Goal: Communication & Community: Answer question/provide support

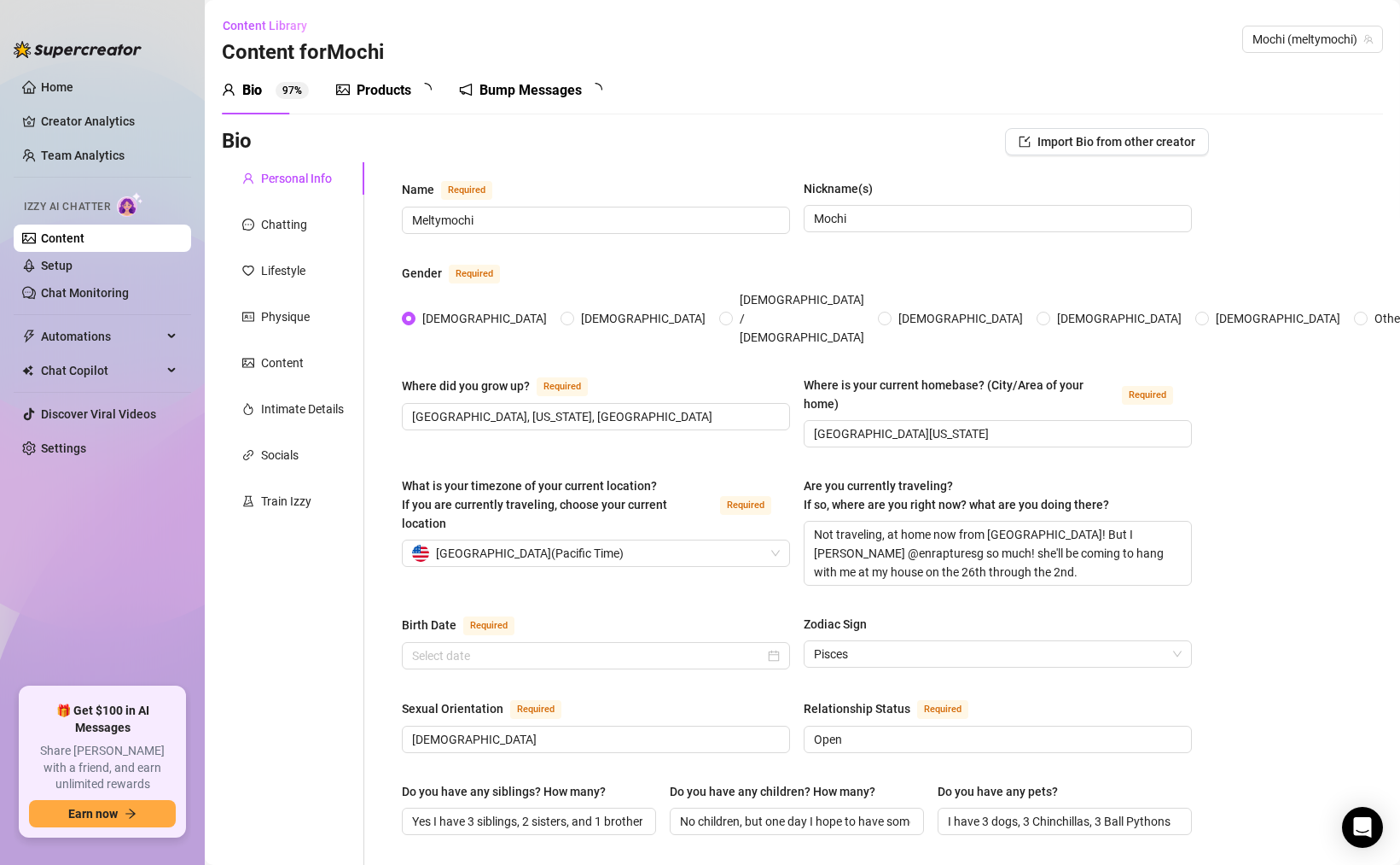
type input "[DATE]"
click at [275, 511] on div "Train Izzy" at bounding box center [293, 501] width 143 height 32
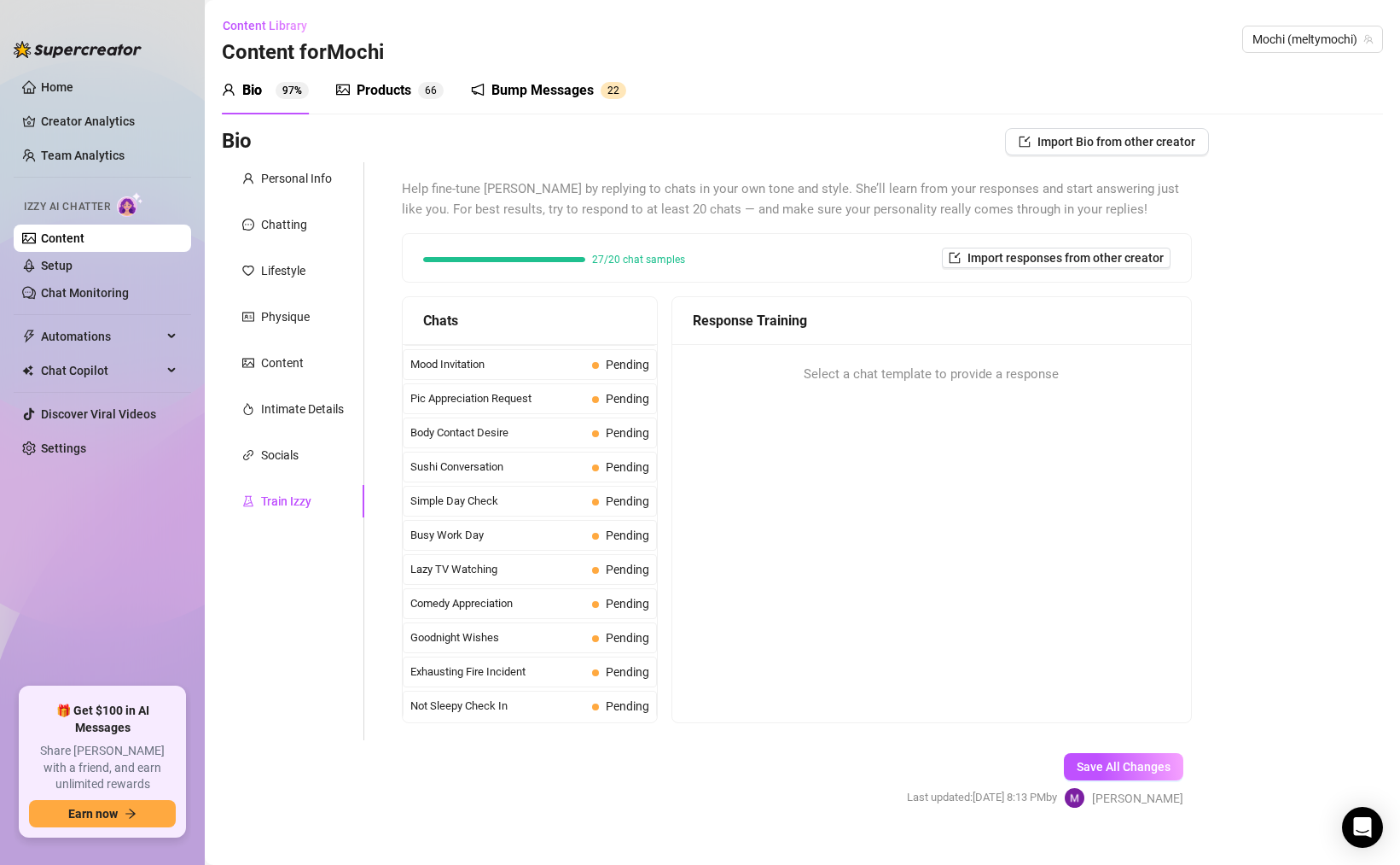
scroll to position [370, 0]
click at [521, 353] on div "Interested But Broke Completed" at bounding box center [530, 364] width 255 height 30
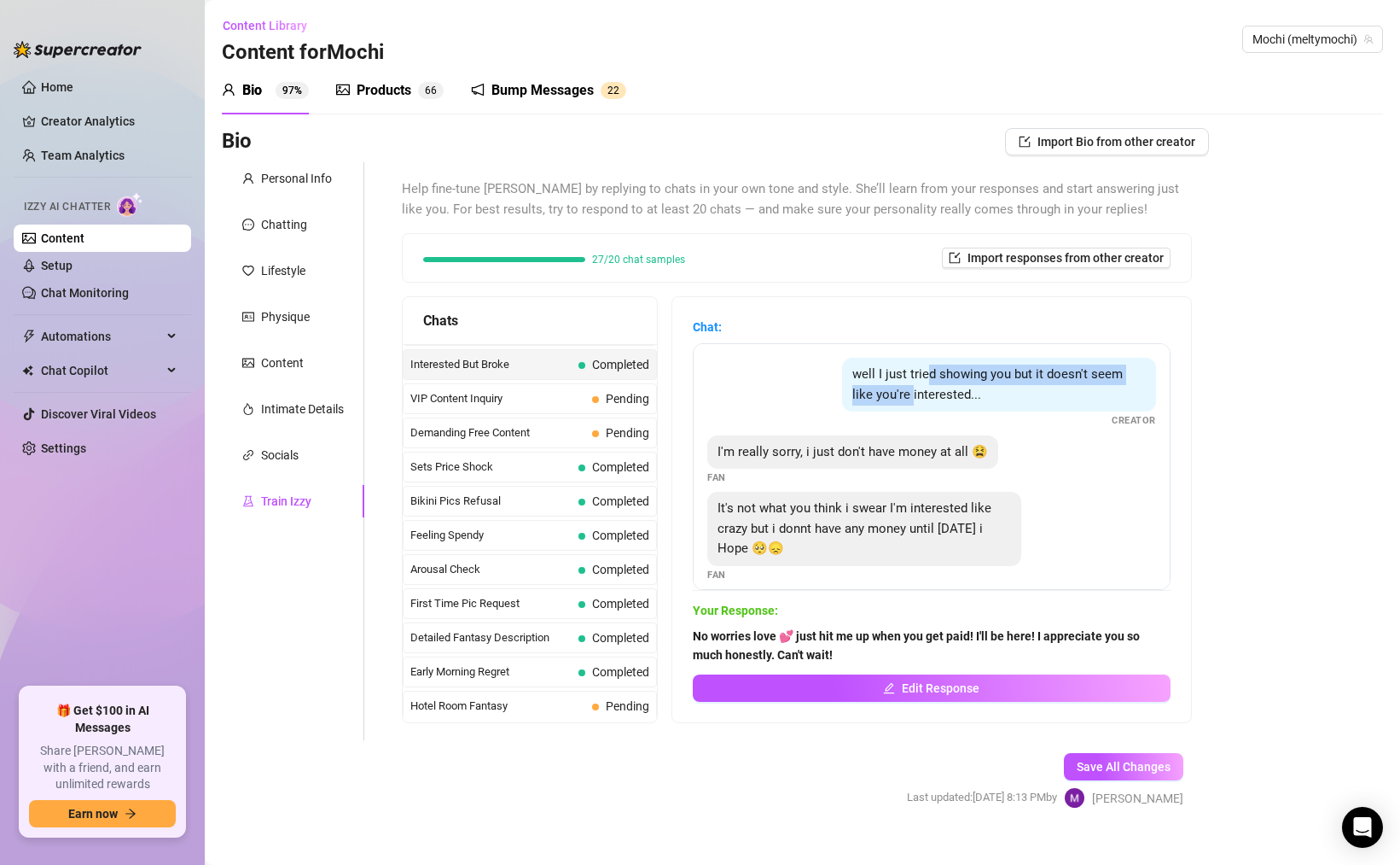
drag, startPoint x: 927, startPoint y: 375, endPoint x: 912, endPoint y: 400, distance: 29.2
click at [912, 400] on span "well I just tried showing you but it doesn't seem like you're interested..." at bounding box center [987, 383] width 270 height 36
click at [722, 325] on strong "Chat:" at bounding box center [707, 327] width 29 height 14
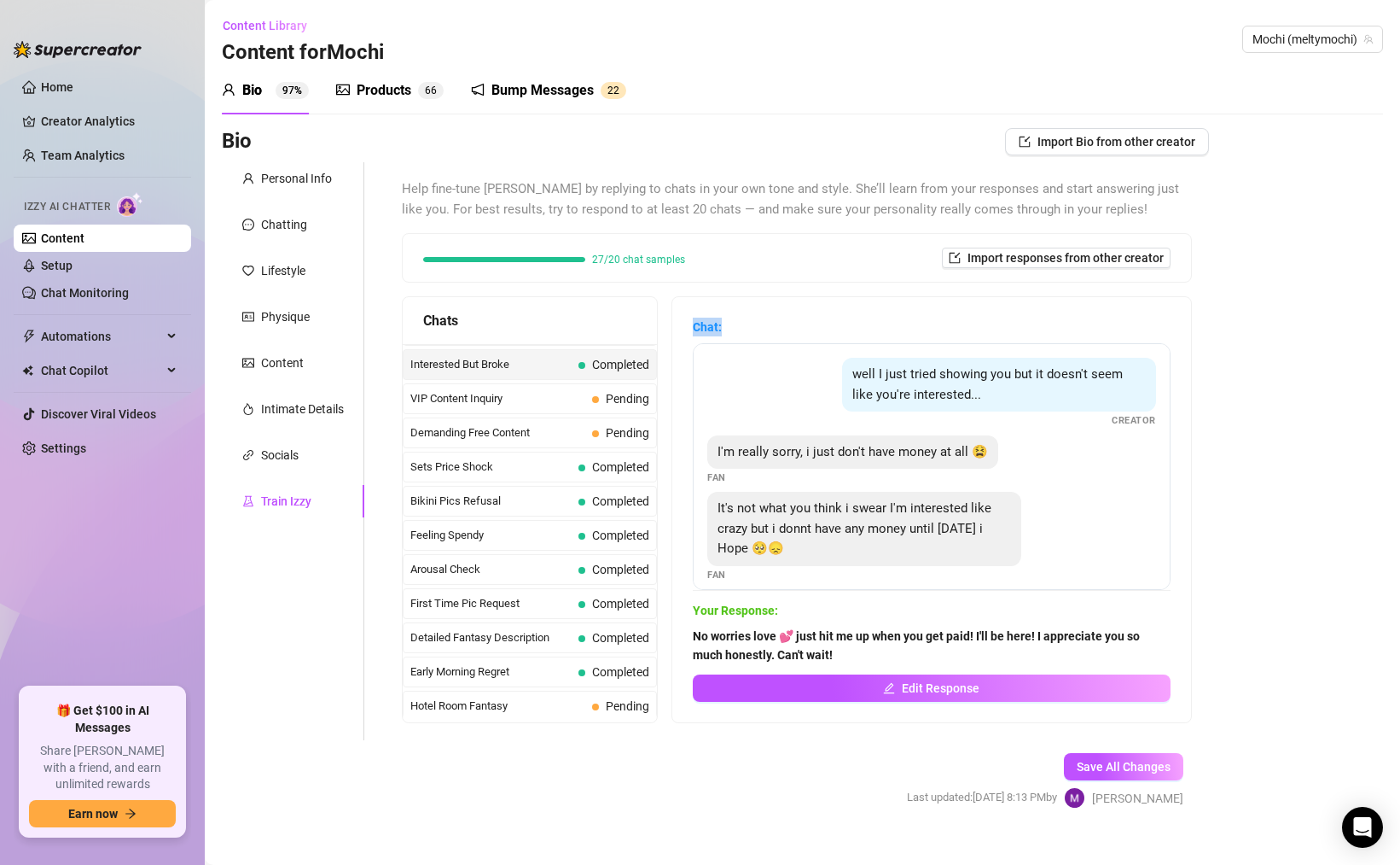
click at [722, 325] on strong "Chat:" at bounding box center [707, 327] width 29 height 14
drag, startPoint x: 708, startPoint y: 611, endPoint x: 871, endPoint y: 610, distance: 163.0
click at [871, 610] on span "Your Response:" at bounding box center [932, 610] width 478 height 19
copy strong "Your Response:"
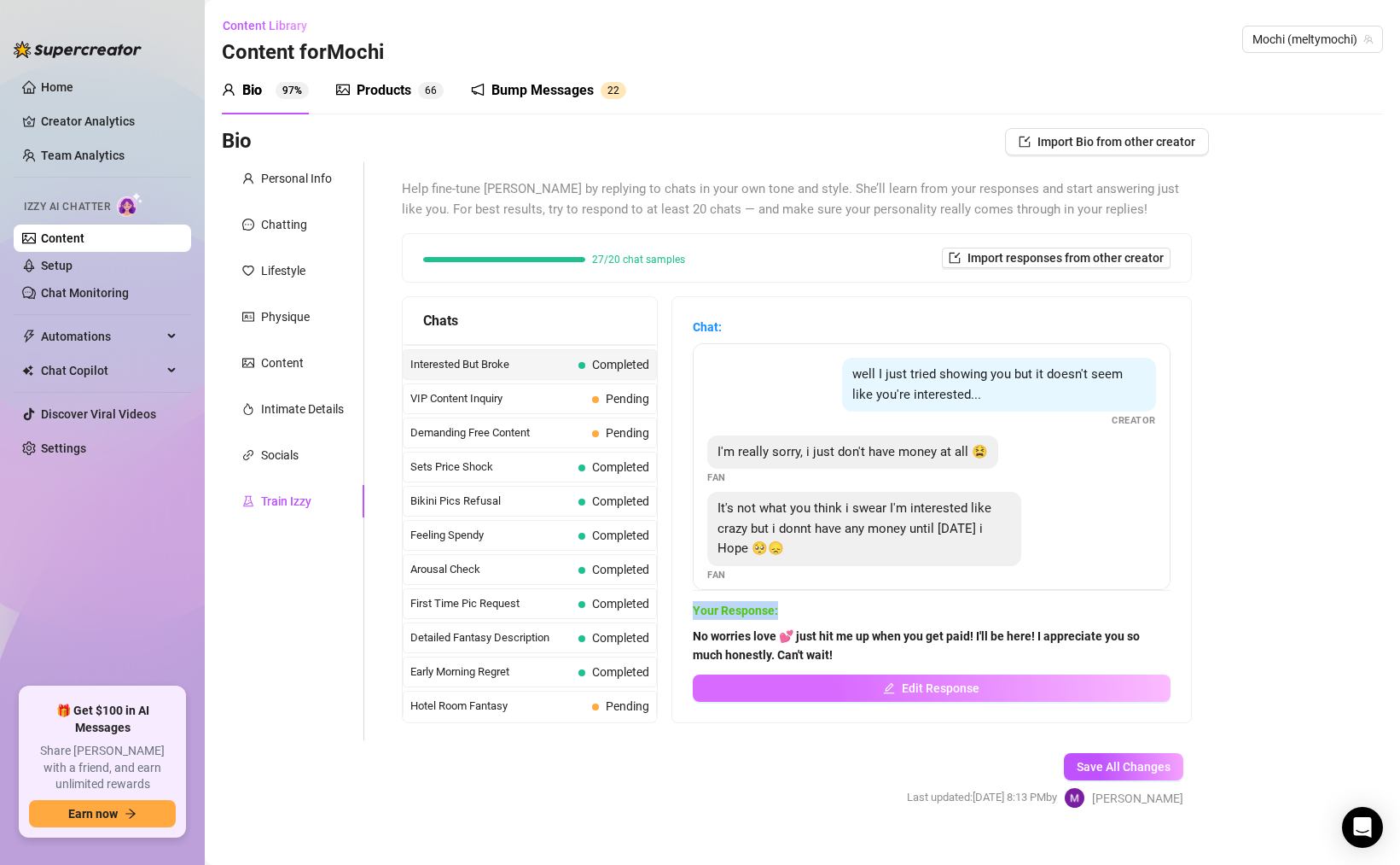
click at [855, 681] on button "Edit Response" at bounding box center [932, 688] width 478 height 27
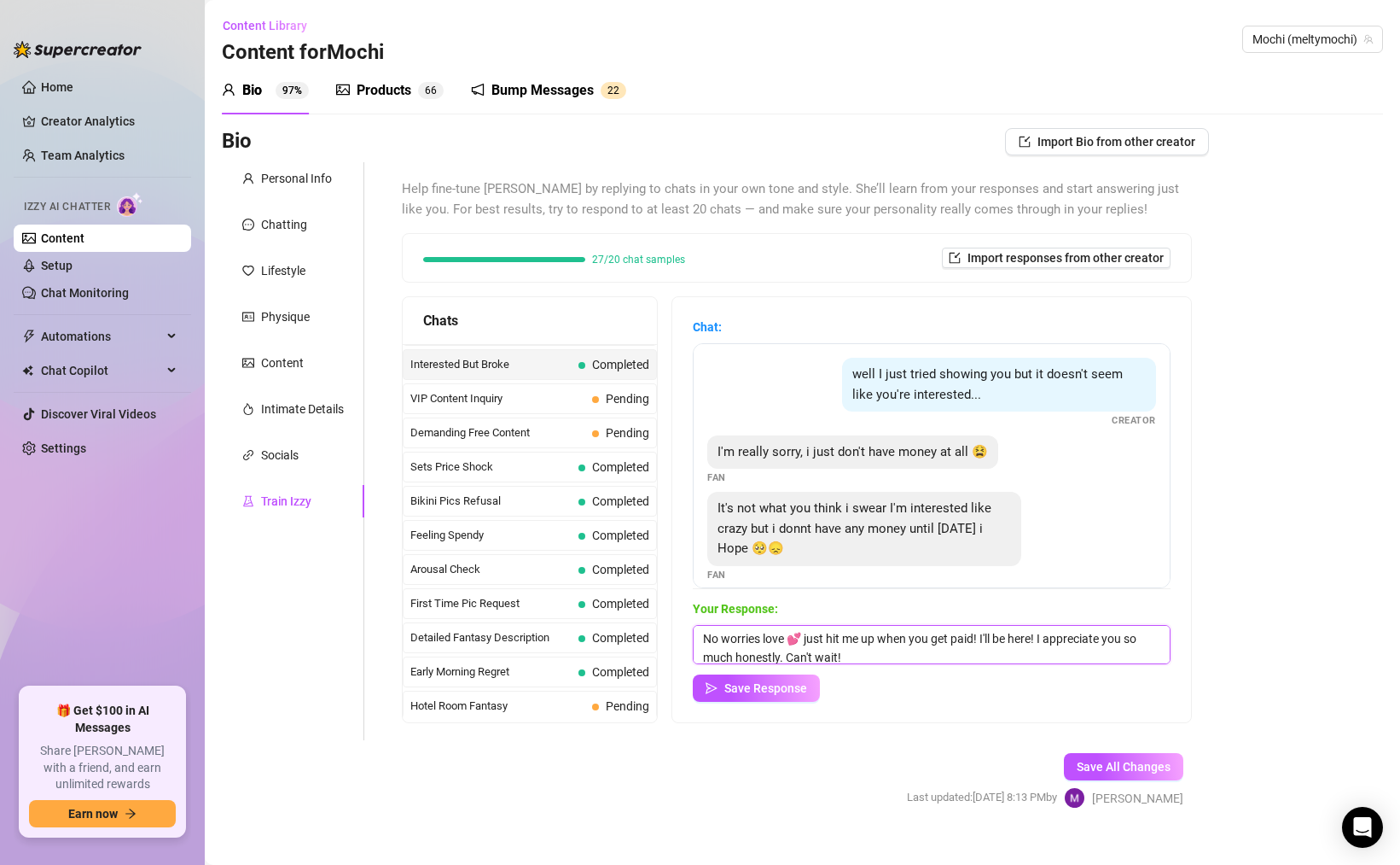
click at [861, 642] on textarea "No worries love 💕 just hit me up when you get paid! I'll be here! I appreciate …" at bounding box center [932, 644] width 478 height 39
click at [1221, 663] on div "Bio Import Bio from other creator Personal Info Chatting Lifestyle Physique Con…" at bounding box center [802, 482] width 1161 height 710
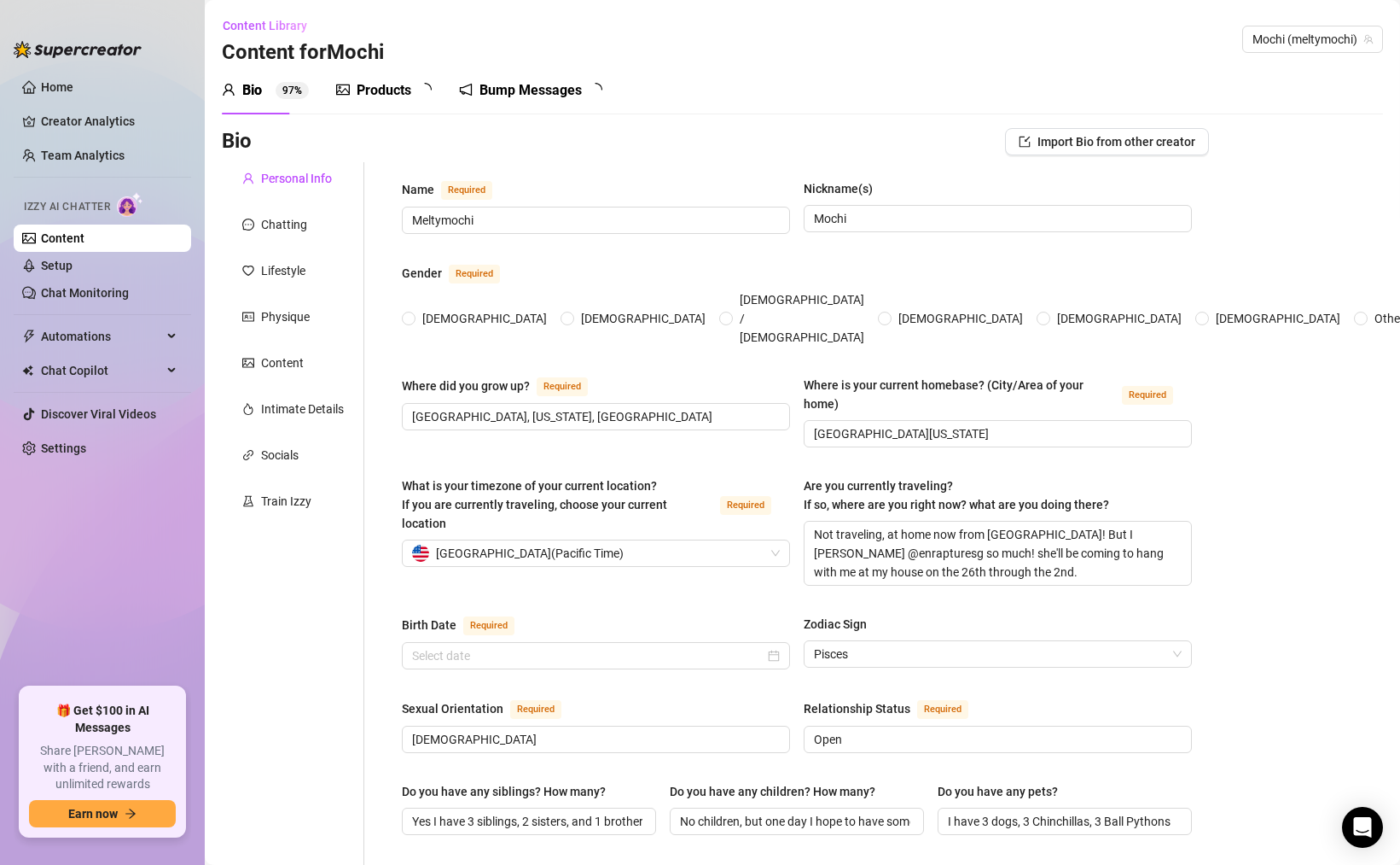
radio input "true"
type input "[DATE]"
click at [284, 462] on div "Socials" at bounding box center [279, 456] width 37 height 19
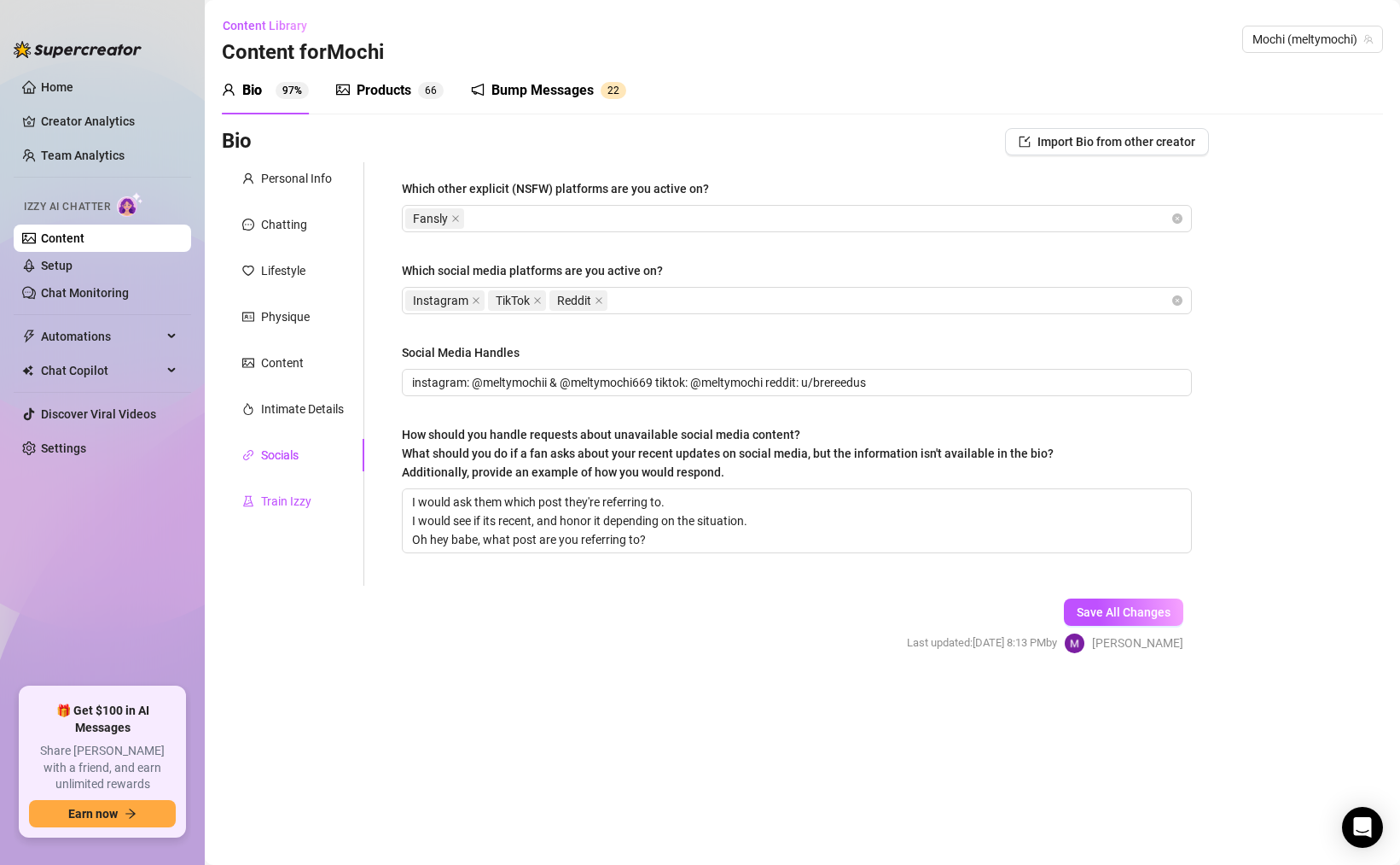
click at [283, 502] on div "Train Izzy" at bounding box center [286, 502] width 50 height 19
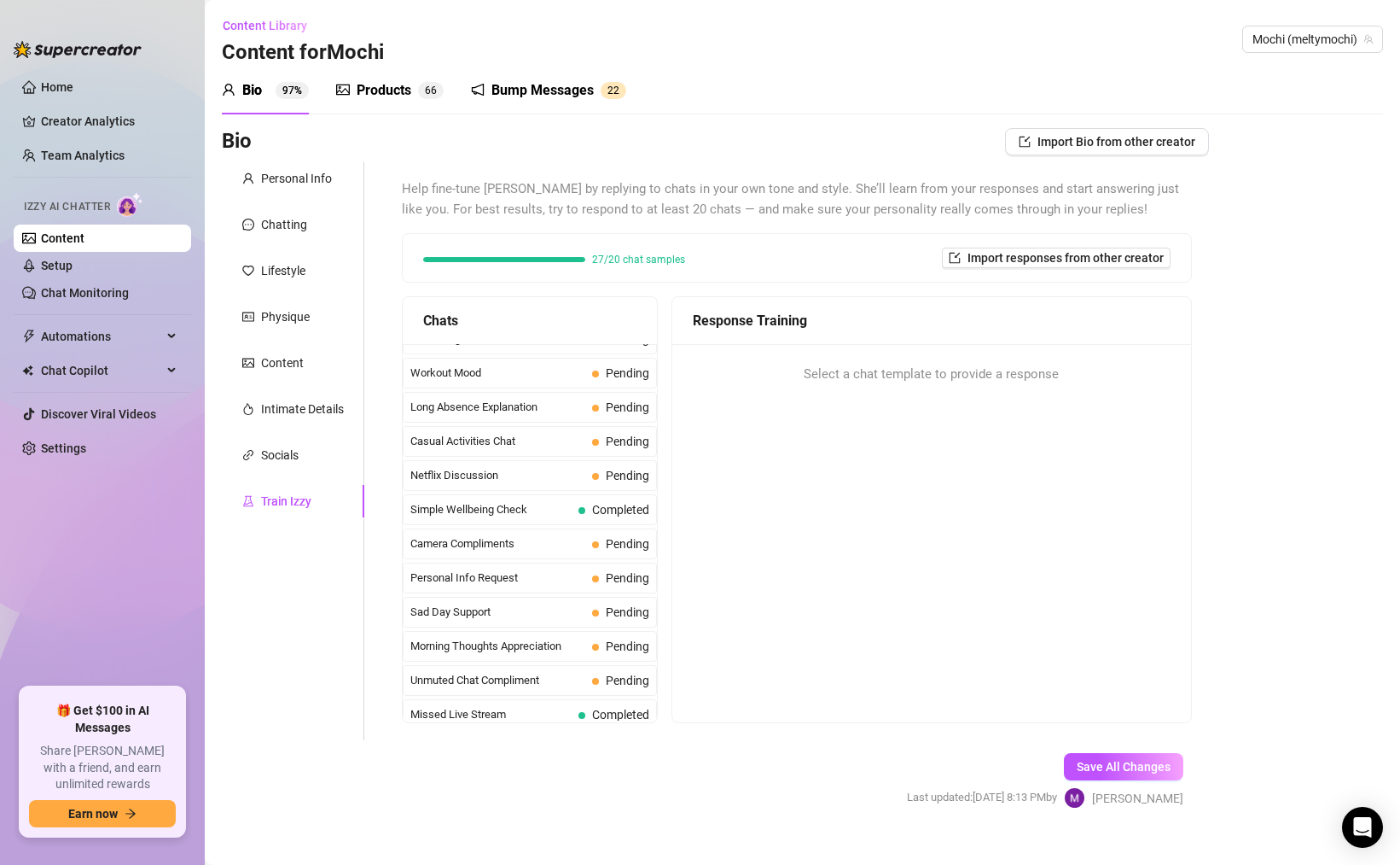
scroll to position [1533, 0]
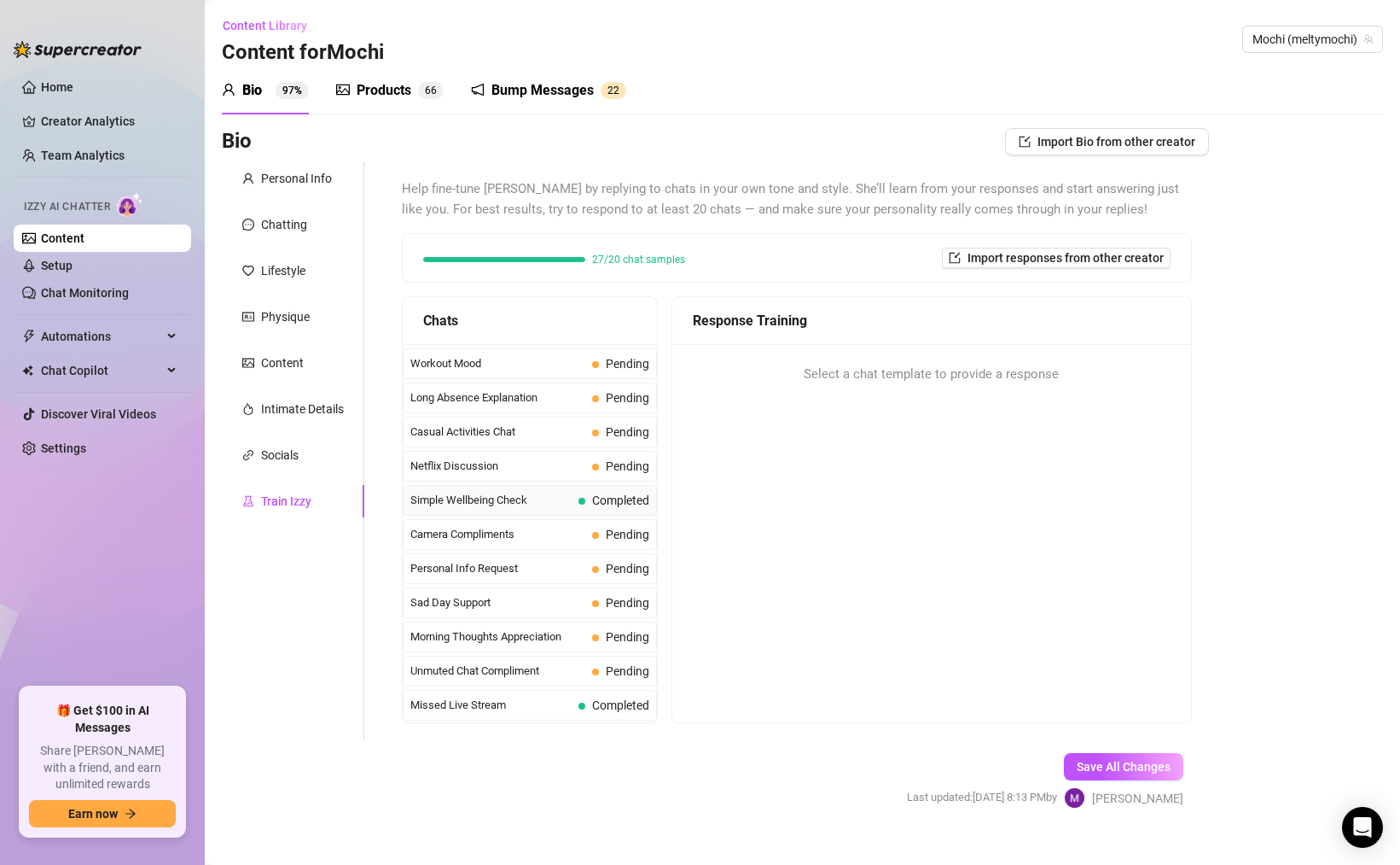
click at [516, 508] on span "Simple Wellbeing Check" at bounding box center [491, 501] width 162 height 17
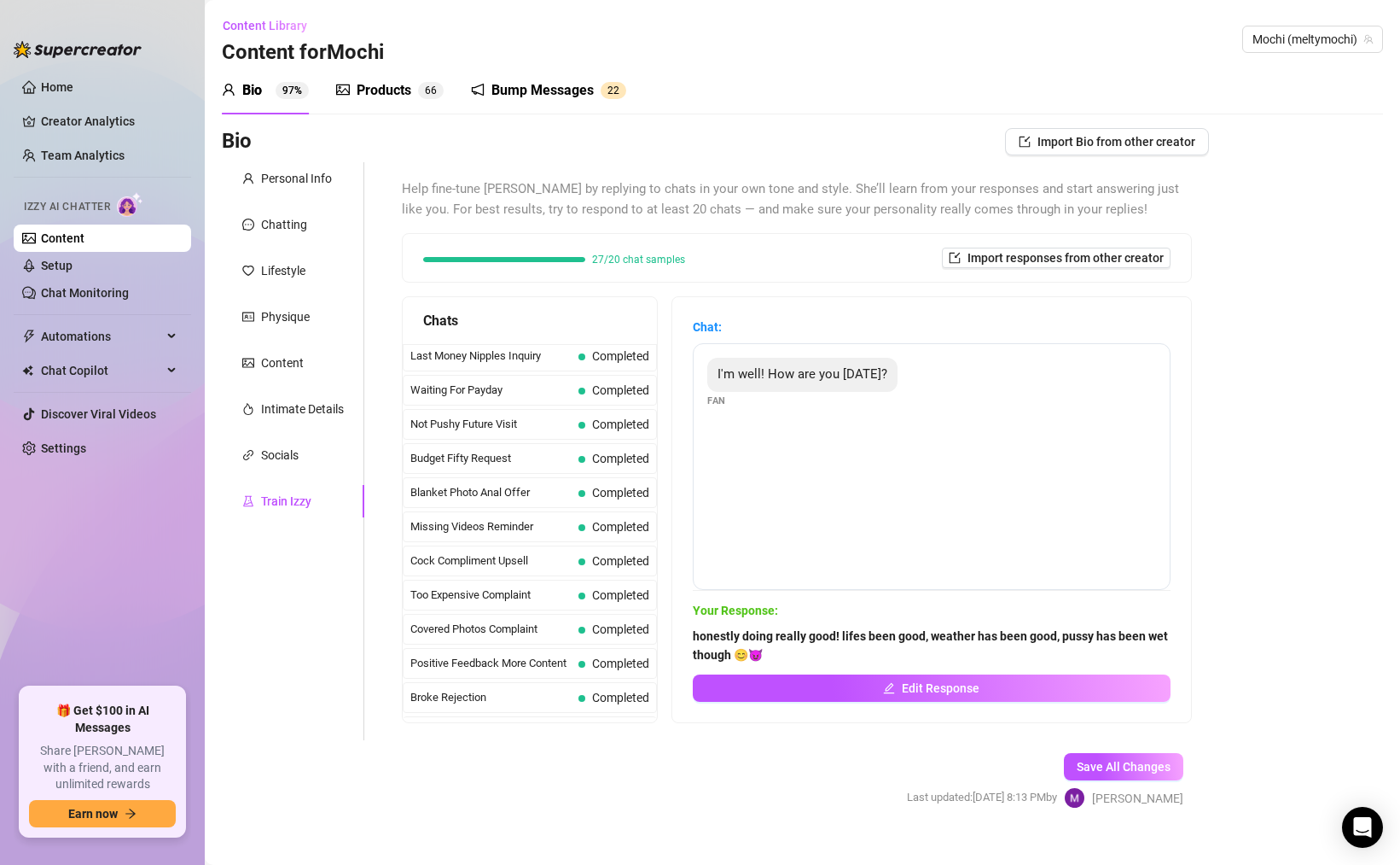
scroll to position [0, 0]
click at [538, 360] on span "Last Money Nipples Inquiry" at bounding box center [491, 360] width 162 height 17
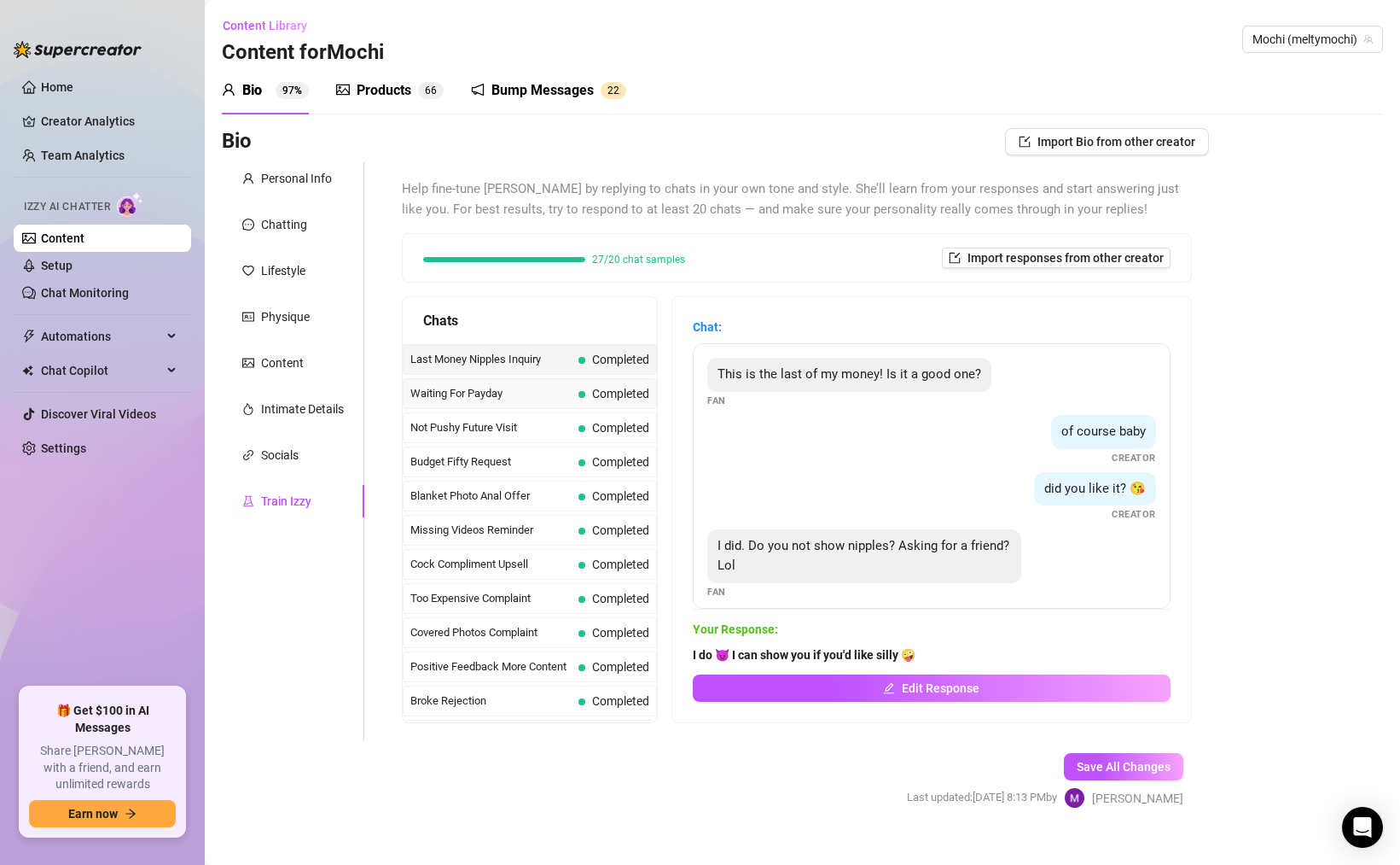
click at [540, 395] on span "Waiting For Payday" at bounding box center [491, 394] width 162 height 17
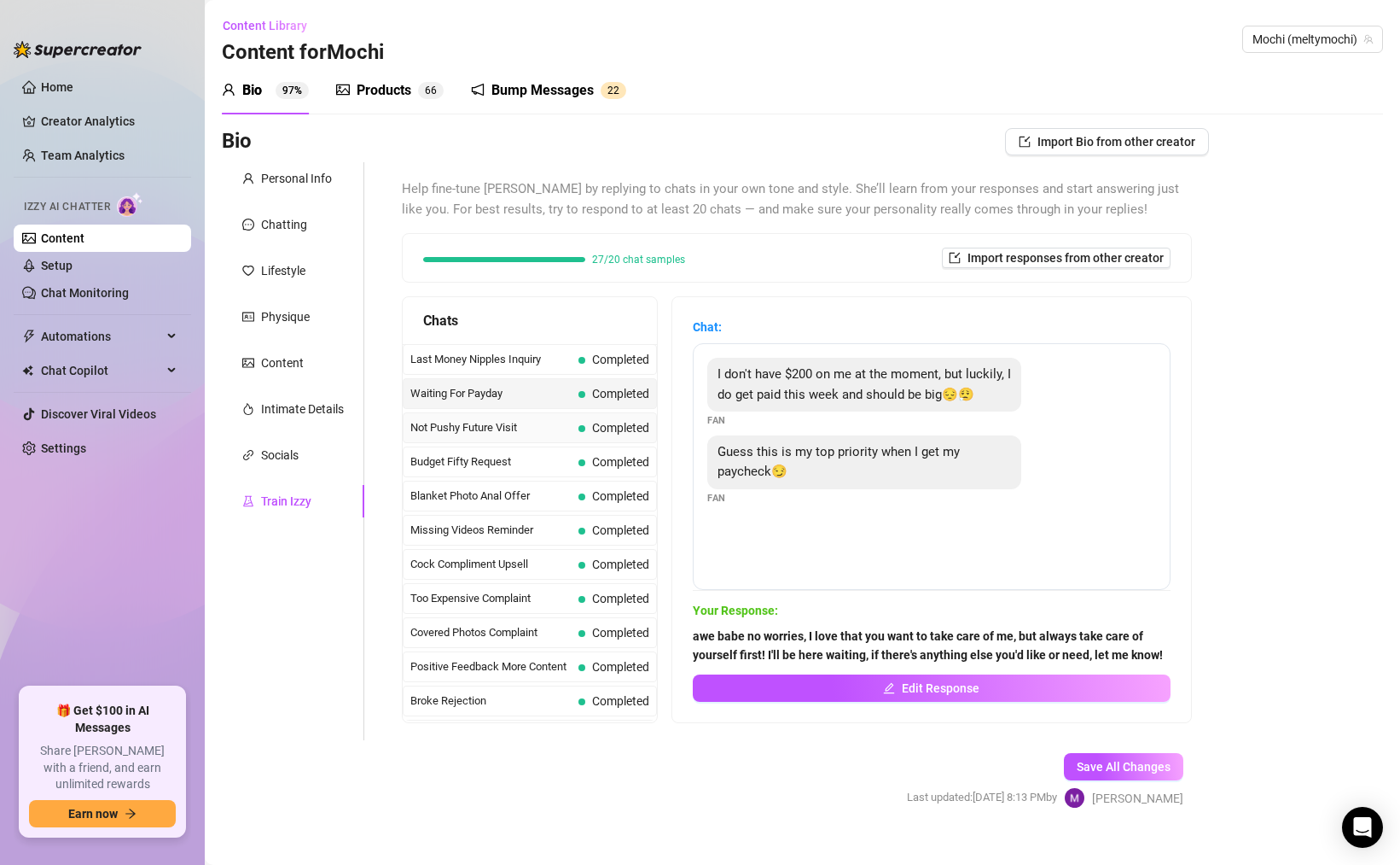
click at [546, 440] on div "Not Pushy Future Visit Completed" at bounding box center [530, 427] width 255 height 30
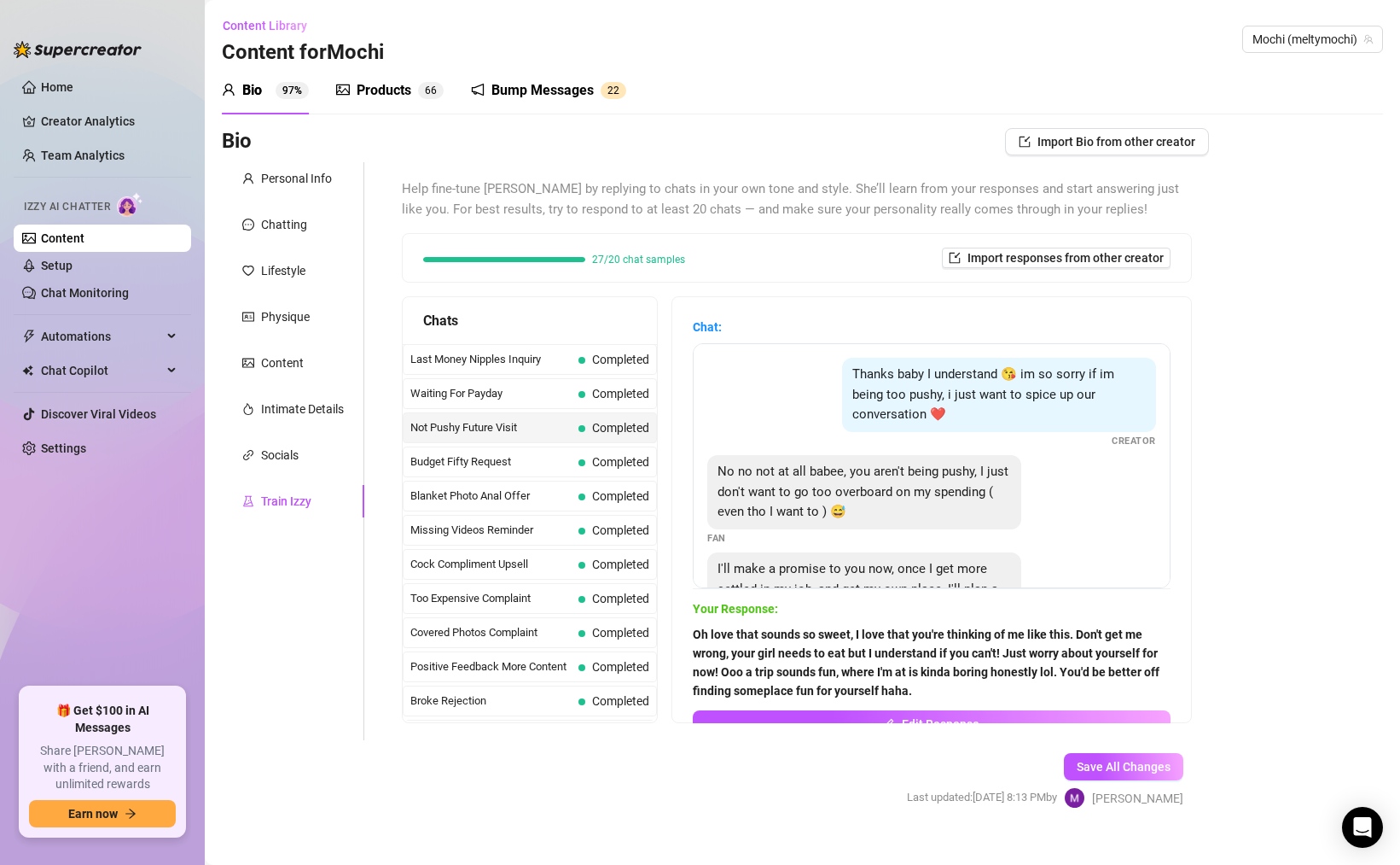
click at [796, 676] on strong "Oh love that sounds so sweet, I love that you're thinking of me like this. Don'…" at bounding box center [926, 662] width 467 height 70
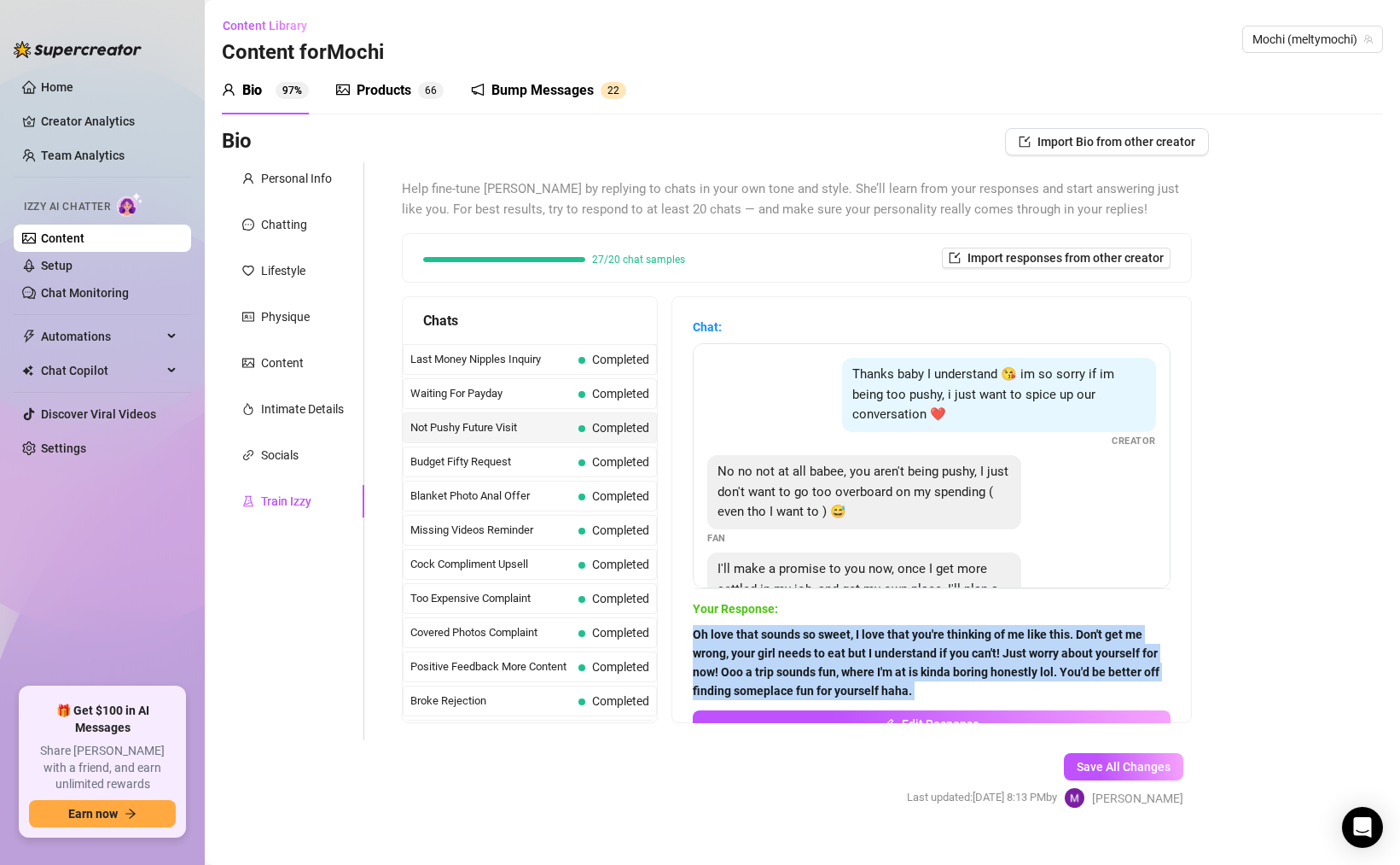
click at [796, 676] on strong "Oh love that sounds so sweet, I love that you're thinking of me like this. Don'…" at bounding box center [926, 662] width 467 height 70
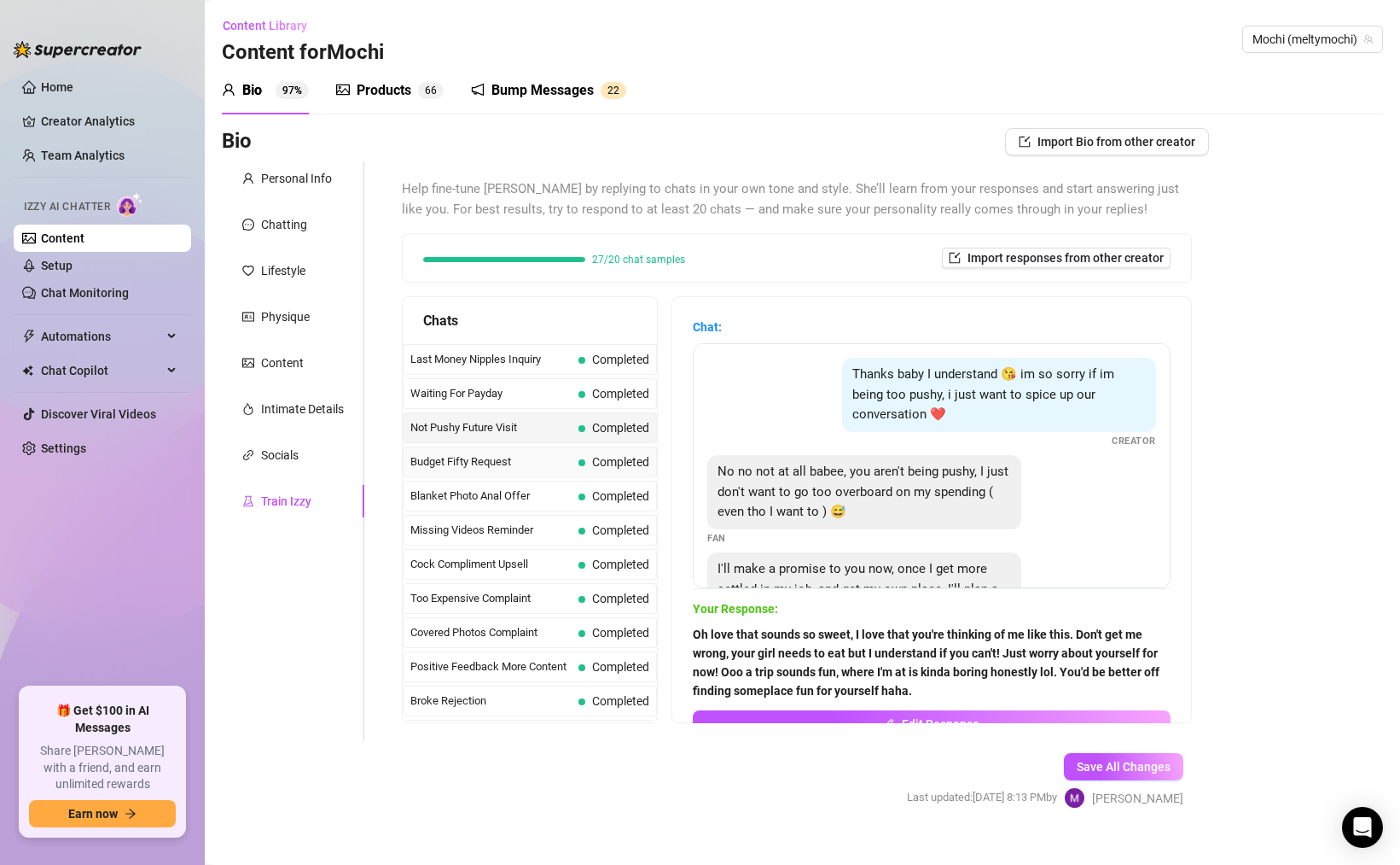
click at [533, 453] on span "Budget Fifty Request" at bounding box center [491, 462] width 162 height 17
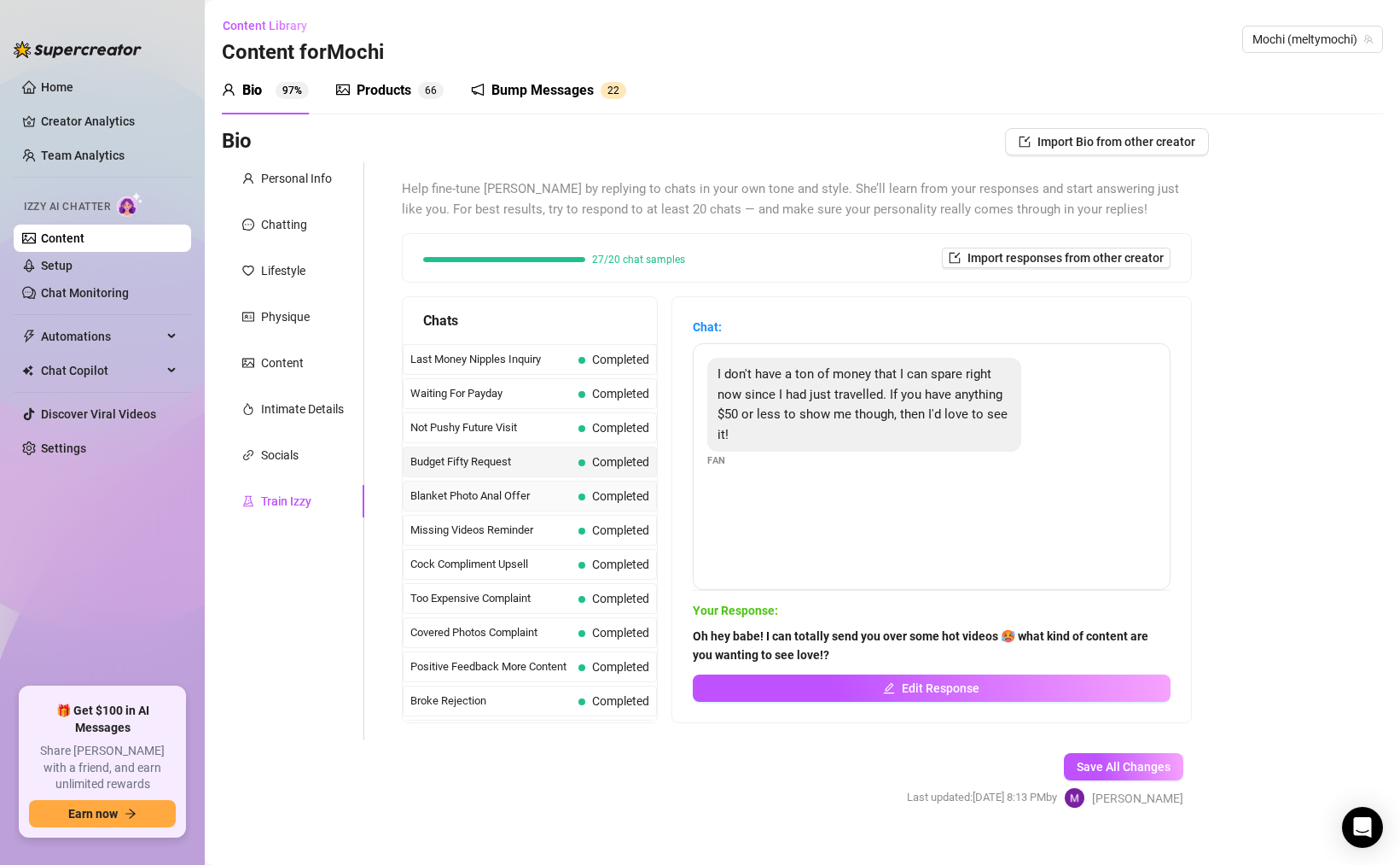
click at [537, 481] on div "Blanket Photo Anal Offer Completed" at bounding box center [530, 496] width 255 height 30
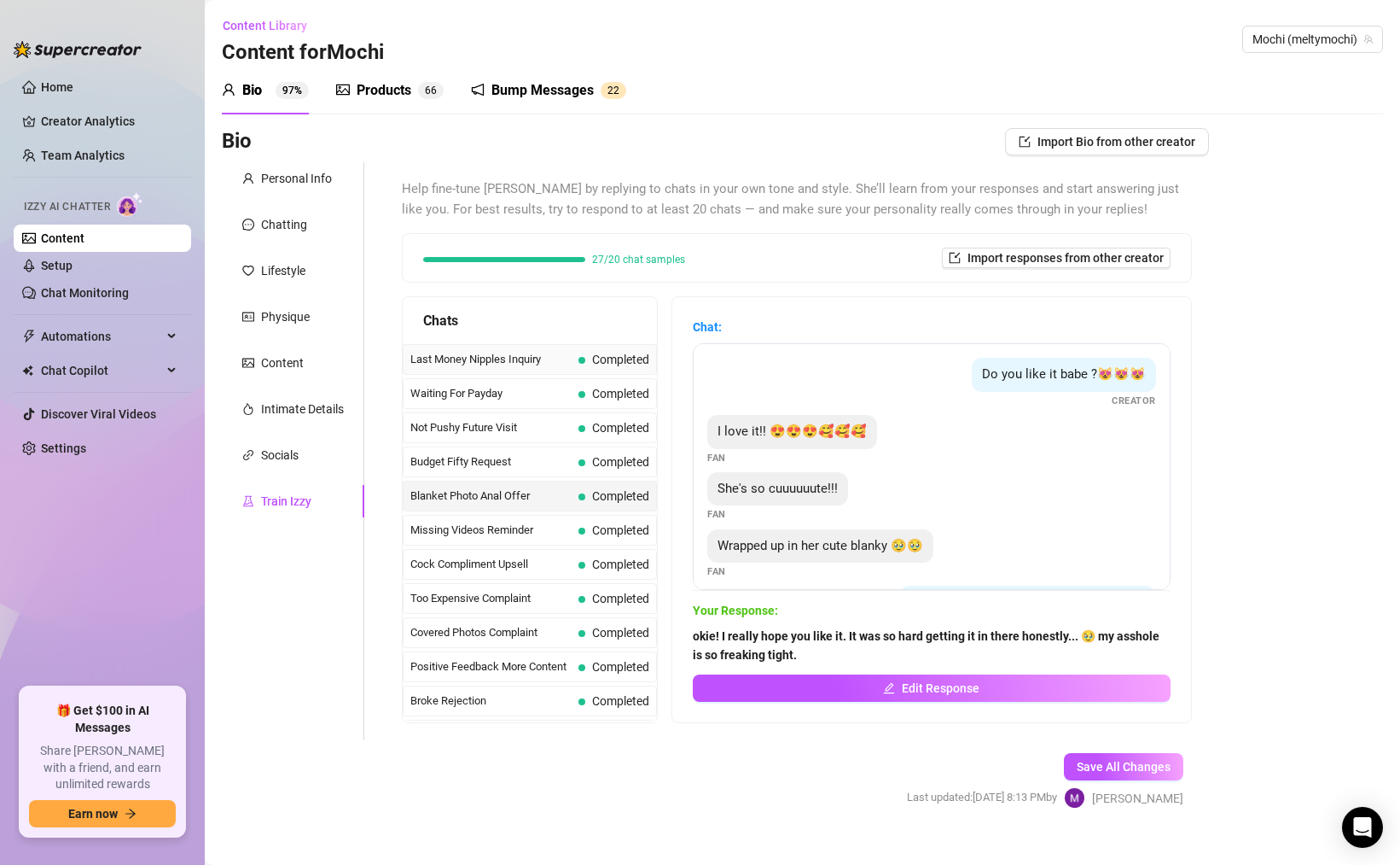
click at [544, 368] on div "Last Money Nipples Inquiry Completed" at bounding box center [530, 359] width 255 height 30
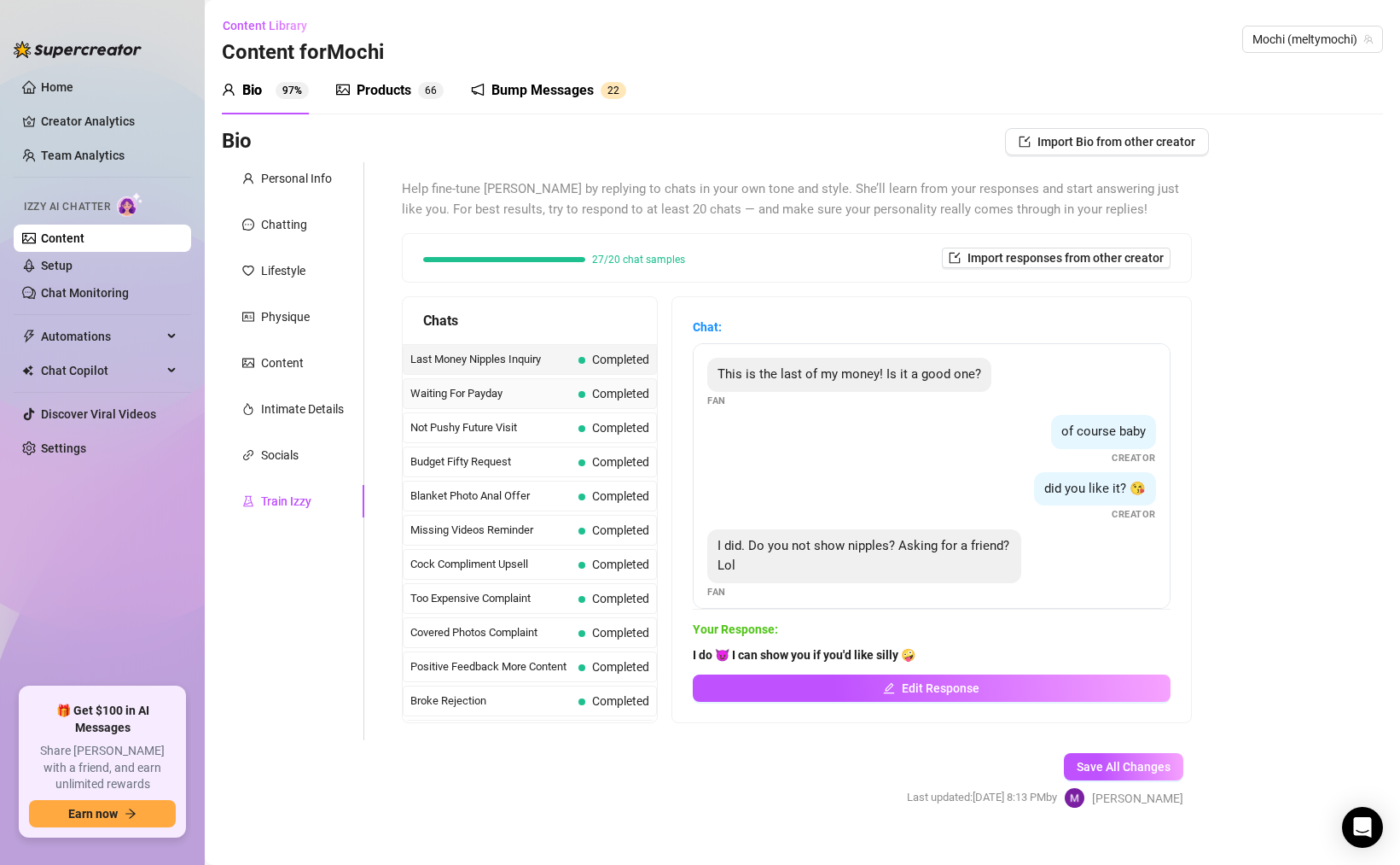
click at [545, 394] on span "Waiting For Payday" at bounding box center [491, 394] width 162 height 17
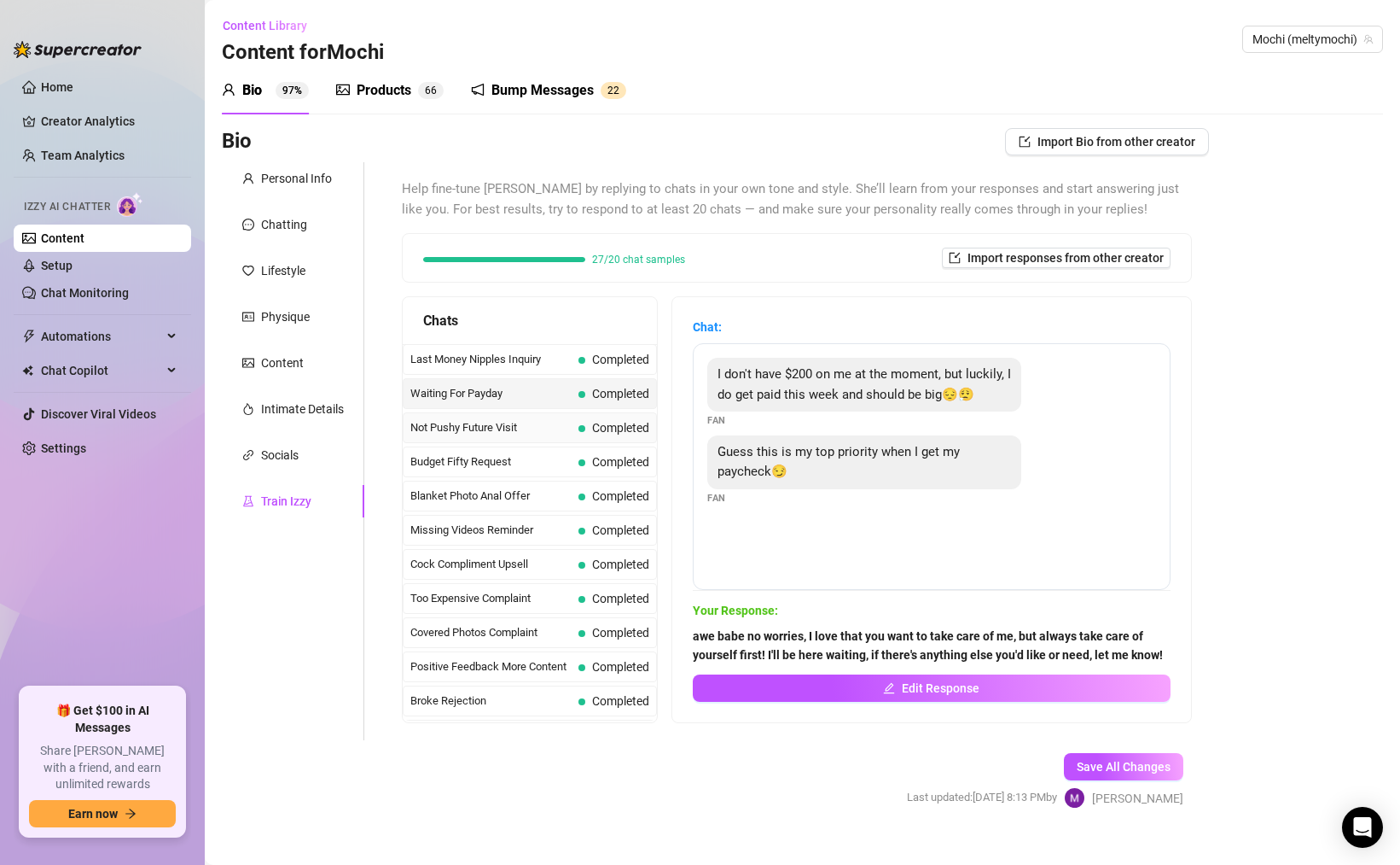
click at [545, 419] on span "Not Pushy Future Visit" at bounding box center [491, 428] width 162 height 17
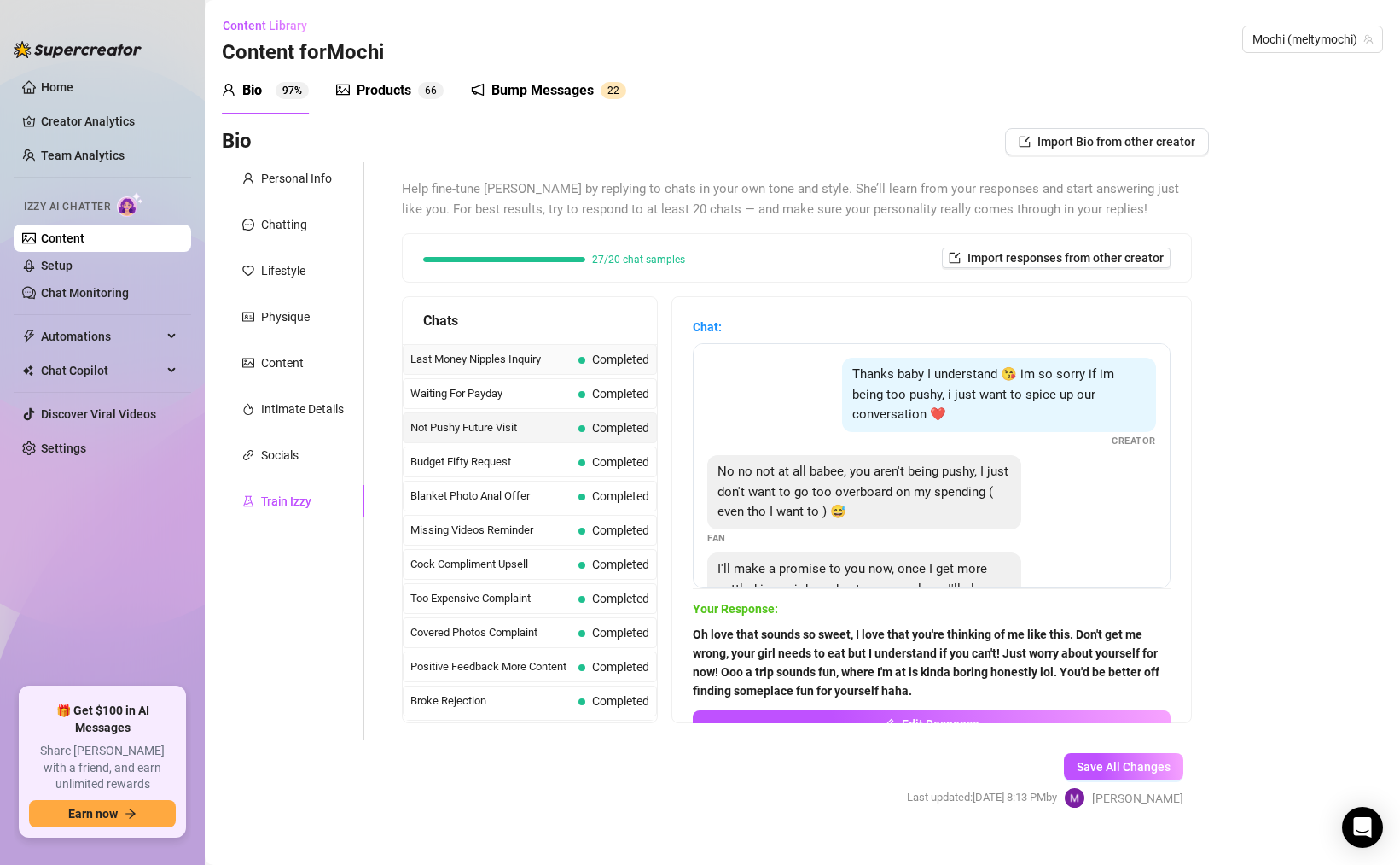
click at [537, 369] on div "Last Money Nipples Inquiry Completed" at bounding box center [530, 359] width 255 height 30
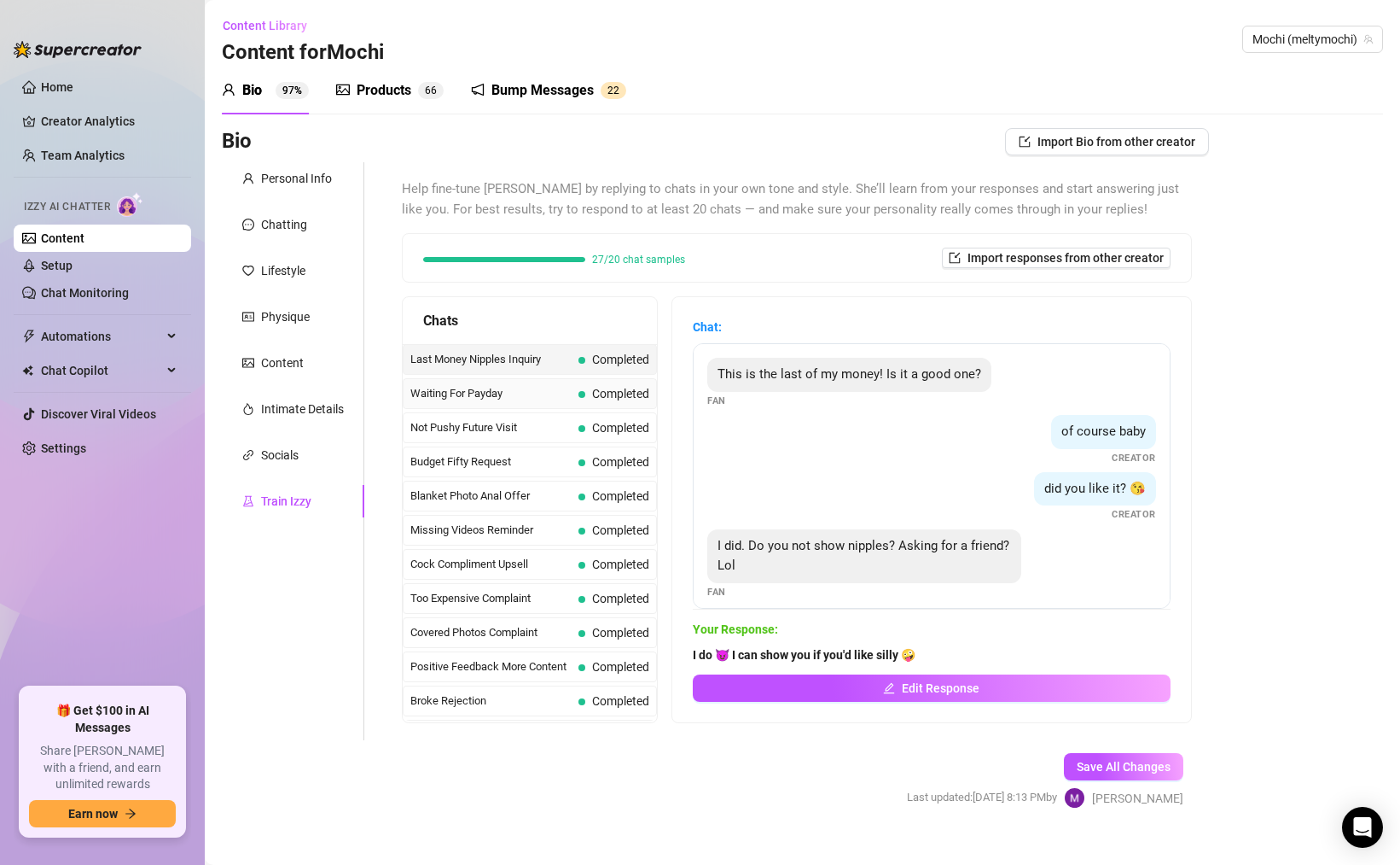
click at [544, 408] on div "Waiting For Payday Completed" at bounding box center [530, 393] width 255 height 30
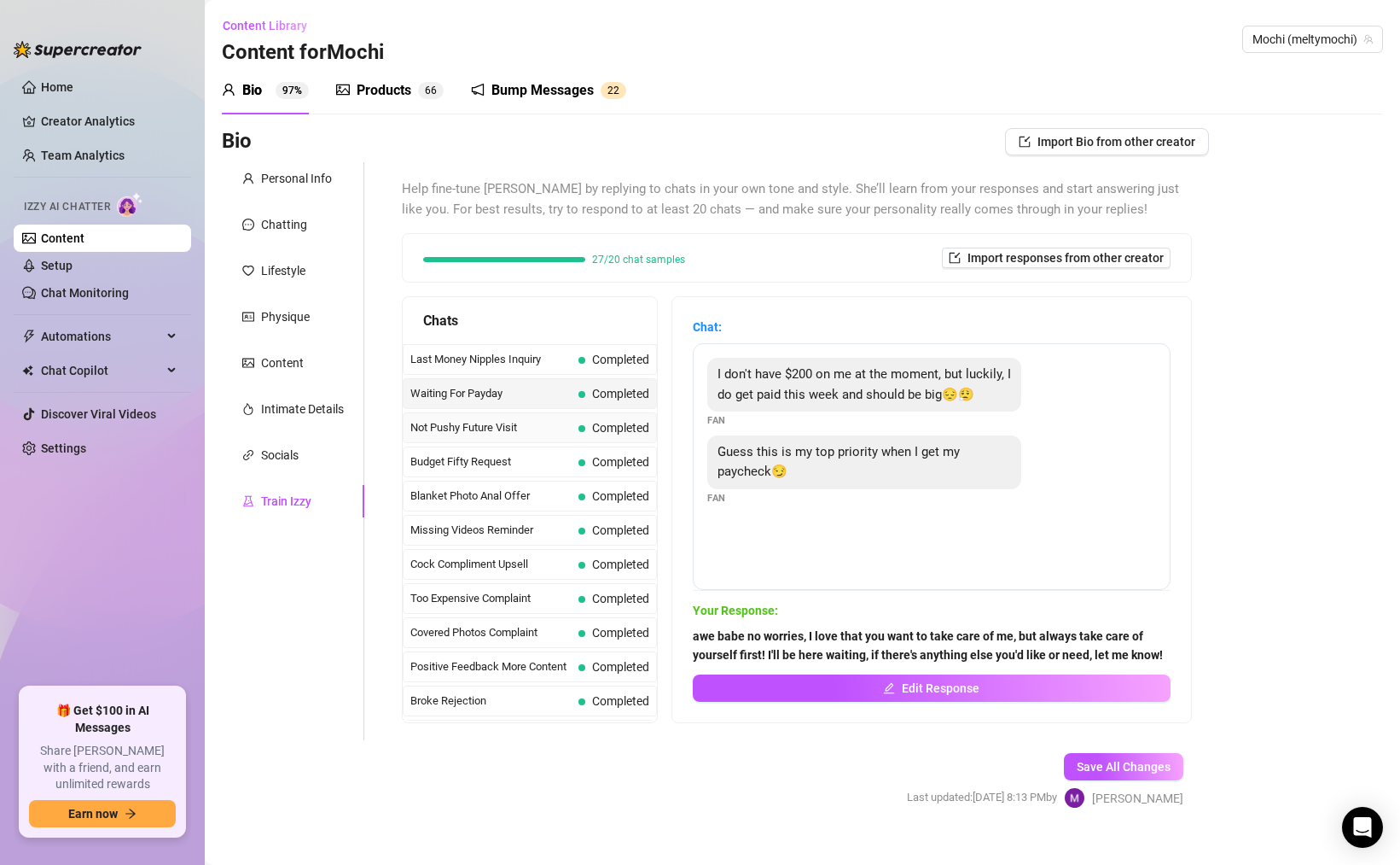
click at [545, 426] on span "Not Pushy Future Visit" at bounding box center [491, 428] width 162 height 17
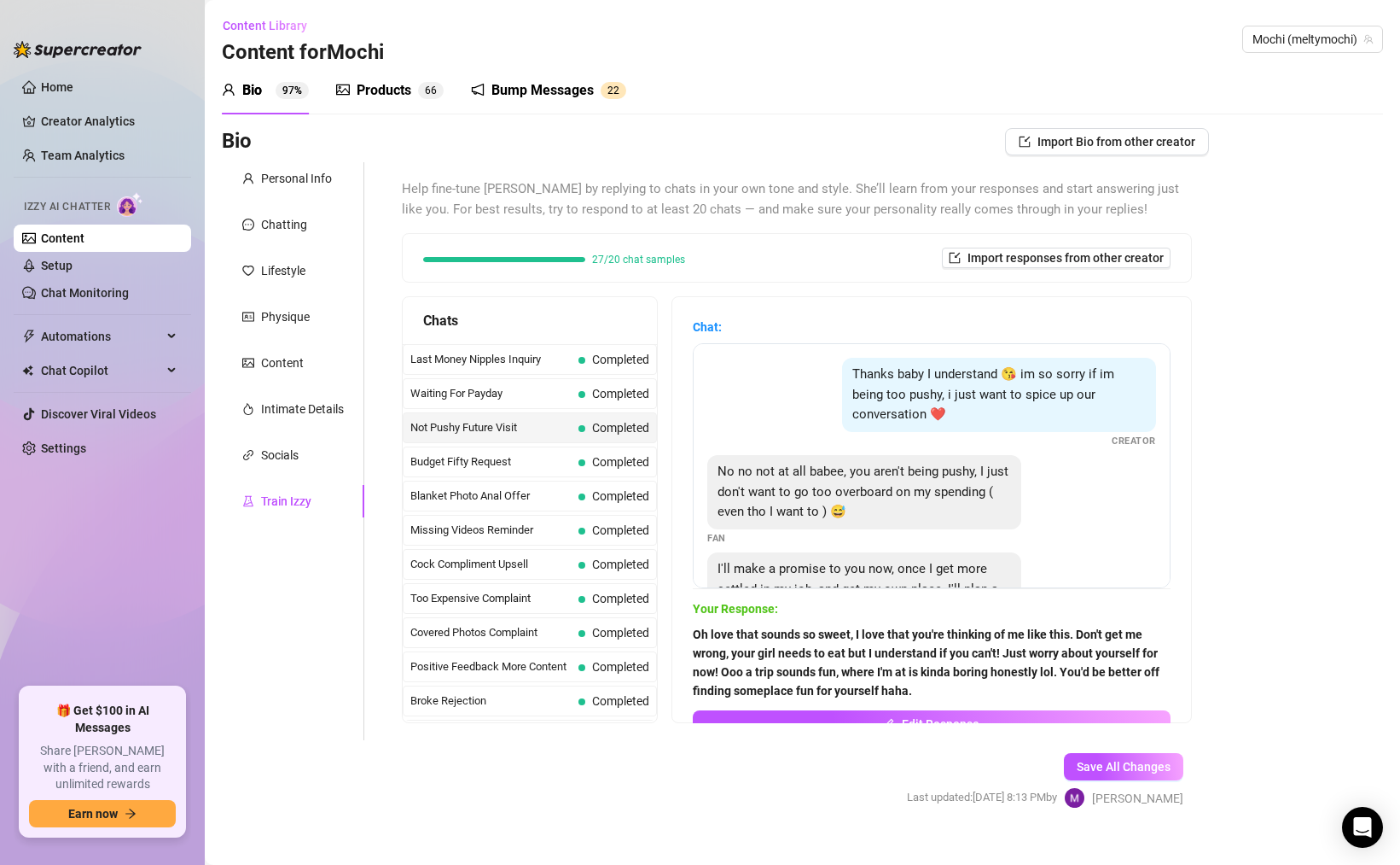
click at [582, 260] on div at bounding box center [504, 260] width 163 height 5
drag, startPoint x: 587, startPoint y: 261, endPoint x: 624, endPoint y: 274, distance: 39.2
click at [624, 274] on div "27/20 chat samples Import responses from other creator" at bounding box center [797, 257] width 788 height 48
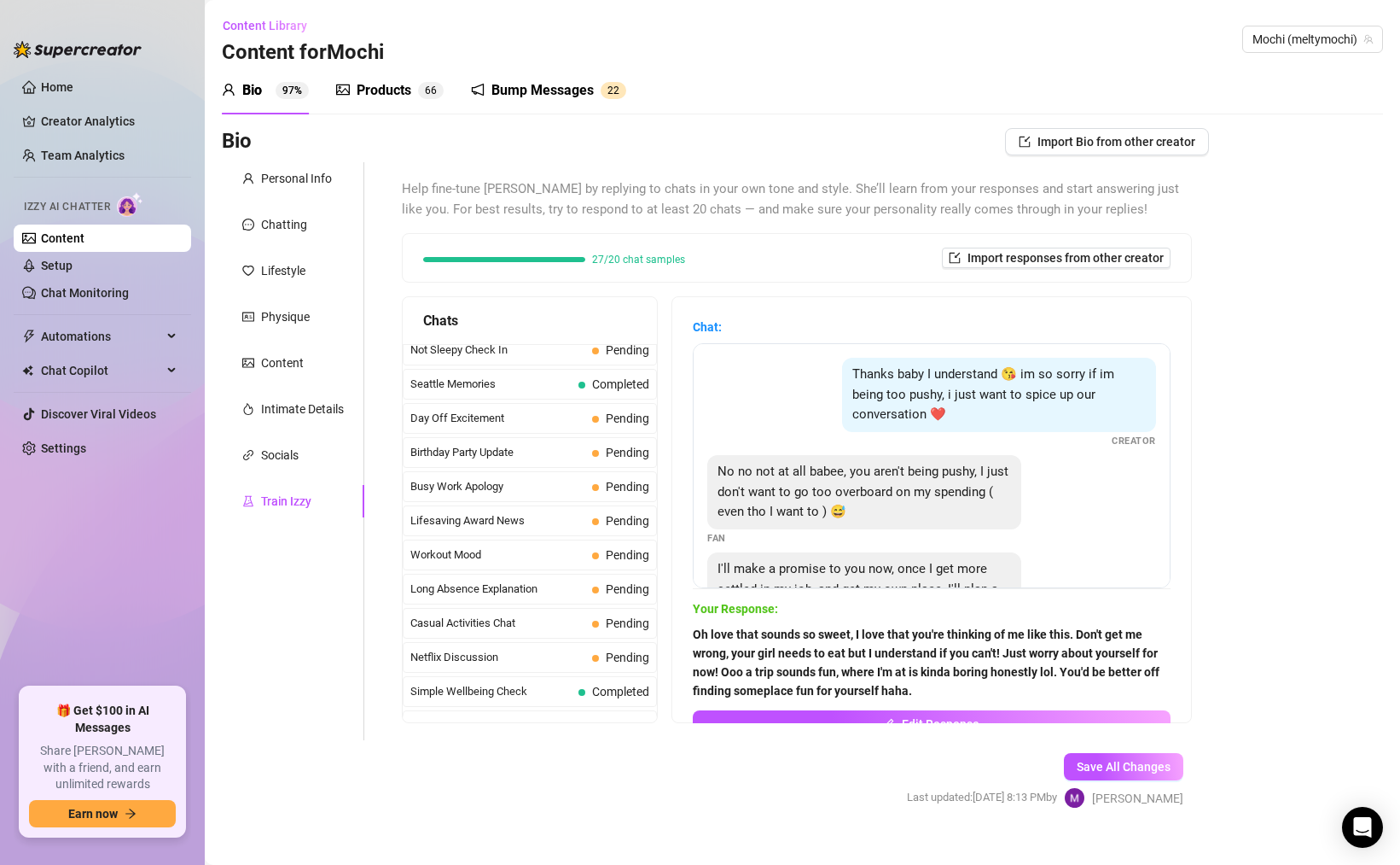
scroll to position [1533, 0]
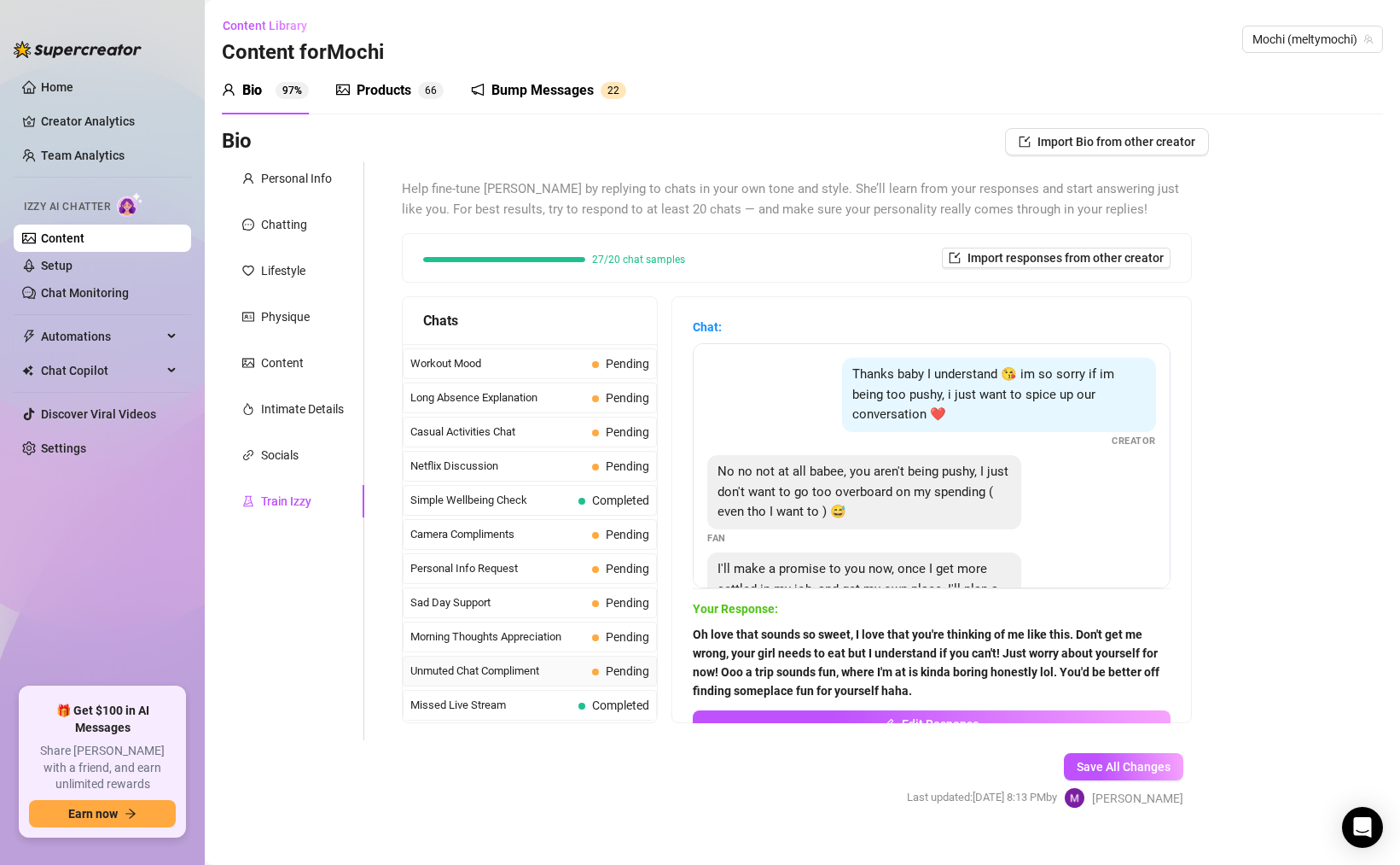
click at [536, 666] on span "Unmuted Chat Compliment" at bounding box center [497, 671] width 175 height 17
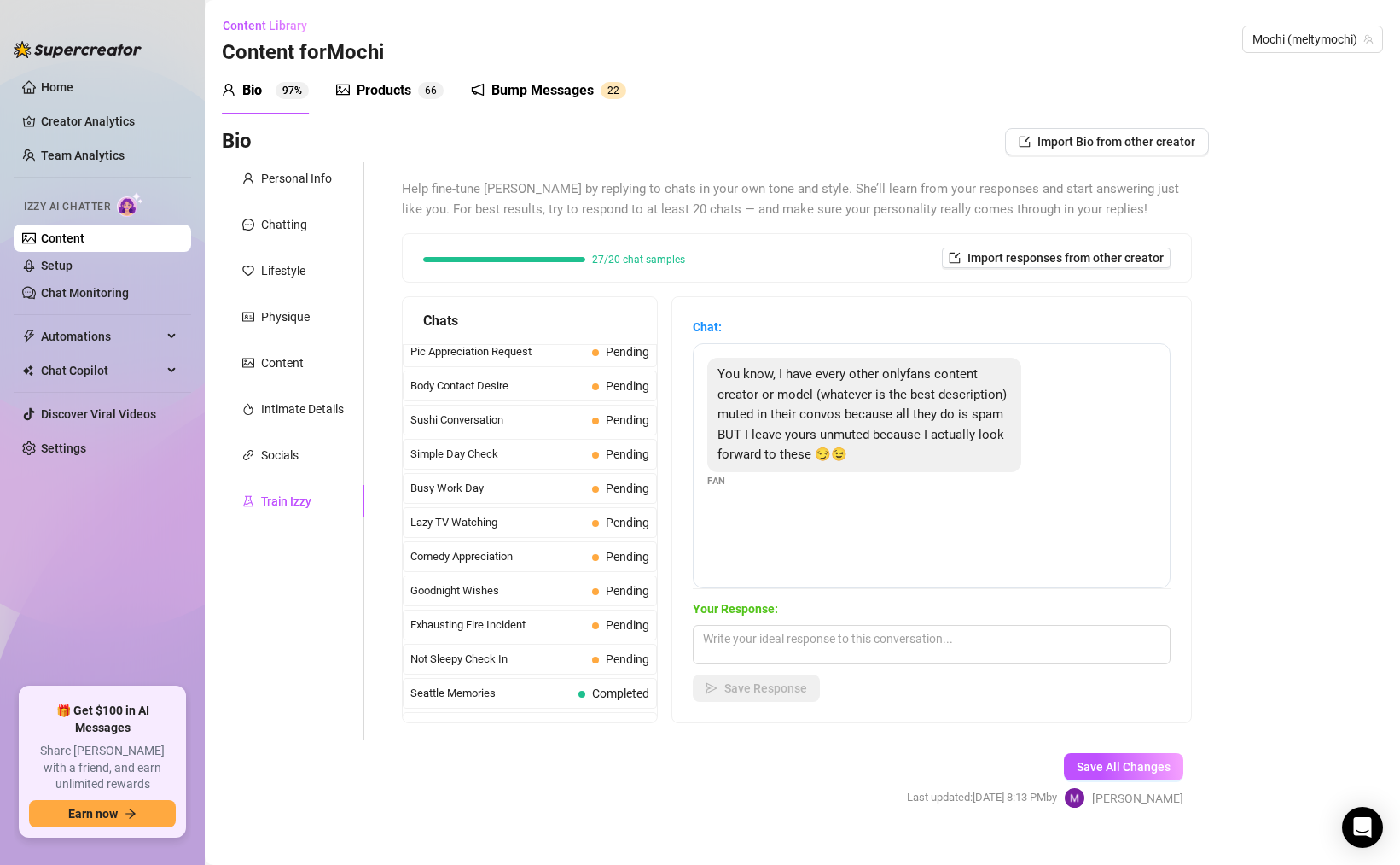
scroll to position [1020, 0]
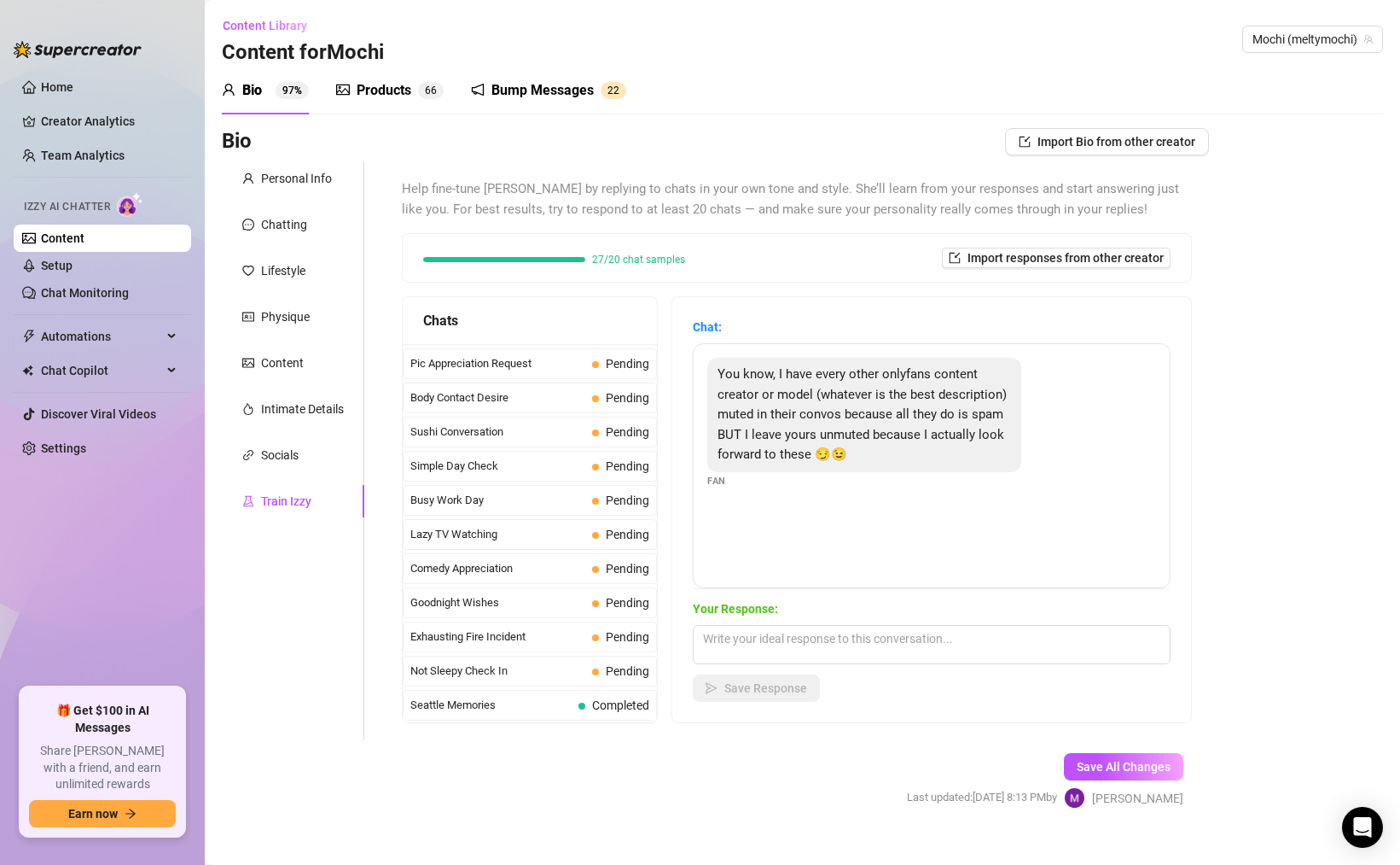
click at [597, 543] on span "Pending" at bounding box center [621, 535] width 57 height 19
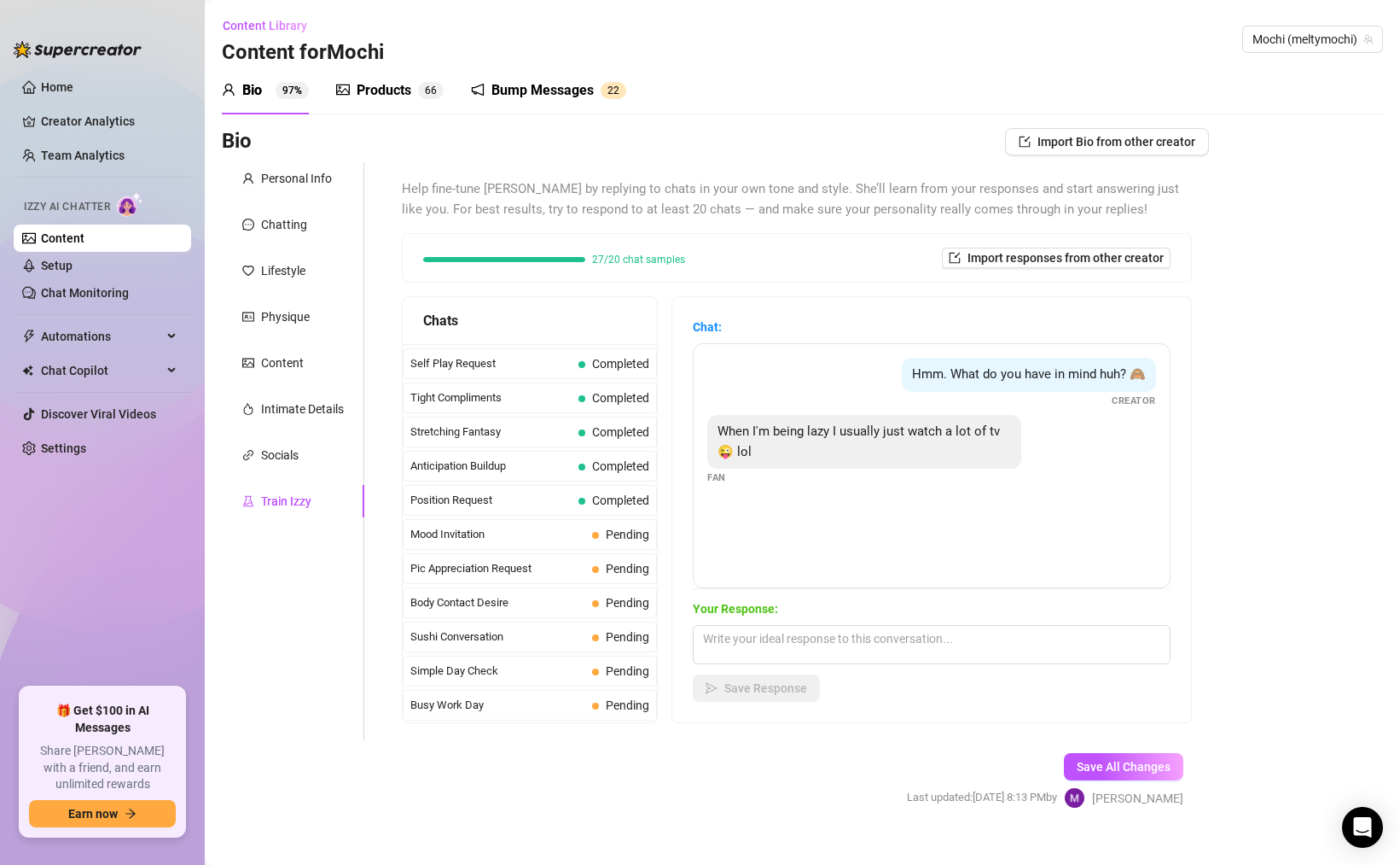
scroll to position [815, 0]
click at [597, 543] on span "Pending" at bounding box center [621, 535] width 57 height 19
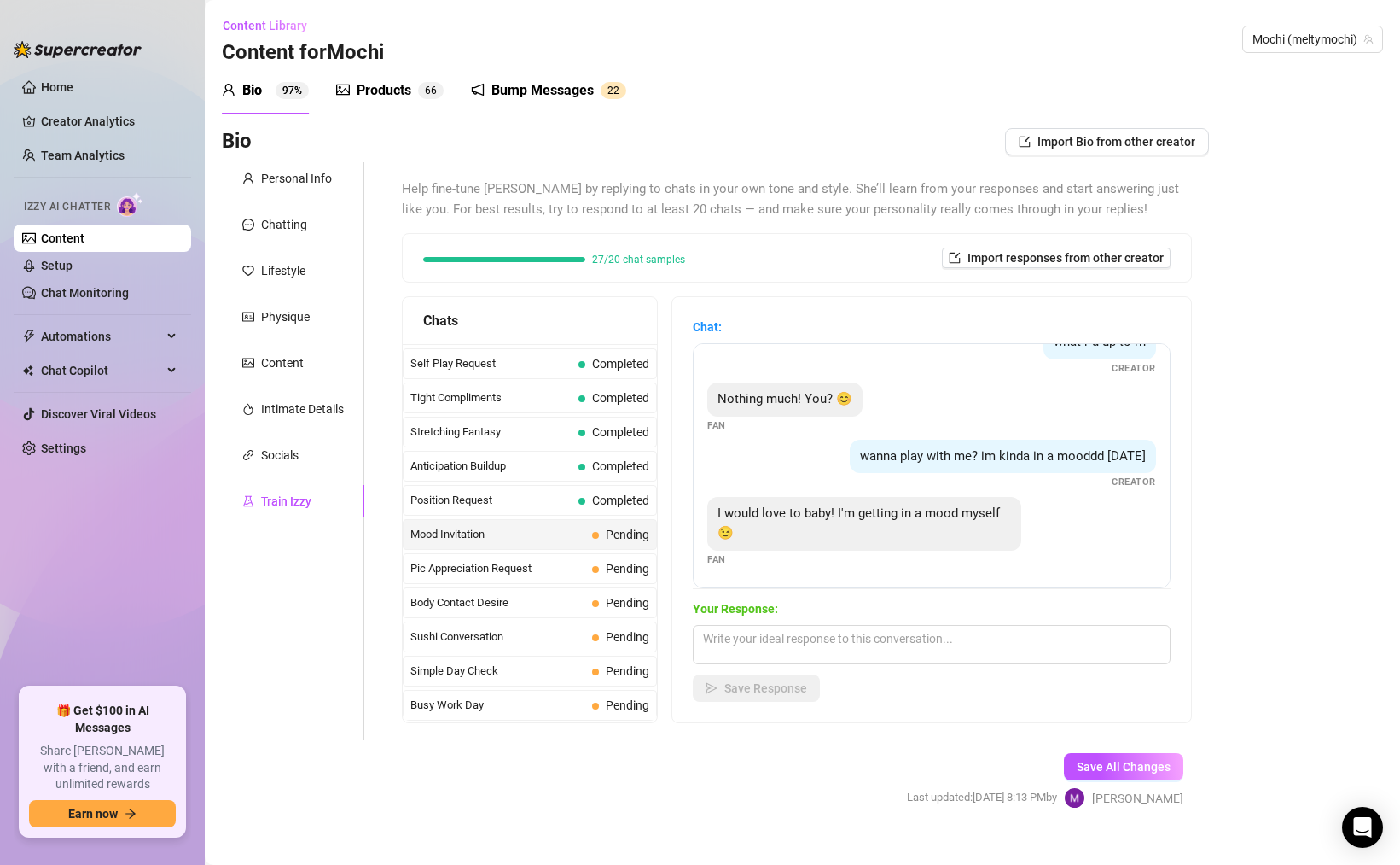
scroll to position [52, 0]
click at [593, 496] on span "Completed" at bounding box center [621, 501] width 57 height 14
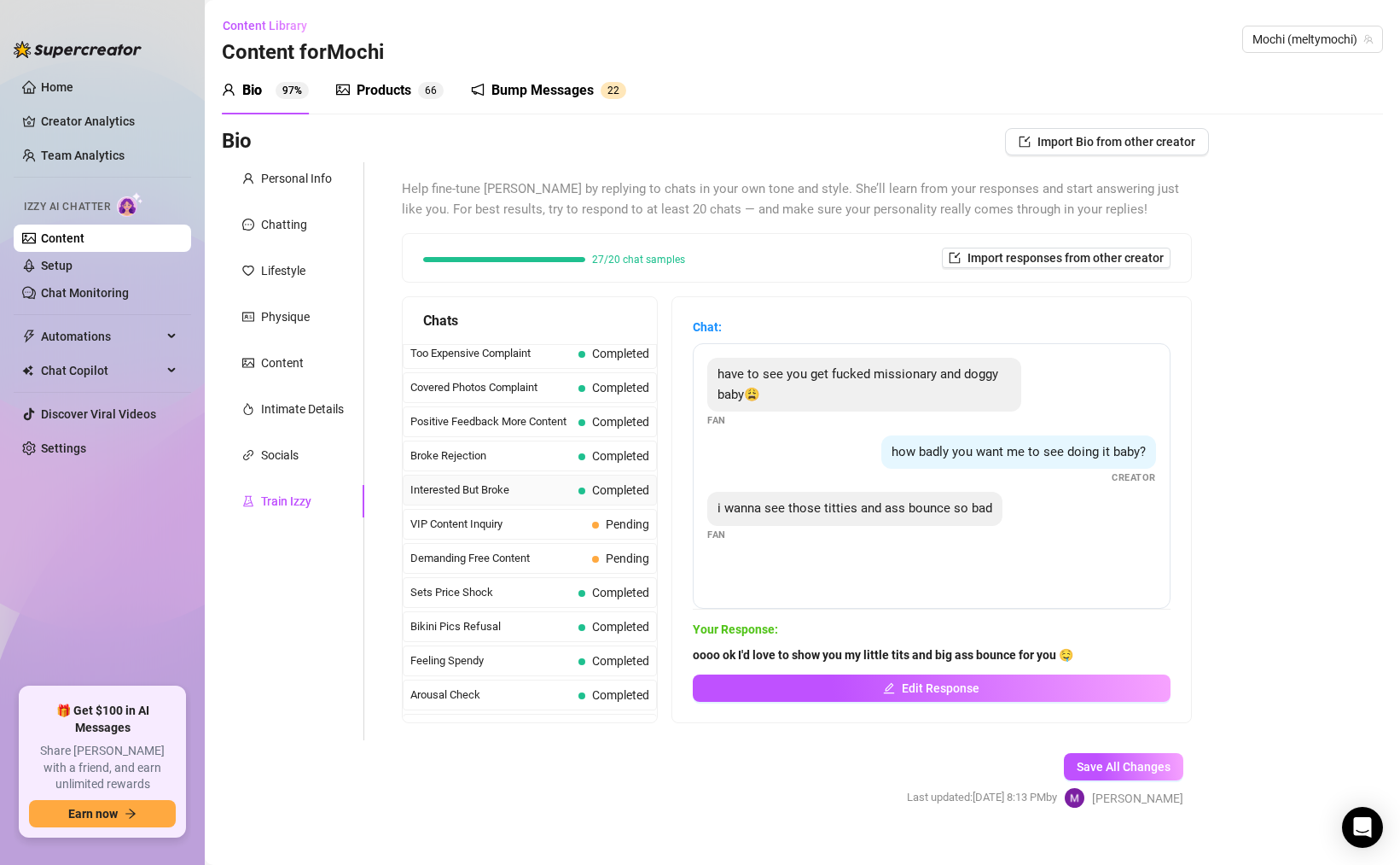
scroll to position [0, 0]
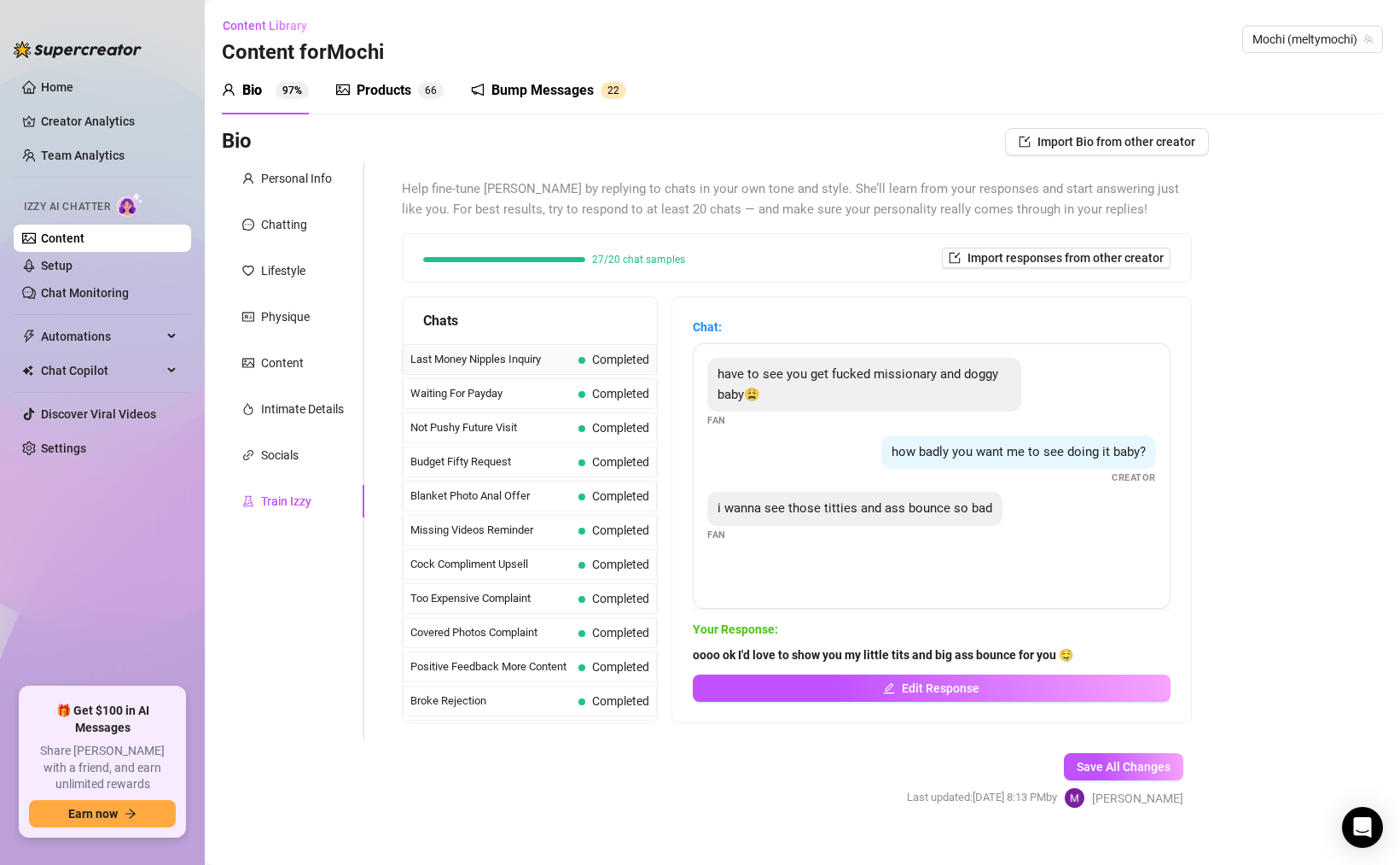
click at [566, 366] on span "Last Money Nipples Inquiry" at bounding box center [491, 360] width 162 height 17
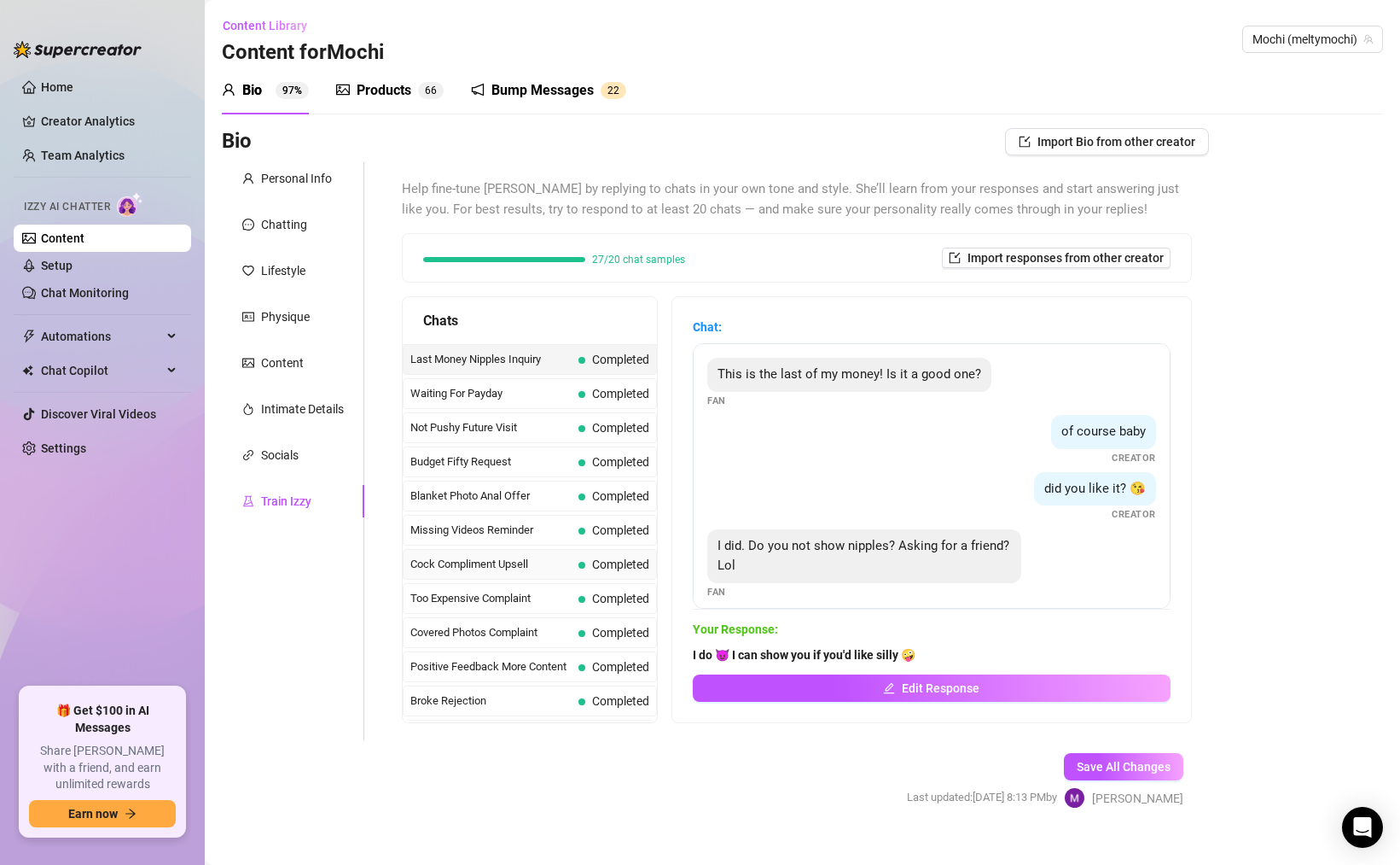
click at [525, 573] on div "Cock Compliment Upsell Completed" at bounding box center [530, 563] width 255 height 30
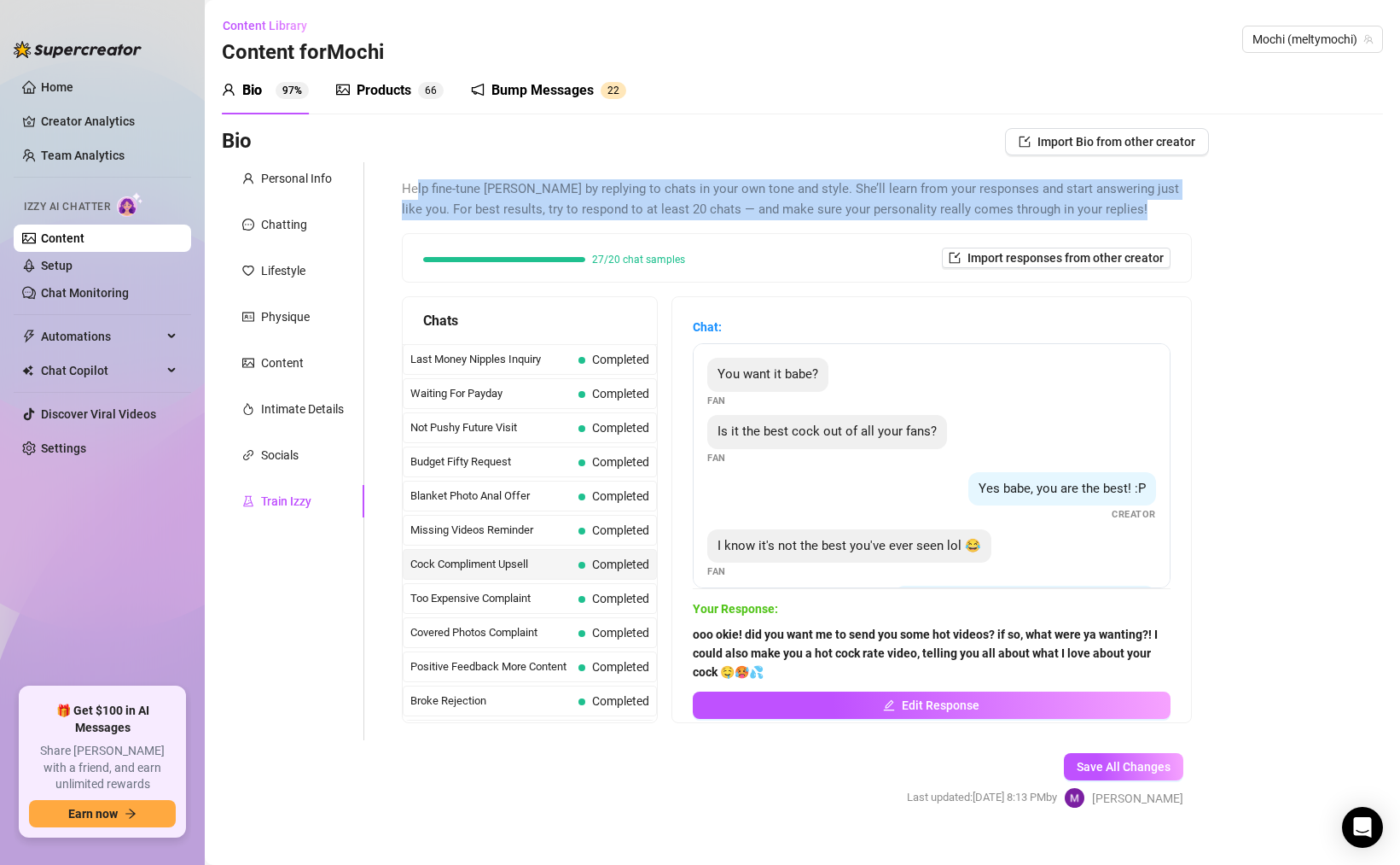
drag, startPoint x: 416, startPoint y: 191, endPoint x: 547, endPoint y: 230, distance: 136.7
click at [547, 230] on div "Help fine-tune [PERSON_NAME] by replying to chats in your own tone and style. S…" at bounding box center [797, 451] width 790 height 544
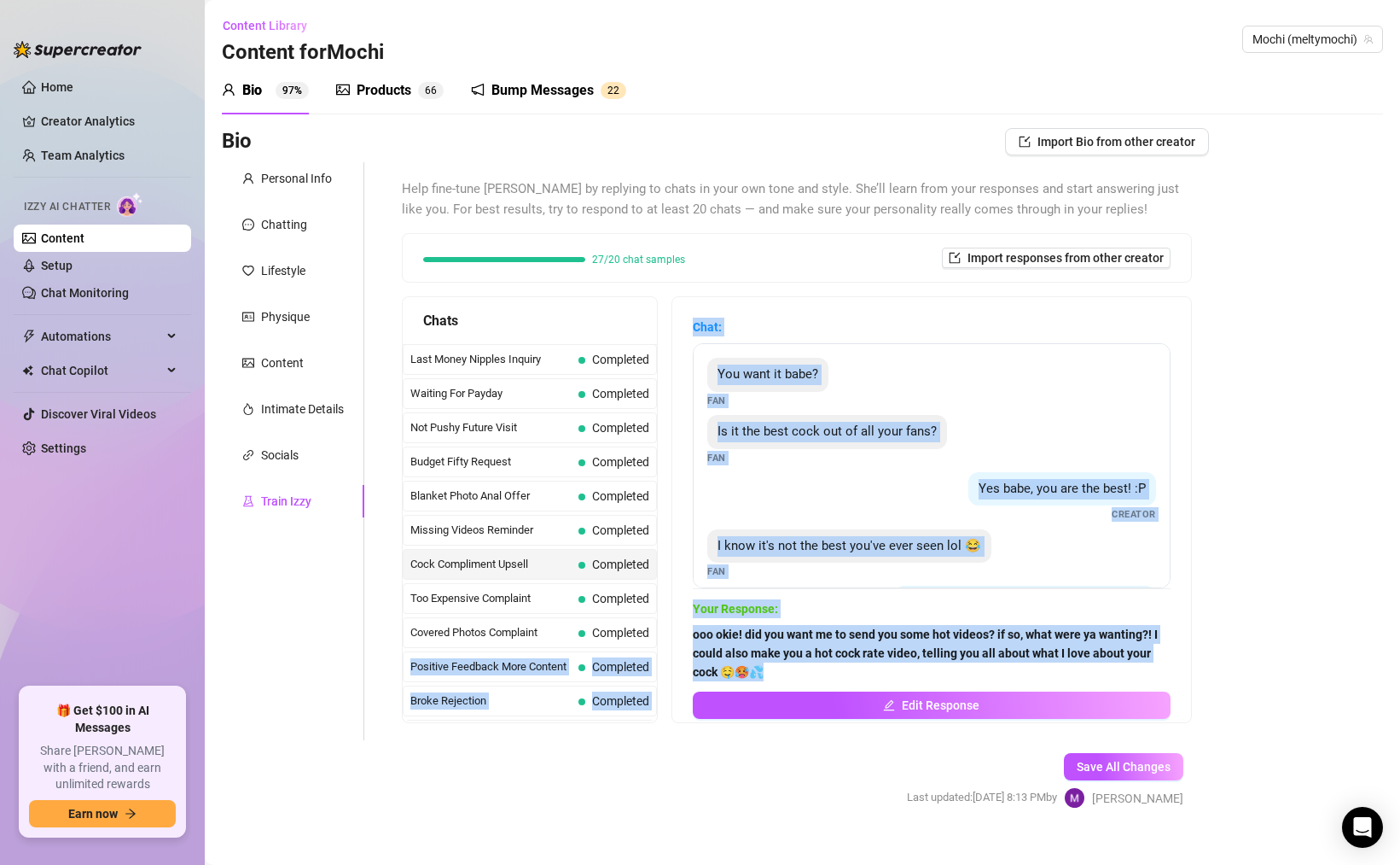
drag, startPoint x: 876, startPoint y: 669, endPoint x: 673, endPoint y: 642, distance: 204.8
click at [673, 642] on div "Chats Last Money Nipples Inquiry Completed Waiting For Payday Completed Not Pus…" at bounding box center [797, 509] width 790 height 427
click at [803, 638] on strong "ooo okie! did you want me to send you some hot videos? if so, what were ya want…" at bounding box center [925, 653] width 465 height 51
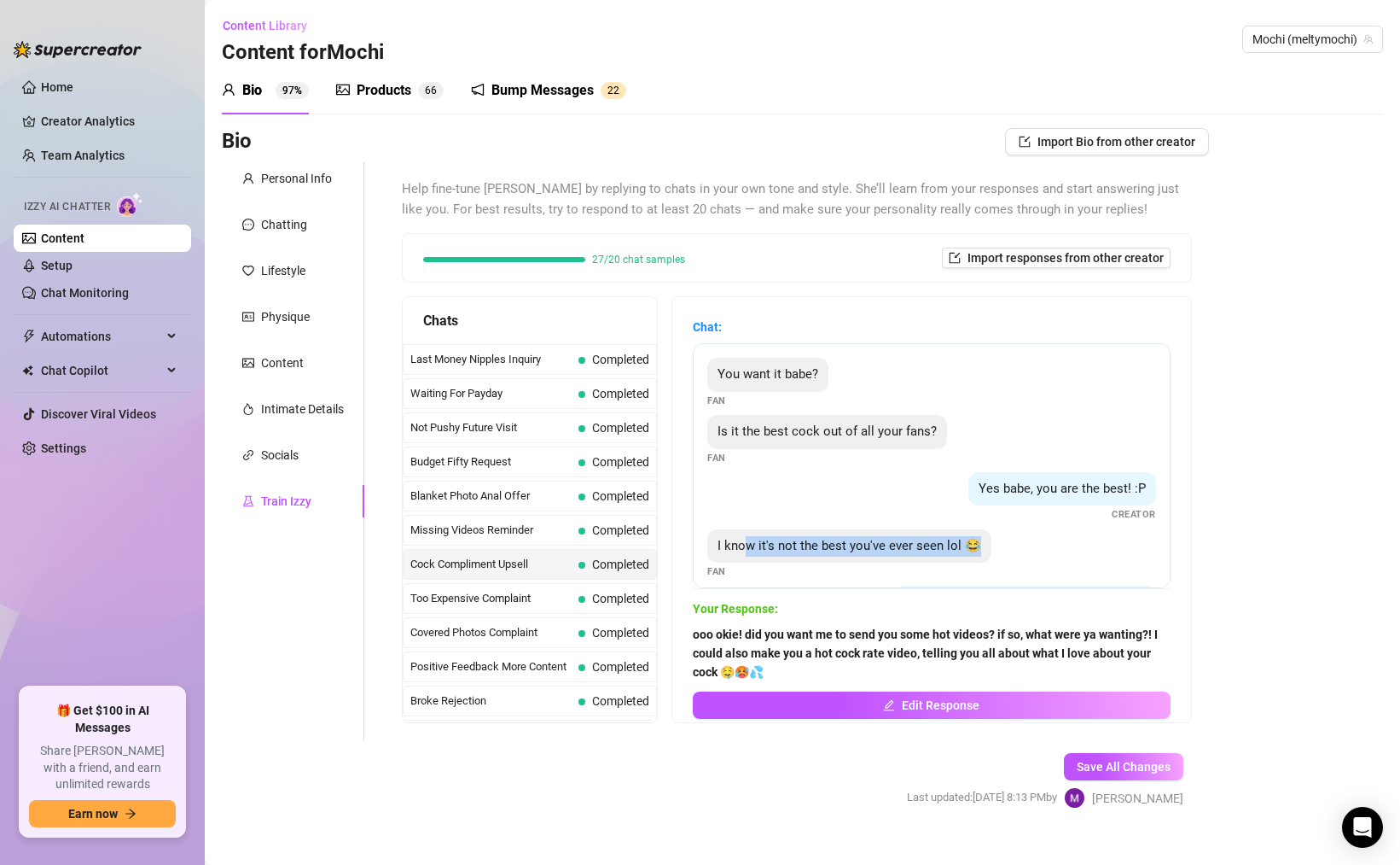
drag, startPoint x: 755, startPoint y: 554, endPoint x: 981, endPoint y: 549, distance: 226.1
click at [981, 549] on div "I know it's not the best you've ever seen lol 😂" at bounding box center [849, 546] width 284 height 34
click at [596, 586] on div "Too Expensive Complaint Completed" at bounding box center [530, 598] width 255 height 30
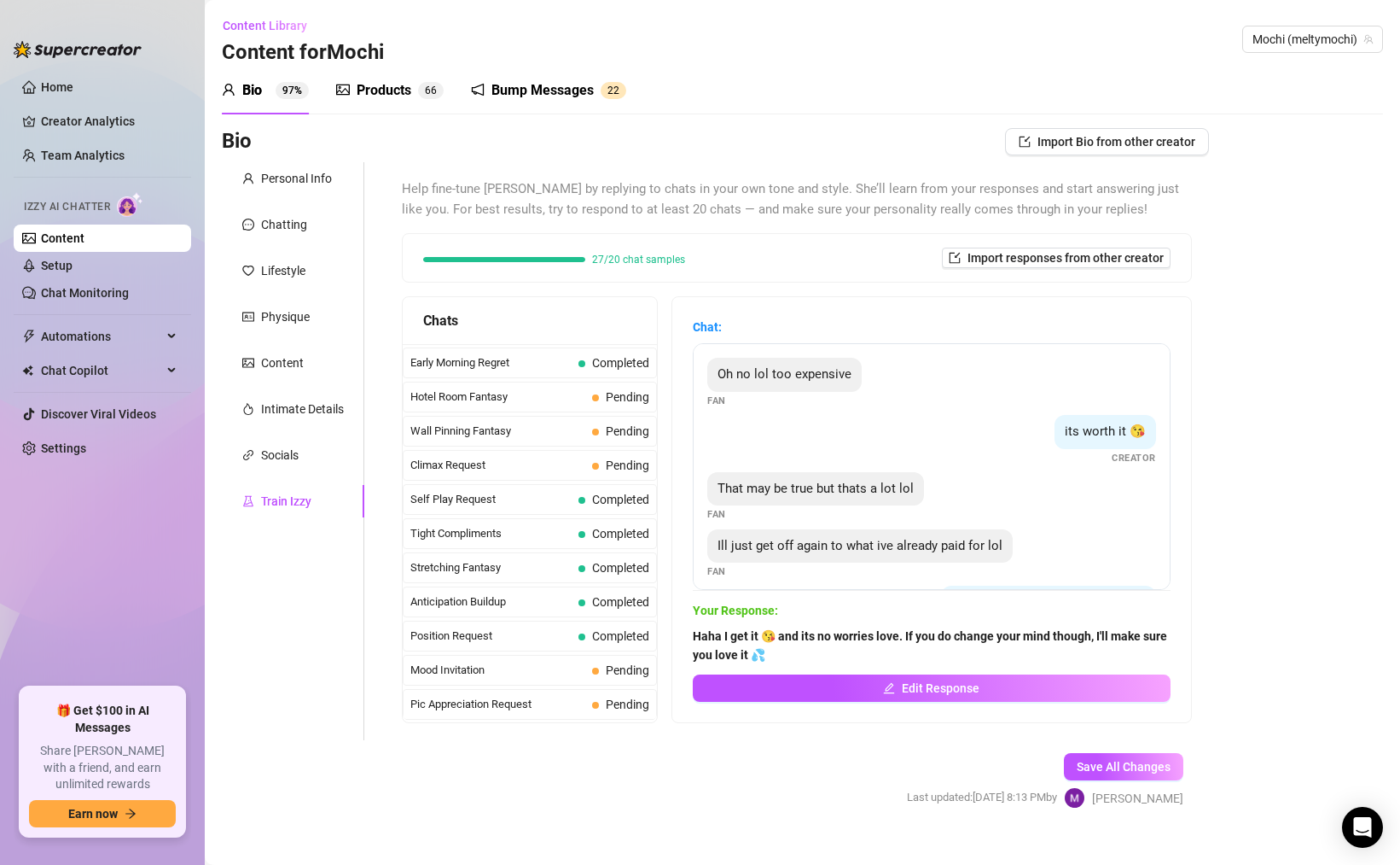
scroll to position [1533, 0]
click at [547, 708] on span "Missed Live Stream" at bounding box center [491, 705] width 162 height 17
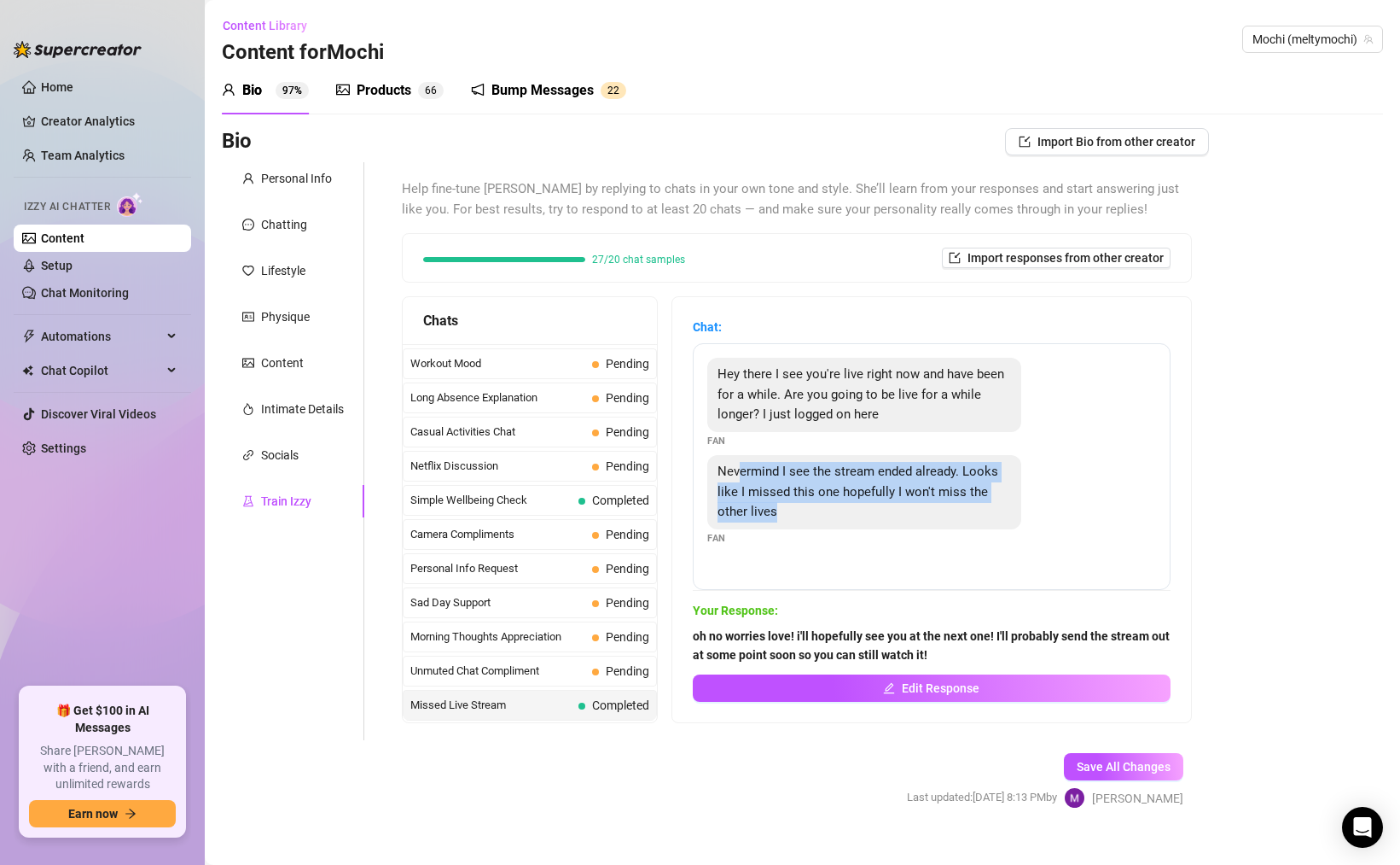
drag, startPoint x: 815, startPoint y: 516, endPoint x: 753, endPoint y: 465, distance: 80.3
click at [753, 465] on div "Nevermind I see the stream ended already. Looks like I missed this one hopefull…" at bounding box center [864, 491] width 314 height 74
click at [858, 545] on div "Nevermind I see the stream ended already. Looks like I missed this one hopefull…" at bounding box center [932, 500] width 449 height 90
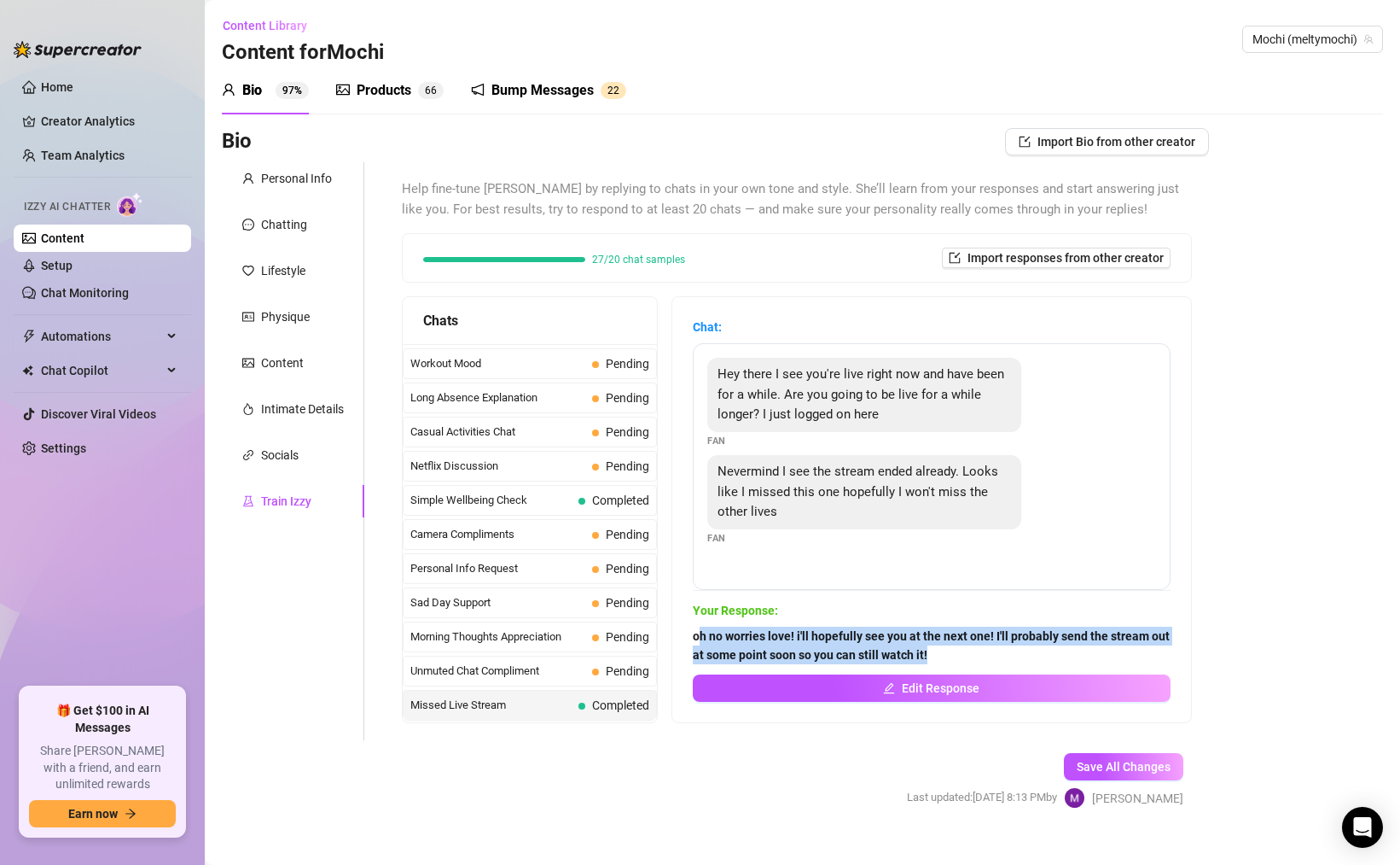
drag, startPoint x: 1003, startPoint y: 657, endPoint x: 712, endPoint y: 635, distance: 291.8
click at [712, 635] on span "oh no worries love! i'll hopefully see you at the next one! I'll probably send …" at bounding box center [932, 645] width 478 height 37
click at [753, 649] on strong "oh no worries love! i'll hopefully see you at the next one! I'll probably send …" at bounding box center [931, 645] width 477 height 32
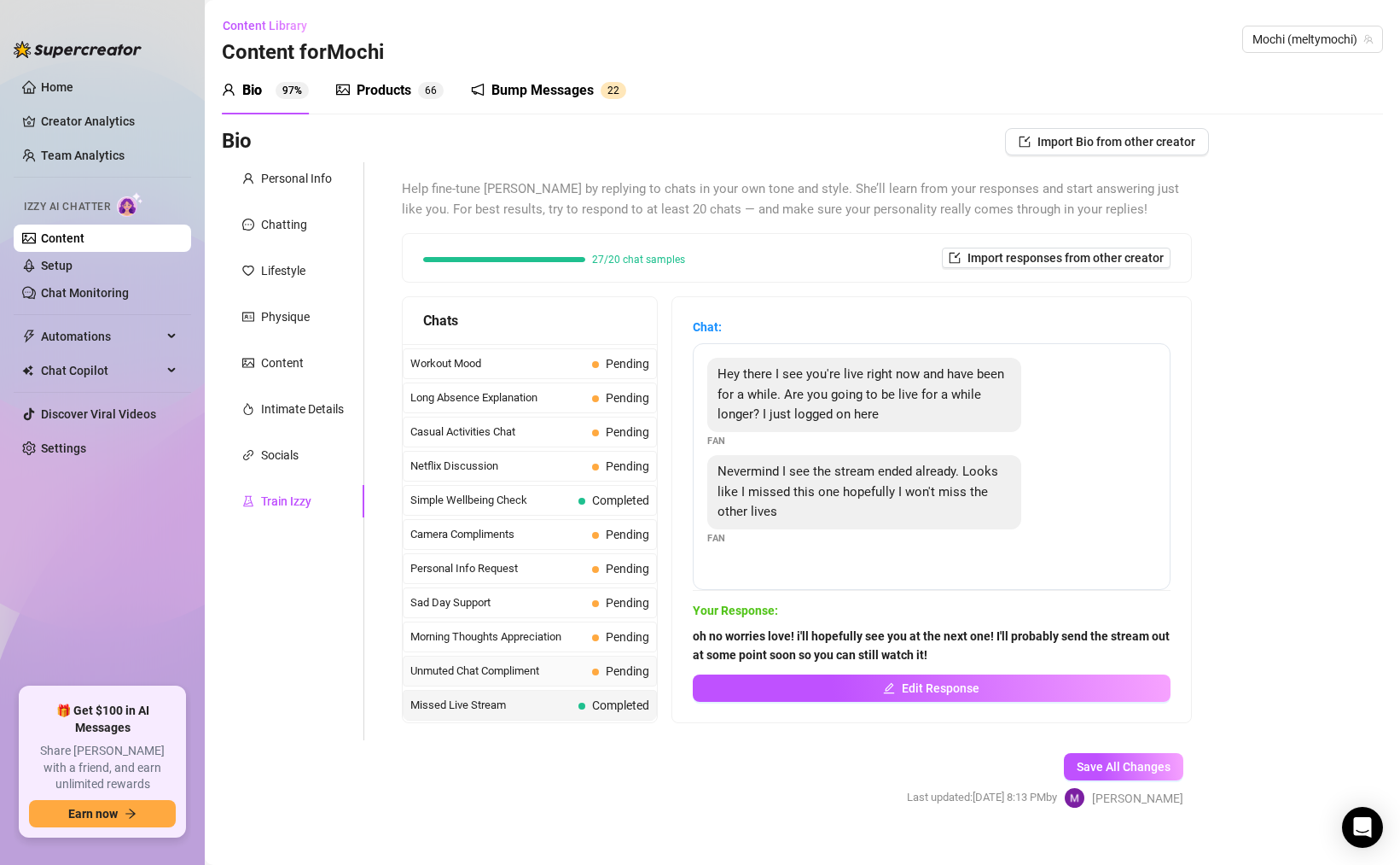
click at [582, 675] on span "Unmuted Chat Compliment" at bounding box center [497, 671] width 175 height 17
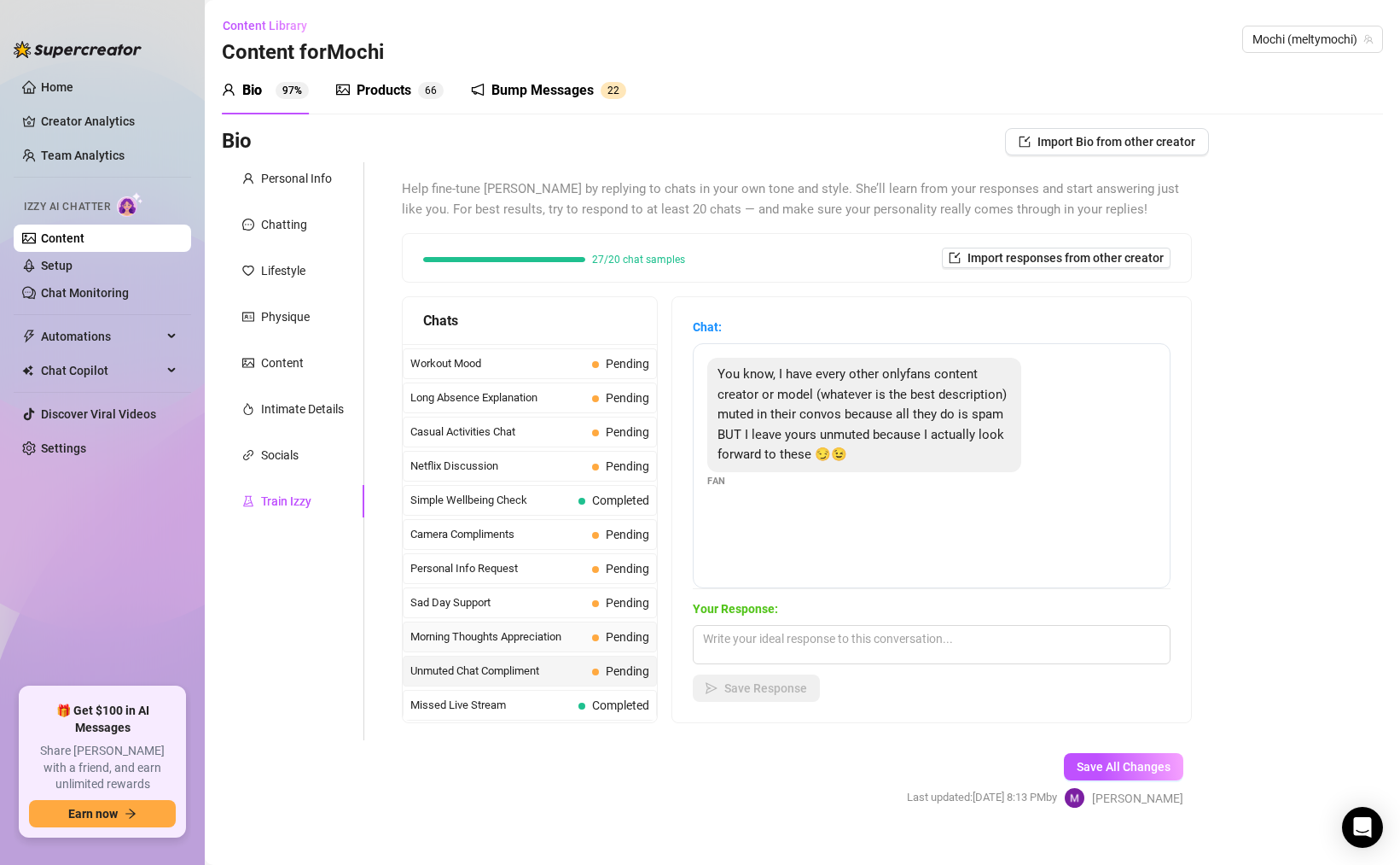
click at [584, 639] on span "Morning Thoughts Appreciation" at bounding box center [497, 637] width 175 height 17
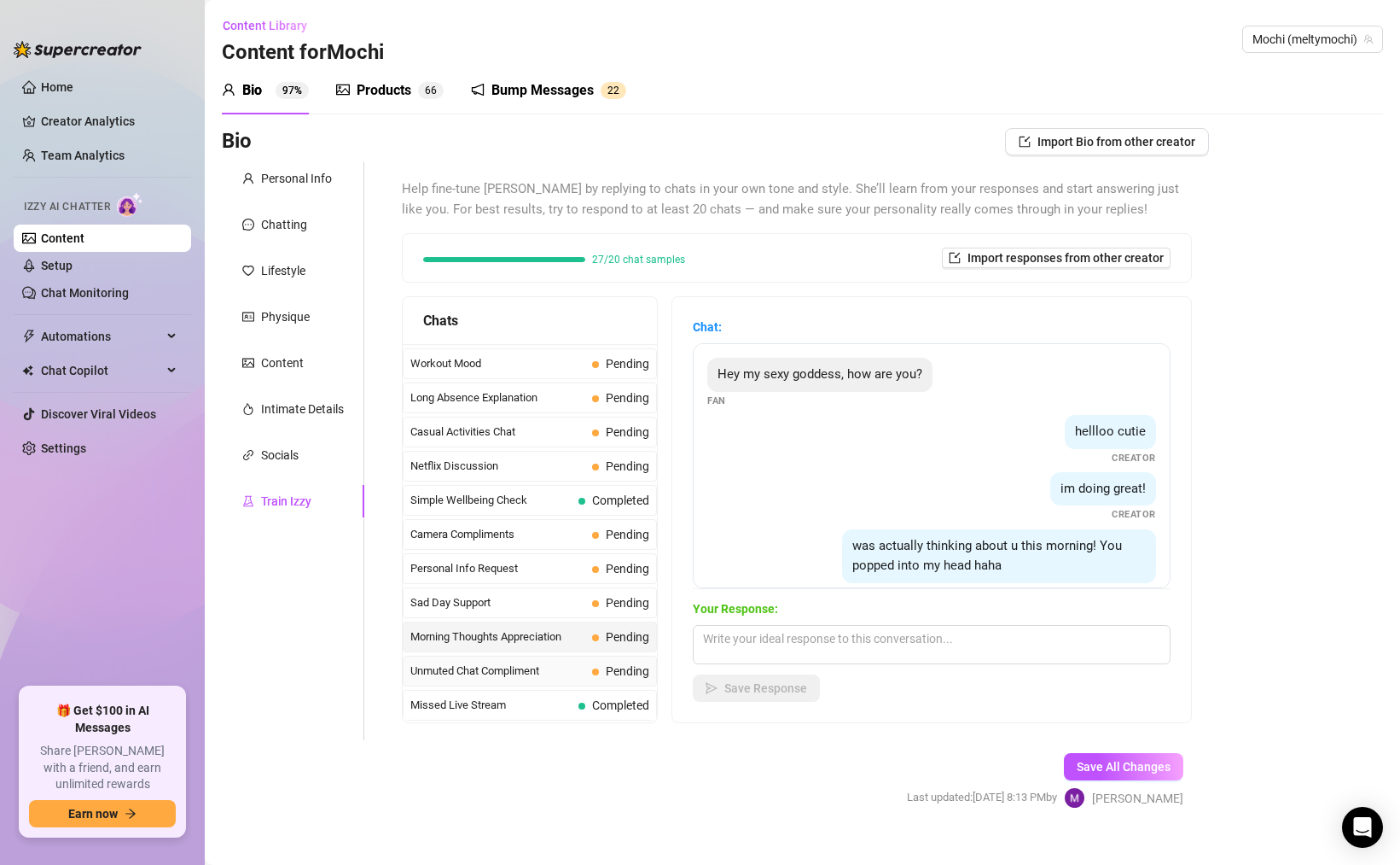
click at [584, 671] on span "Unmuted Chat Compliment" at bounding box center [497, 671] width 175 height 17
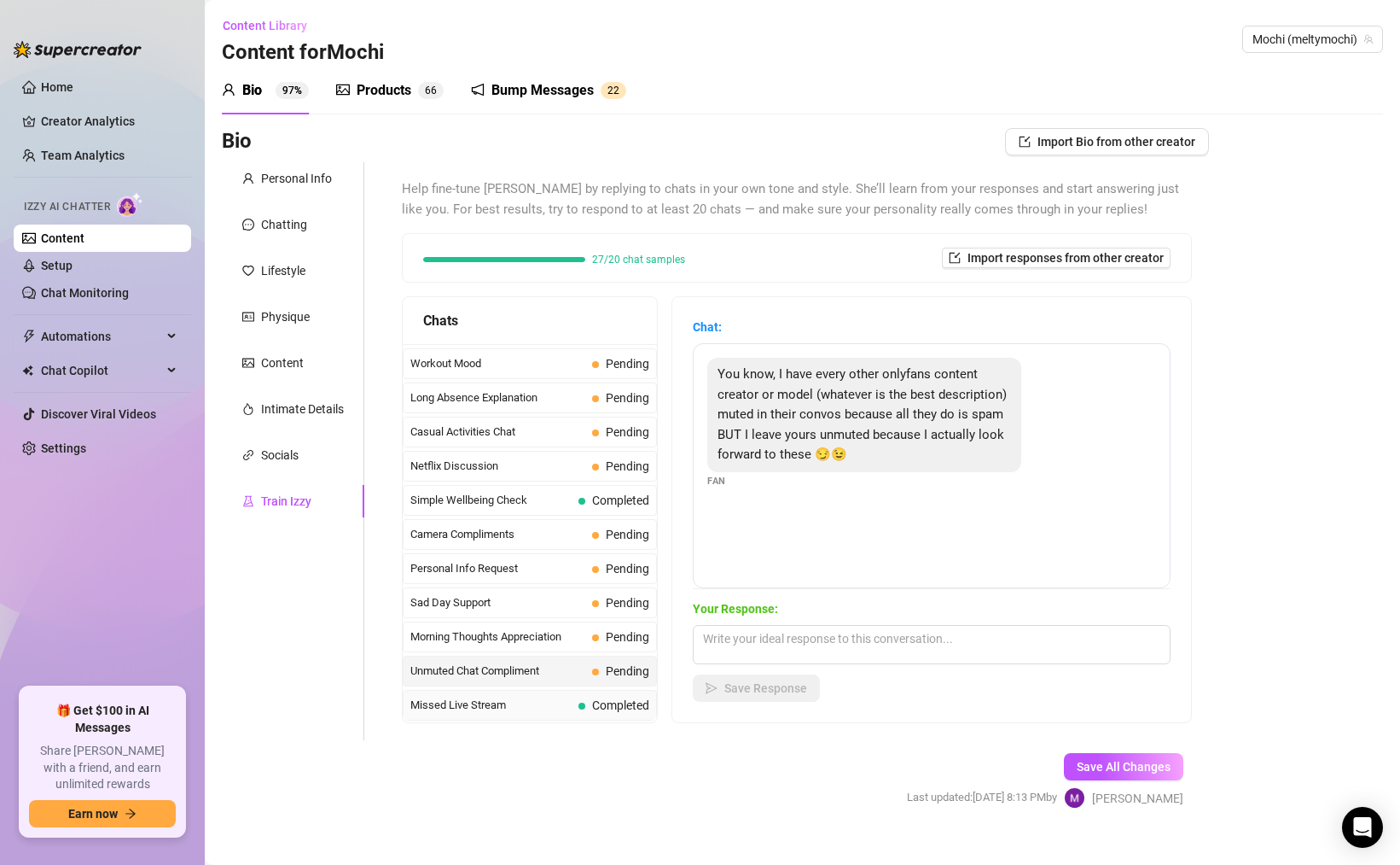
click at [580, 702] on span at bounding box center [582, 706] width 7 height 7
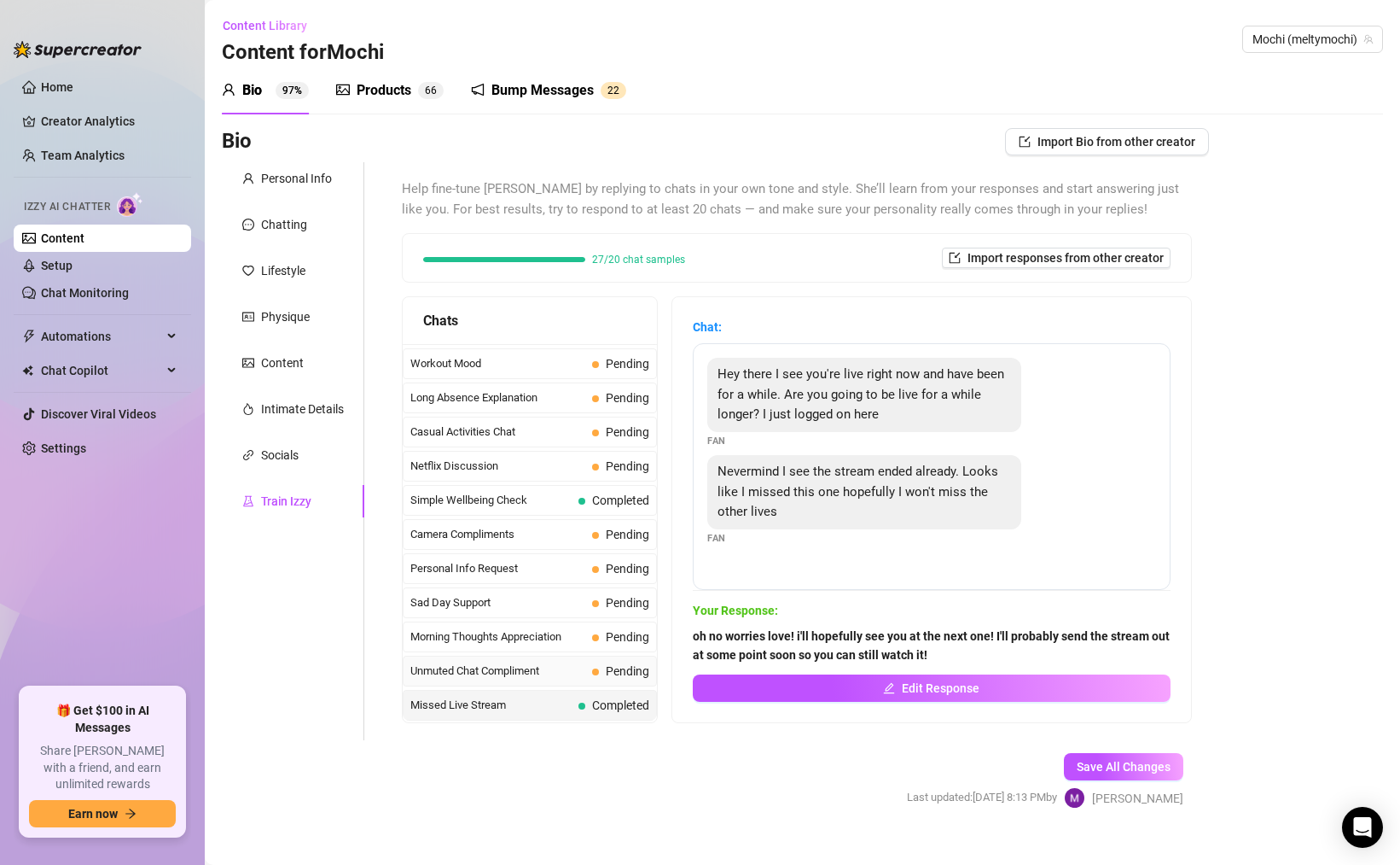
click at [579, 686] on div "Unmuted Chat Compliment Pending" at bounding box center [530, 670] width 255 height 30
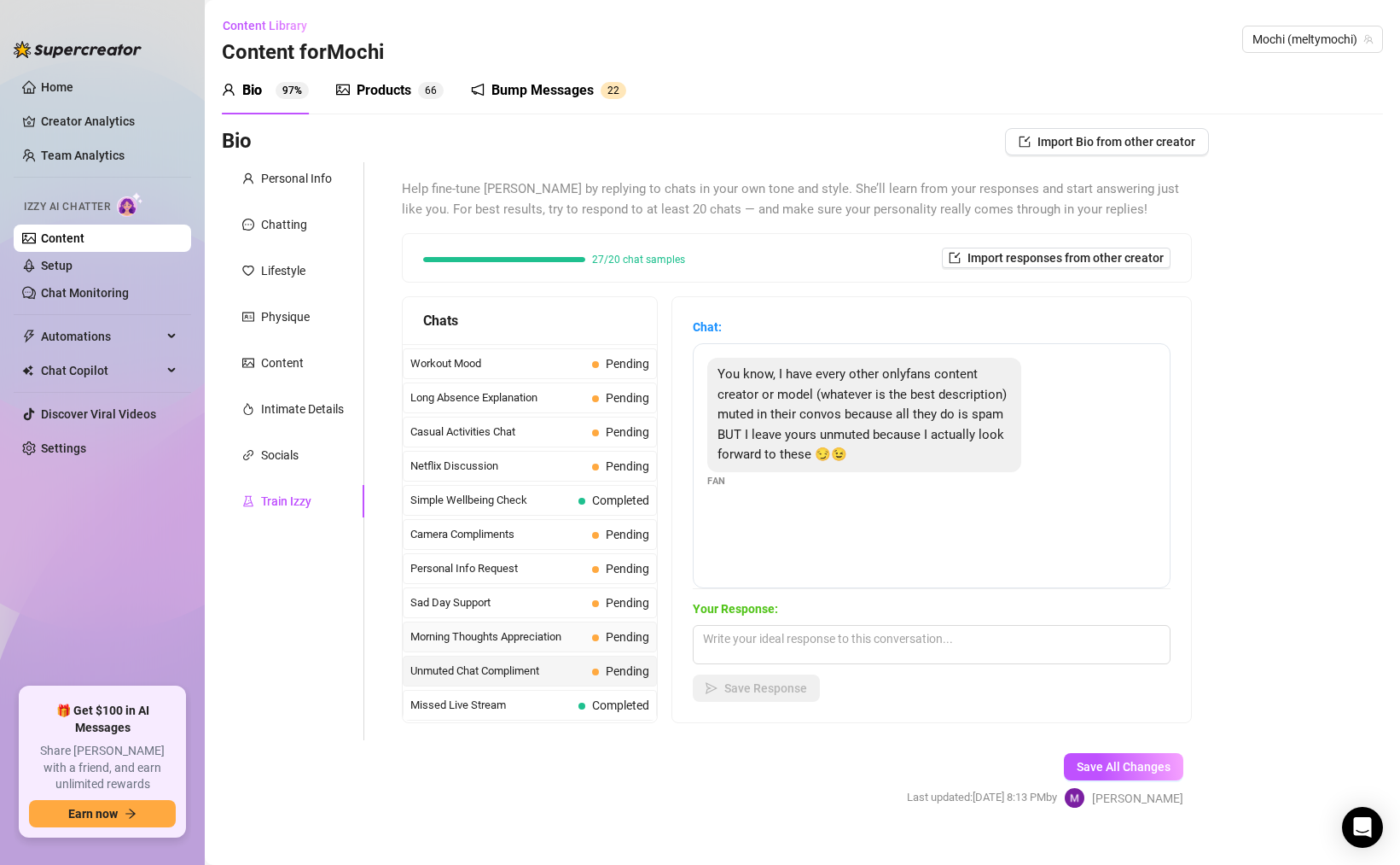
click at [587, 637] on div "Morning Thoughts Appreciation Pending" at bounding box center [530, 636] width 255 height 30
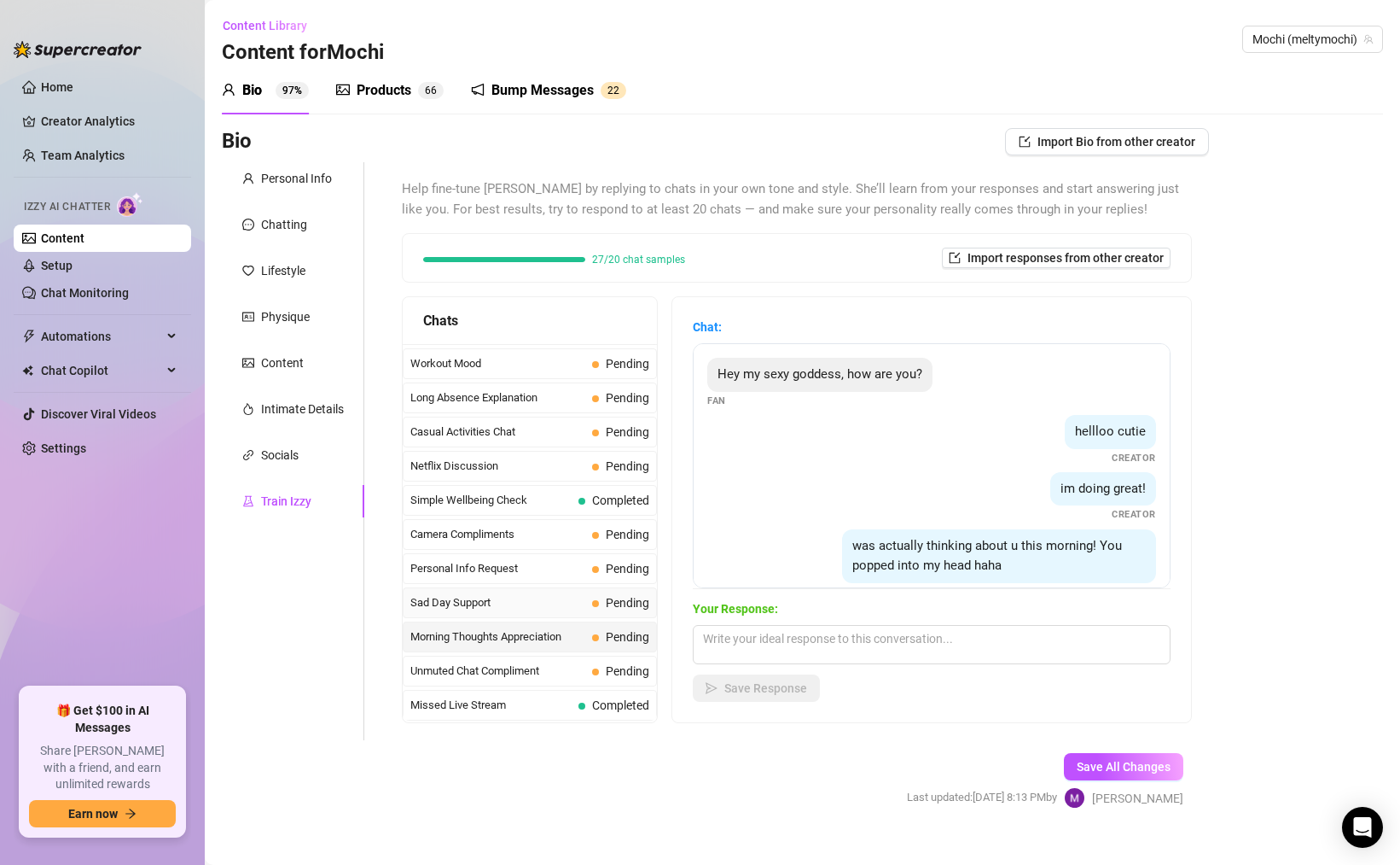
click at [587, 606] on div "Sad Day Support Pending" at bounding box center [530, 602] width 255 height 30
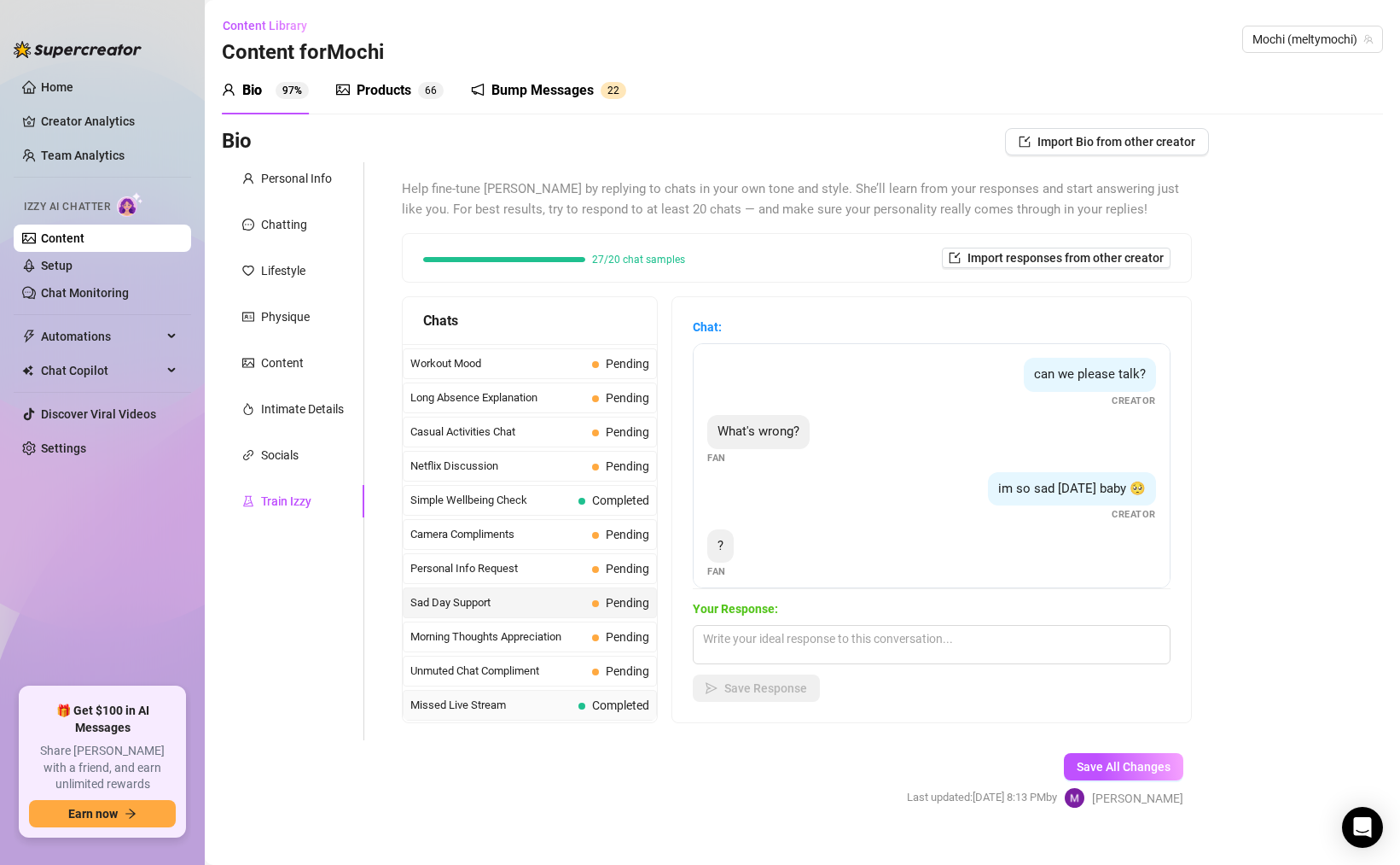
click at [585, 702] on span "Completed" at bounding box center [614, 705] width 71 height 19
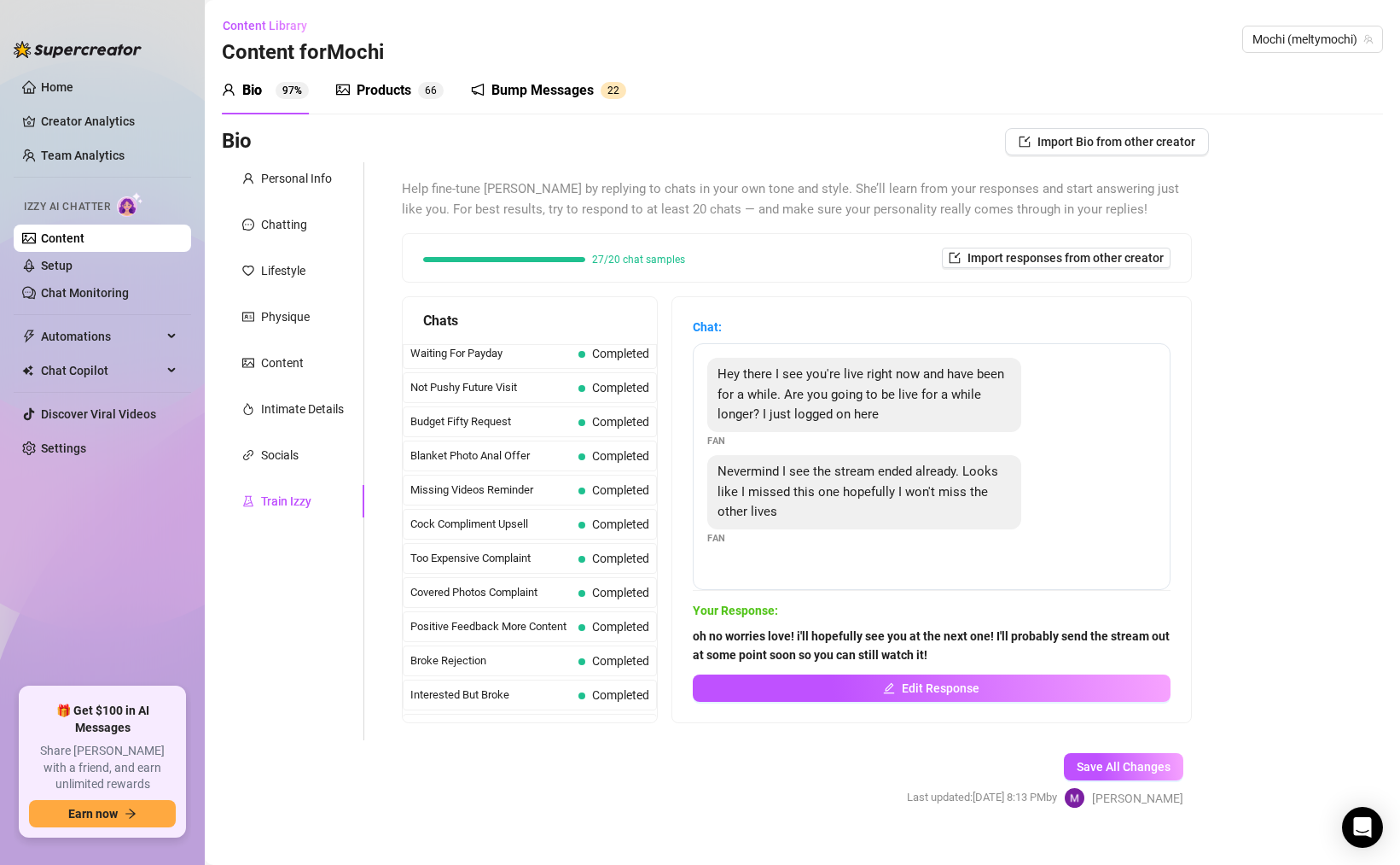
scroll to position [0, 0]
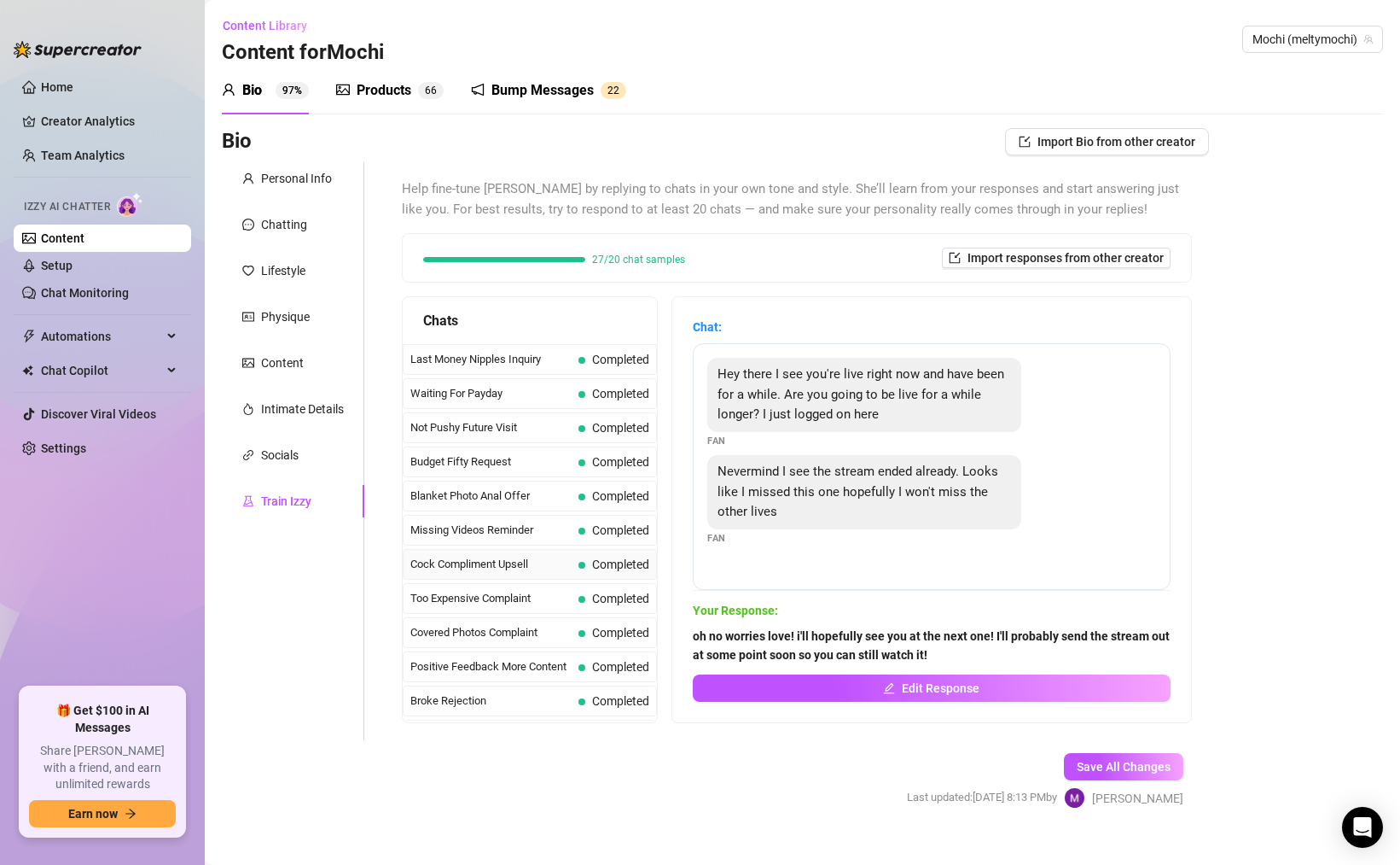
click at [601, 556] on span "Completed" at bounding box center [614, 564] width 71 height 19
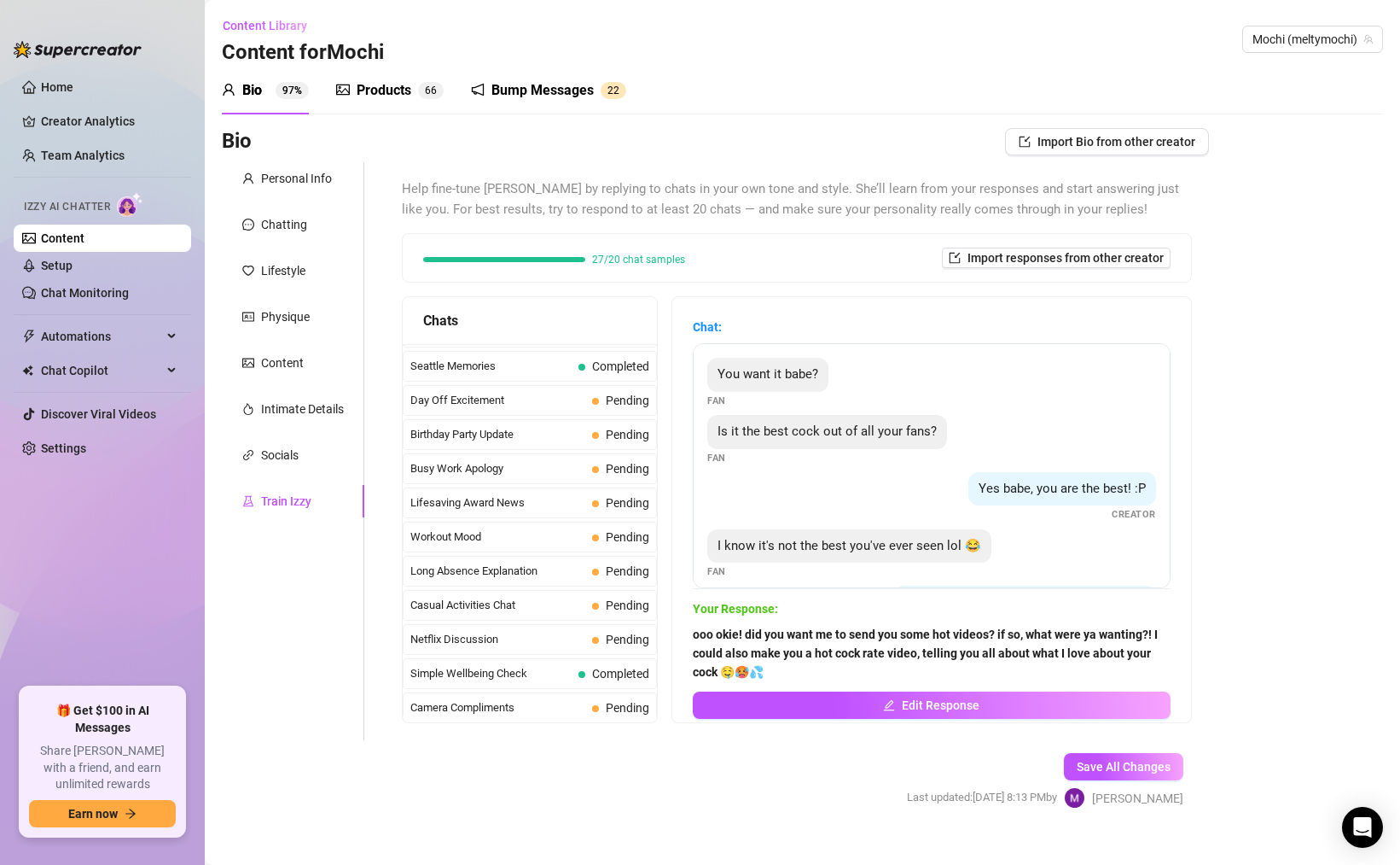
scroll to position [1533, 0]
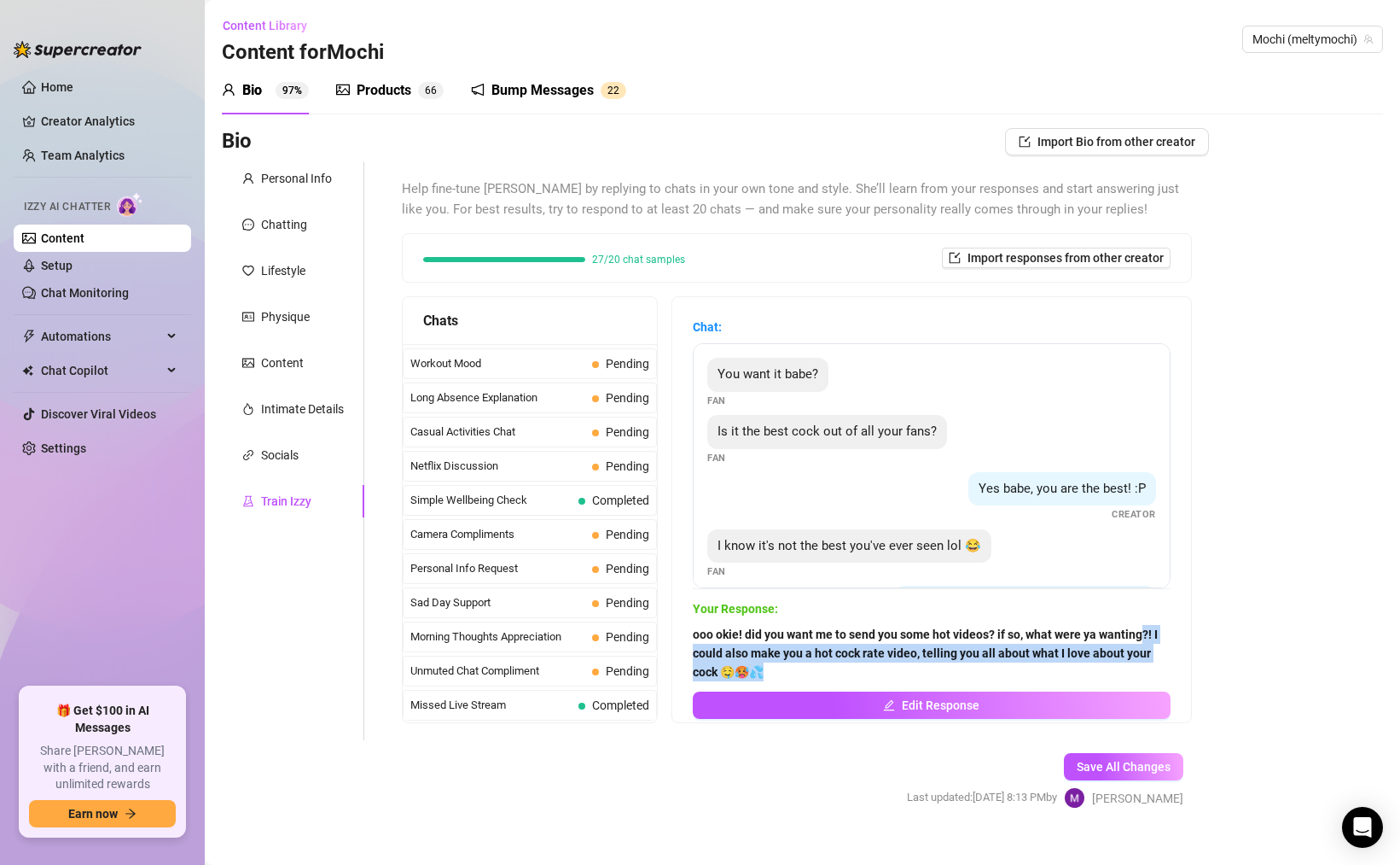
drag, startPoint x: 876, startPoint y: 677, endPoint x: 745, endPoint y: 649, distance: 134.0
click at [745, 649] on span "ooo okie! did you want me to send you some hot videos? if so, what were ya want…" at bounding box center [932, 653] width 478 height 57
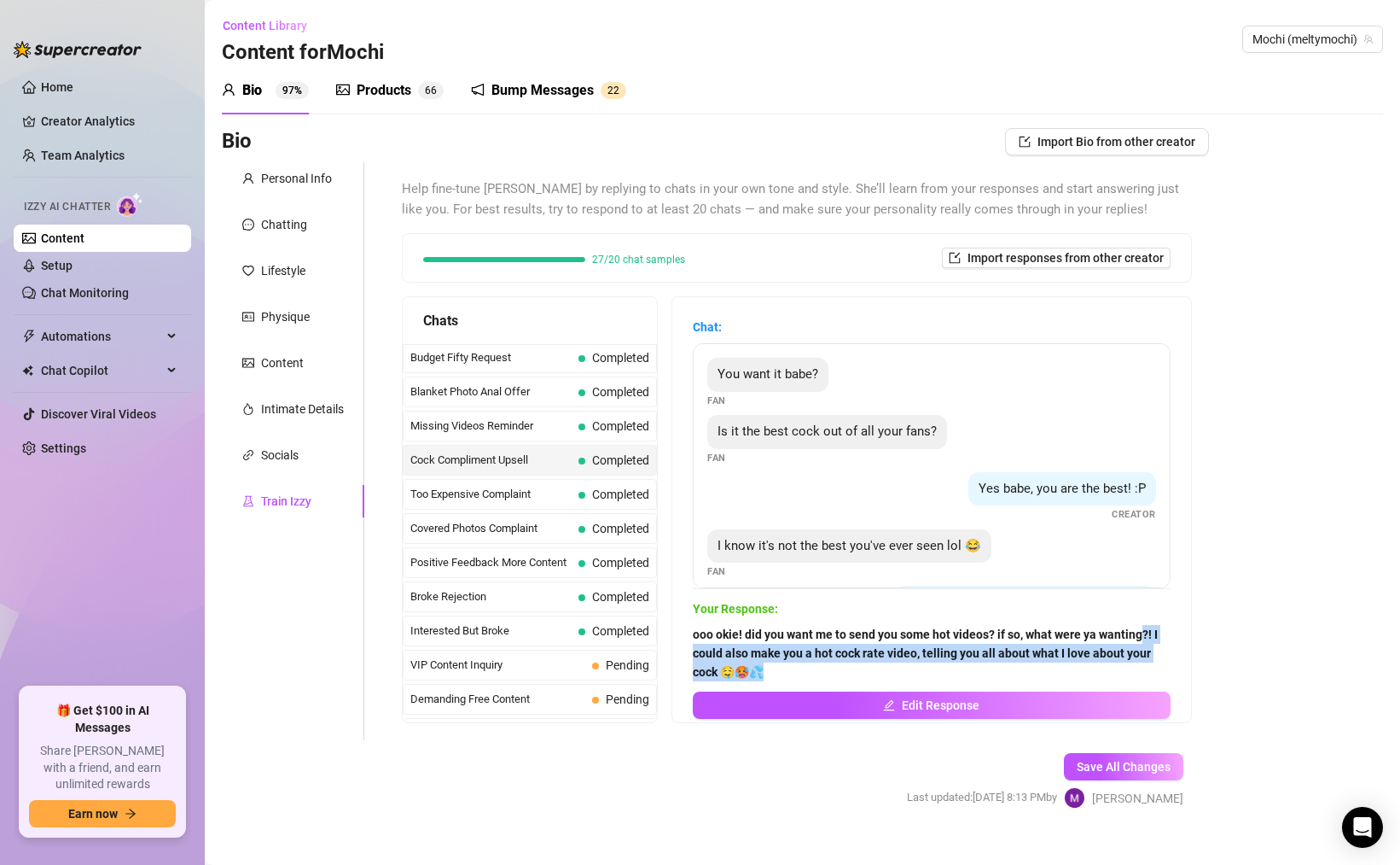
scroll to position [95, 0]
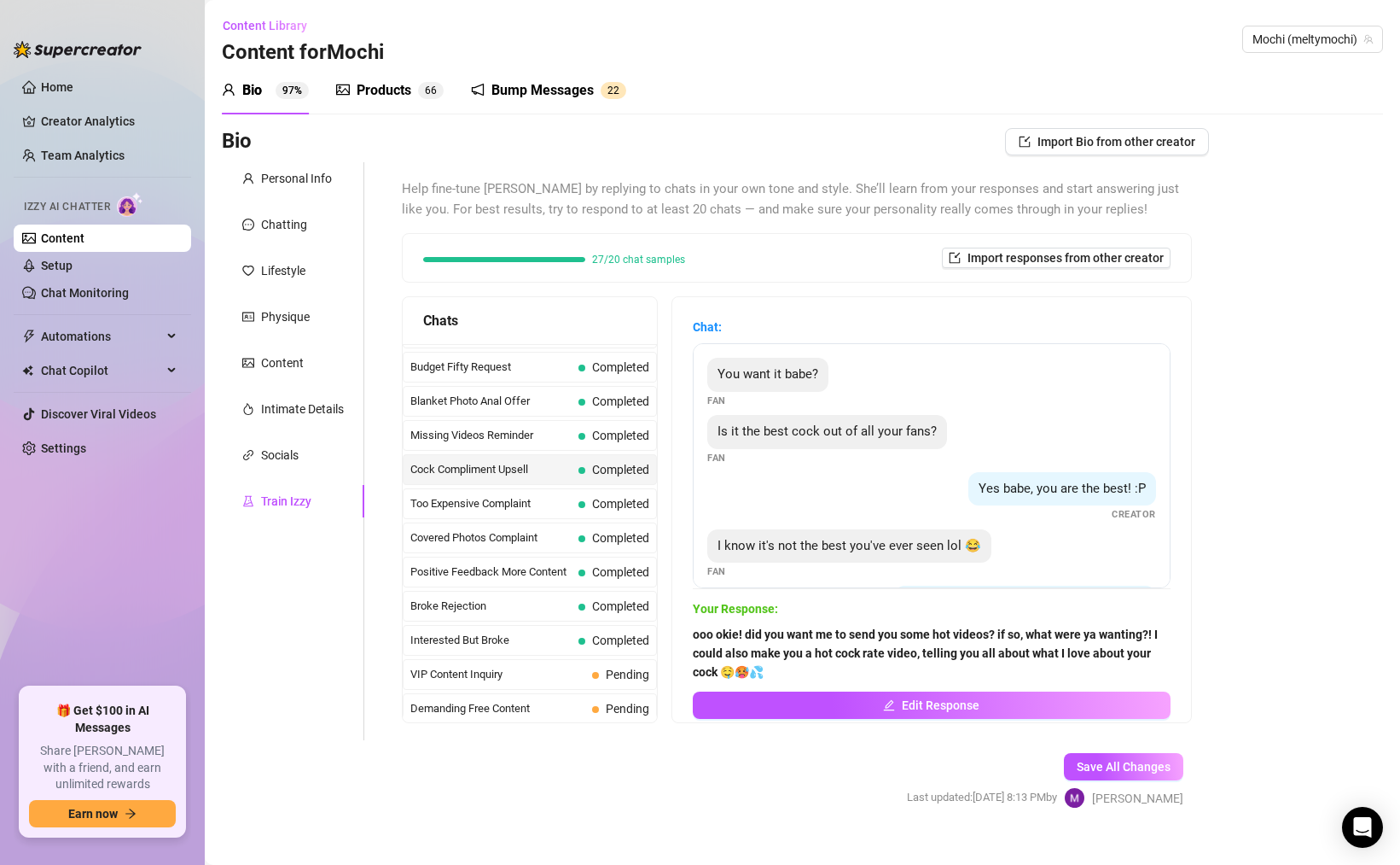
click at [753, 619] on div "Your Response: ooo okie! did you want me to send you some hot videos? if so, wh…" at bounding box center [932, 650] width 478 height 103
click at [753, 635] on strong "ooo okie! did you want me to send you some hot videos? if so, what were ya want…" at bounding box center [925, 653] width 465 height 51
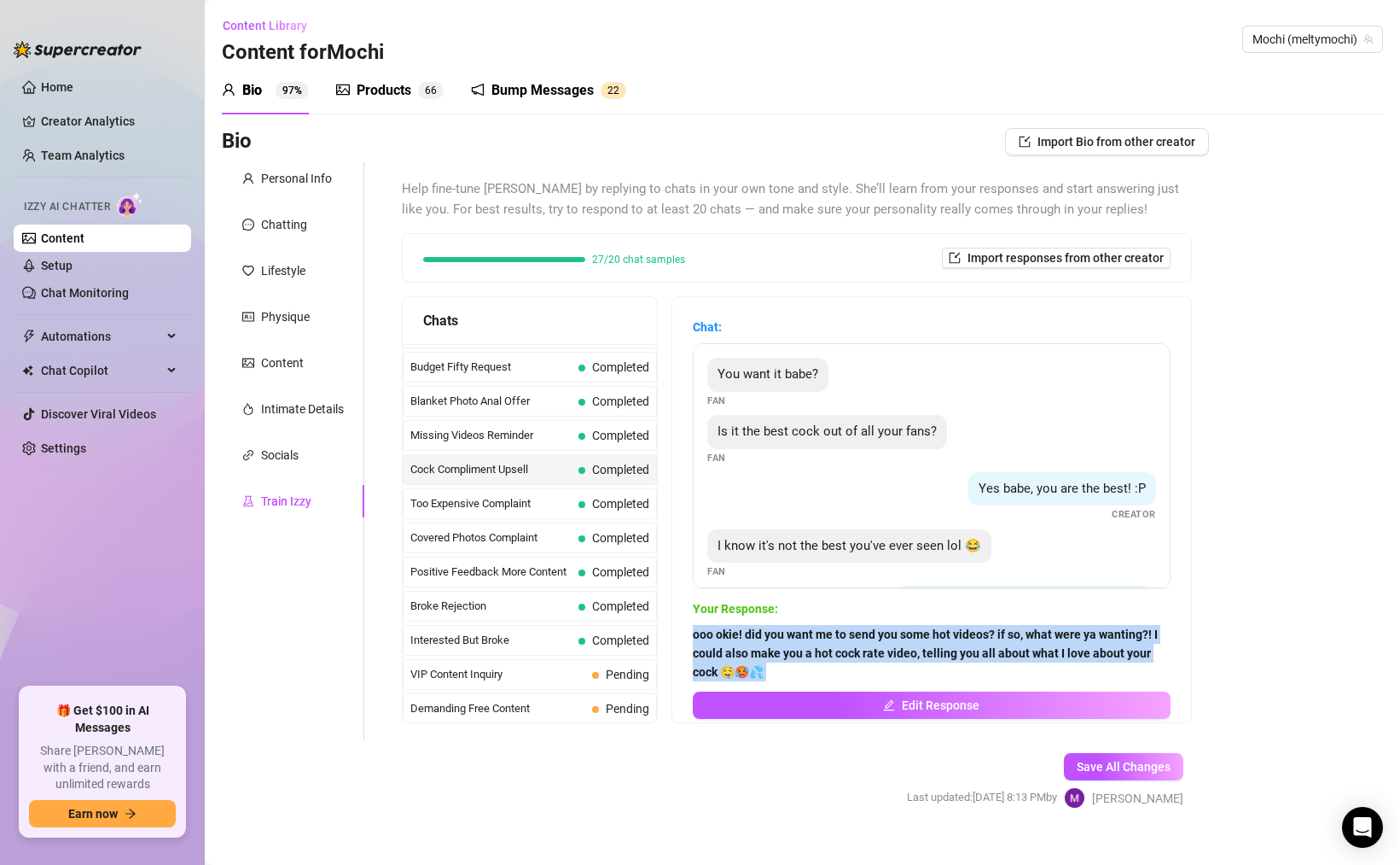
click at [753, 635] on strong "ooo okie! did you want me to send you some hot videos? if so, what were ya want…" at bounding box center [925, 653] width 465 height 51
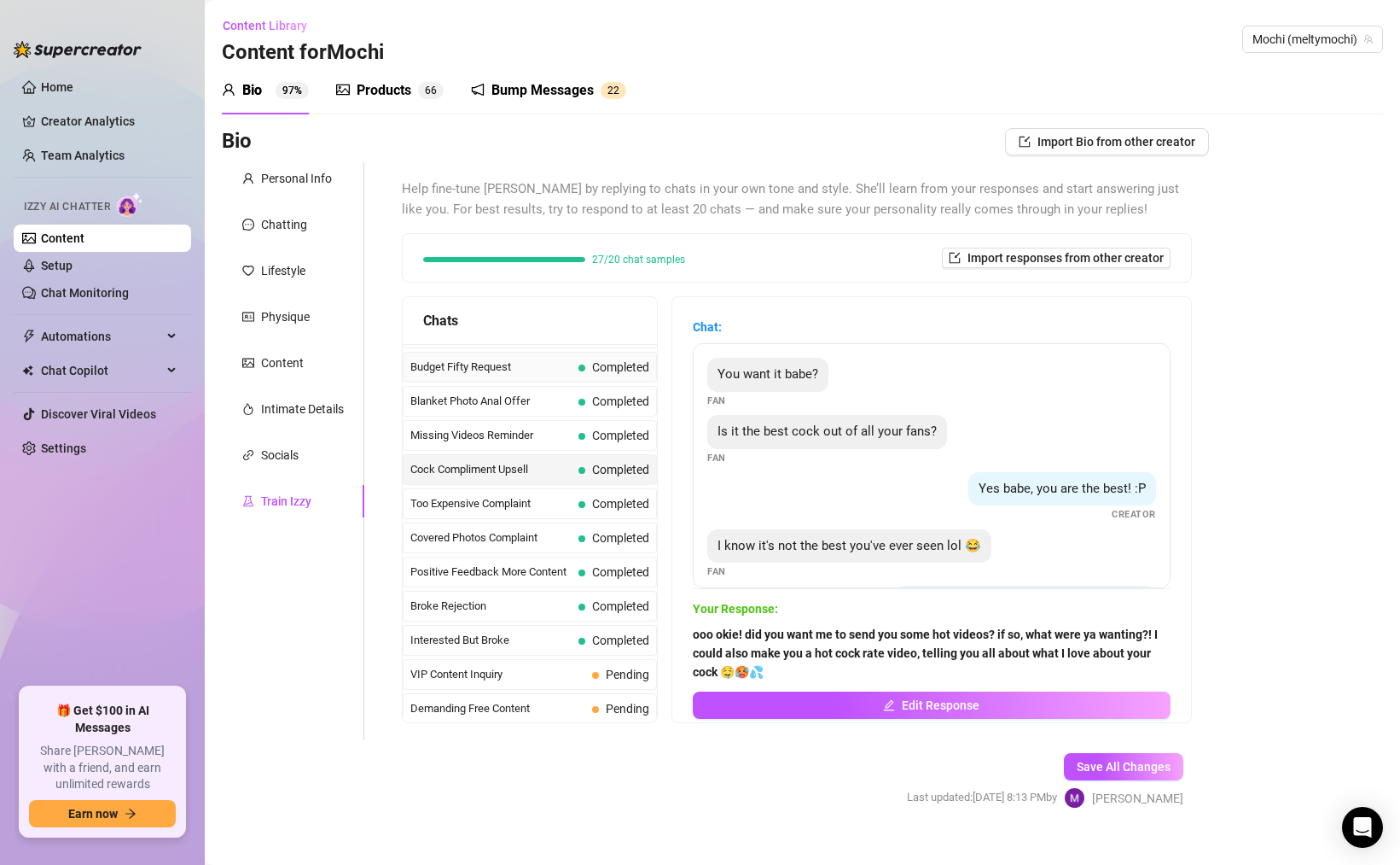
click at [550, 365] on span "Budget Fifty Request" at bounding box center [491, 367] width 162 height 17
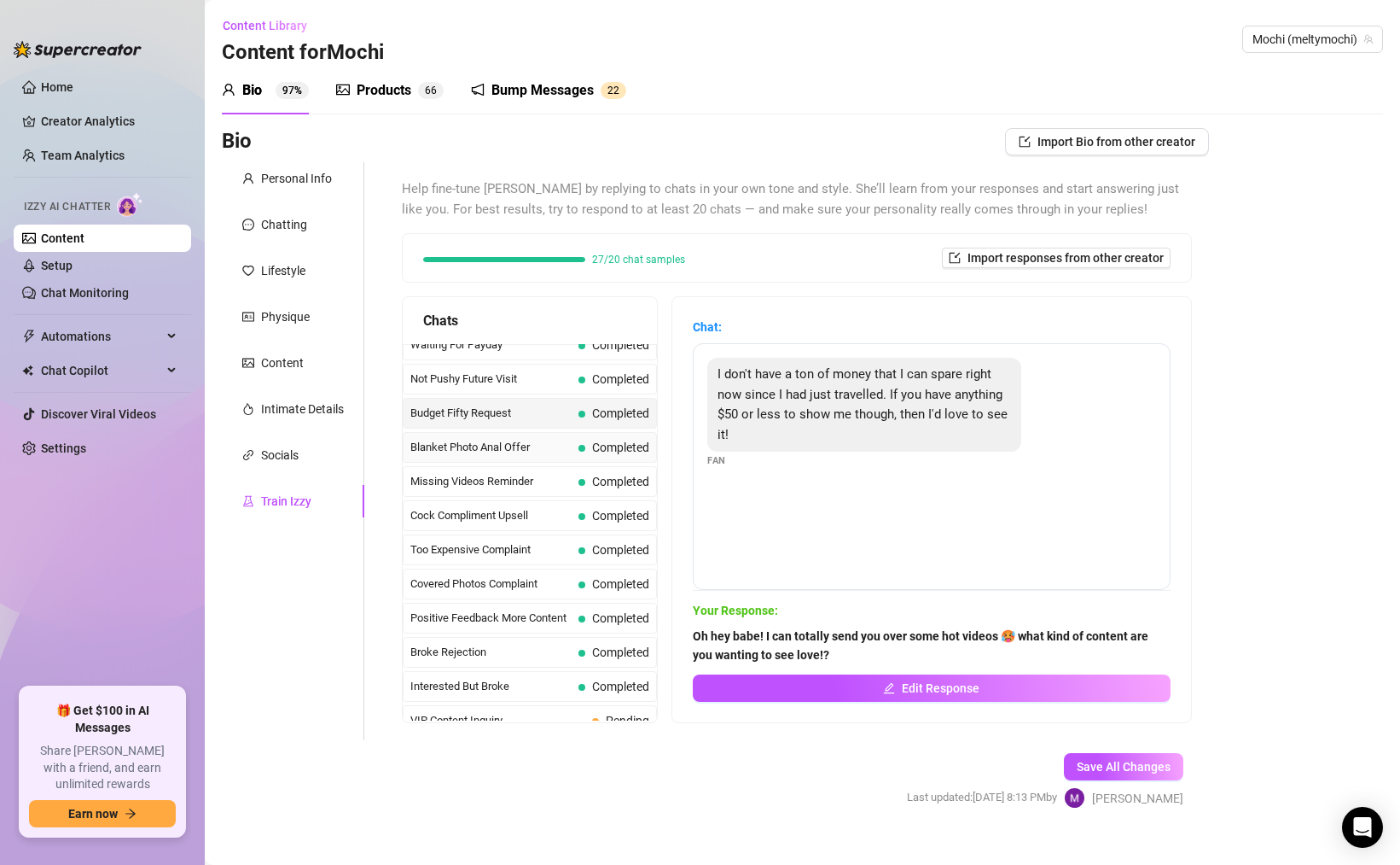
scroll to position [0, 0]
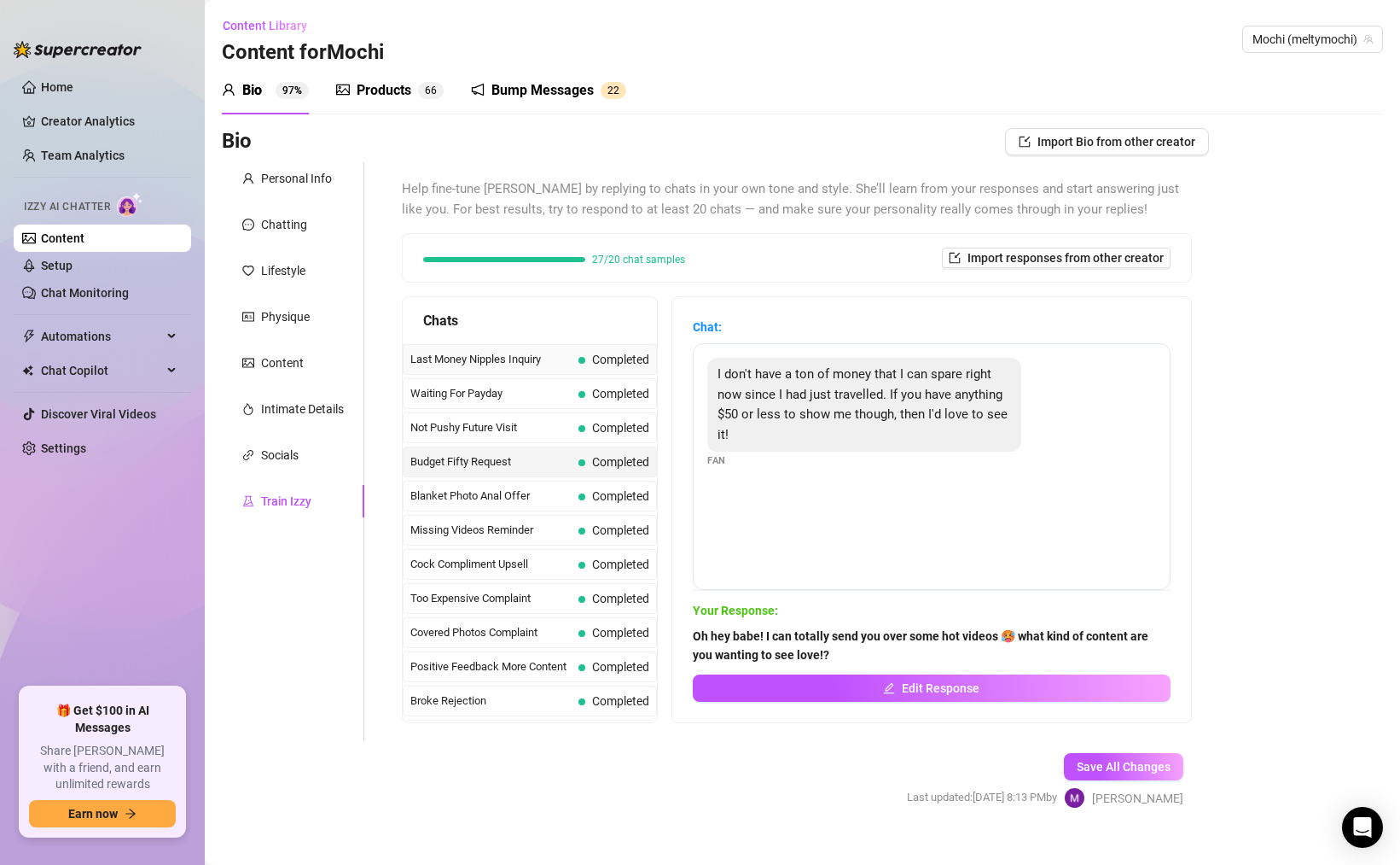
click at [550, 353] on span "Last Money Nipples Inquiry" at bounding box center [491, 360] width 162 height 17
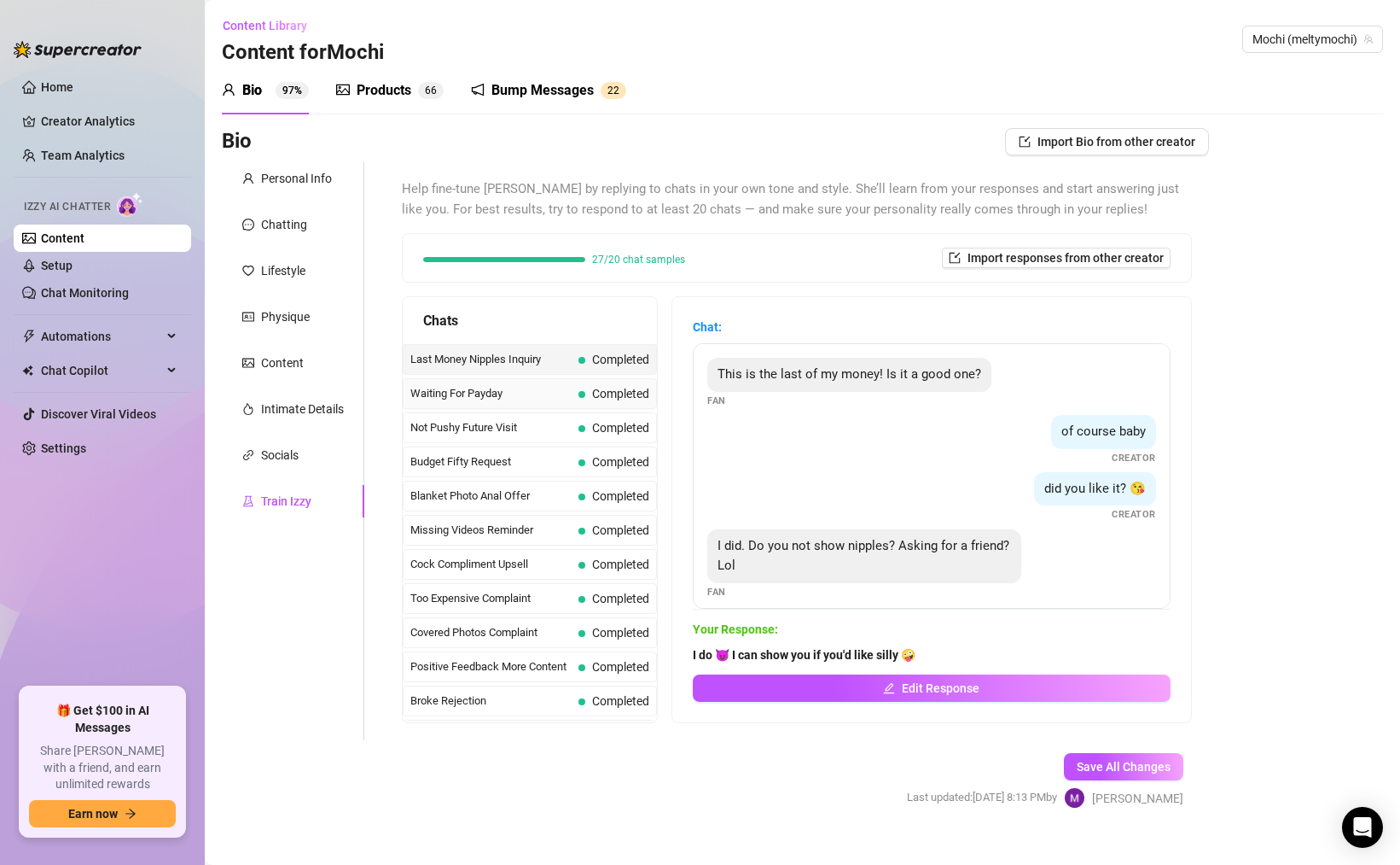
click at [548, 407] on div "Waiting For Payday Completed" at bounding box center [530, 393] width 255 height 30
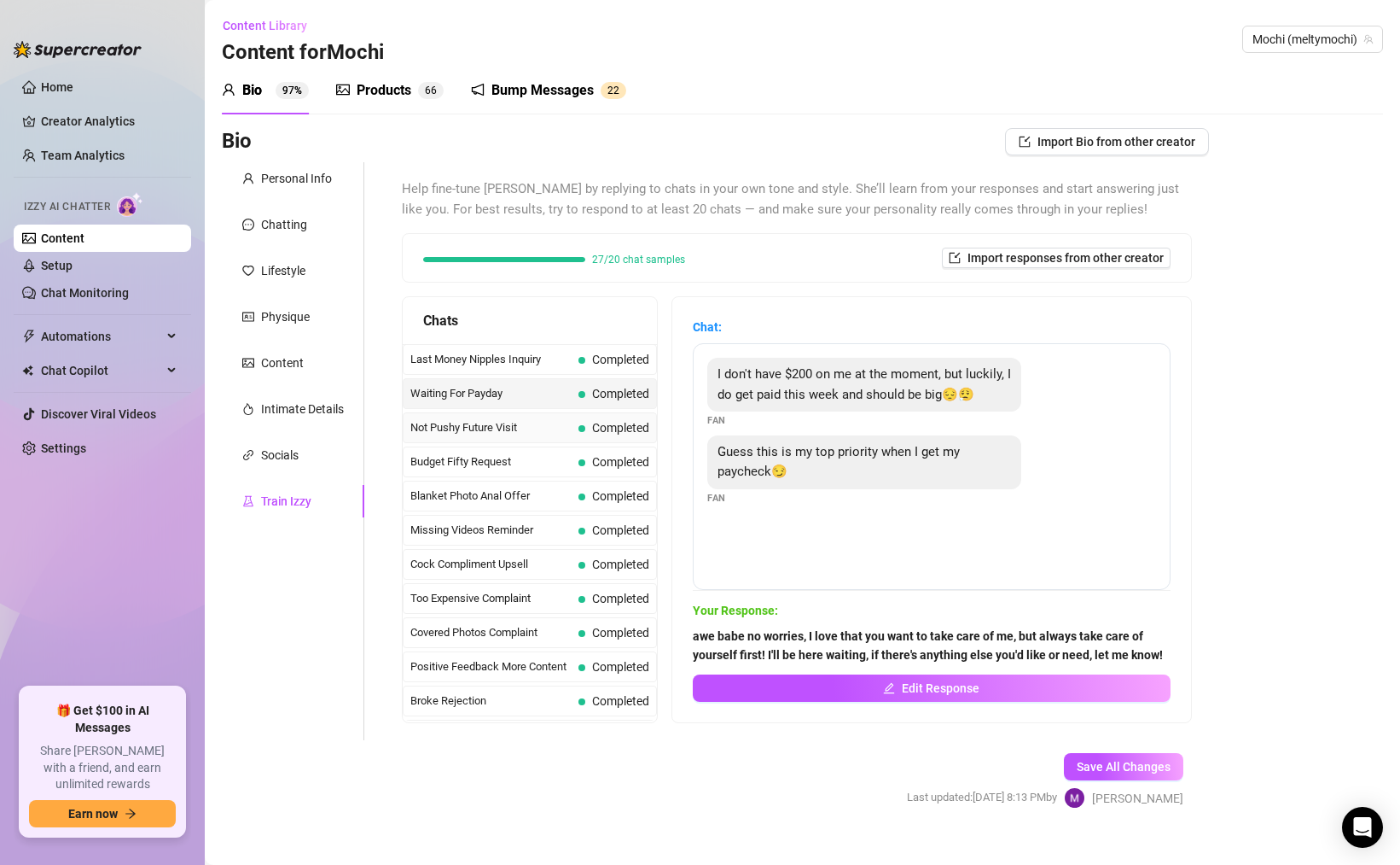
click at [545, 429] on span "Not Pushy Future Visit" at bounding box center [491, 428] width 162 height 17
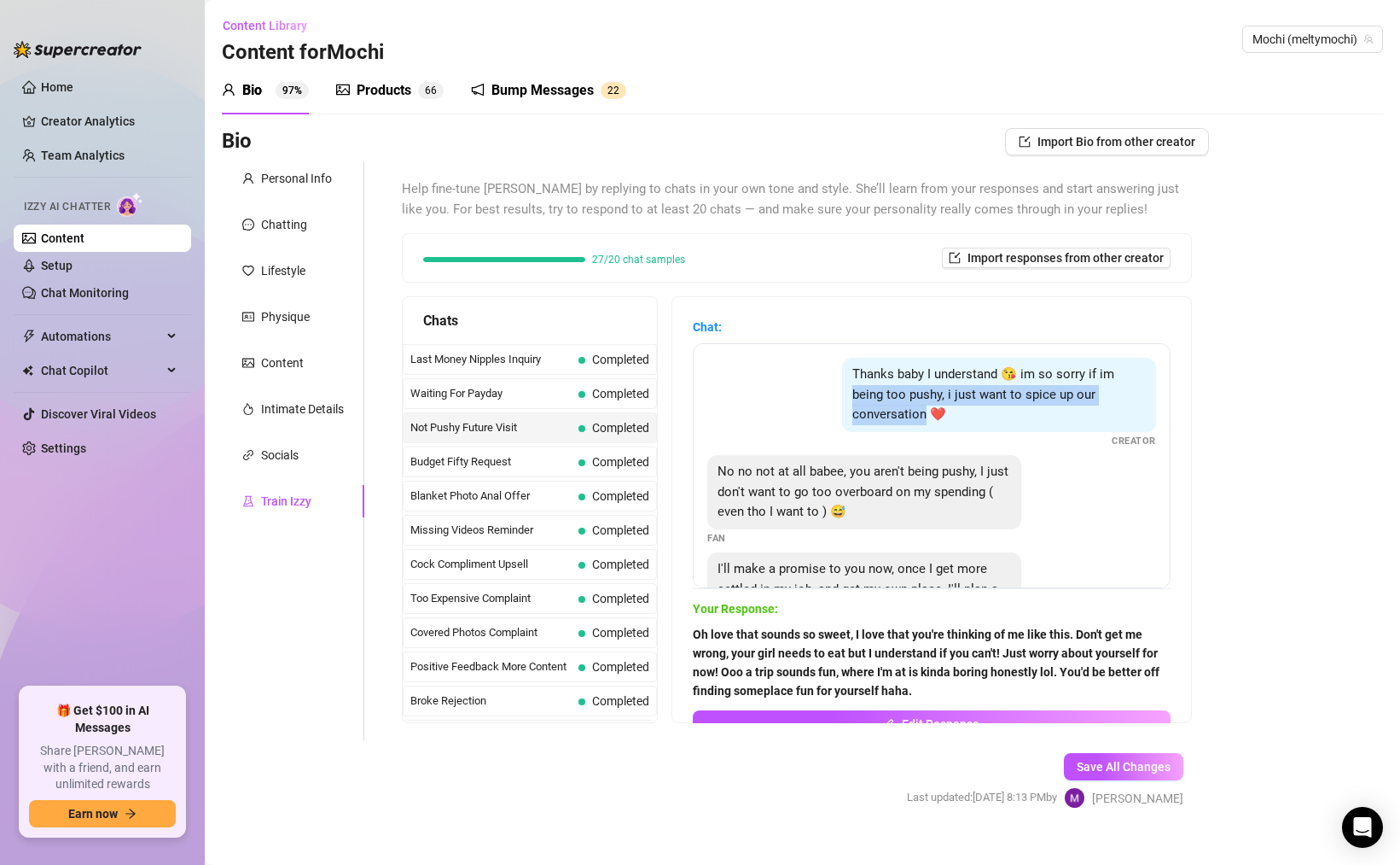
drag, startPoint x: 927, startPoint y: 424, endPoint x: 844, endPoint y: 387, distance: 90.9
click at [844, 387] on div "Thanks baby I understand 😘 im so sorry if im being too pushy, i just want to sp…" at bounding box center [999, 394] width 314 height 74
click at [545, 408] on div "Waiting For Payday Completed" at bounding box center [530, 393] width 255 height 30
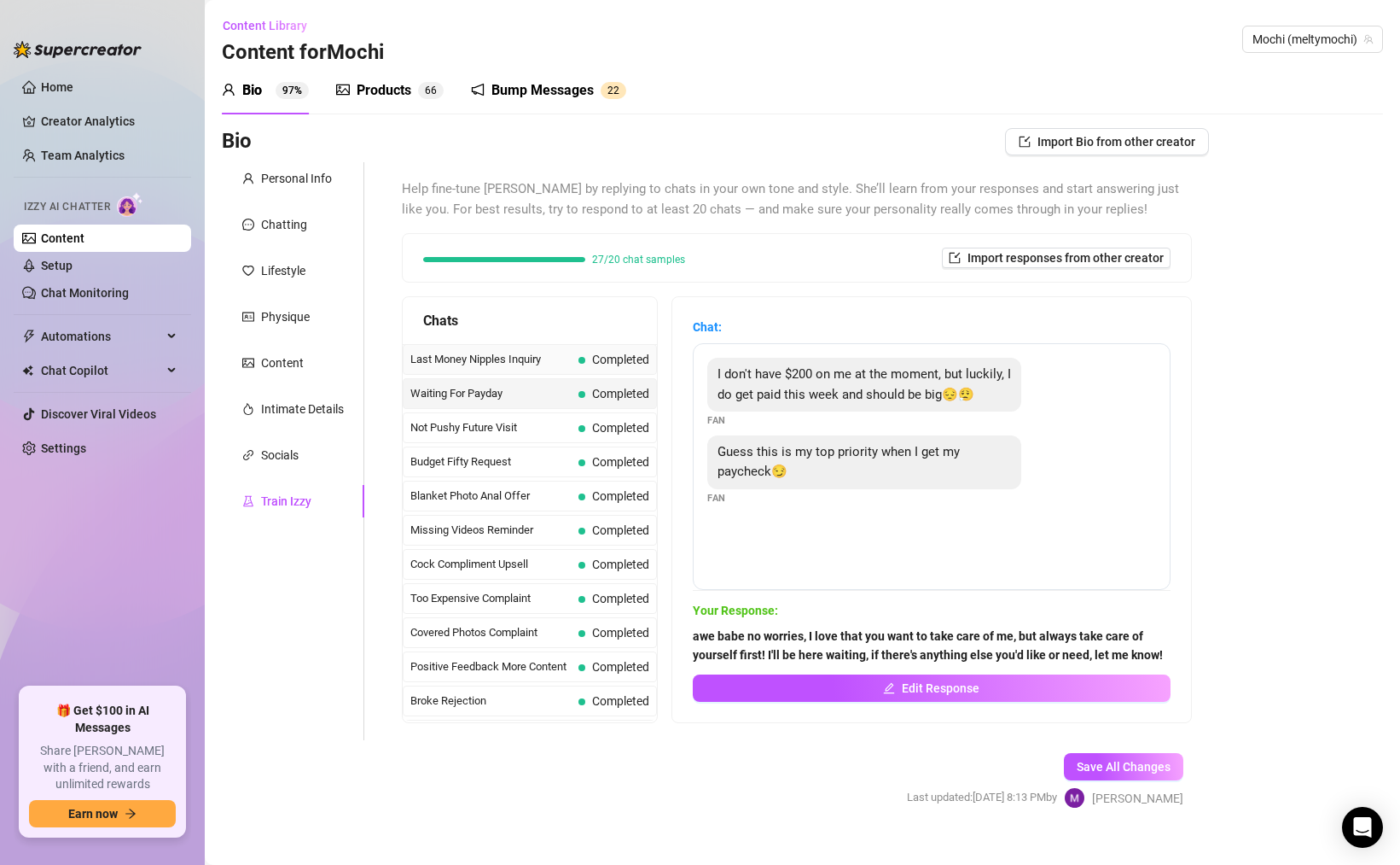
click at [574, 367] on div "Last Money Nipples Inquiry Completed" at bounding box center [530, 359] width 255 height 30
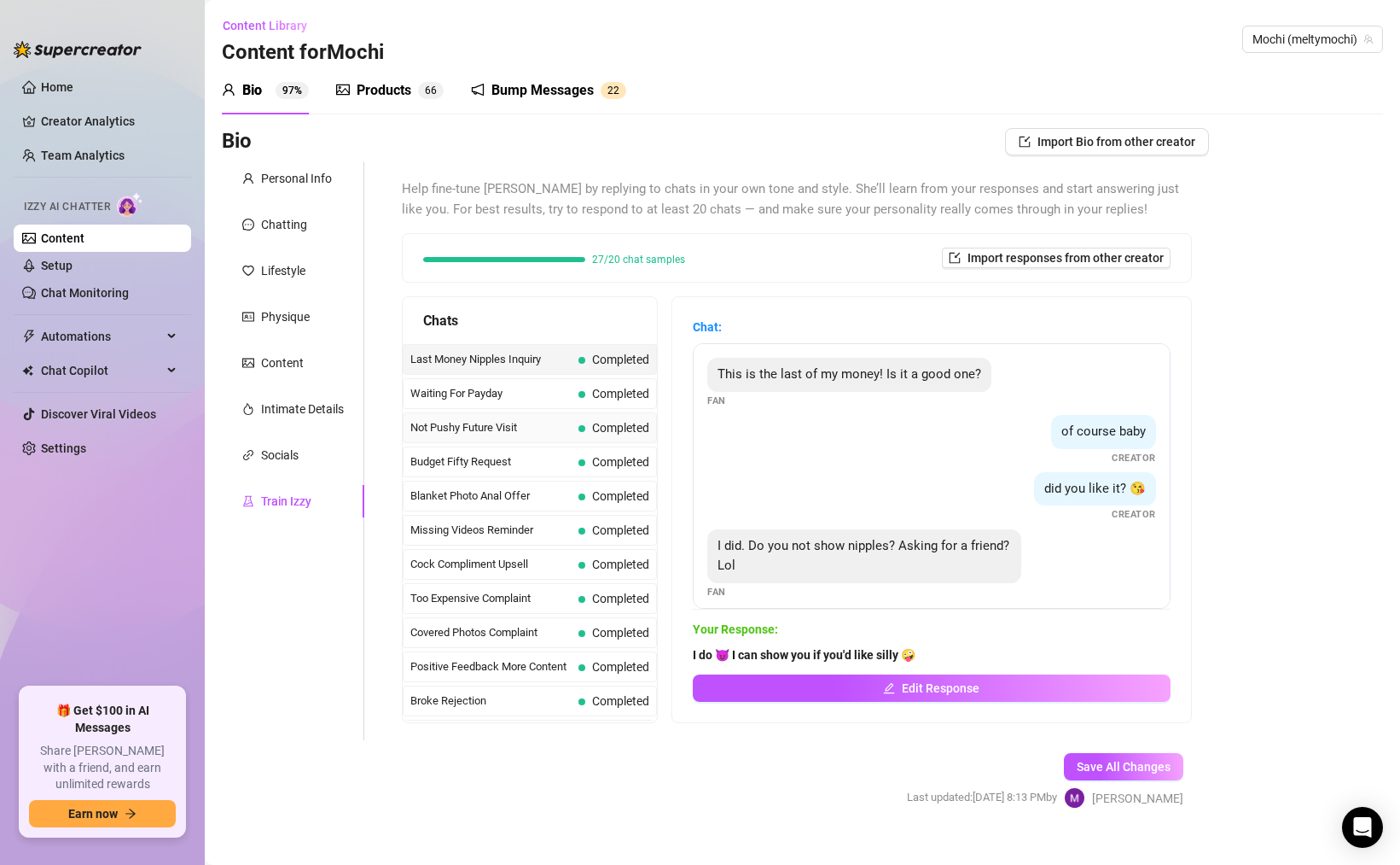
click at [582, 430] on span at bounding box center [582, 429] width 7 height 7
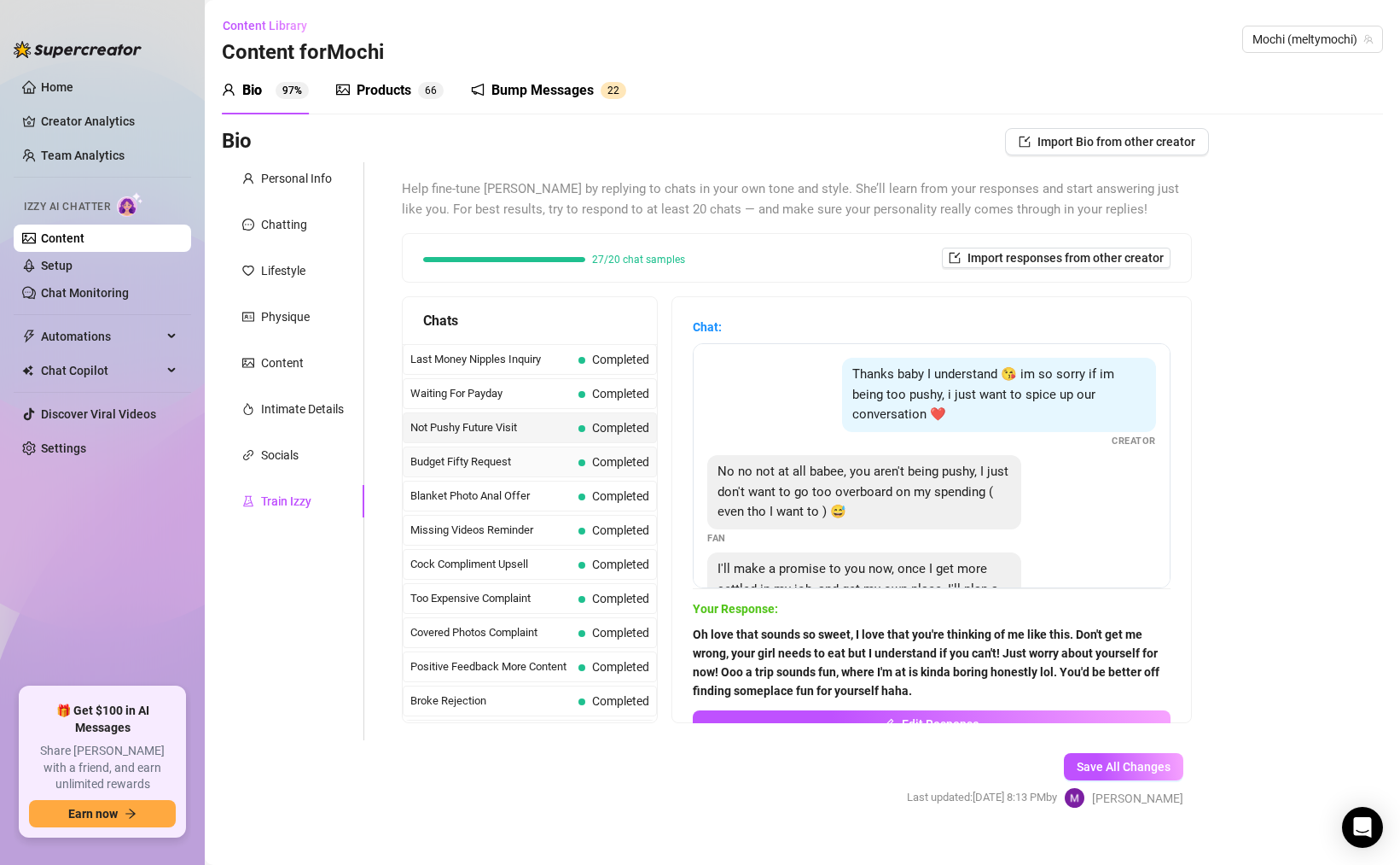
click at [581, 469] on span "Completed" at bounding box center [614, 462] width 71 height 19
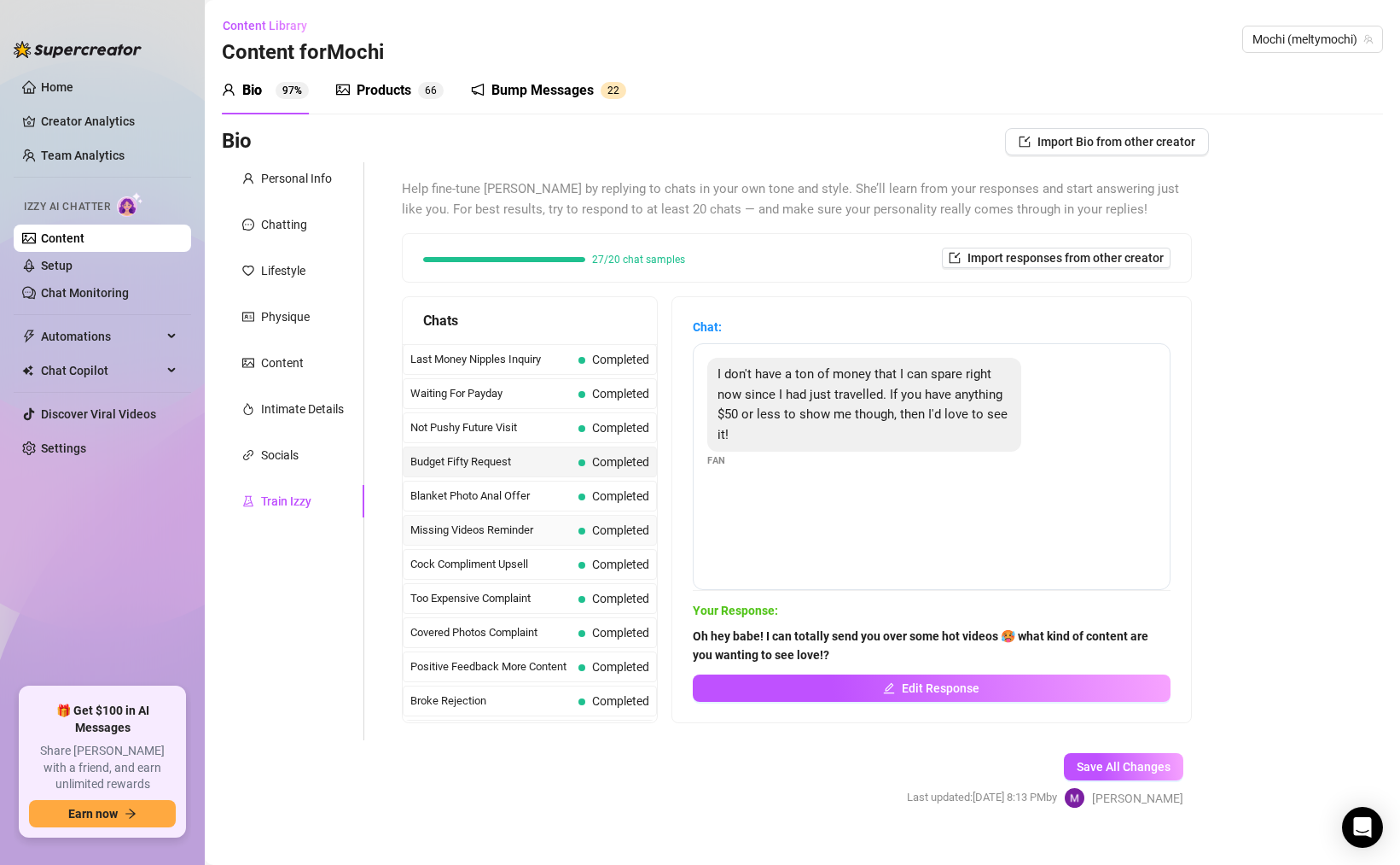
click at [549, 517] on div "Missing Videos Reminder Completed" at bounding box center [530, 529] width 255 height 30
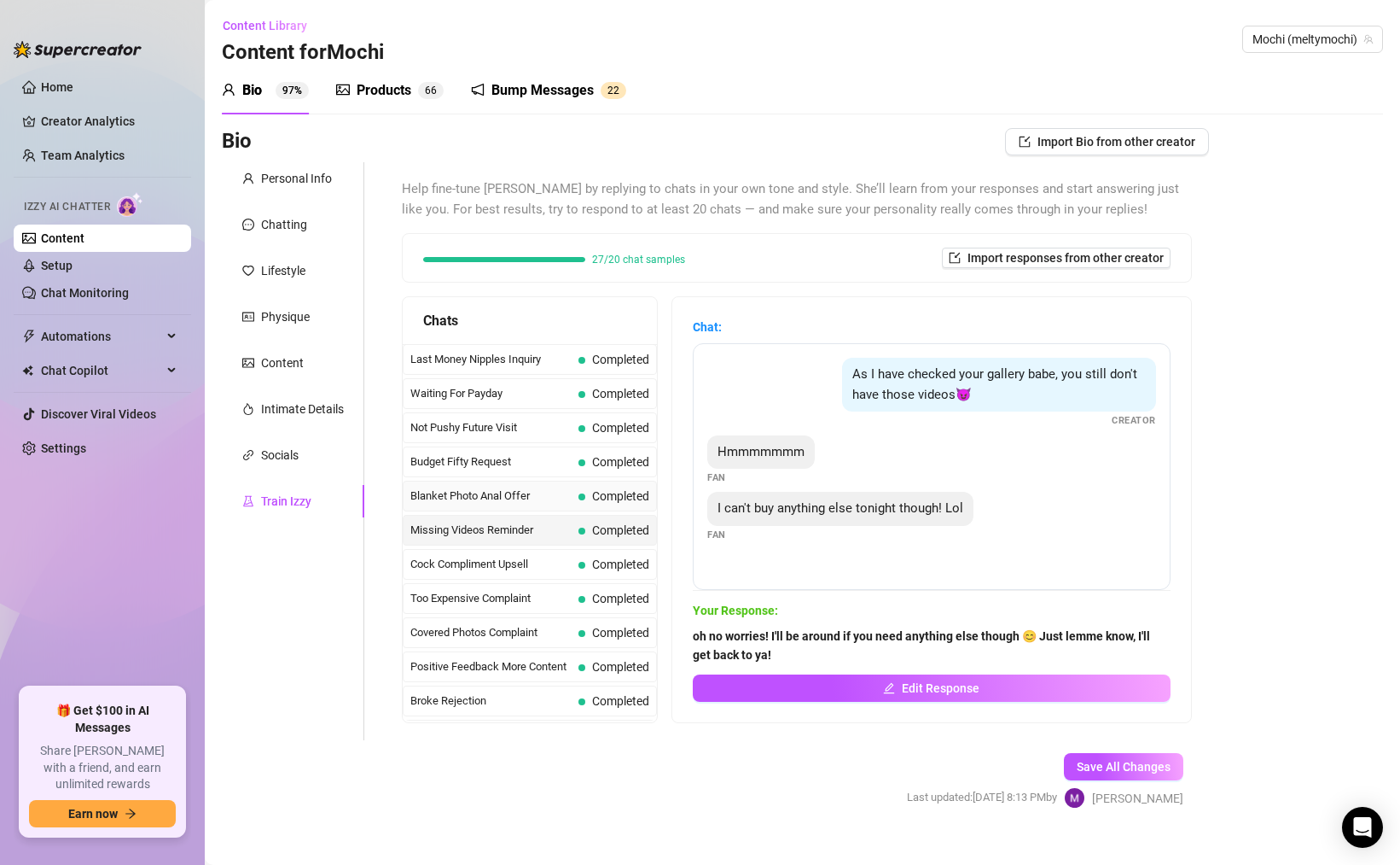
click at [554, 504] on span "Blanket Photo Anal Offer" at bounding box center [491, 496] width 162 height 17
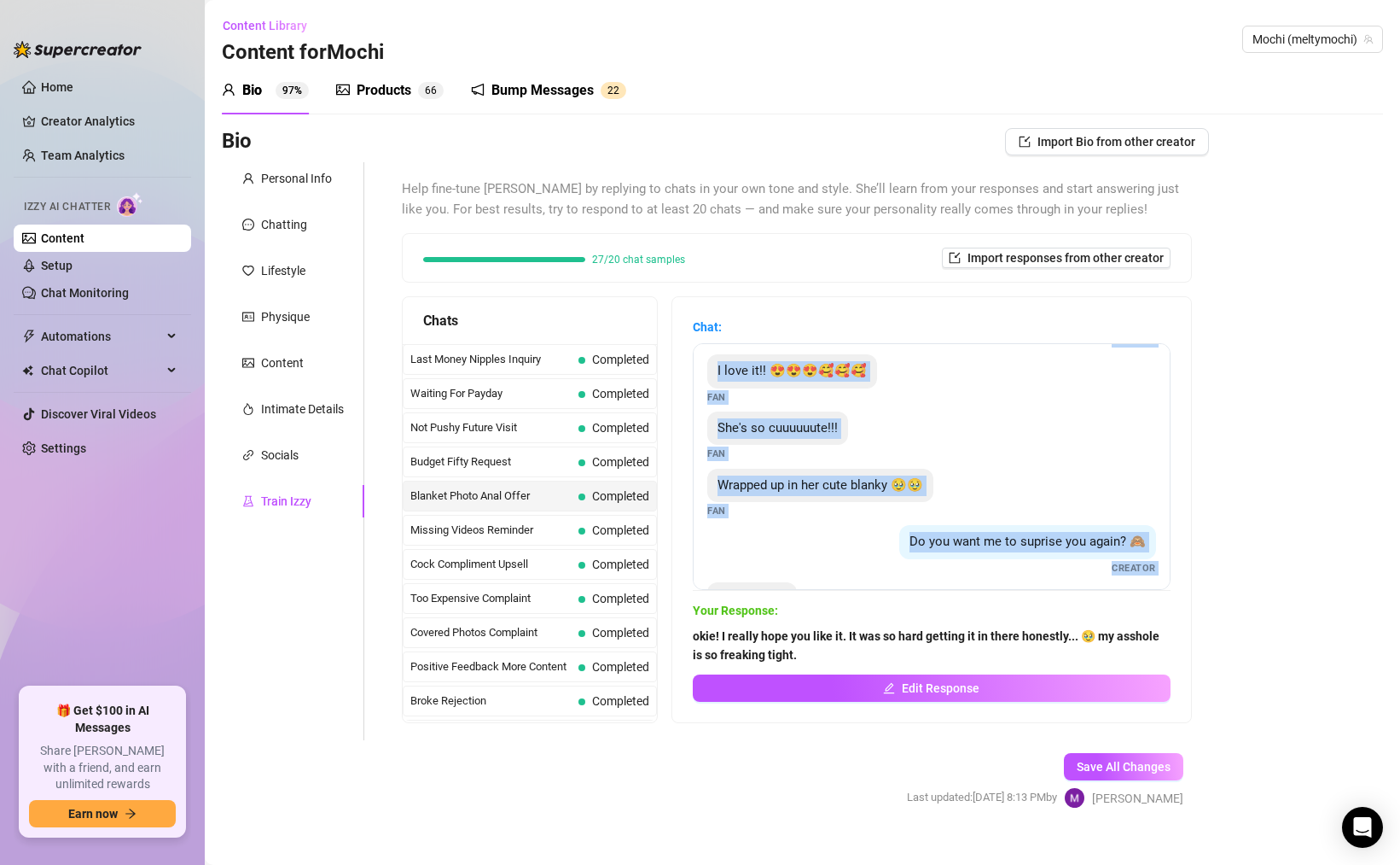
scroll to position [93, 0]
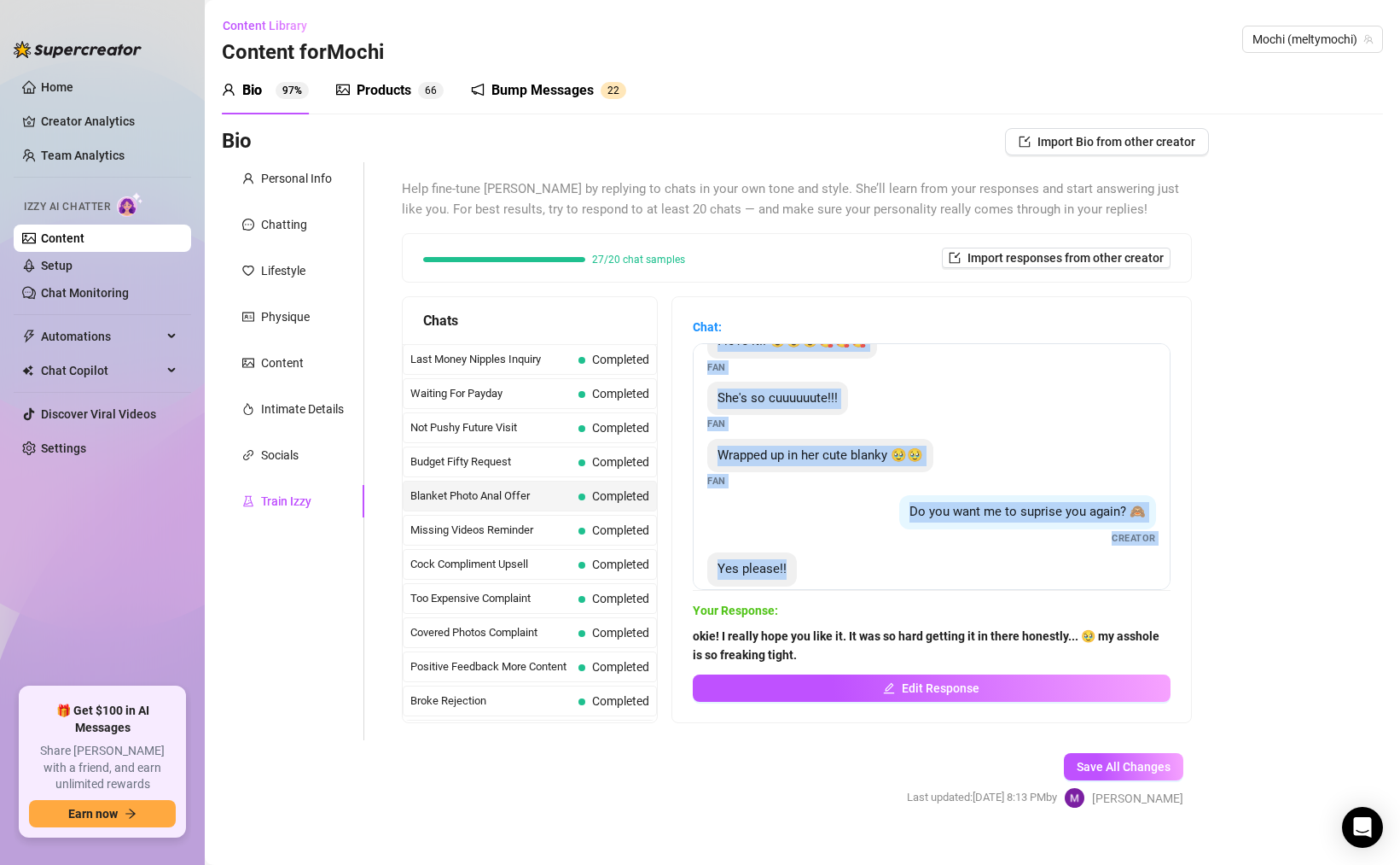
drag, startPoint x: 765, startPoint y: 463, endPoint x: 829, endPoint y: 583, distance: 136.0
click at [829, 583] on div "Do you like it babe ?😻😻😻 Creator I love it!! 😍😍😍🥰🥰🥰 Fan She's so cuuuuuute!!! F…" at bounding box center [932, 467] width 478 height 247
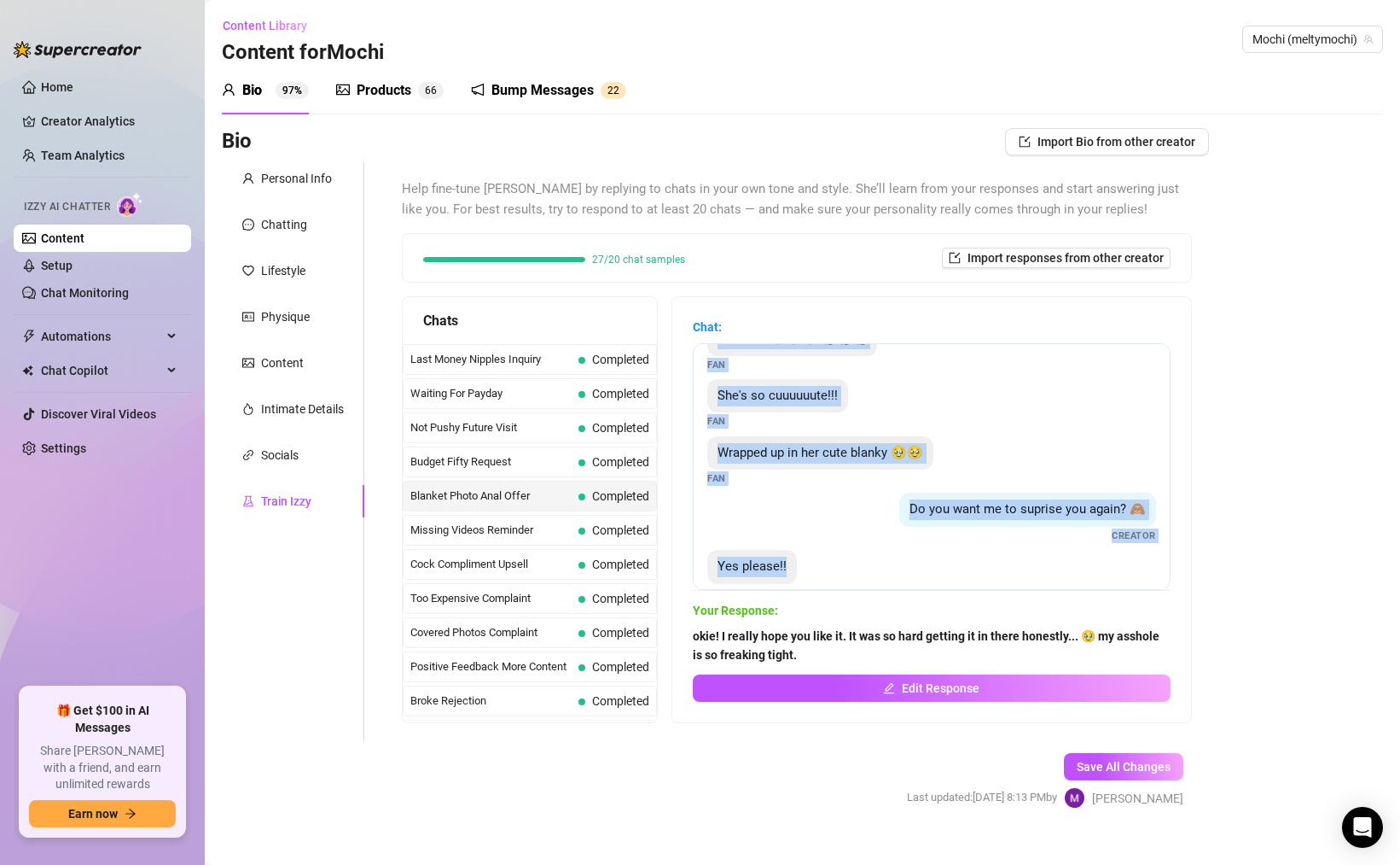
click at [846, 540] on div "Do you want me to suprise you again? 🙈 Creator" at bounding box center [932, 518] width 449 height 50
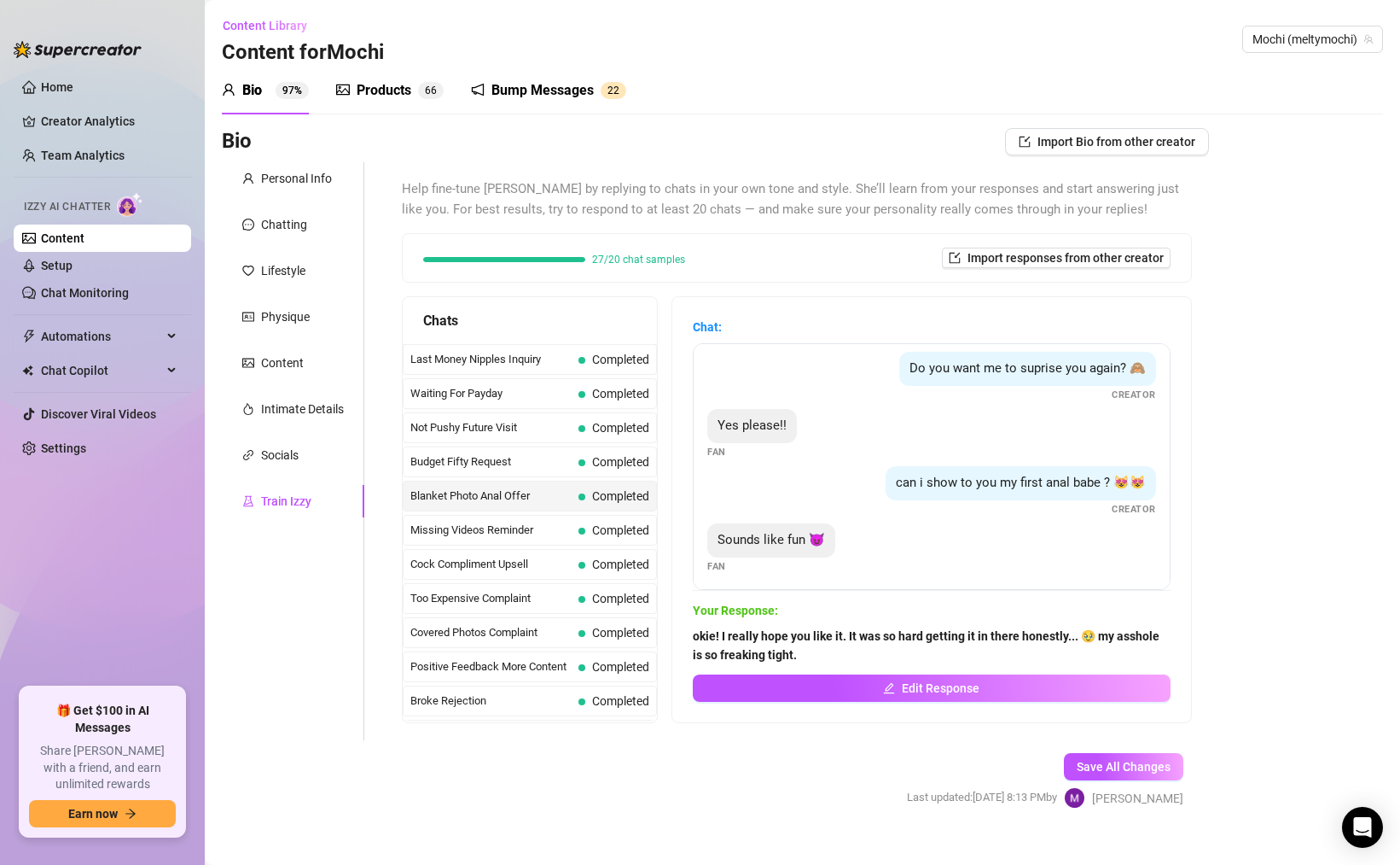
scroll to position [239, 0]
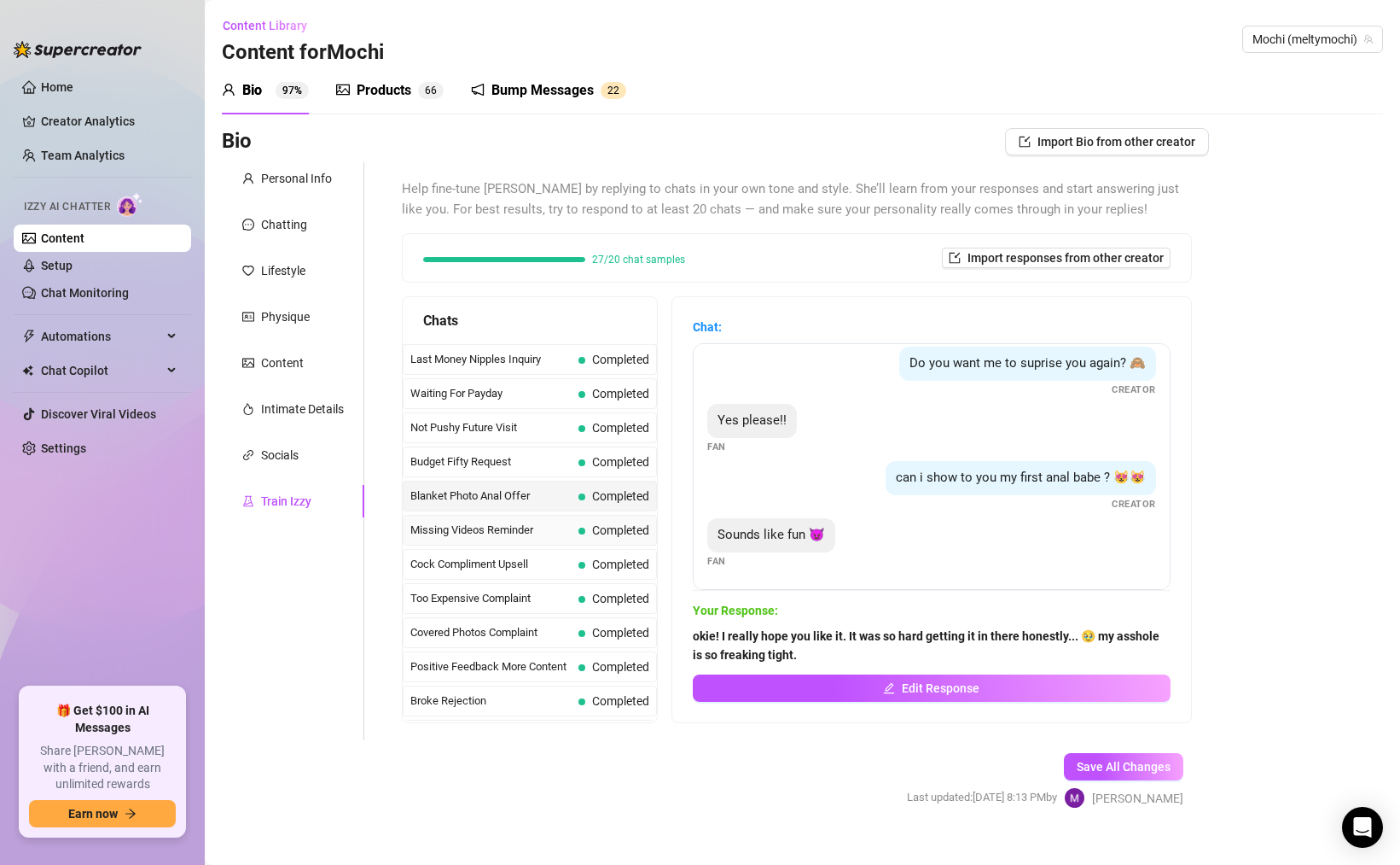
click at [614, 519] on div "Missing Videos Reminder Completed" at bounding box center [530, 529] width 255 height 30
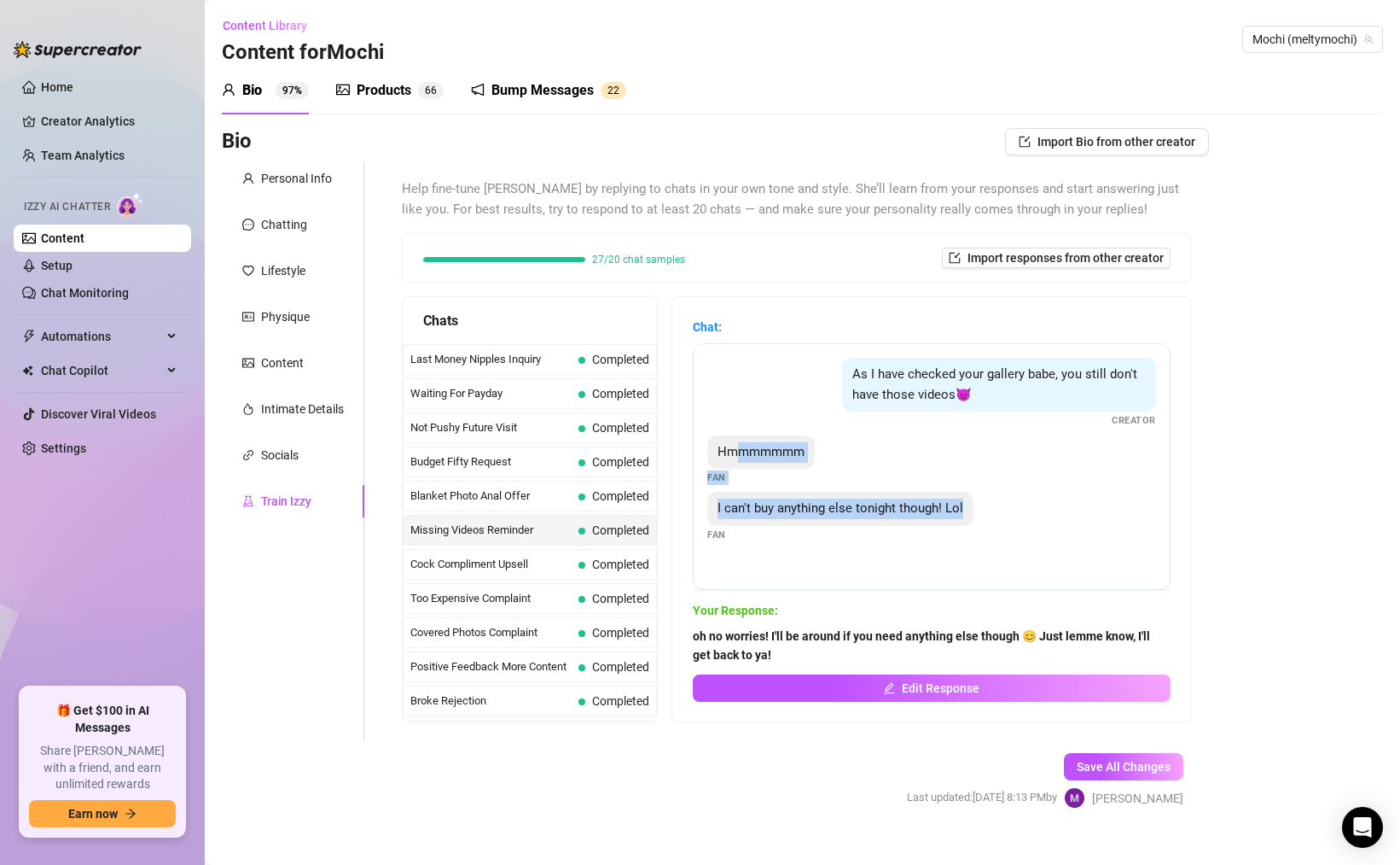
drag, startPoint x: 797, startPoint y: 527, endPoint x: 752, endPoint y: 458, distance: 82.4
click at [752, 458] on div "As I have checked your gallery babe, you still don't have those videos😈 Creator…" at bounding box center [932, 467] width 478 height 247
click at [835, 488] on div "As I have checked your gallery babe, you still don't have those videos😈 Creator…" at bounding box center [932, 467] width 478 height 247
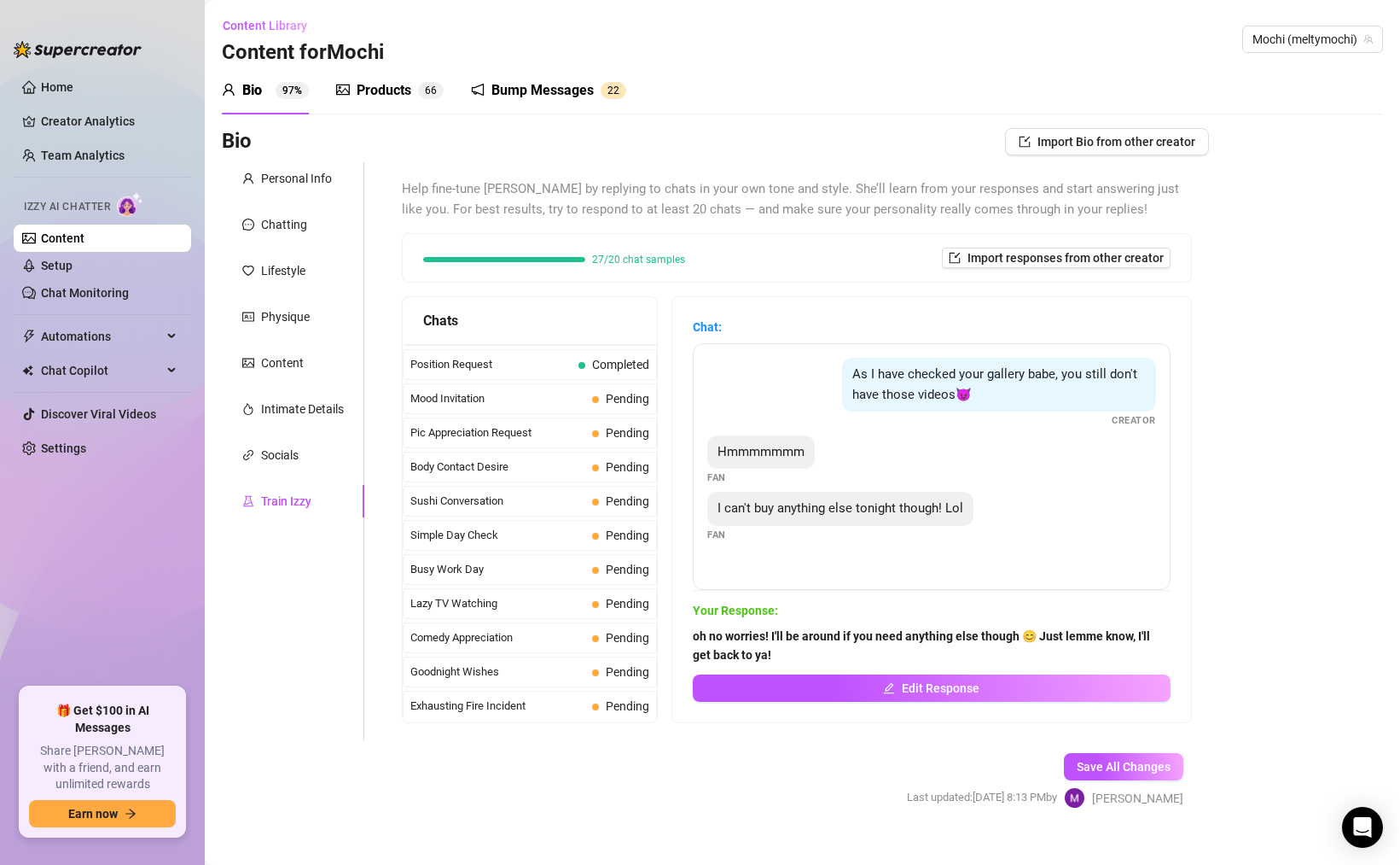
scroll to position [1404, 0]
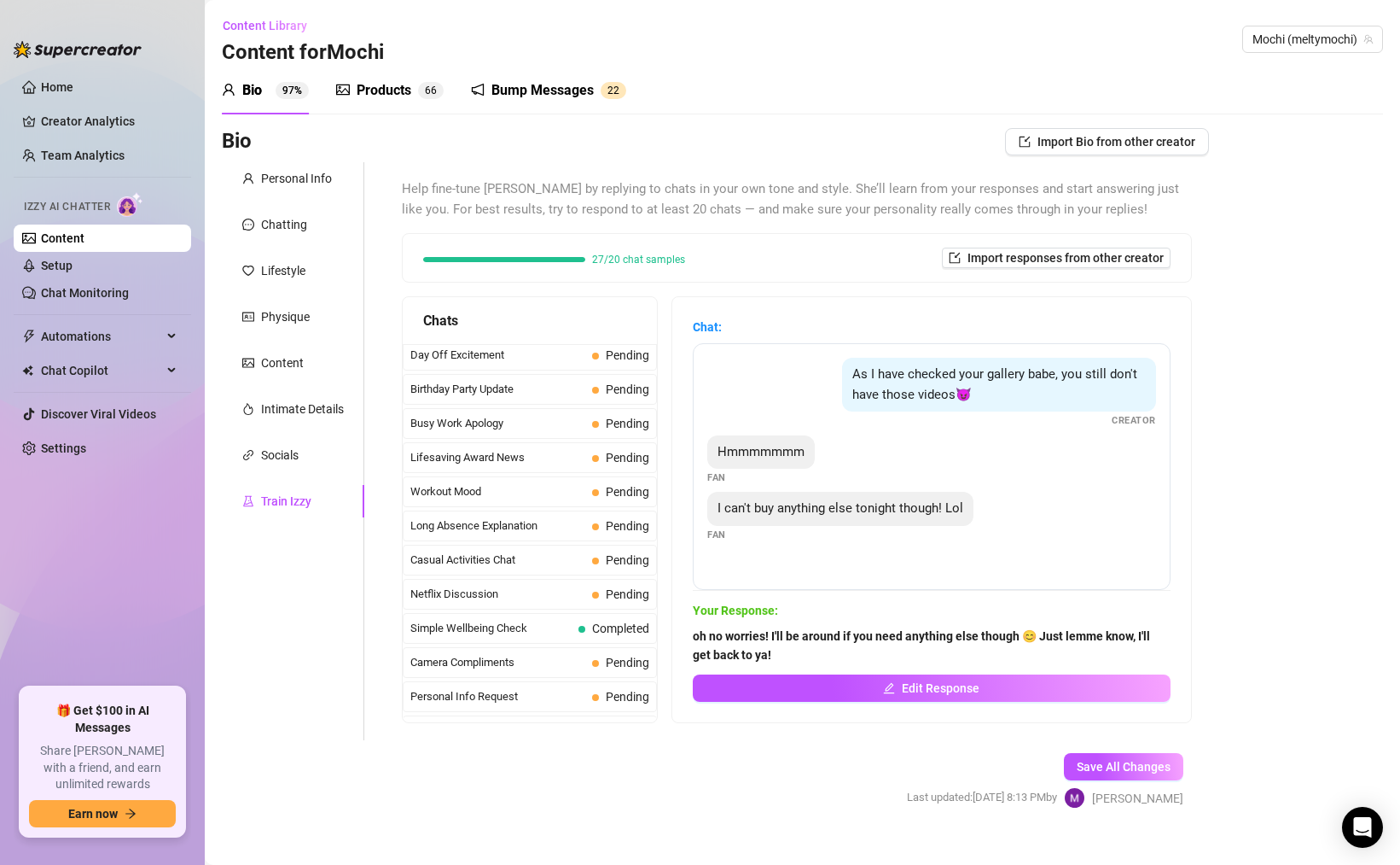
click at [512, 618] on div "Simple Wellbeing Check Completed" at bounding box center [530, 628] width 255 height 30
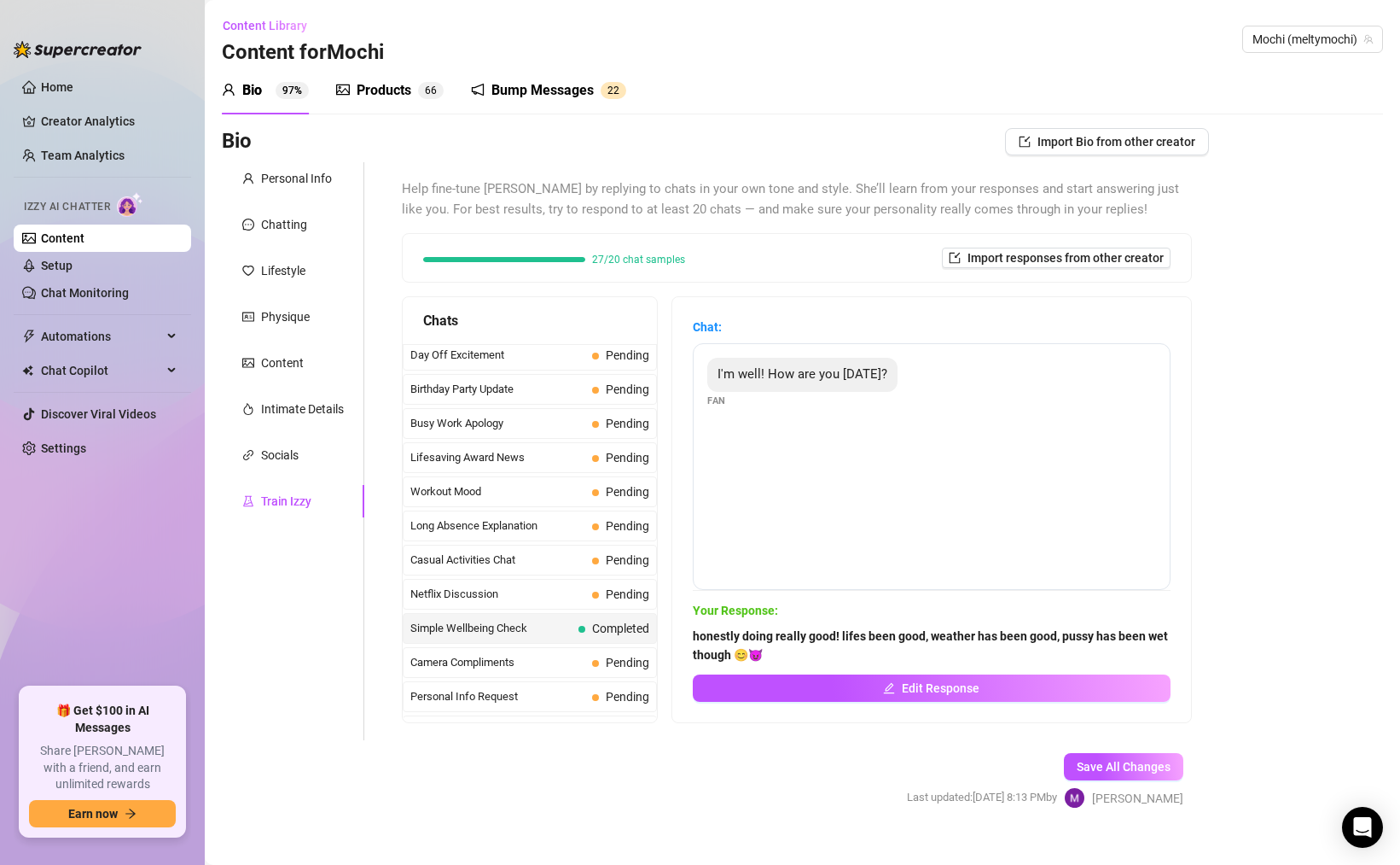
click at [488, 642] on div "Simple Wellbeing Check Completed" at bounding box center [530, 628] width 255 height 30
click at [482, 653] on div "Camera Compliments Pending" at bounding box center [530, 662] width 255 height 30
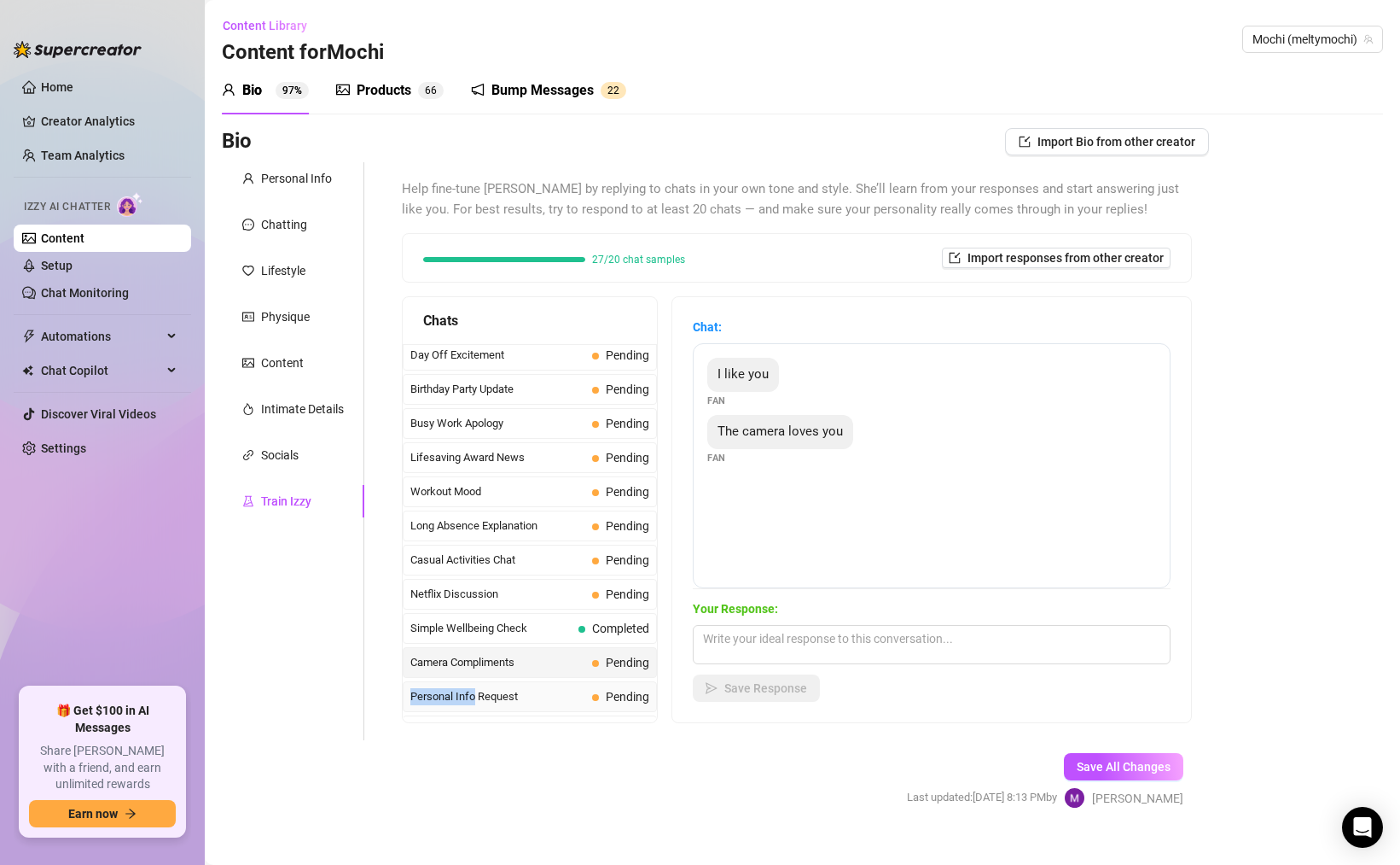
click at [474, 688] on div "Personal Info Request Pending" at bounding box center [530, 696] width 255 height 30
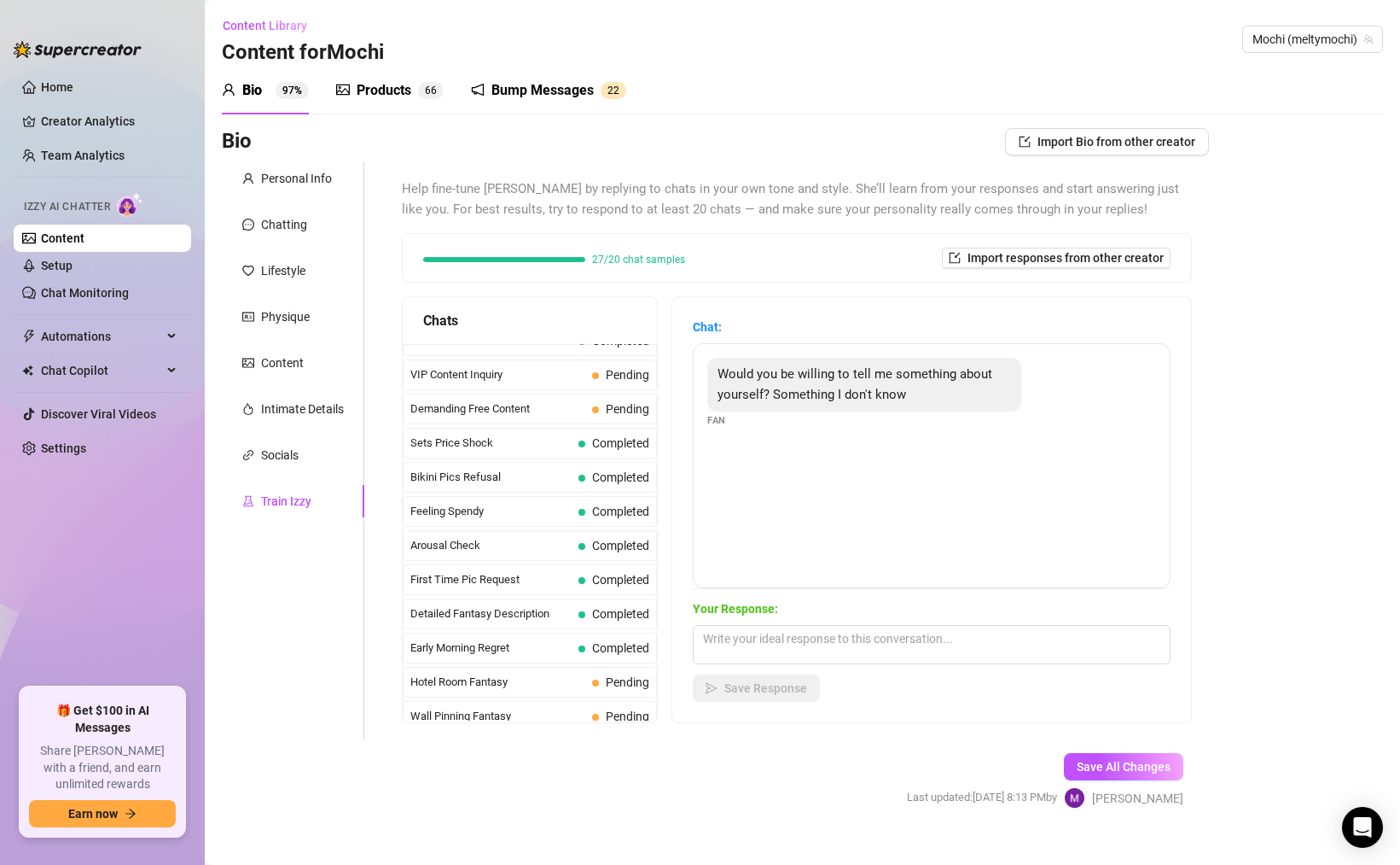
scroll to position [0, 0]
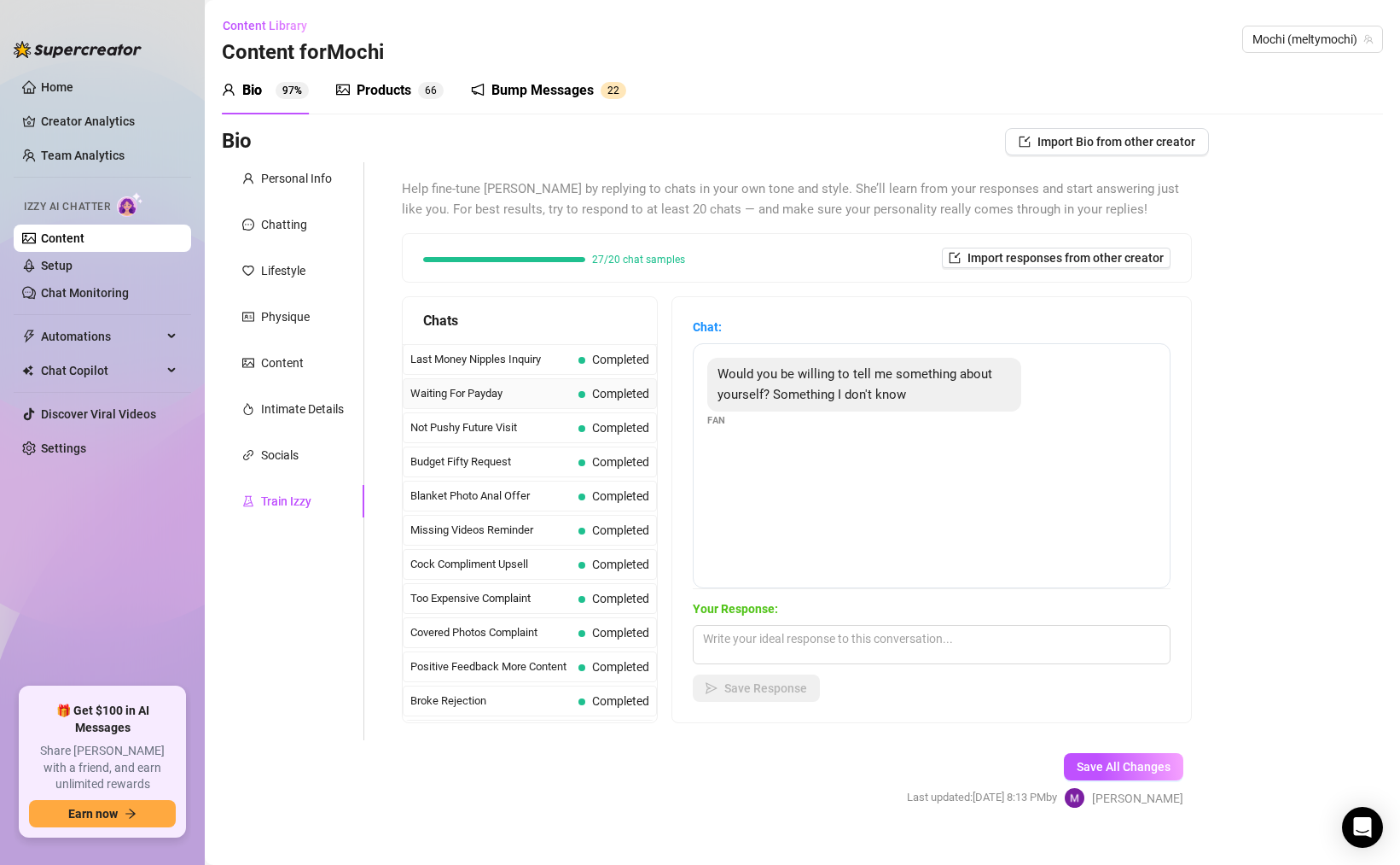
click at [541, 379] on div "Waiting For Payday Completed" at bounding box center [530, 393] width 255 height 30
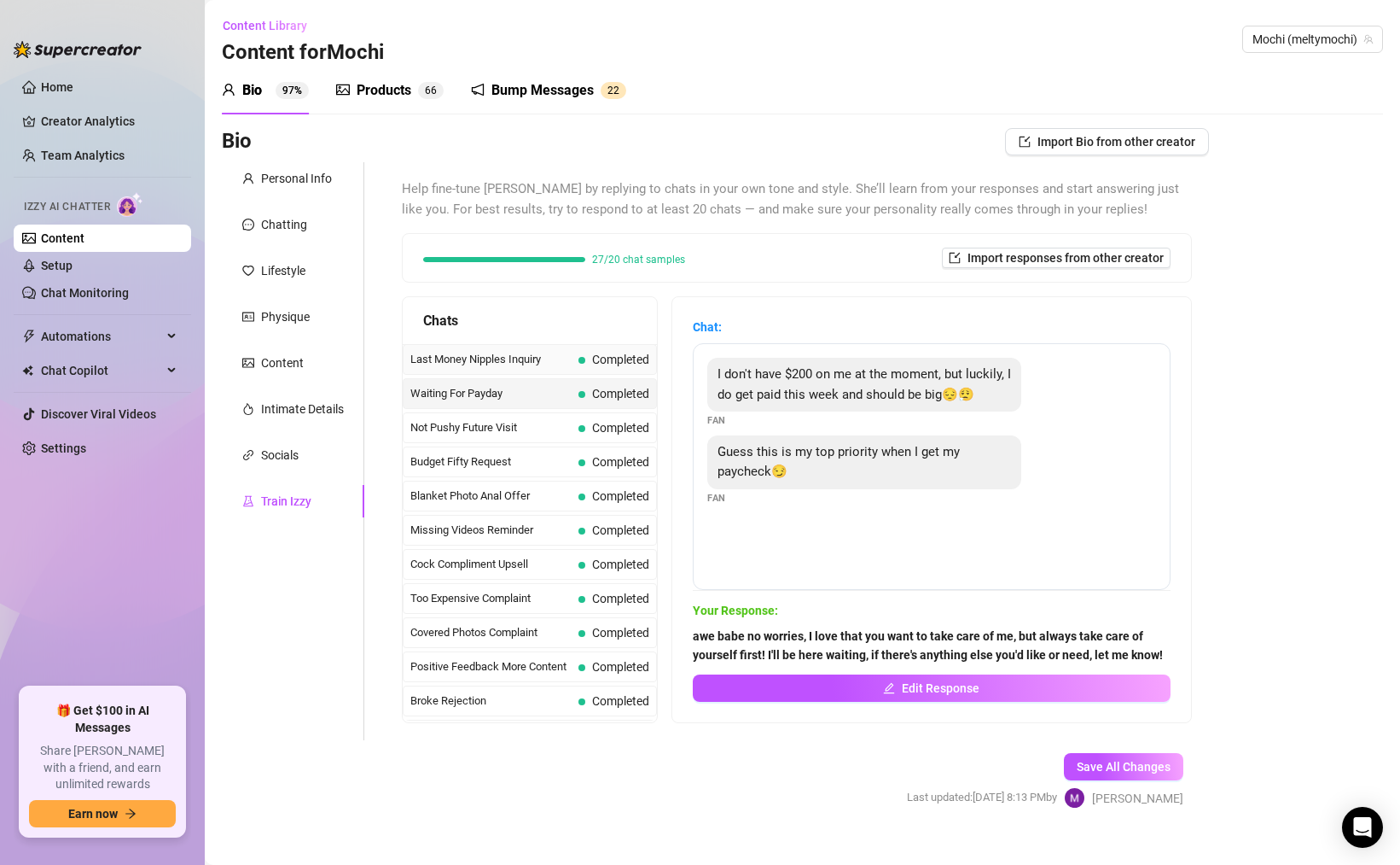
click at [544, 359] on span "Last Money Nipples Inquiry" at bounding box center [491, 360] width 162 height 17
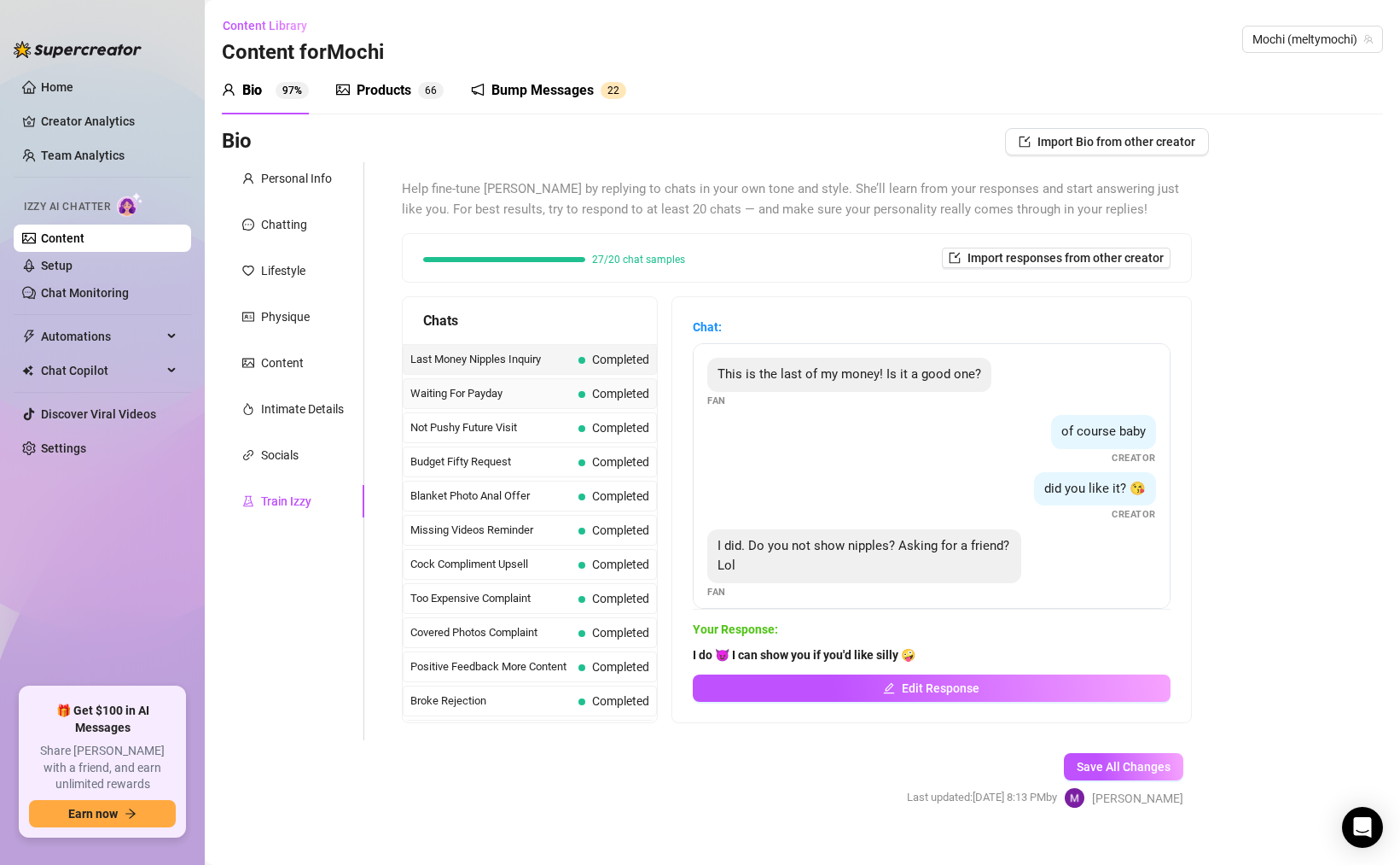
click at [525, 380] on div "Waiting For Payday Completed" at bounding box center [530, 393] width 255 height 30
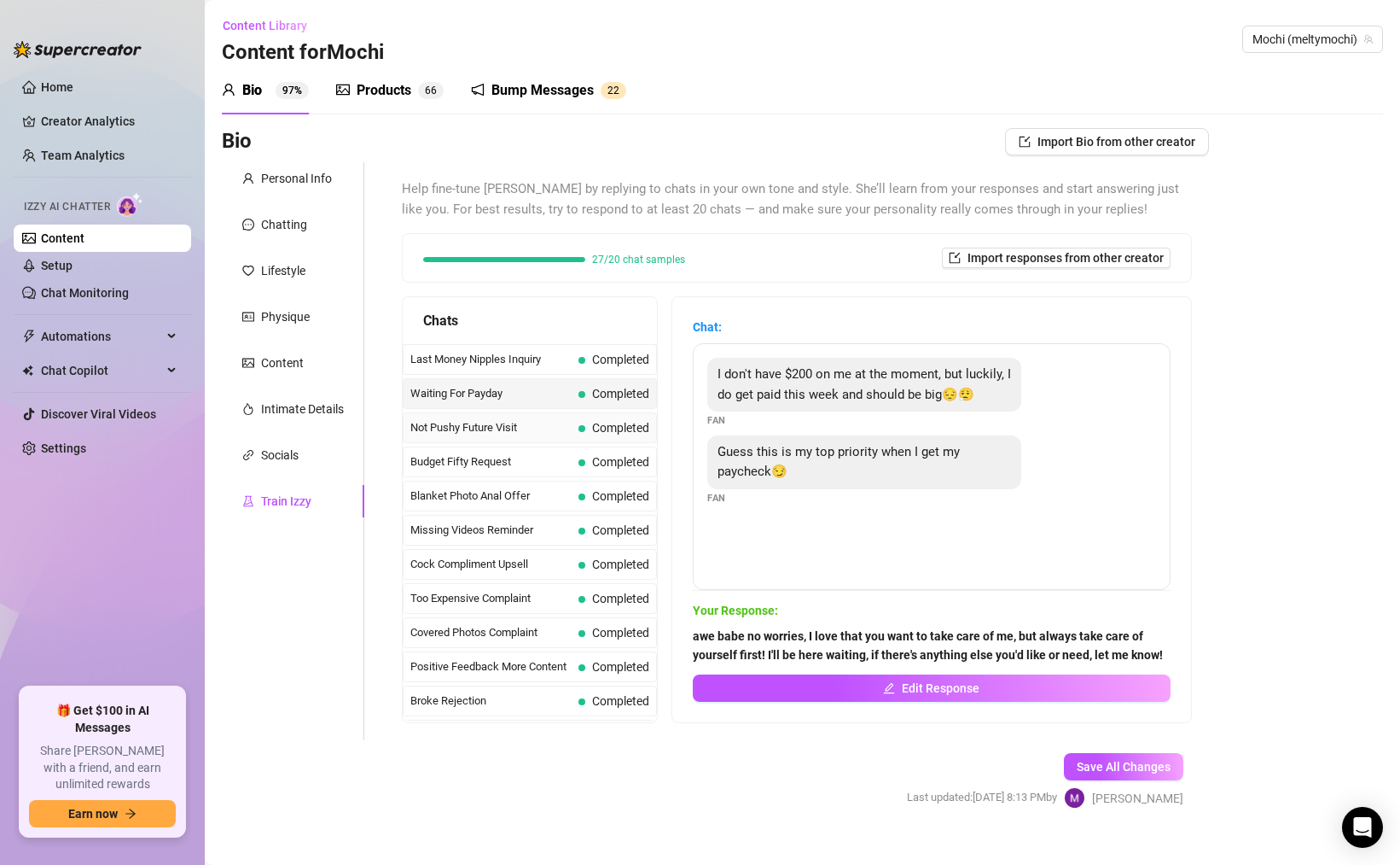
click at [537, 428] on span "Not Pushy Future Visit" at bounding box center [491, 428] width 162 height 17
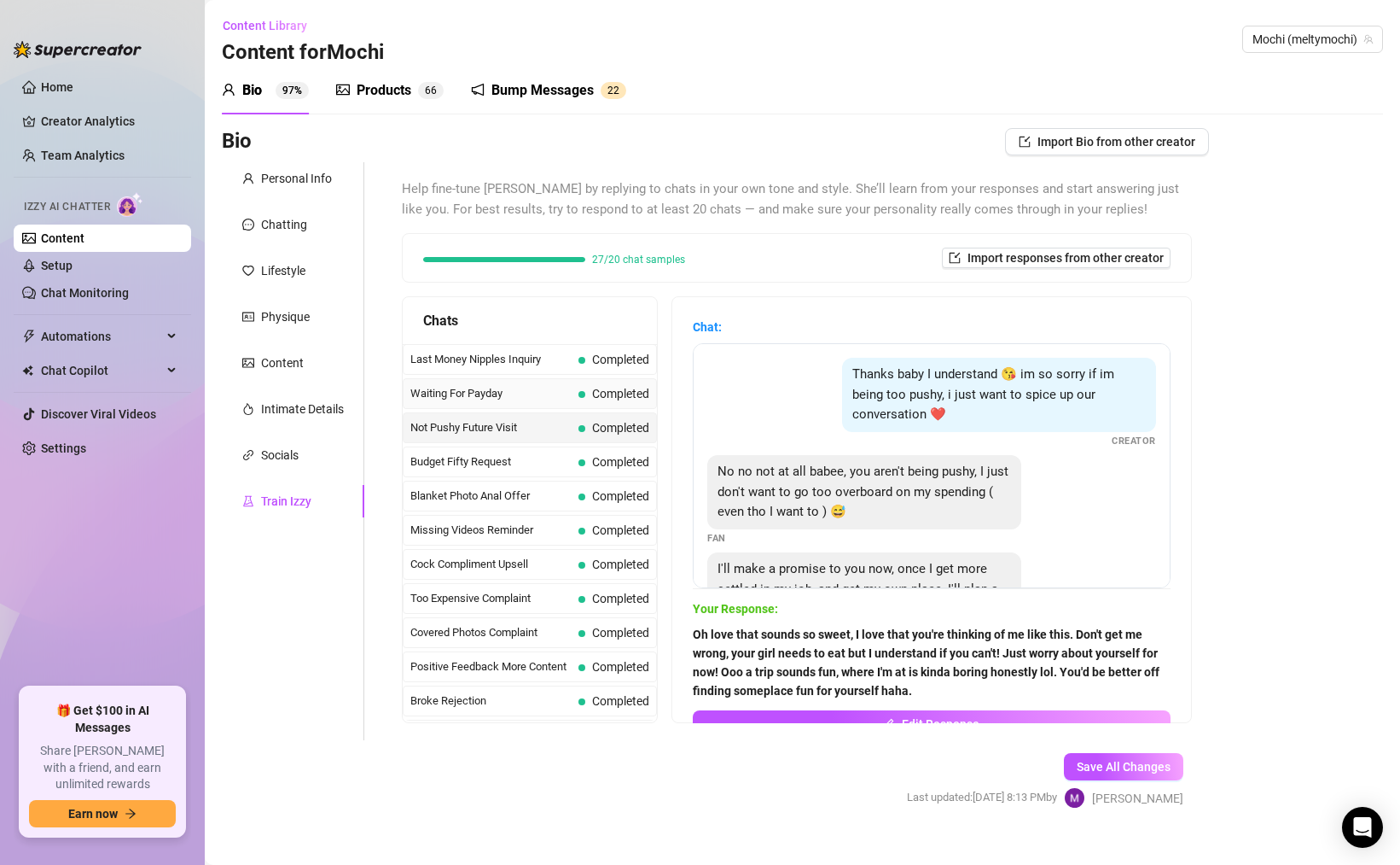
click at [534, 378] on div "Waiting For Payday Completed" at bounding box center [530, 393] width 255 height 30
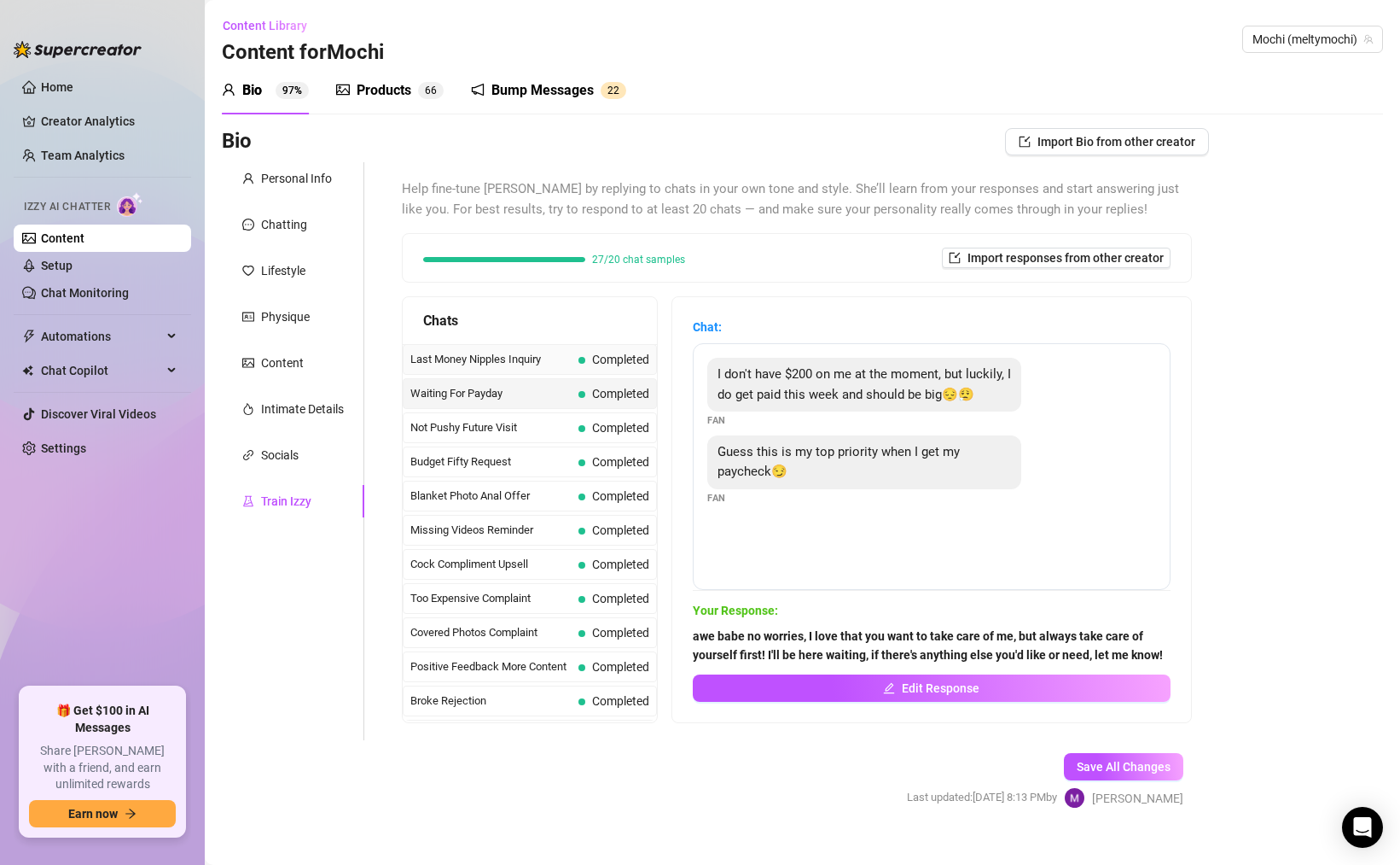
click at [544, 370] on div "Last Money Nipples Inquiry Completed" at bounding box center [530, 359] width 255 height 30
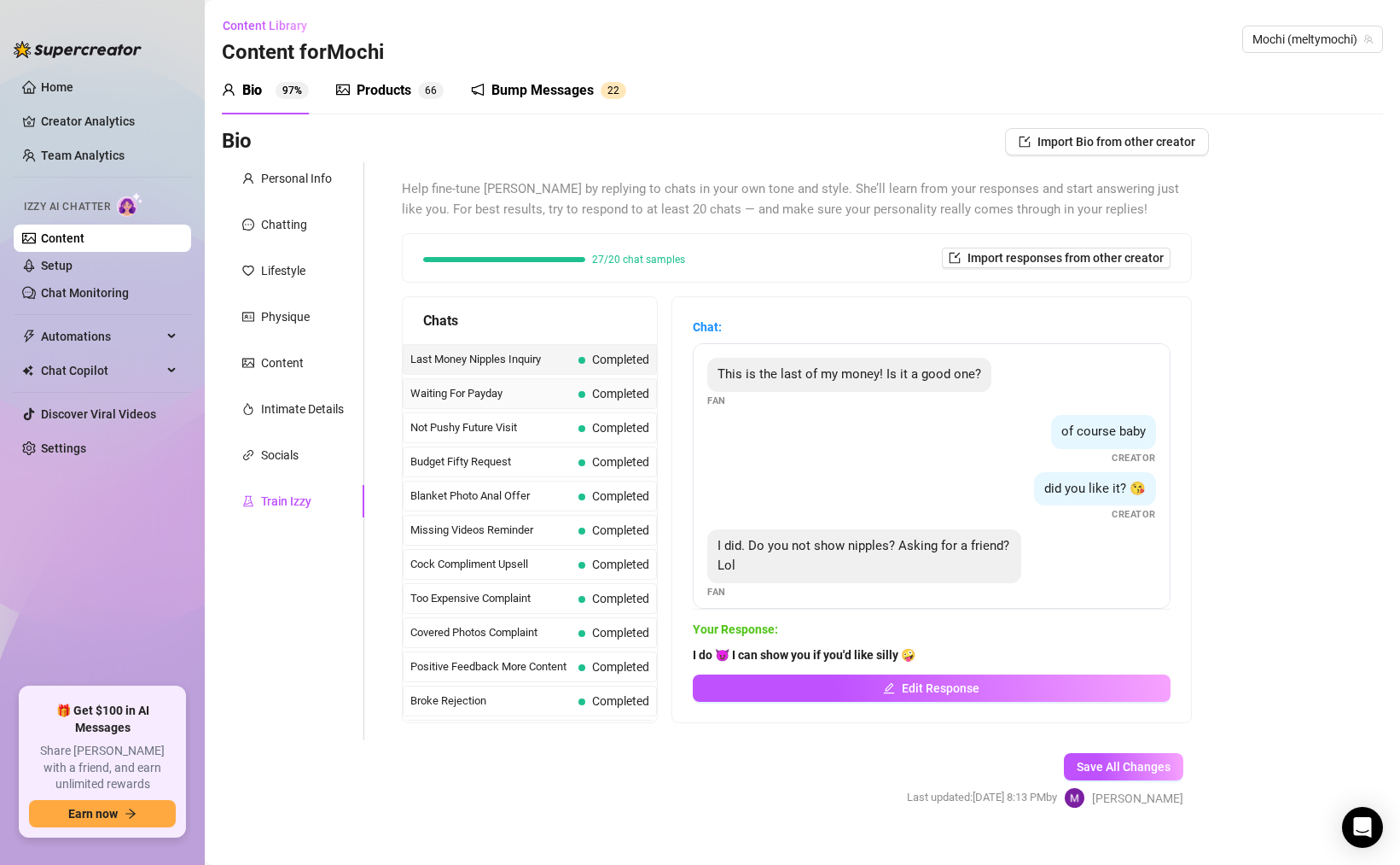
click at [544, 408] on div "Waiting For Payday Completed" at bounding box center [530, 393] width 255 height 30
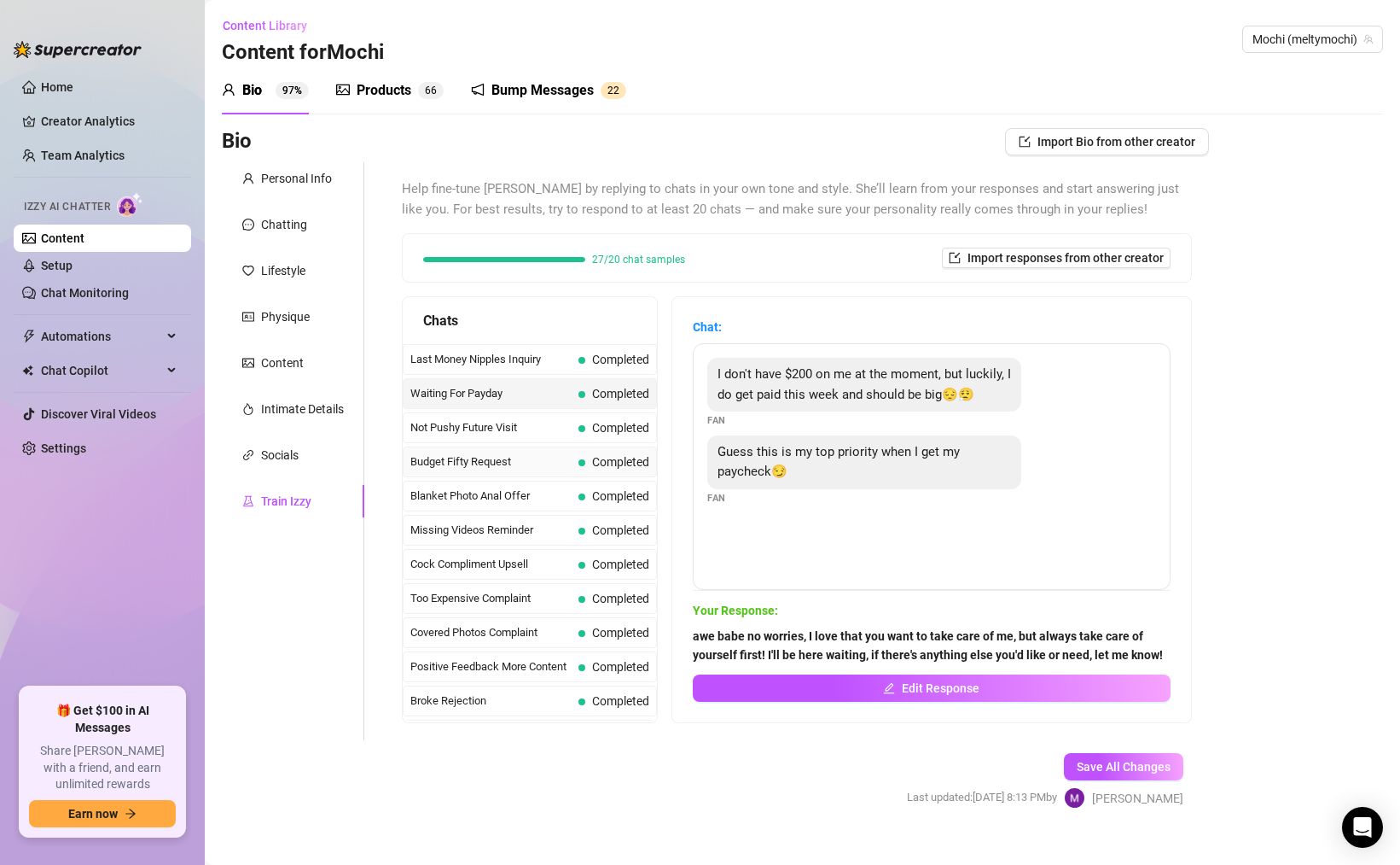
click at [538, 449] on div "Budget Fifty Request Completed" at bounding box center [530, 462] width 255 height 30
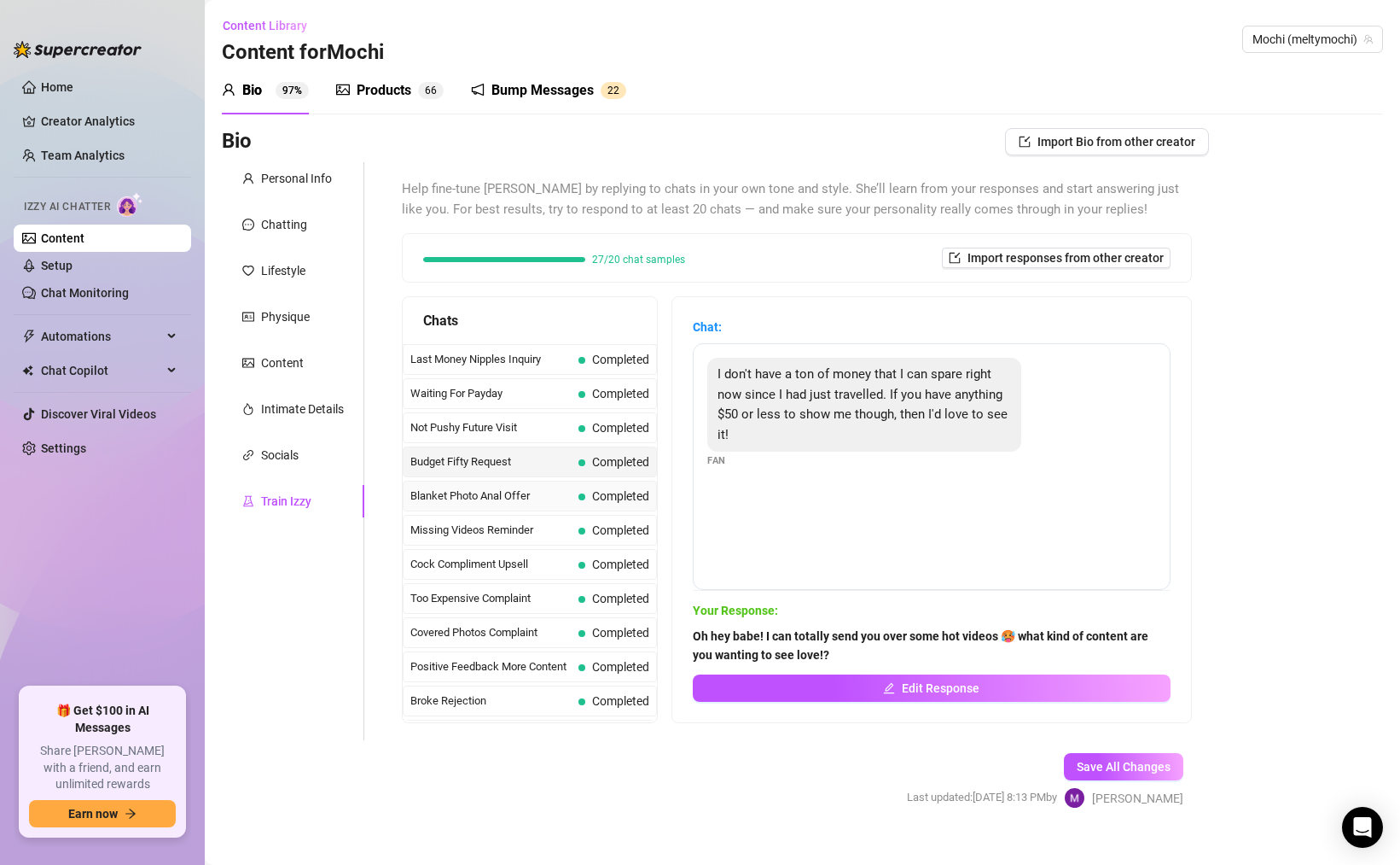
click at [527, 496] on span "Blanket Photo Anal Offer" at bounding box center [491, 496] width 162 height 17
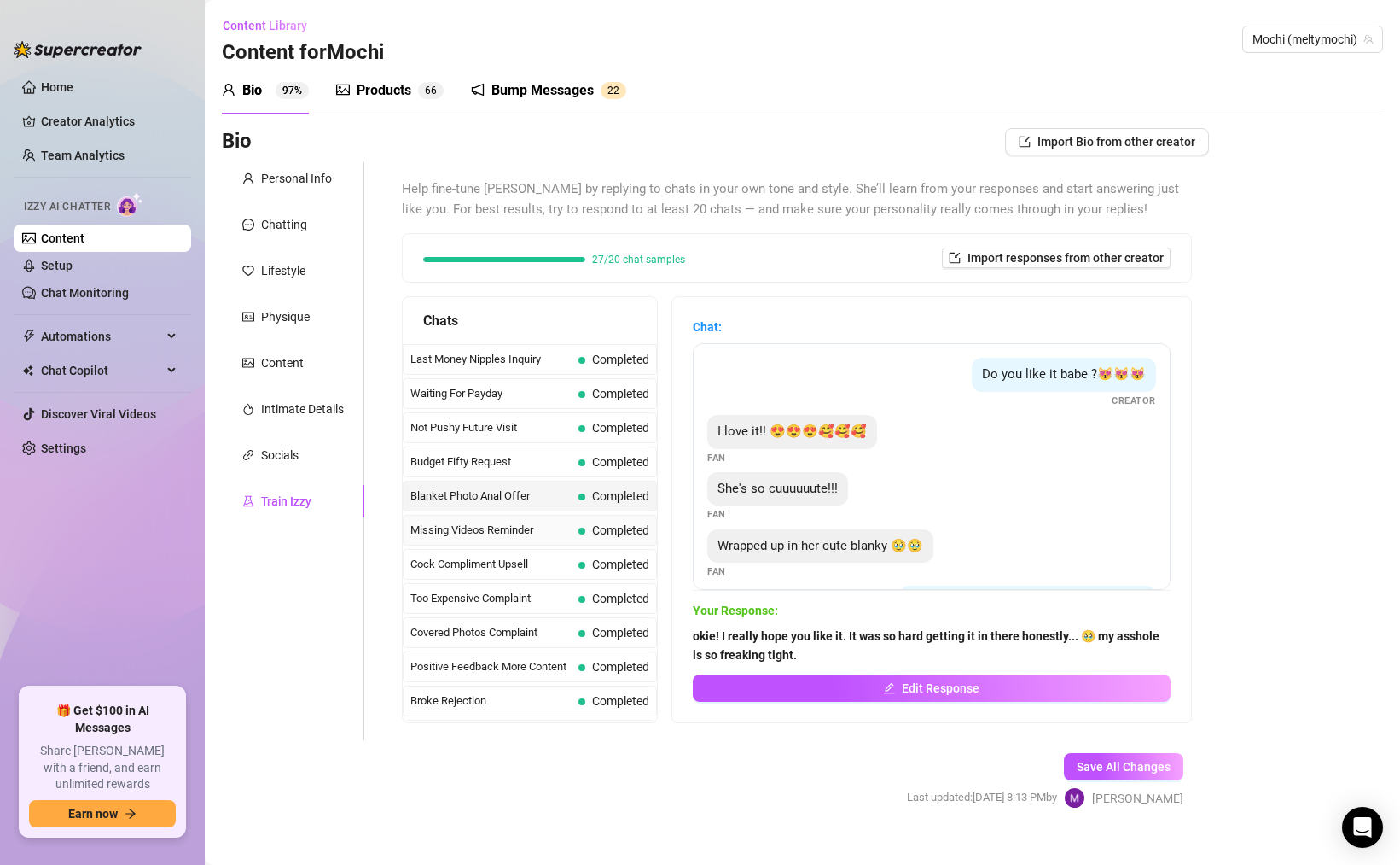
click at [512, 522] on span "Missing Videos Reminder" at bounding box center [491, 530] width 162 height 17
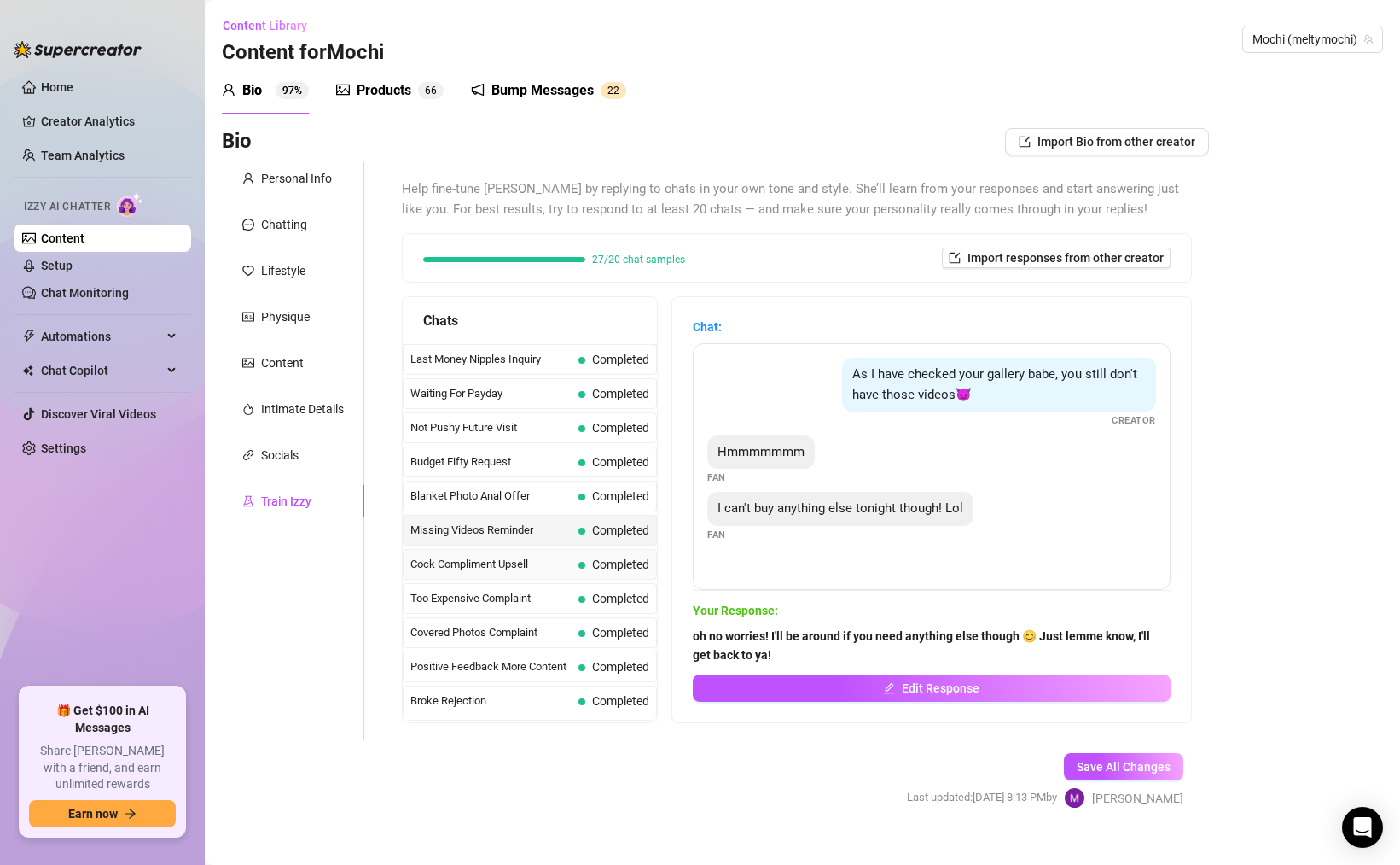
click at [490, 564] on span "Cock Compliment Upsell" at bounding box center [491, 564] width 162 height 17
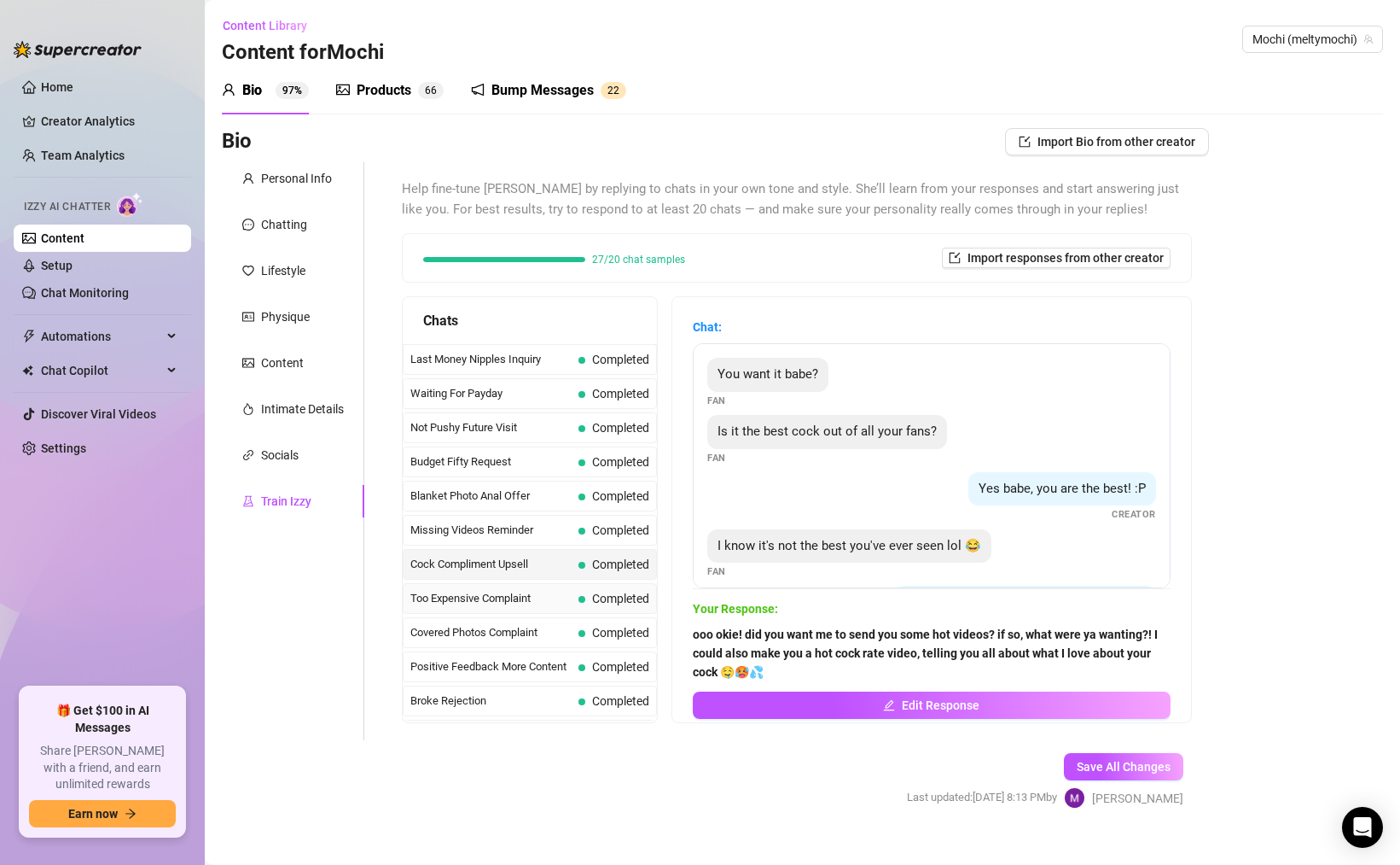
click at [484, 613] on div "Too Expensive Complaint Completed" at bounding box center [530, 598] width 255 height 30
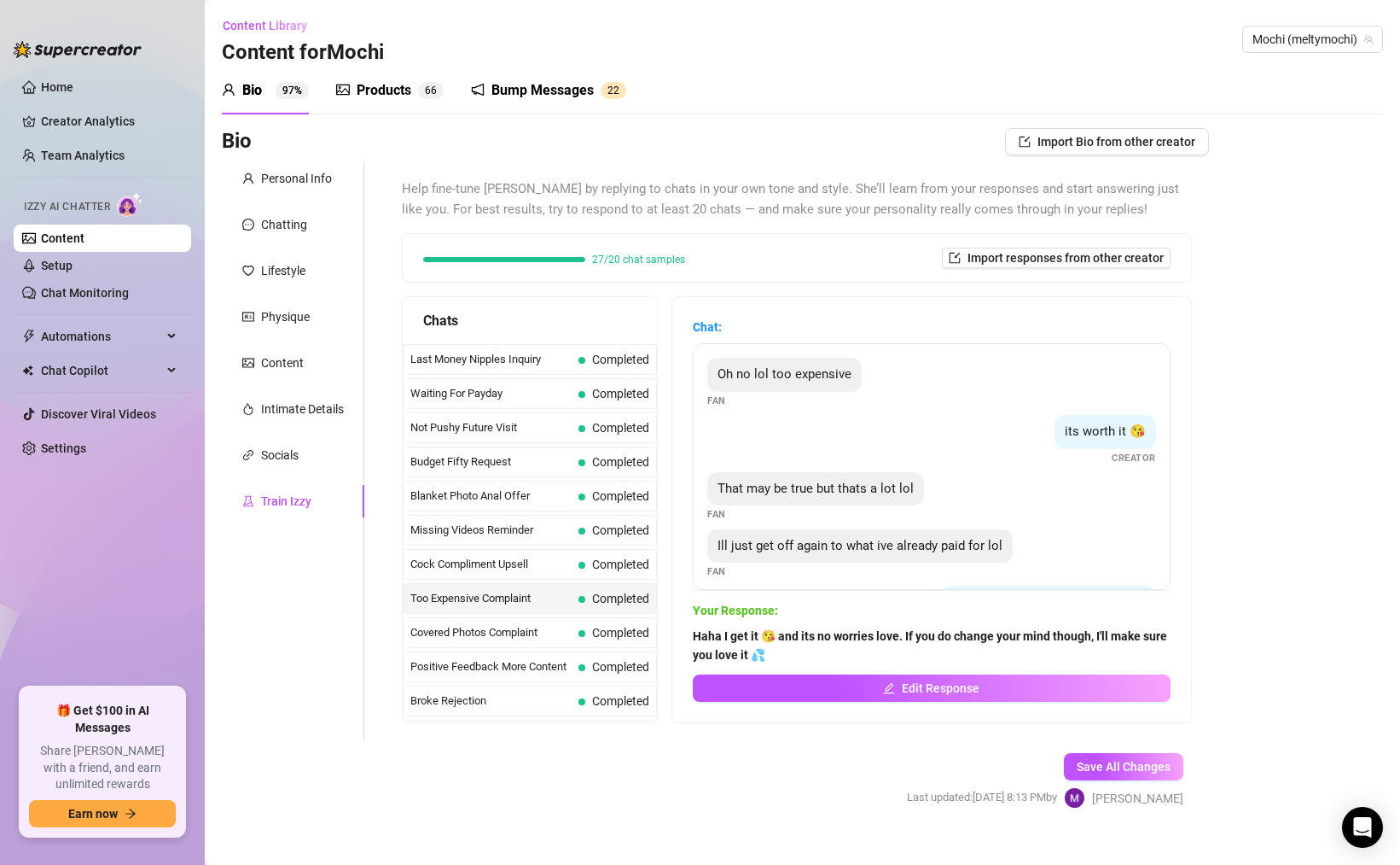
scroll to position [299, 0]
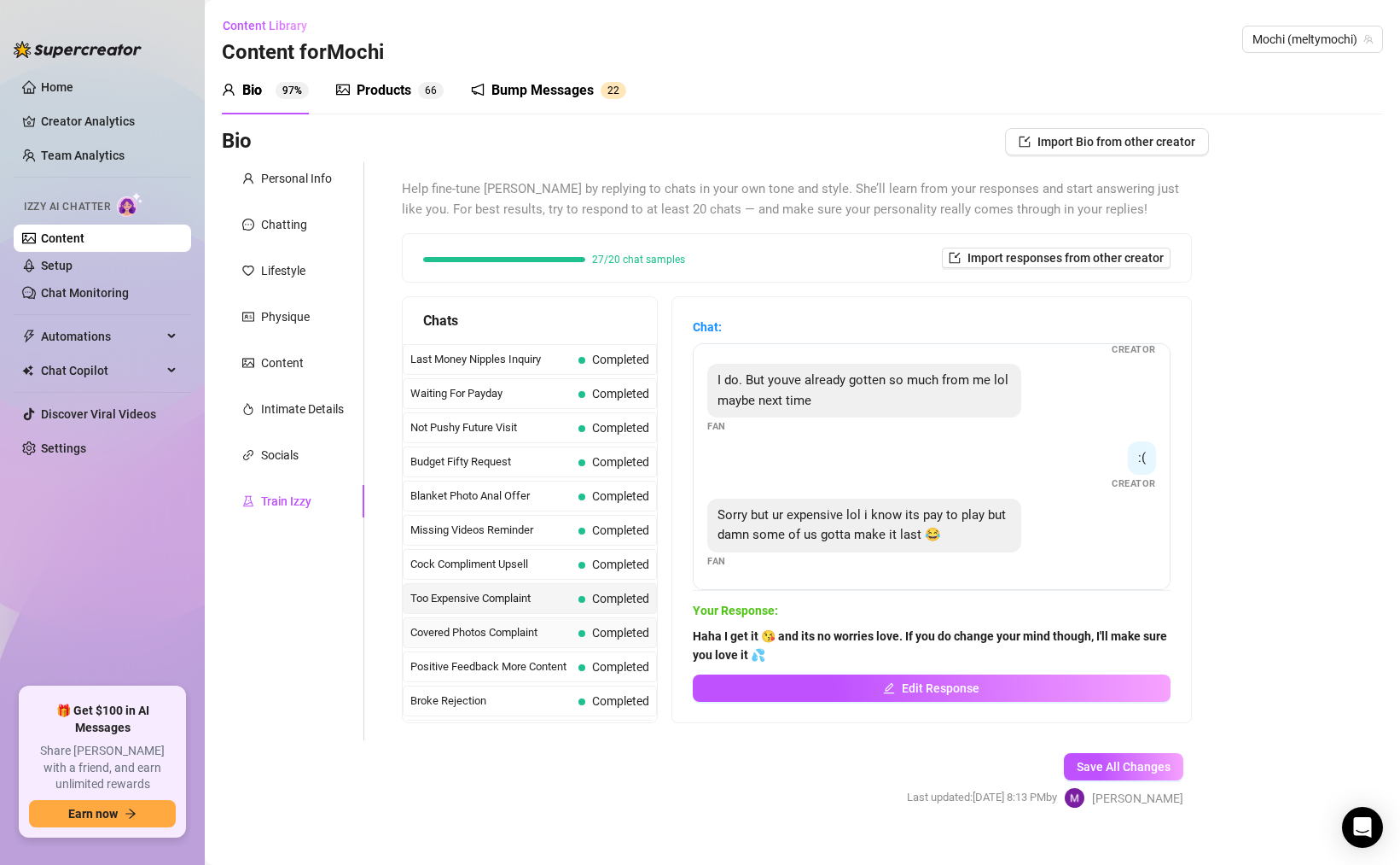
click at [501, 641] on span "Covered Photos Complaint" at bounding box center [491, 633] width 162 height 17
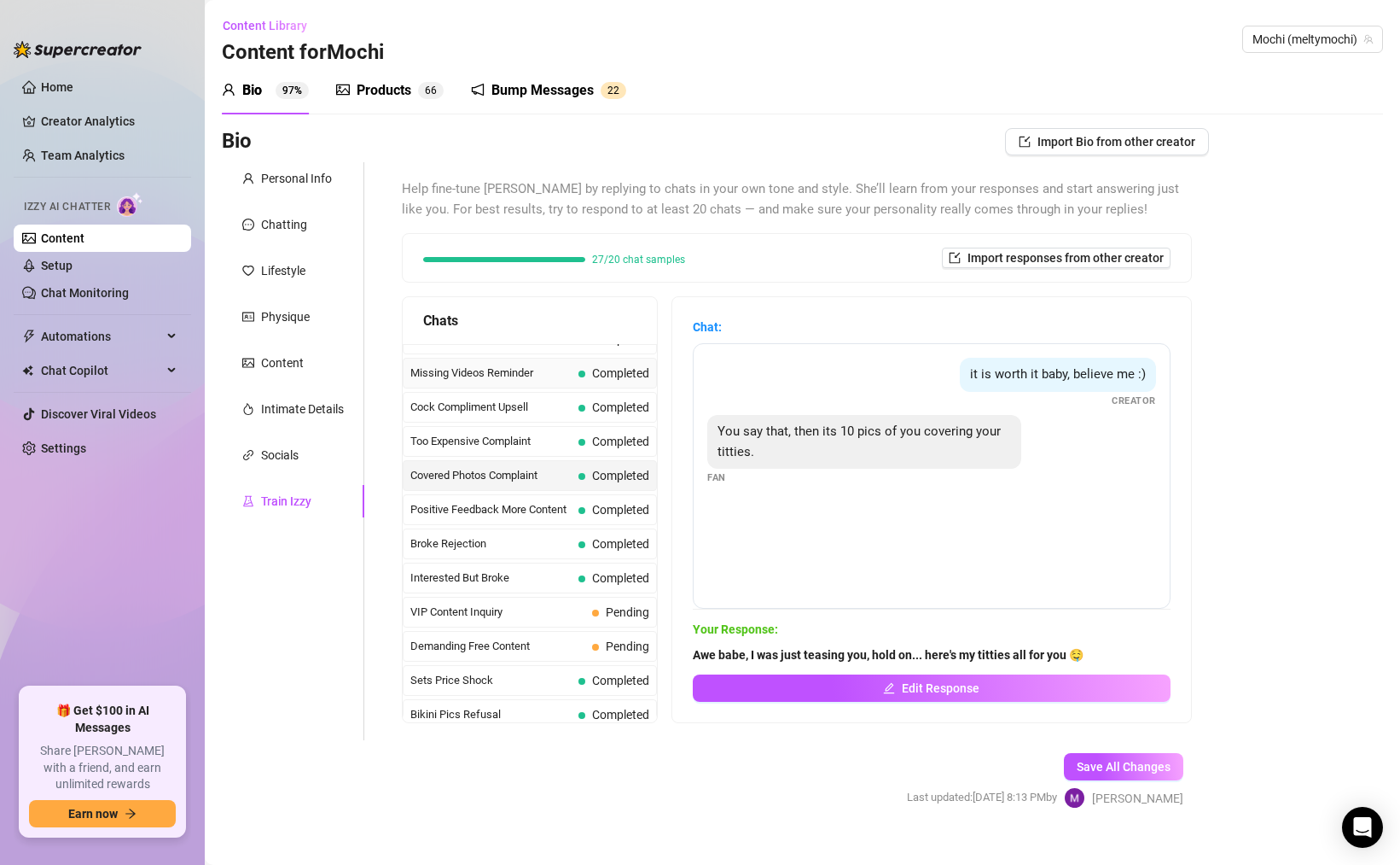
scroll to position [205, 0]
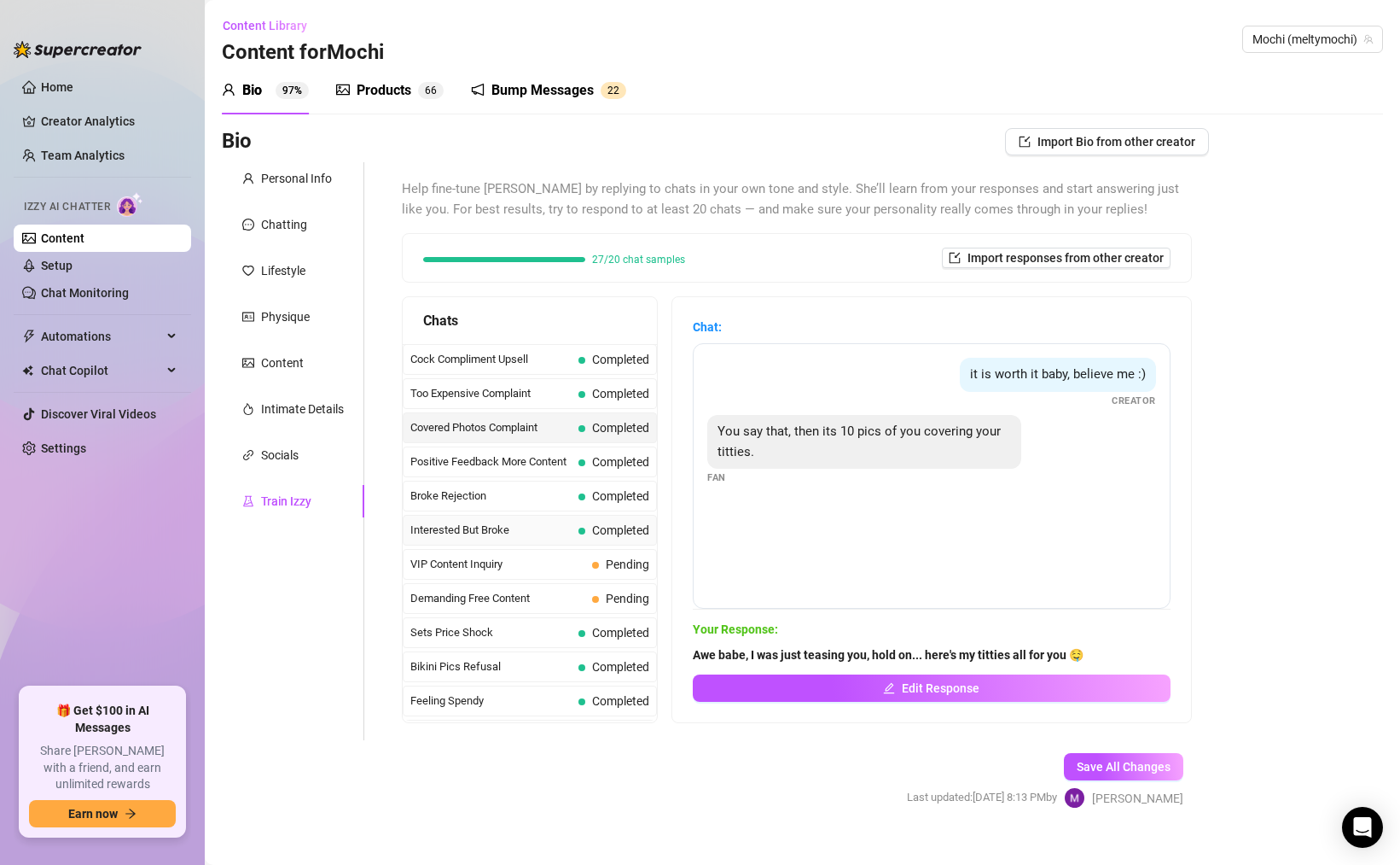
click at [538, 538] on span "Interested But Broke" at bounding box center [491, 530] width 162 height 17
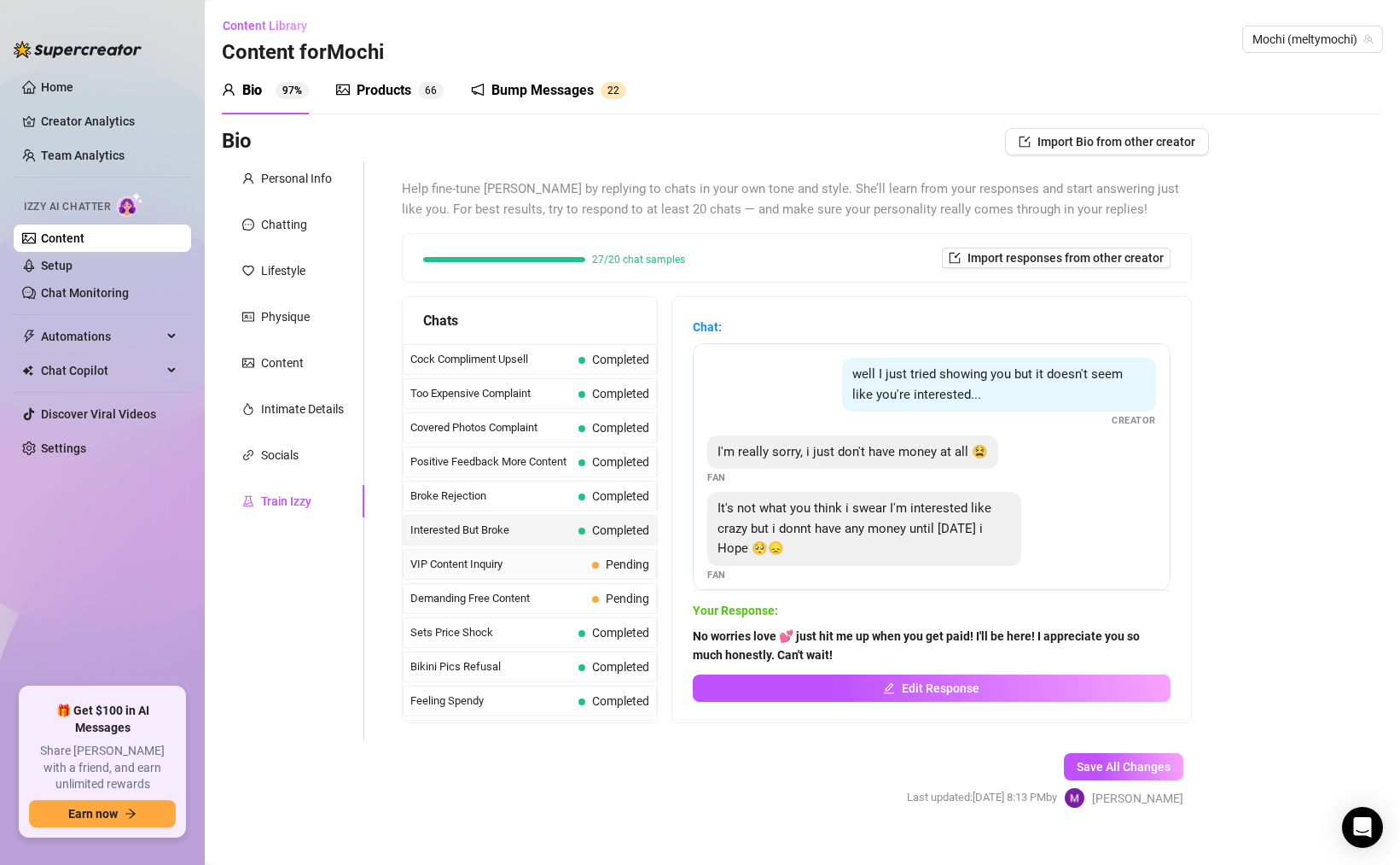
click at [522, 578] on div "VIP Content Inquiry Pending" at bounding box center [530, 563] width 255 height 30
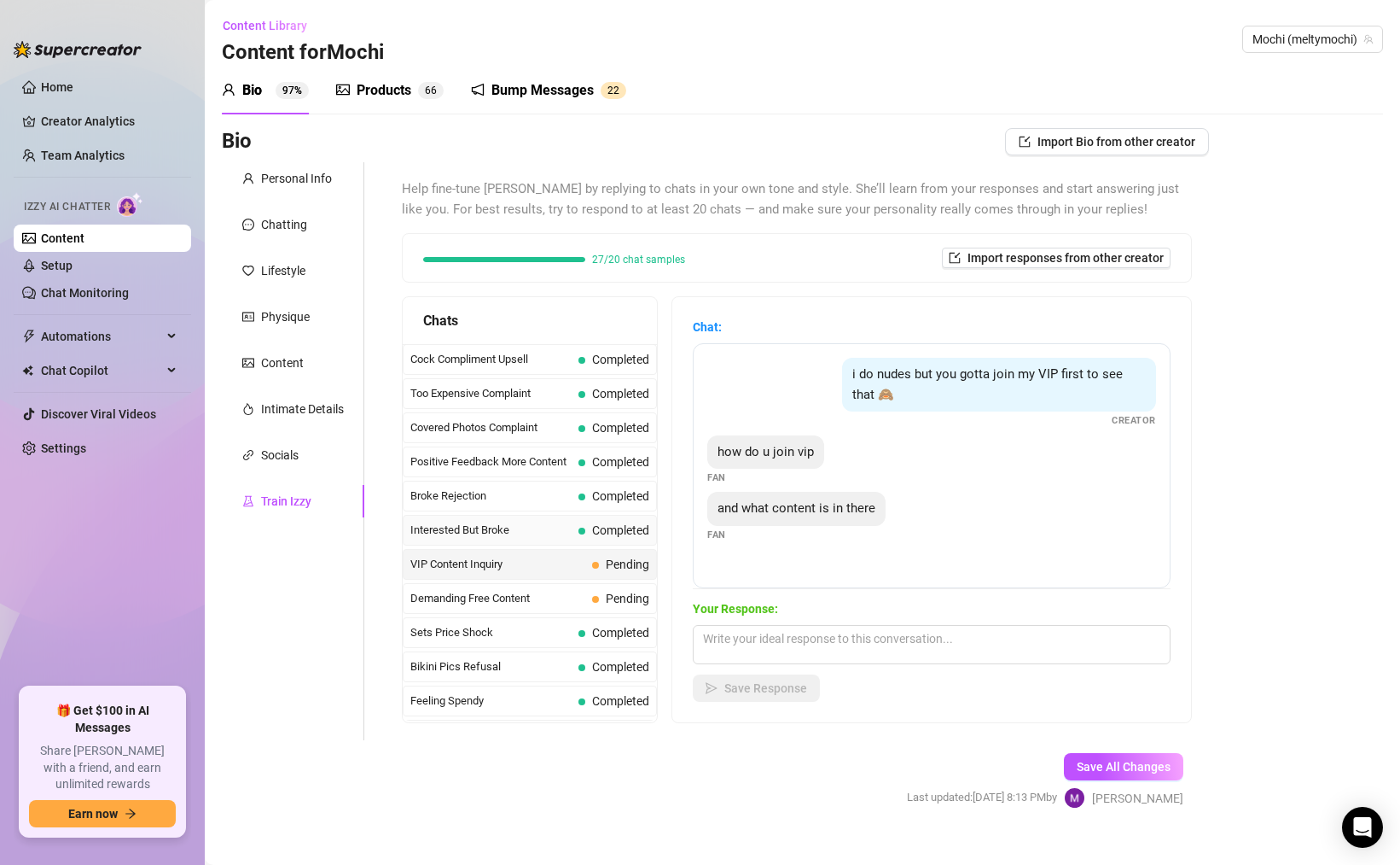
scroll to position [0, 0]
click at [550, 416] on div "Not Pushy Future Visit Completed" at bounding box center [530, 427] width 255 height 30
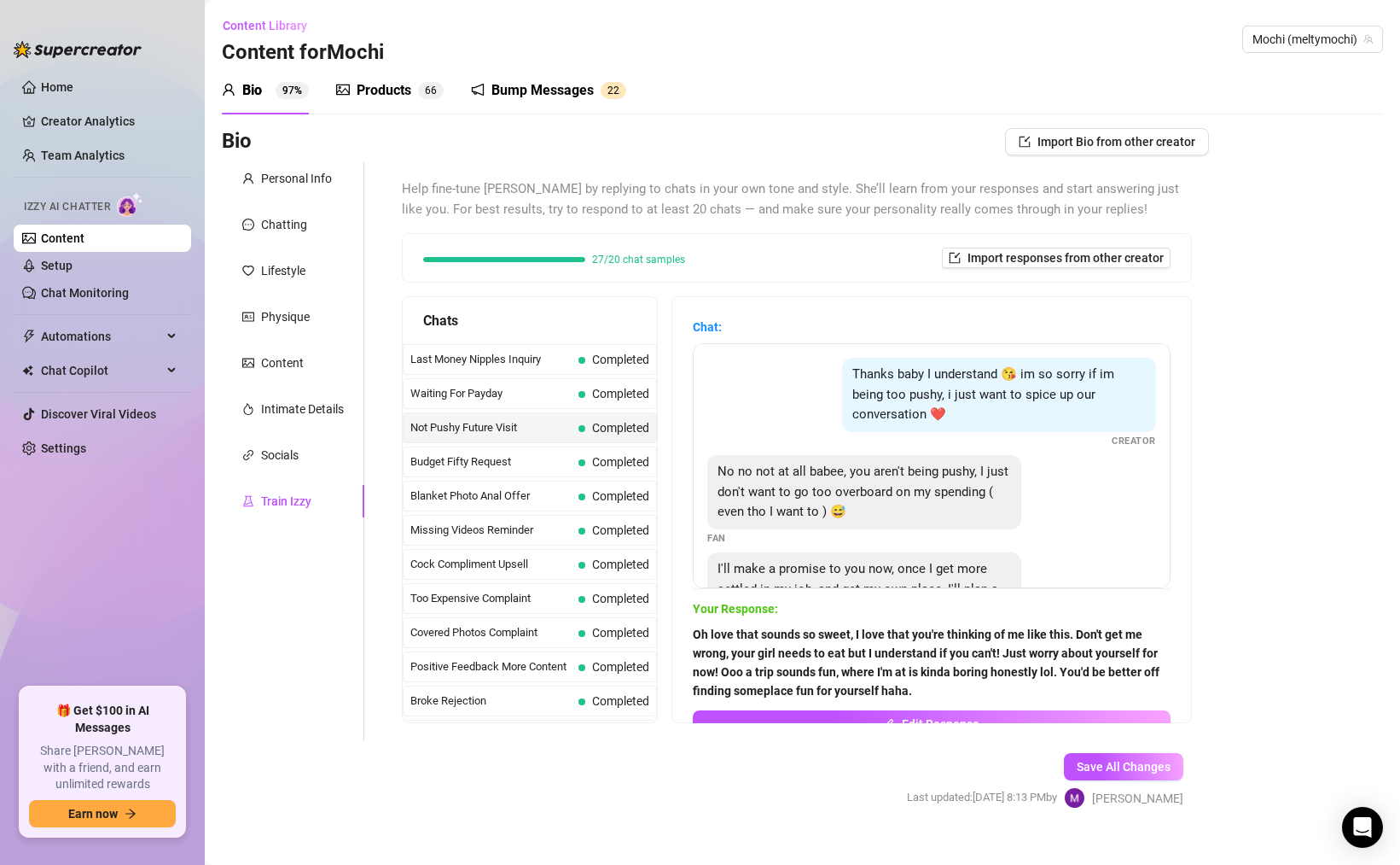
click at [807, 640] on strong "Oh love that sounds so sweet, I love that you're thinking of me like this. Don'…" at bounding box center [926, 662] width 467 height 70
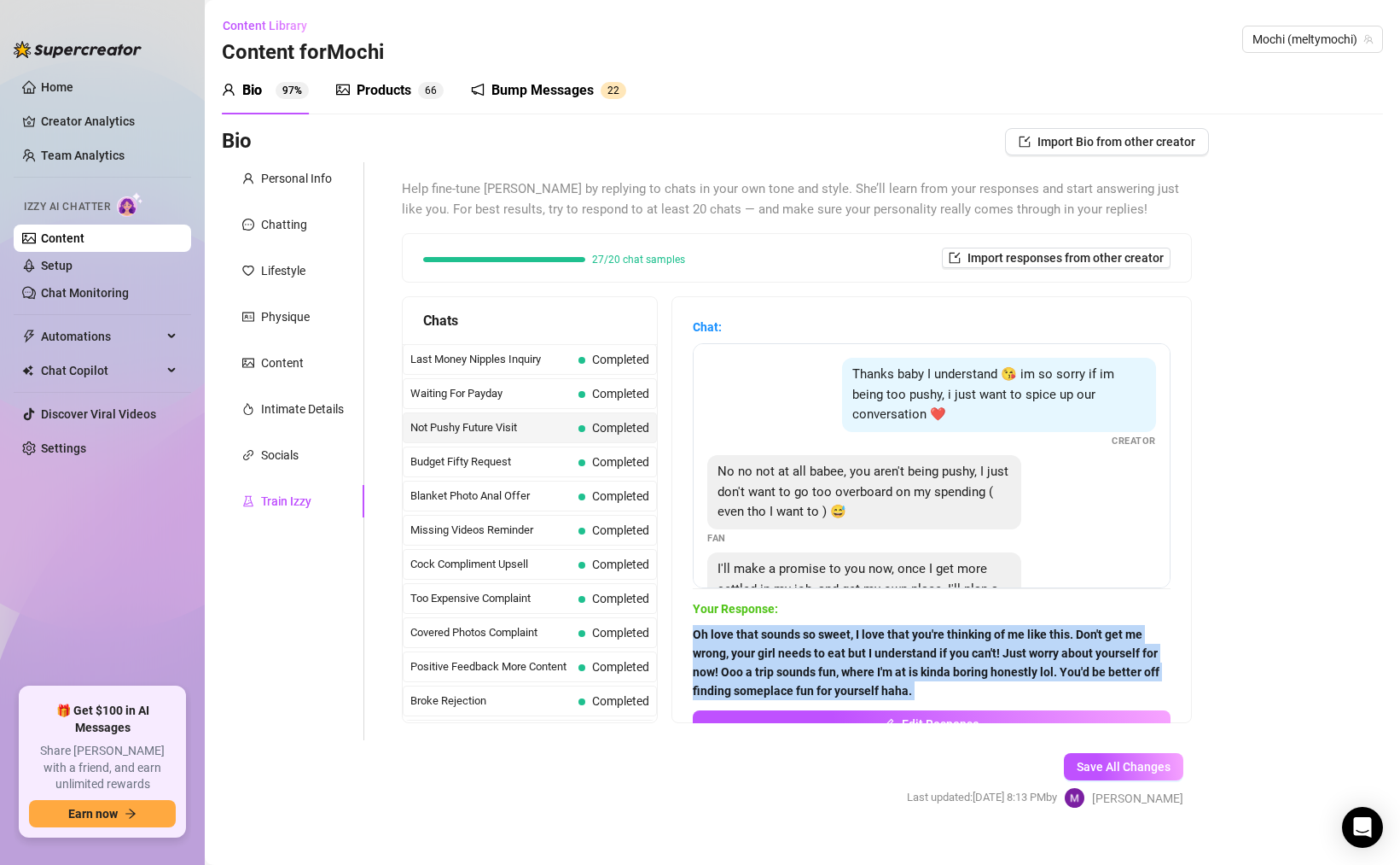
click at [807, 640] on strong "Oh love that sounds so sweet, I love that you're thinking of me like this. Don'…" at bounding box center [926, 662] width 467 height 70
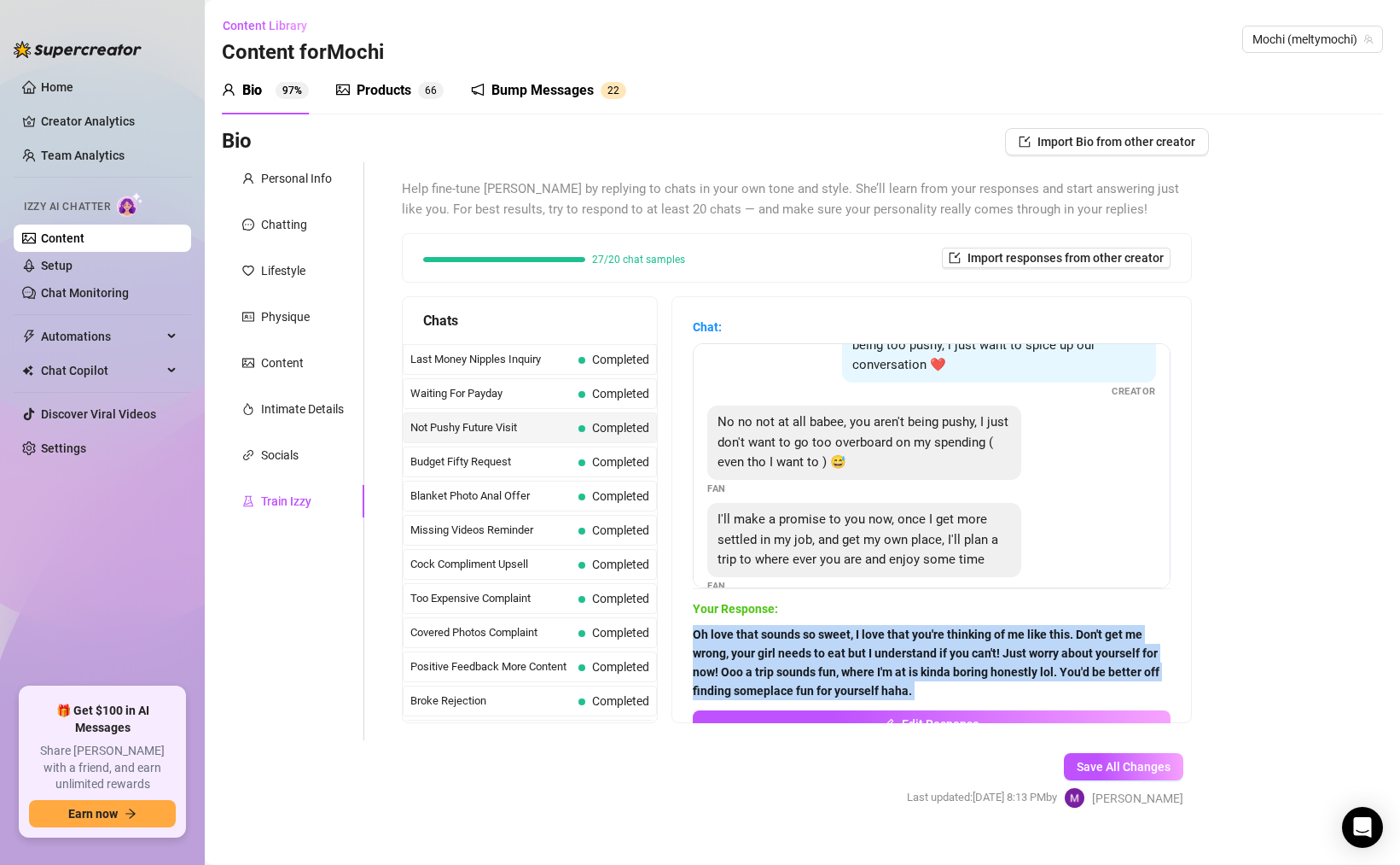
scroll to position [96, 0]
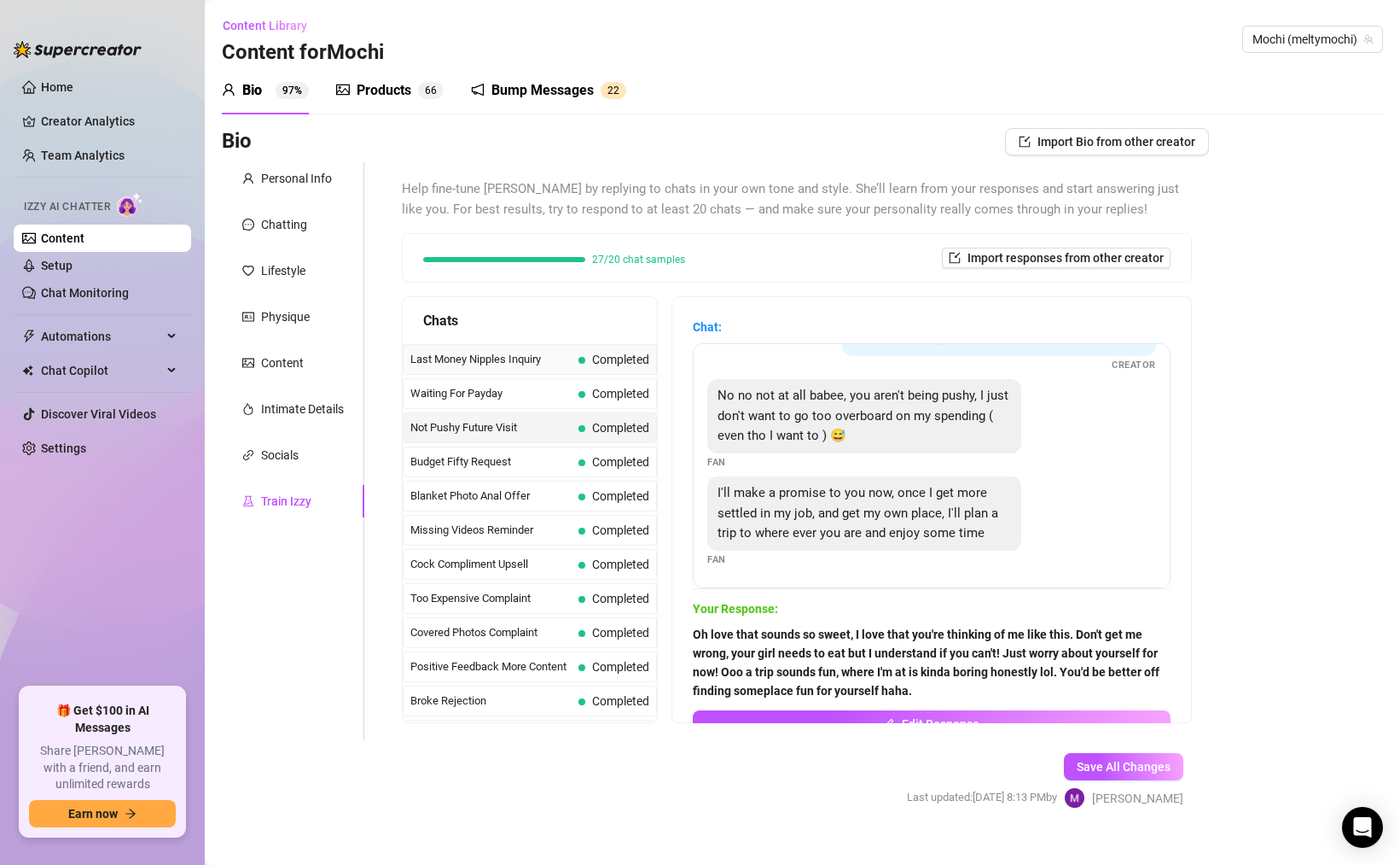
click at [593, 357] on span "Completed" at bounding box center [621, 360] width 57 height 14
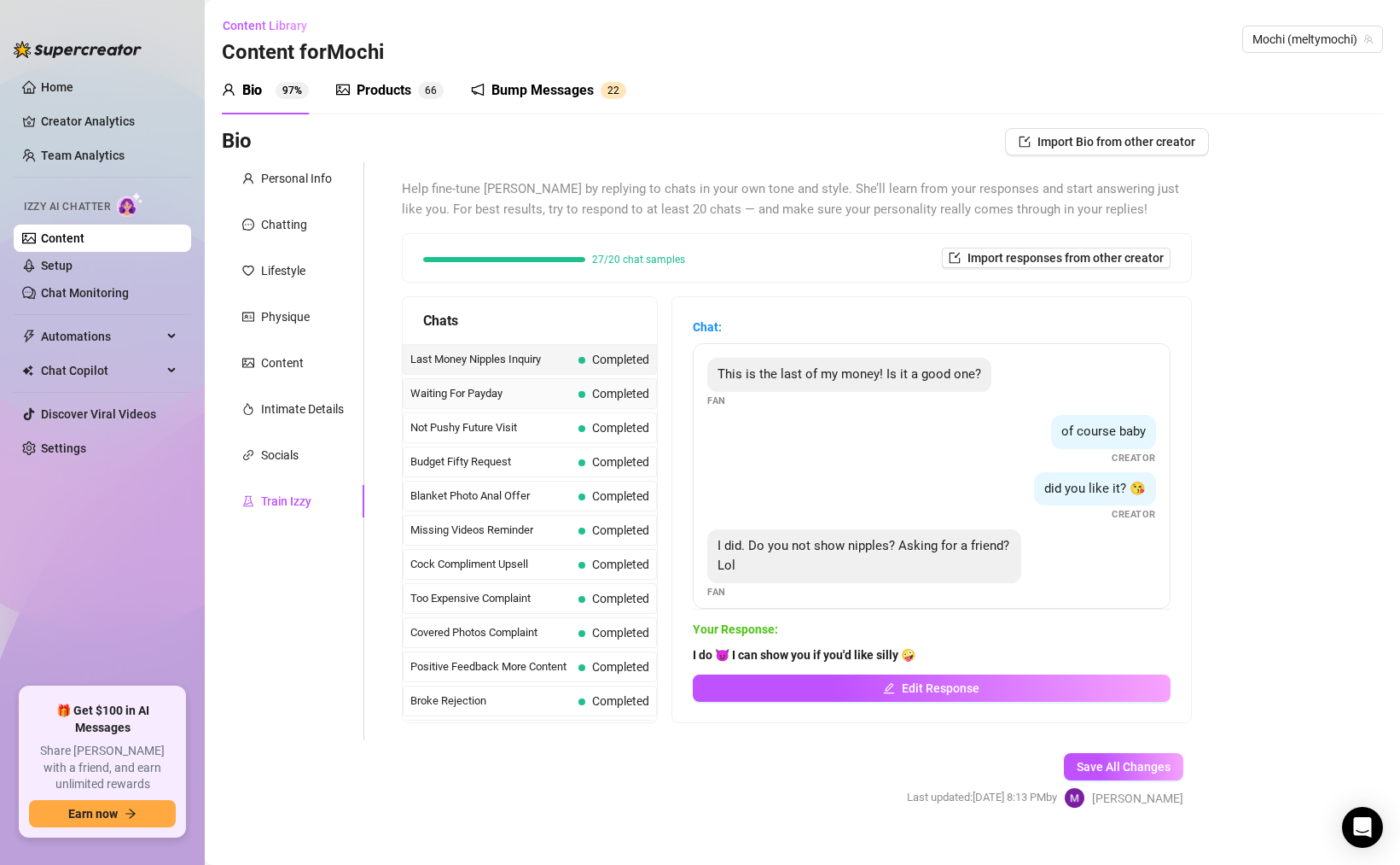
click at [579, 396] on span at bounding box center [582, 395] width 7 height 7
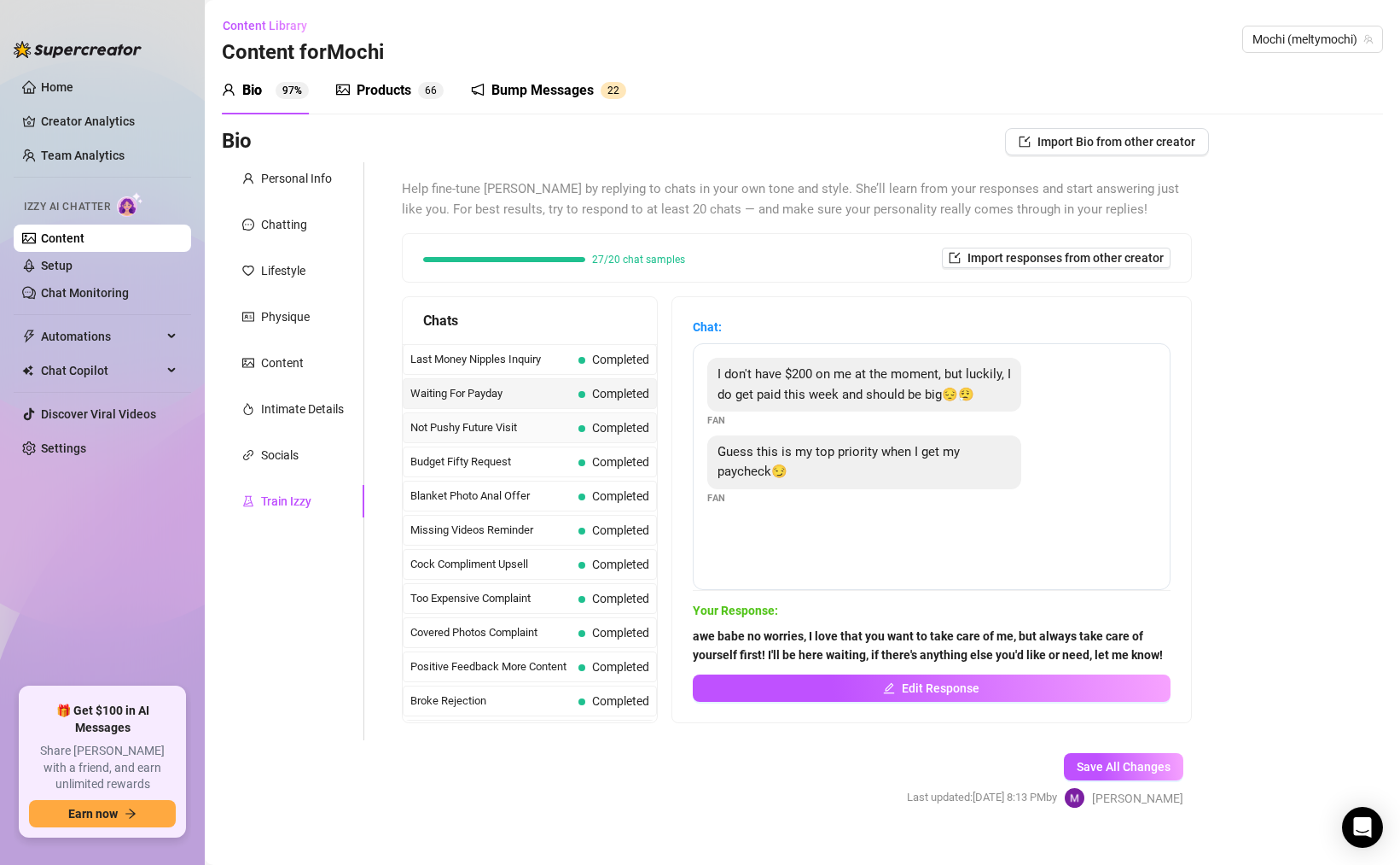
click at [582, 418] on div "Not Pushy Future Visit Completed" at bounding box center [530, 427] width 255 height 30
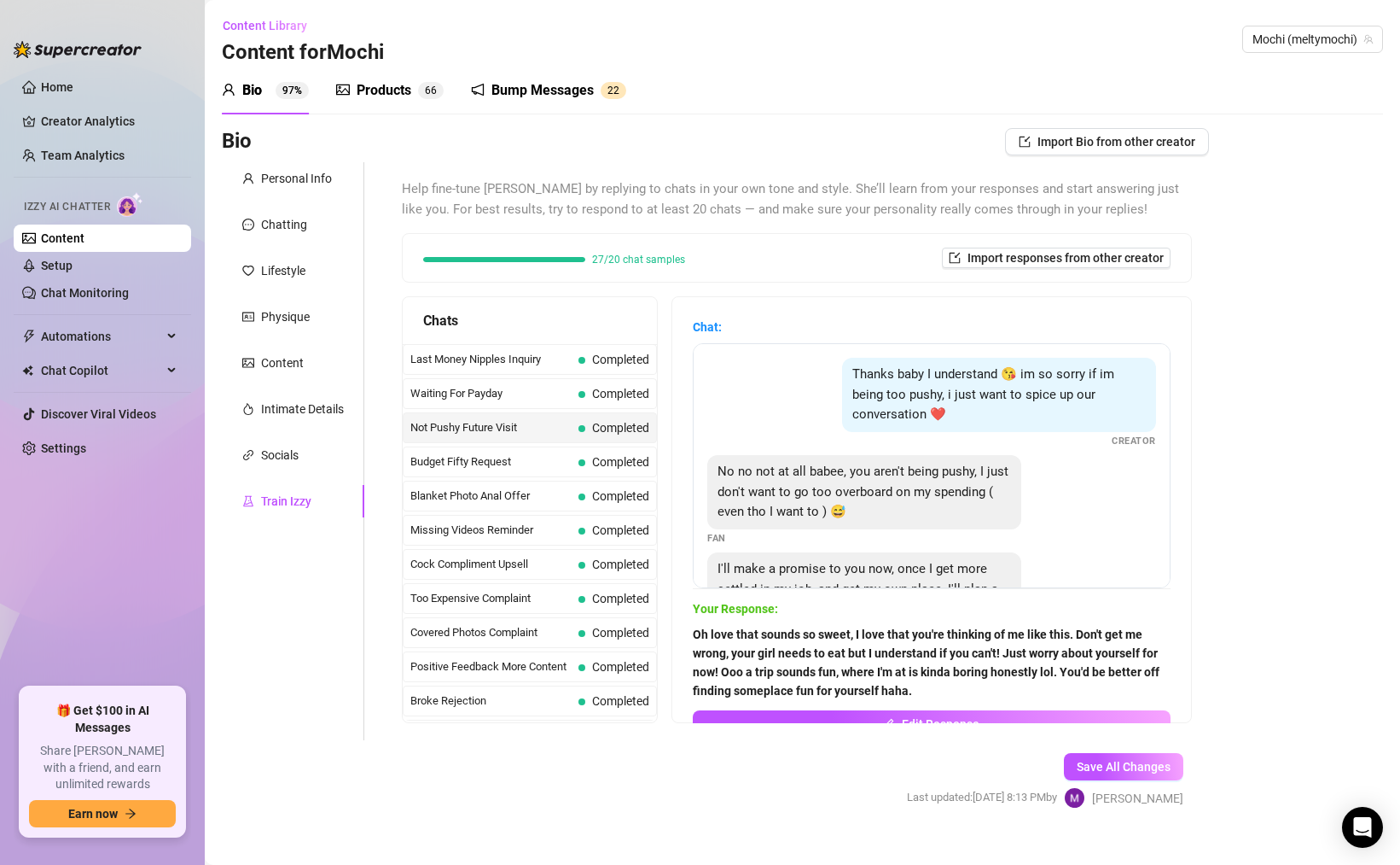
click at [579, 464] on span at bounding box center [582, 462] width 7 height 7
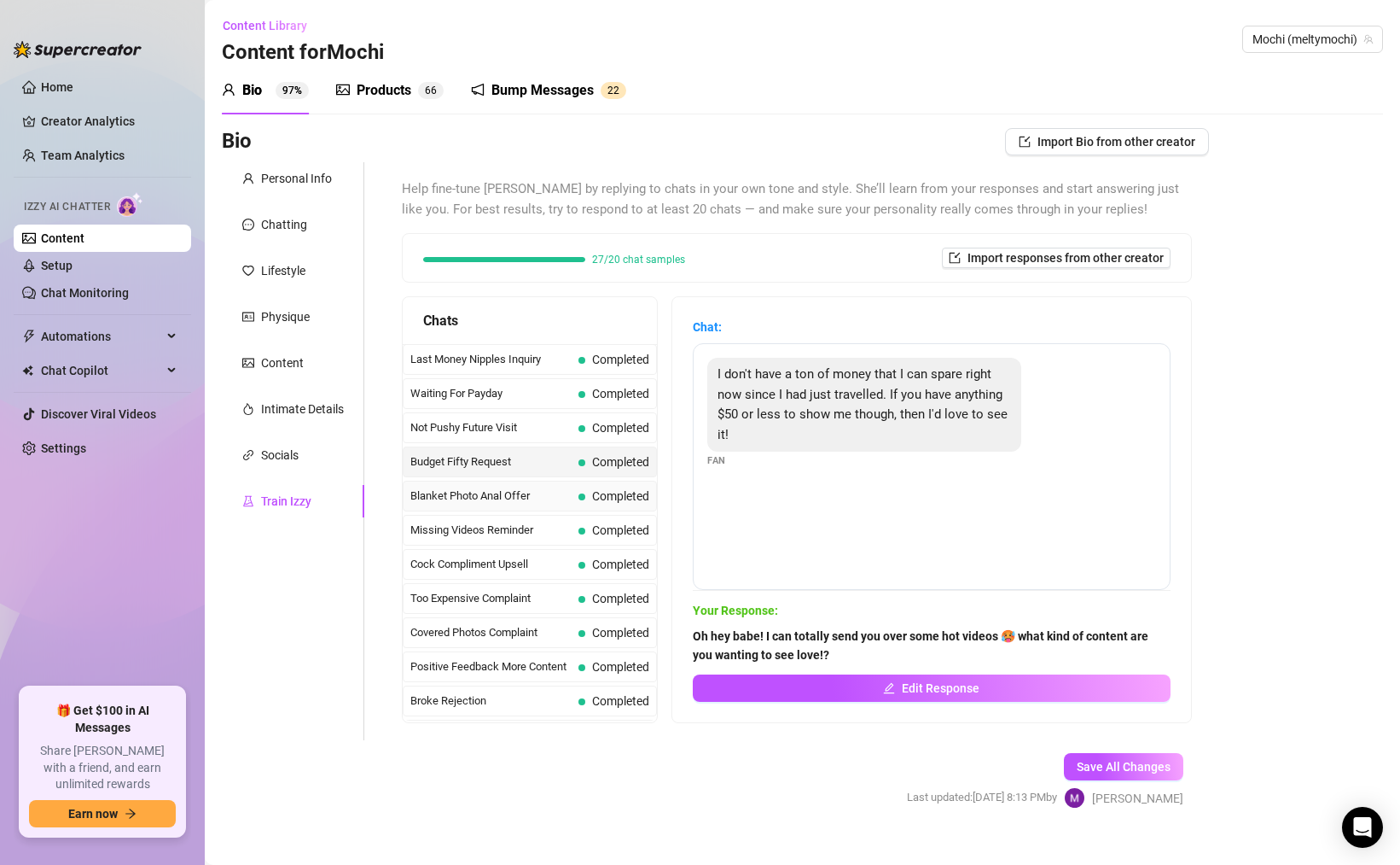
click at [573, 492] on div "Blanket Photo Anal Offer Completed" at bounding box center [530, 496] width 255 height 30
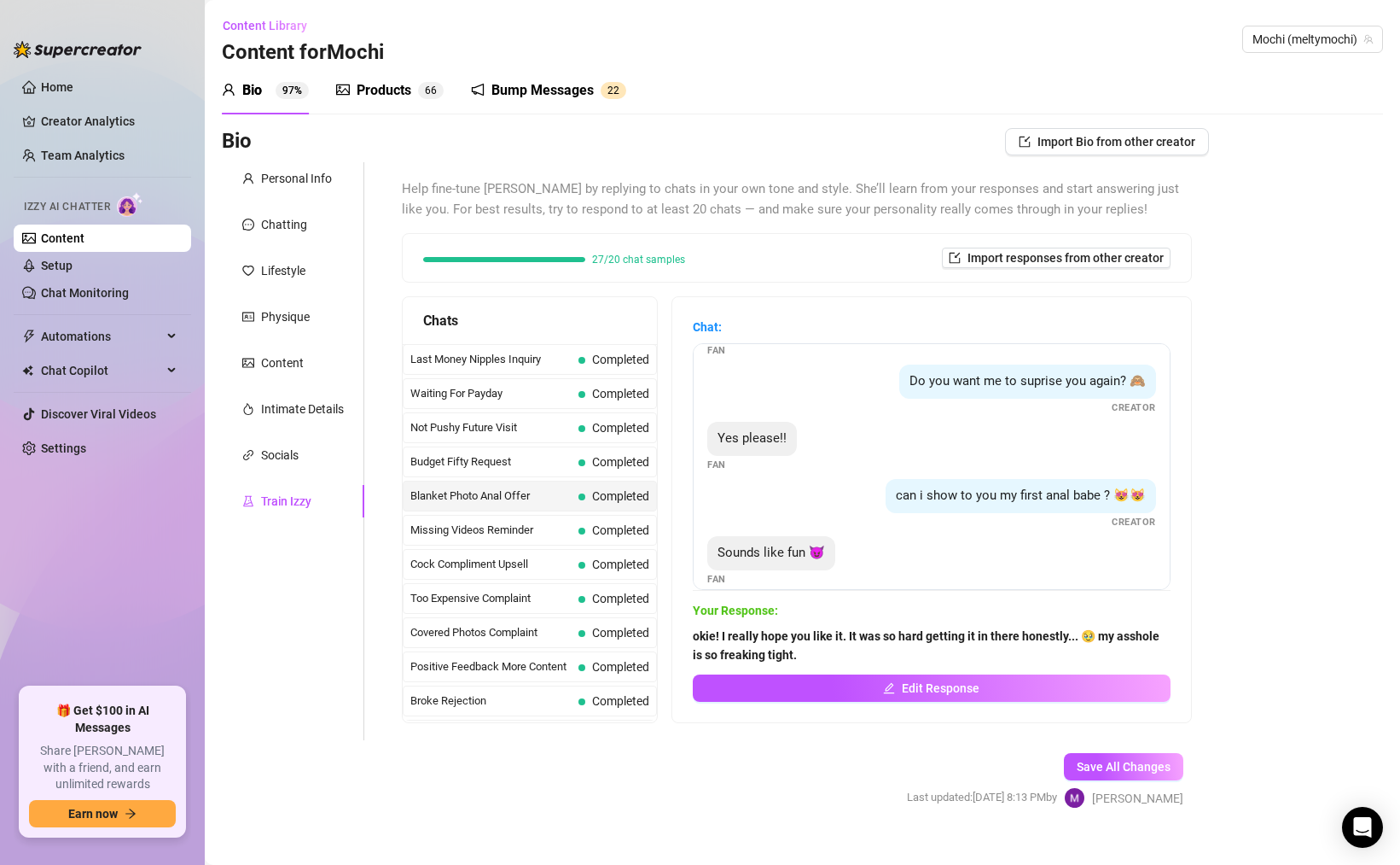
scroll to position [239, 0]
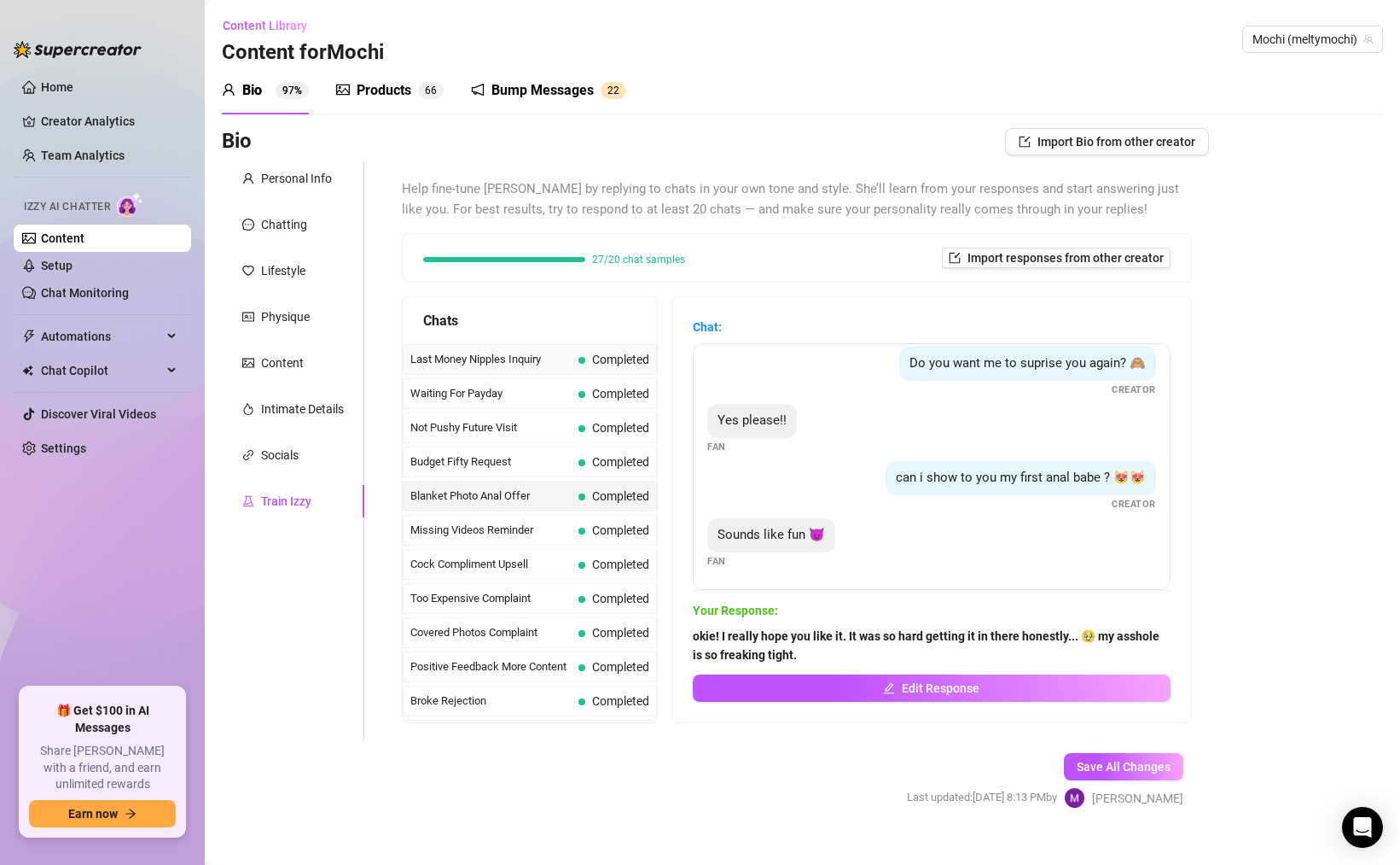
click at [564, 357] on span "Last Money Nipples Inquiry" at bounding box center [491, 360] width 162 height 17
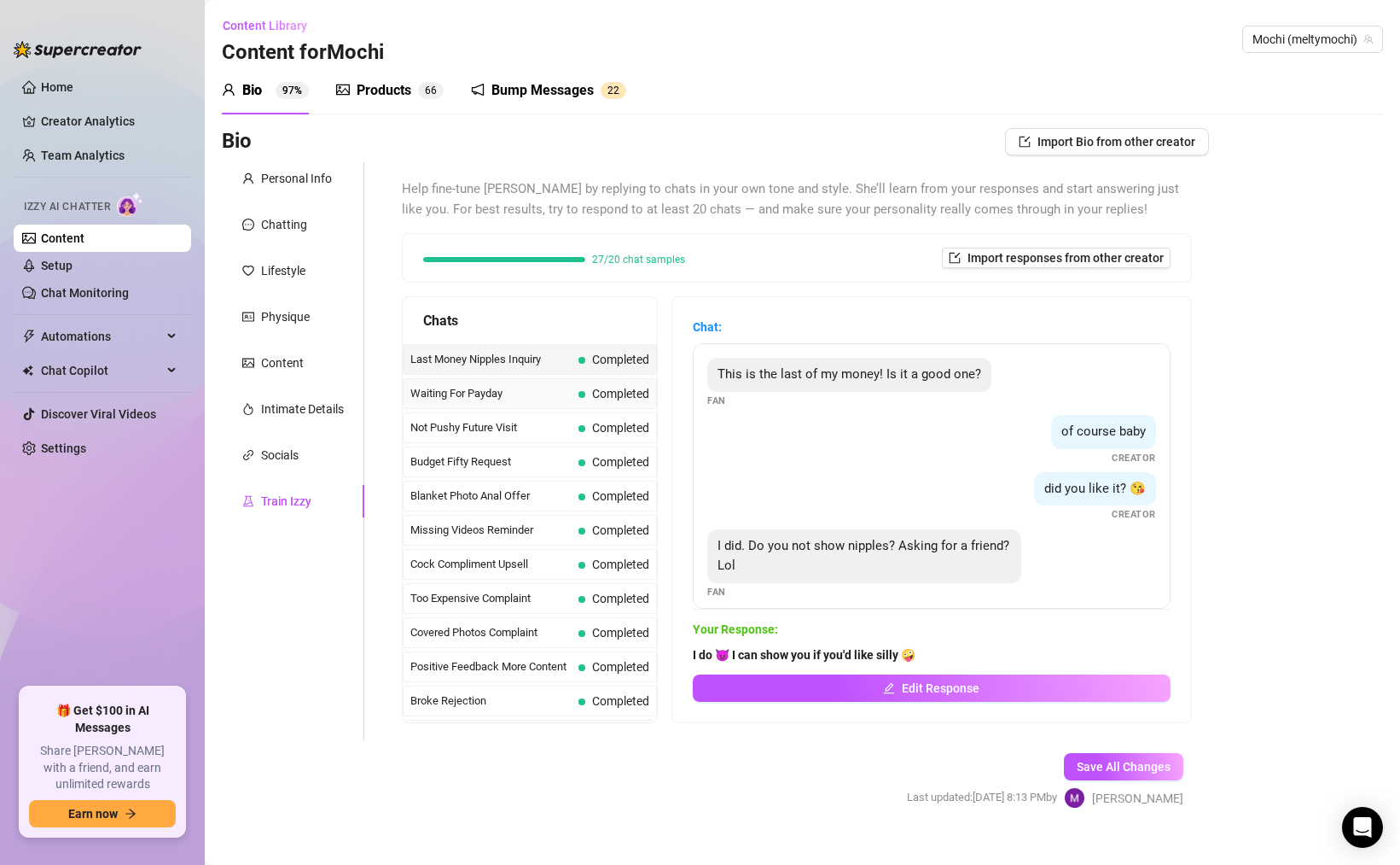
click at [565, 396] on span "Waiting For Payday" at bounding box center [491, 394] width 162 height 17
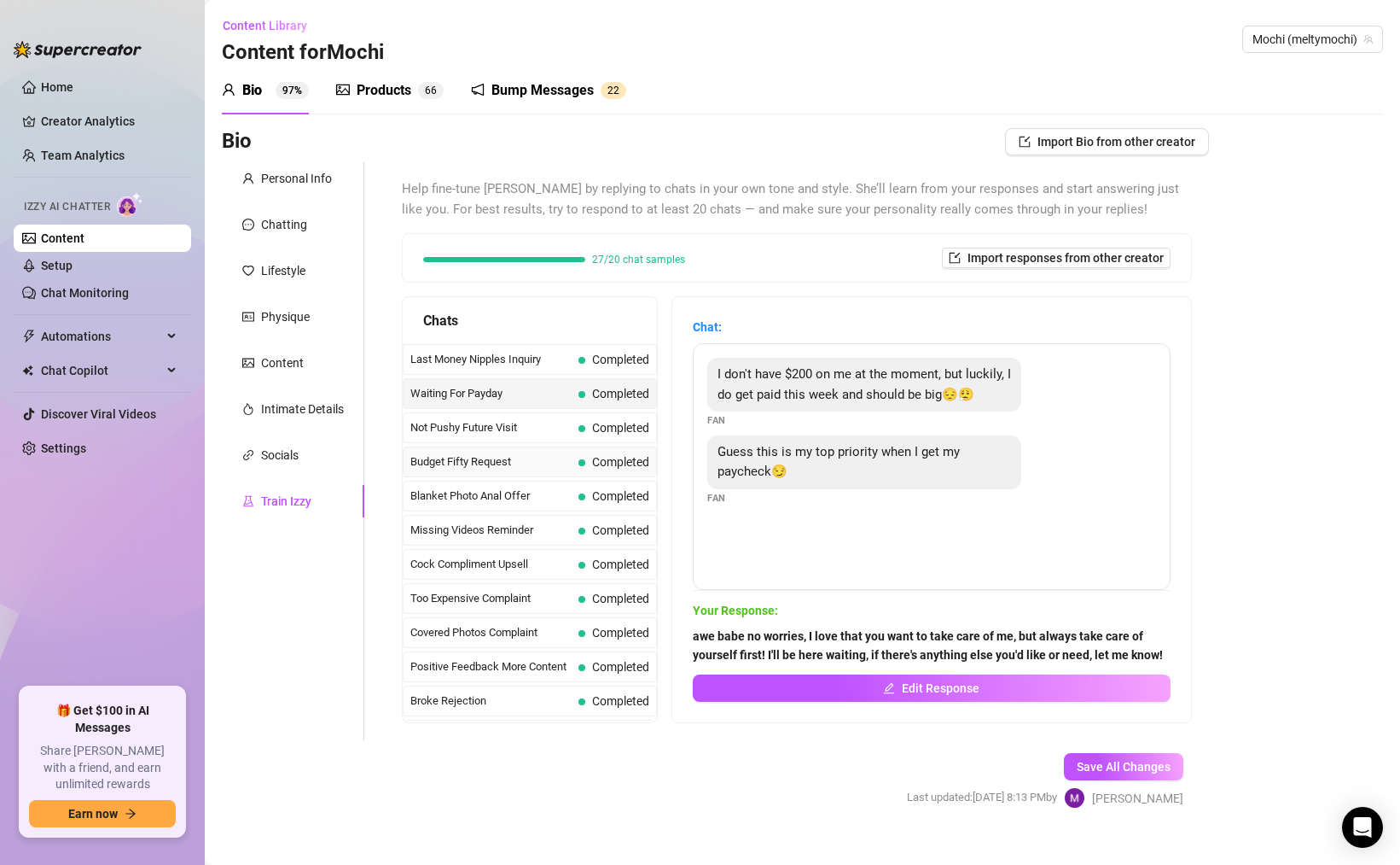
click at [574, 449] on div "Budget Fifty Request Completed" at bounding box center [530, 462] width 255 height 30
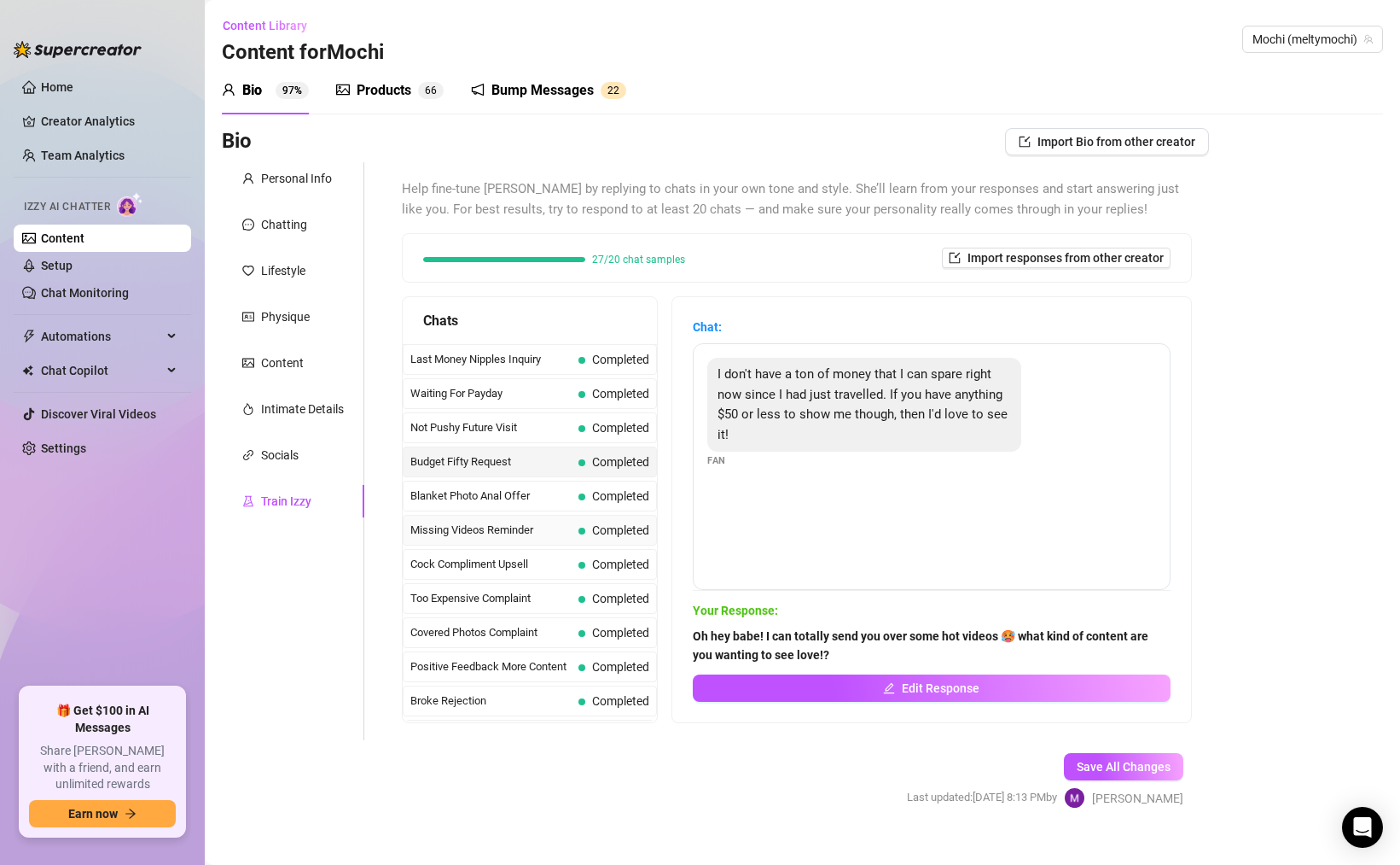
click at [580, 524] on span "Completed" at bounding box center [614, 530] width 71 height 19
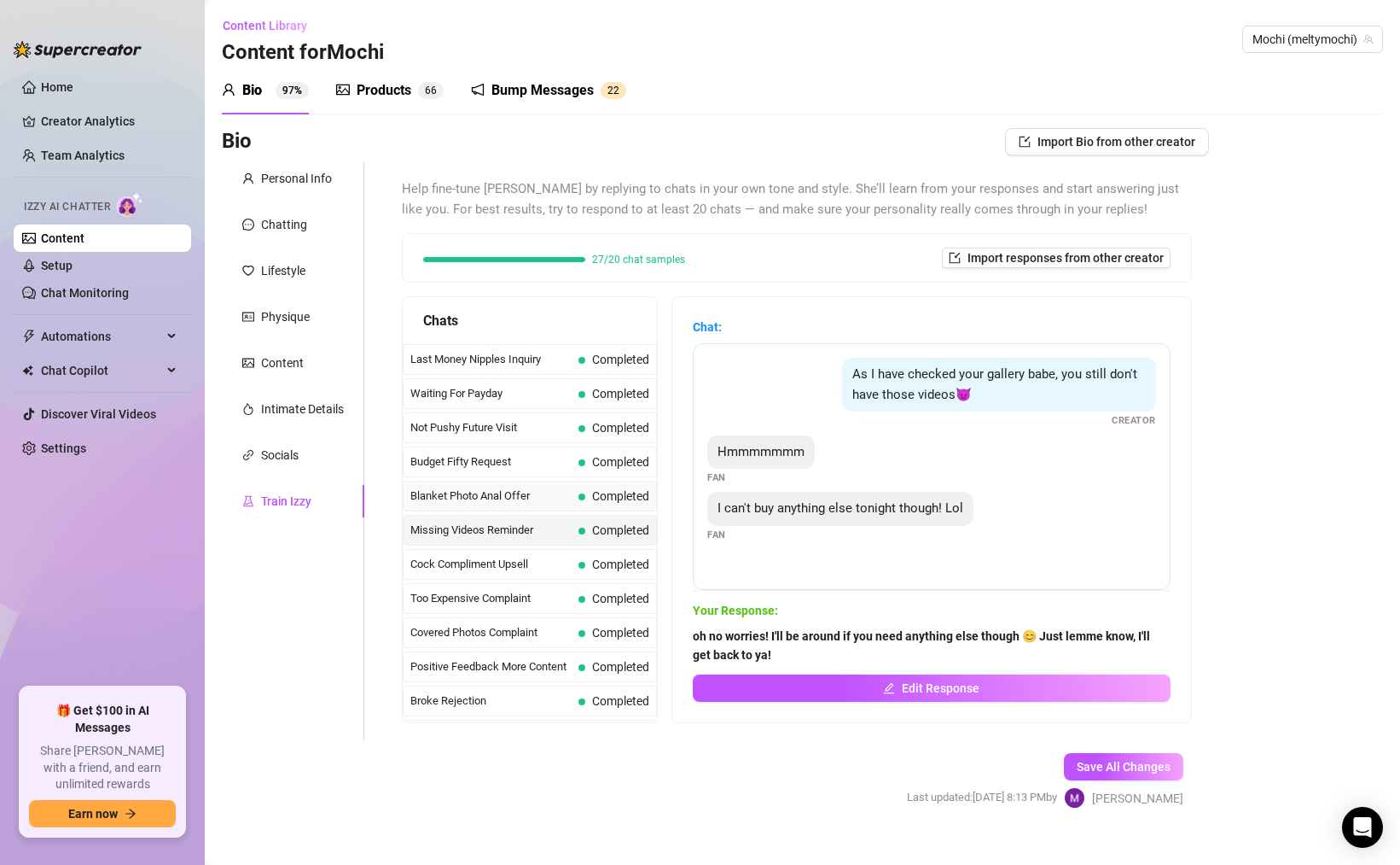
click at [582, 487] on span "Completed" at bounding box center [614, 496] width 71 height 19
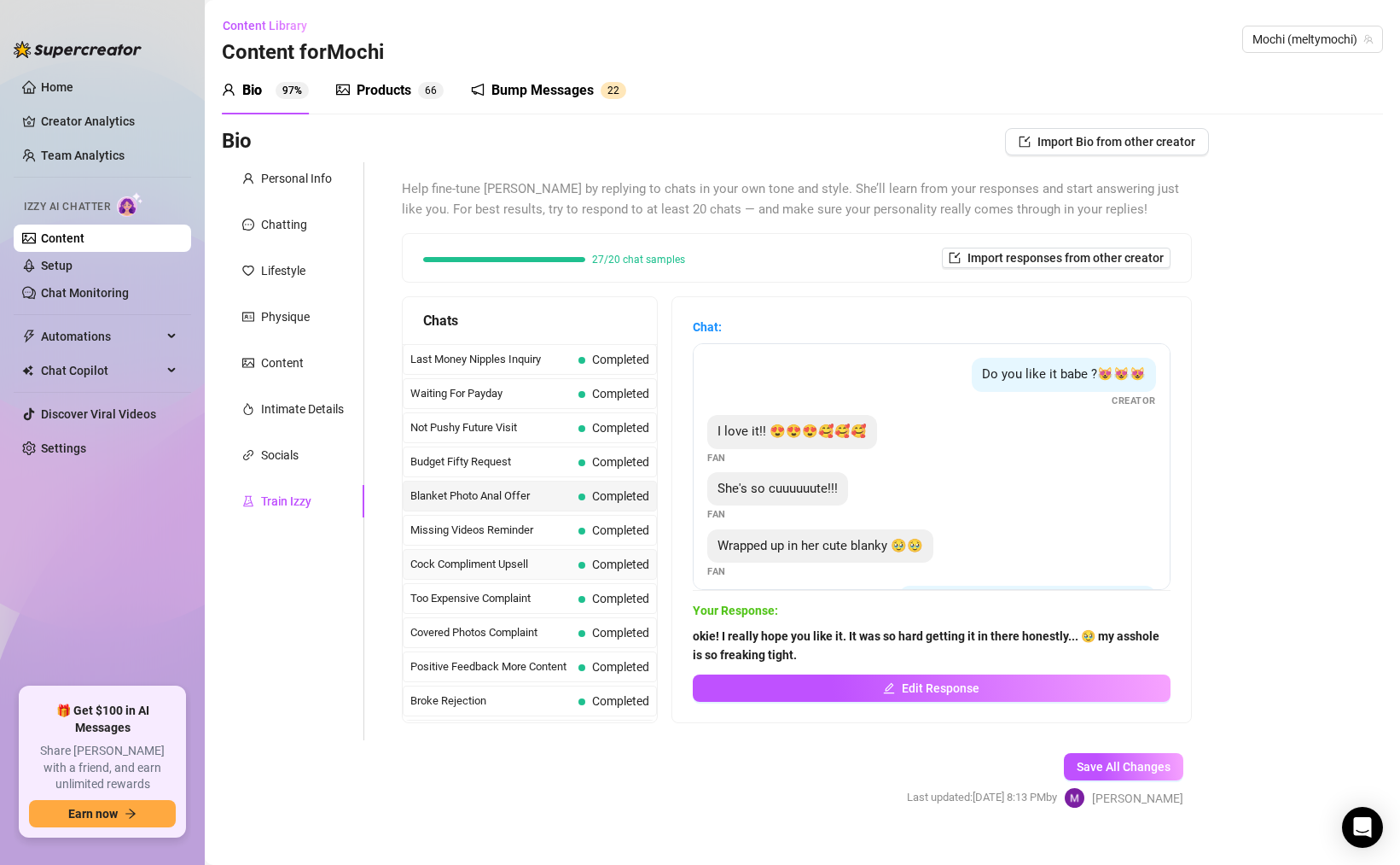
click at [582, 562] on span at bounding box center [582, 565] width 7 height 7
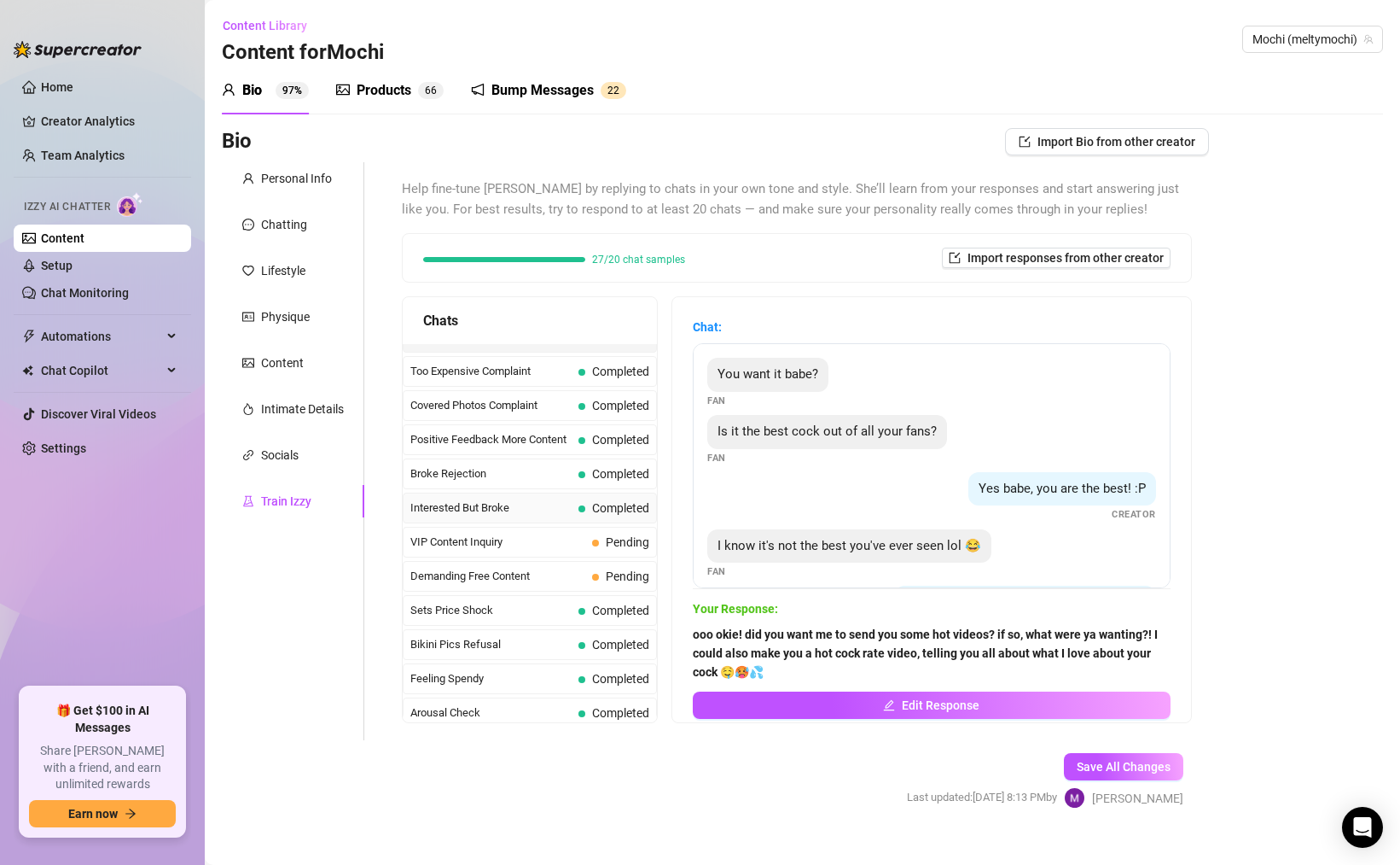
scroll to position [308, 0]
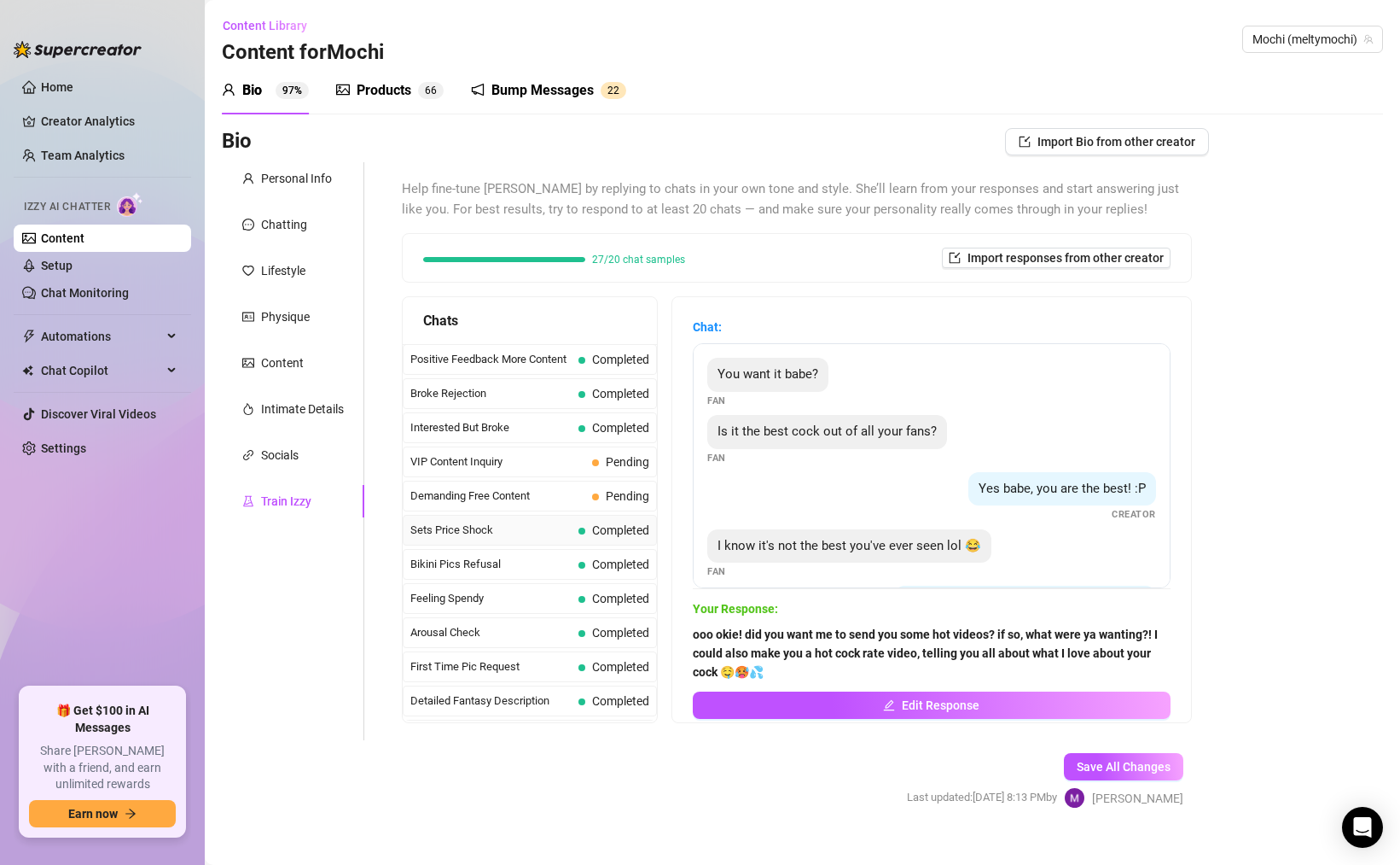
click at [587, 529] on span "Completed" at bounding box center [614, 530] width 71 height 19
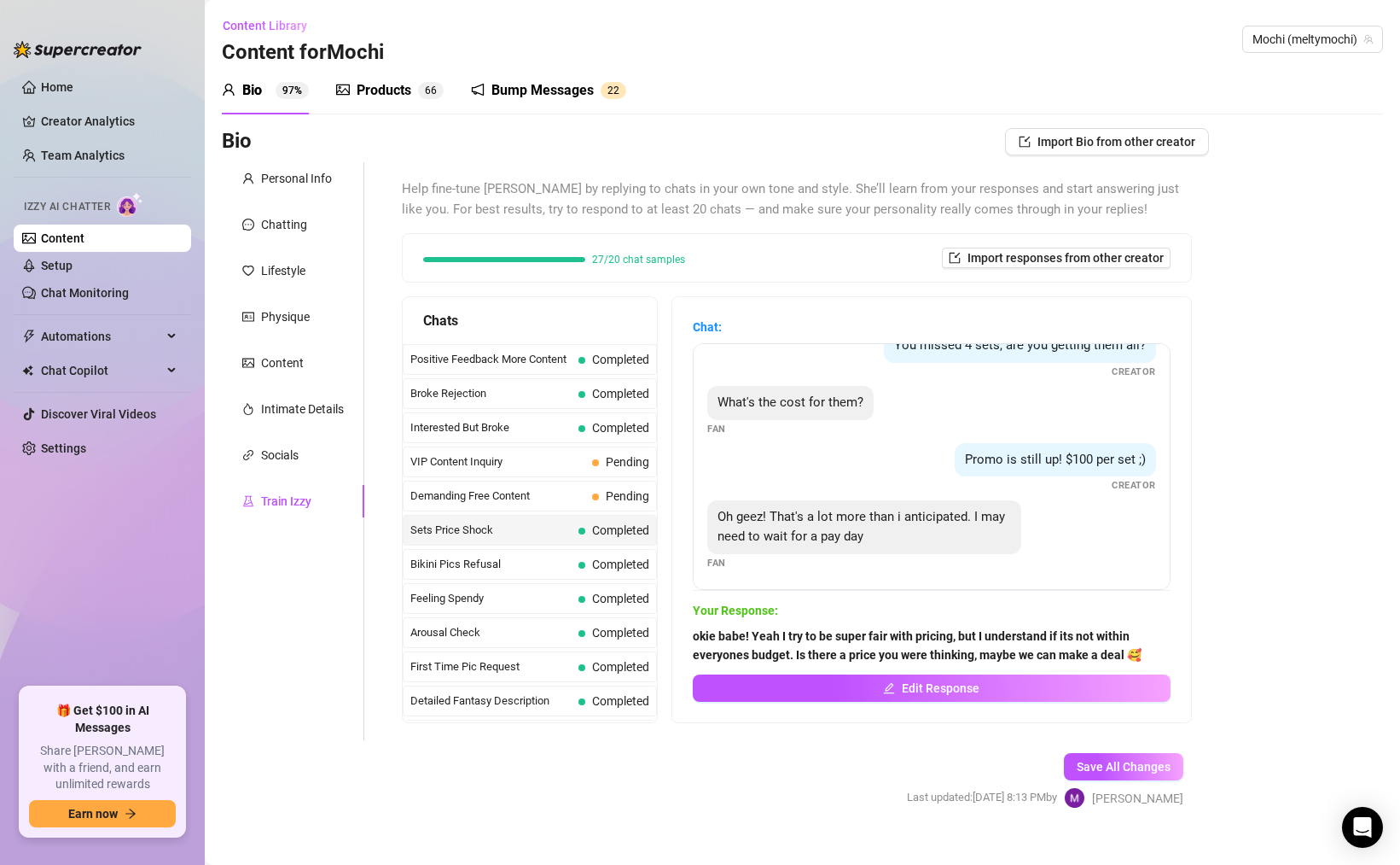
scroll to position [30, 0]
click at [614, 566] on span "Completed" at bounding box center [621, 564] width 57 height 14
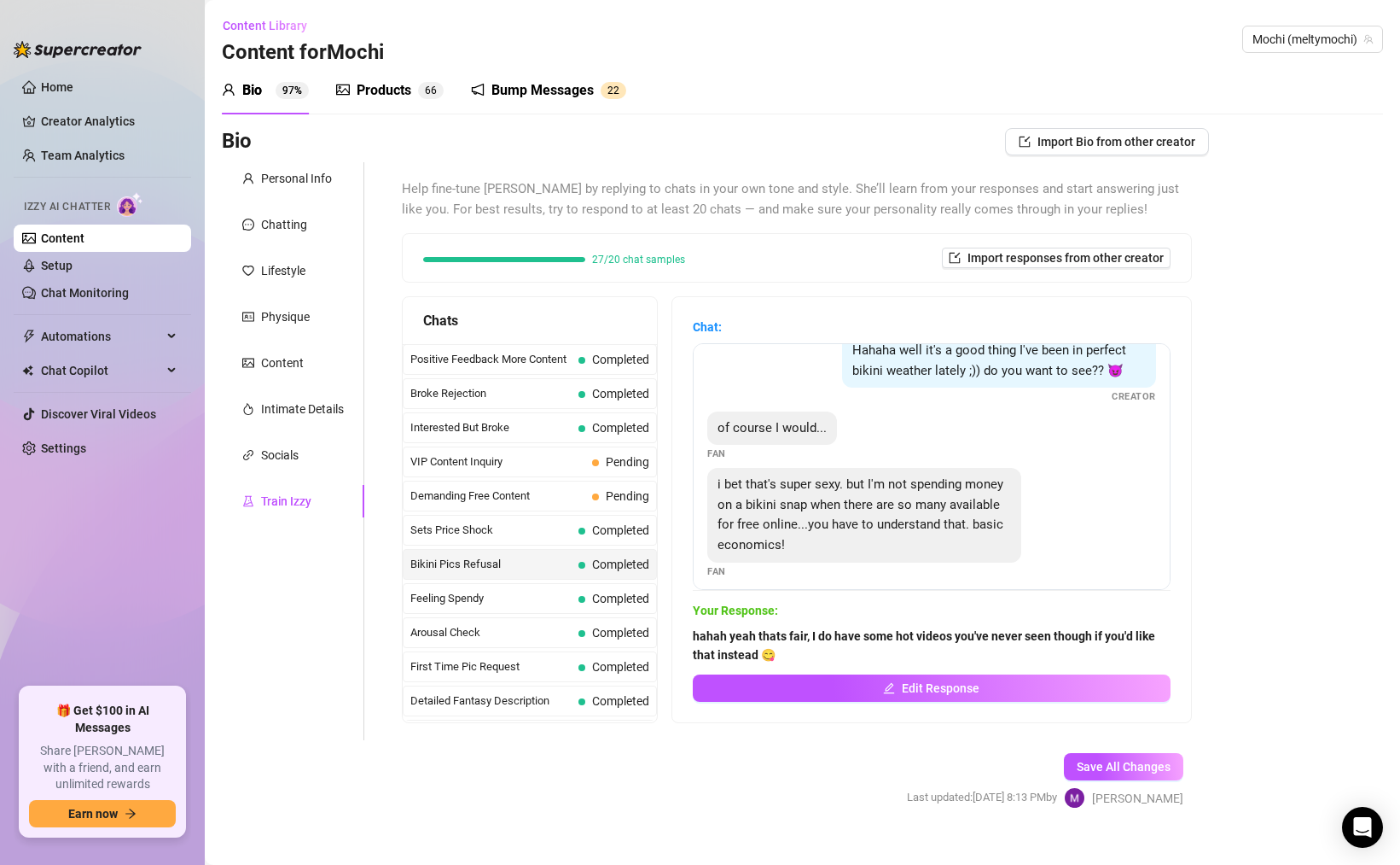
scroll to position [54, 0]
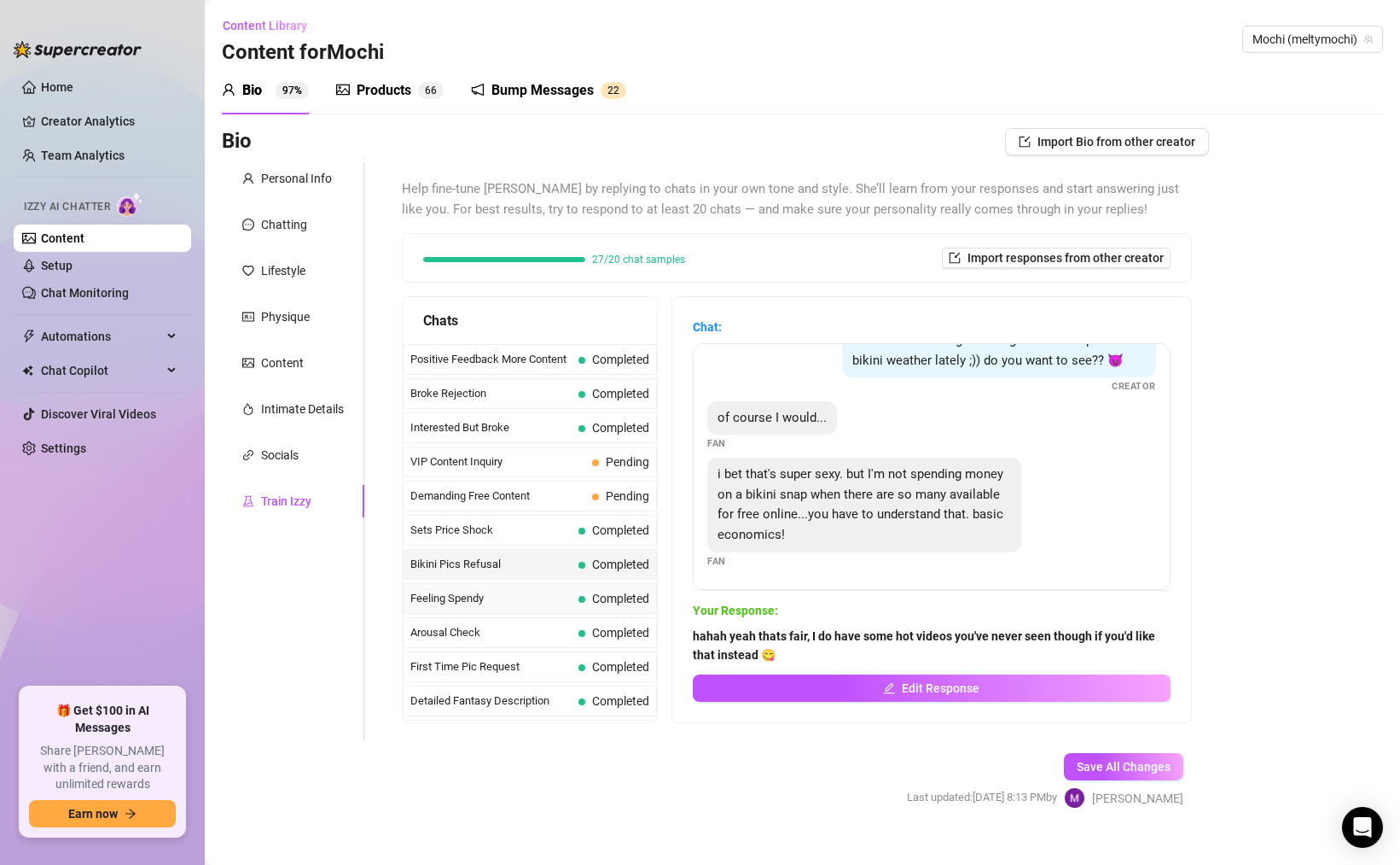
click at [613, 586] on div "Feeling Spendy Completed" at bounding box center [530, 598] width 255 height 30
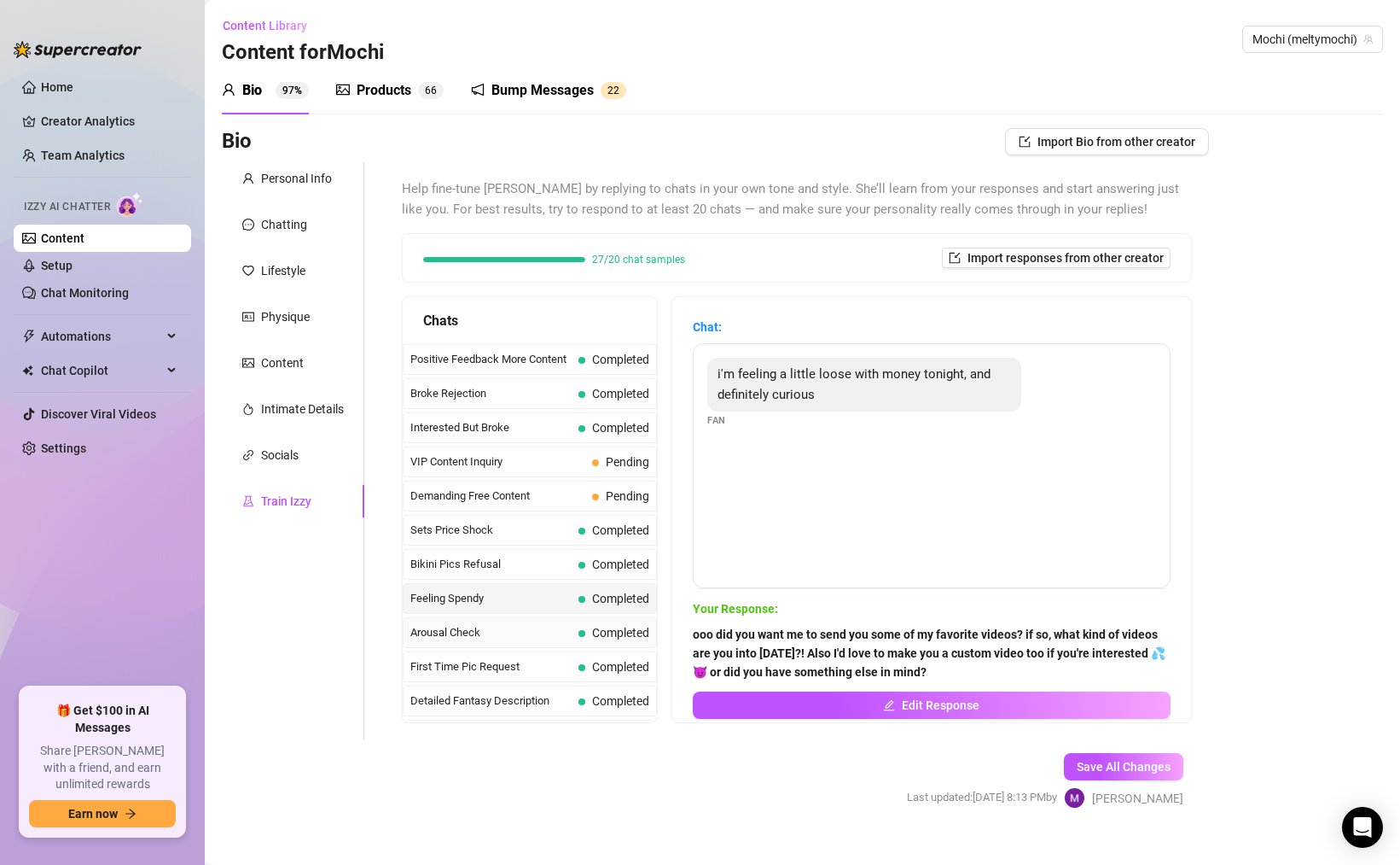
click at [593, 640] on span "Completed" at bounding box center [614, 633] width 71 height 19
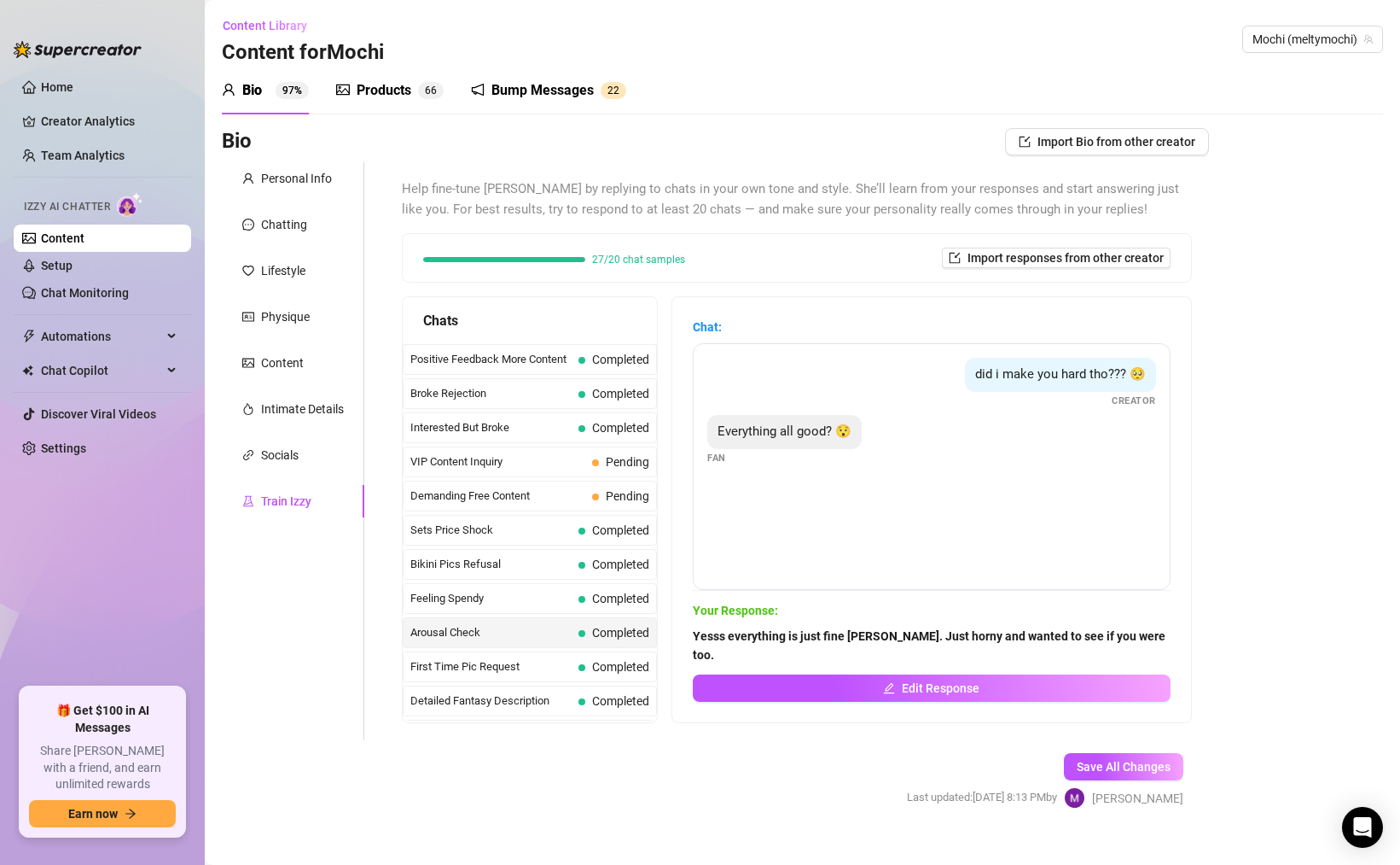
click at [600, 657] on span "Completed" at bounding box center [614, 667] width 71 height 19
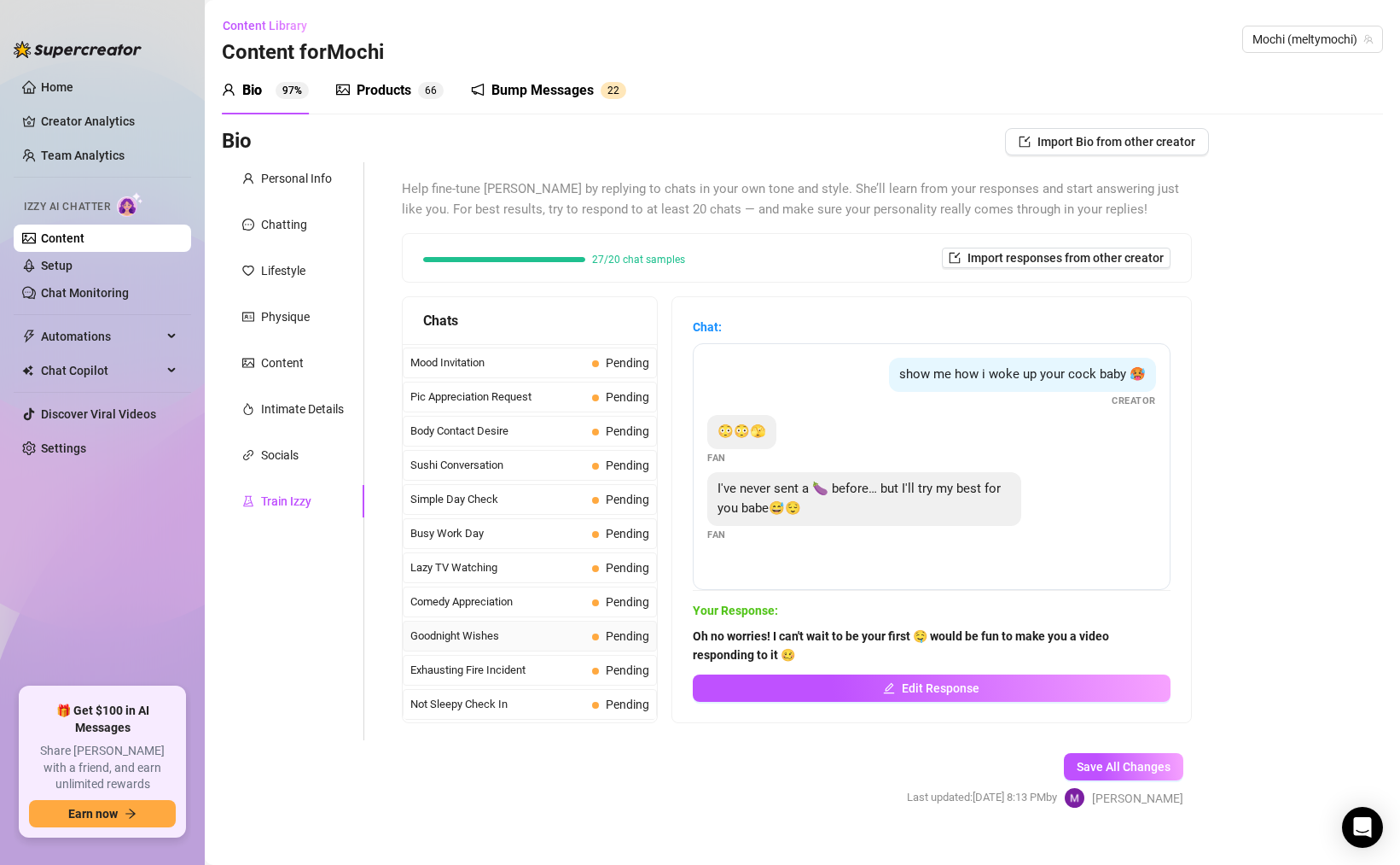
scroll to position [1192, 0]
click at [600, 538] on span "Completed" at bounding box center [621, 534] width 57 height 14
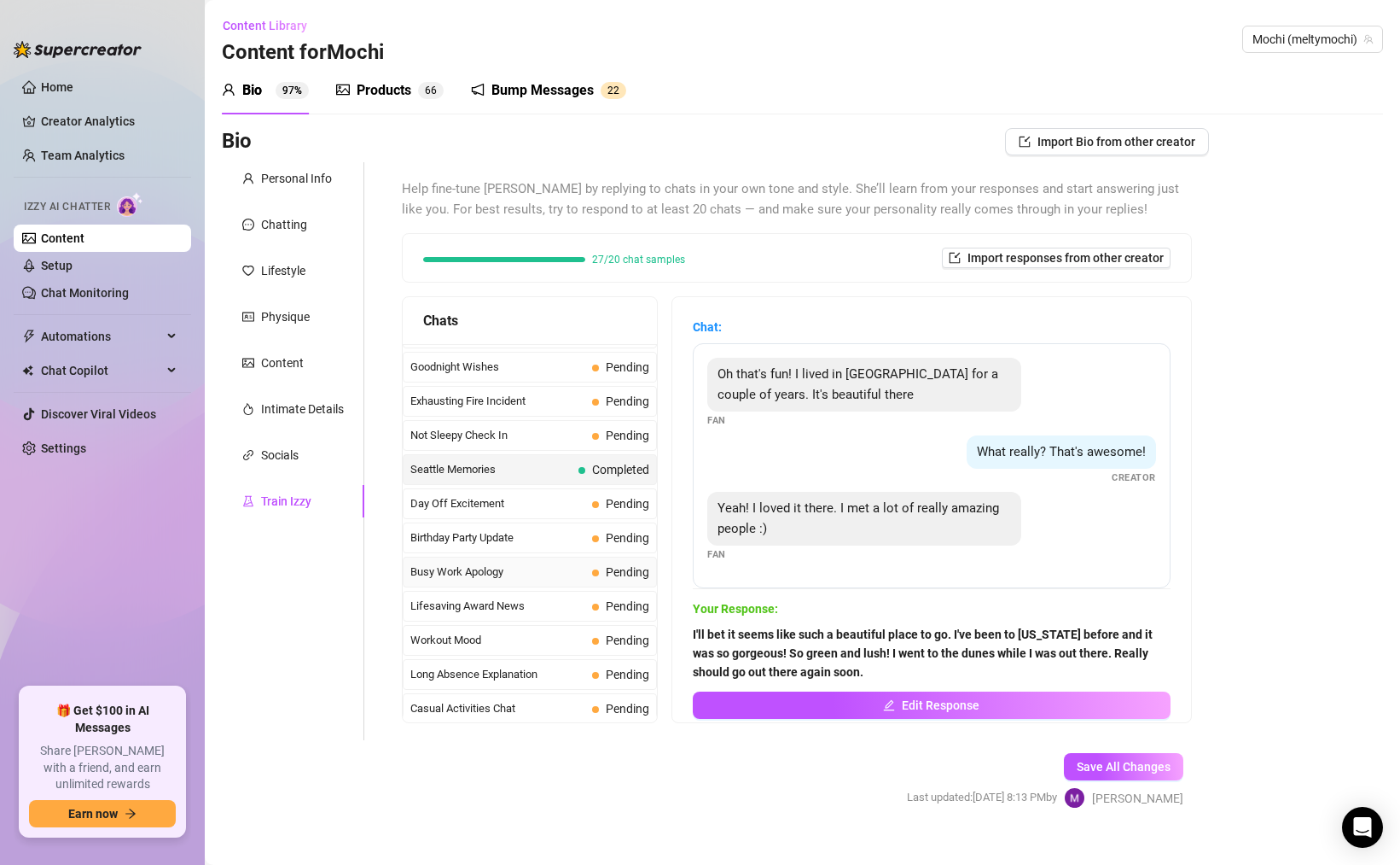
scroll to position [1533, 0]
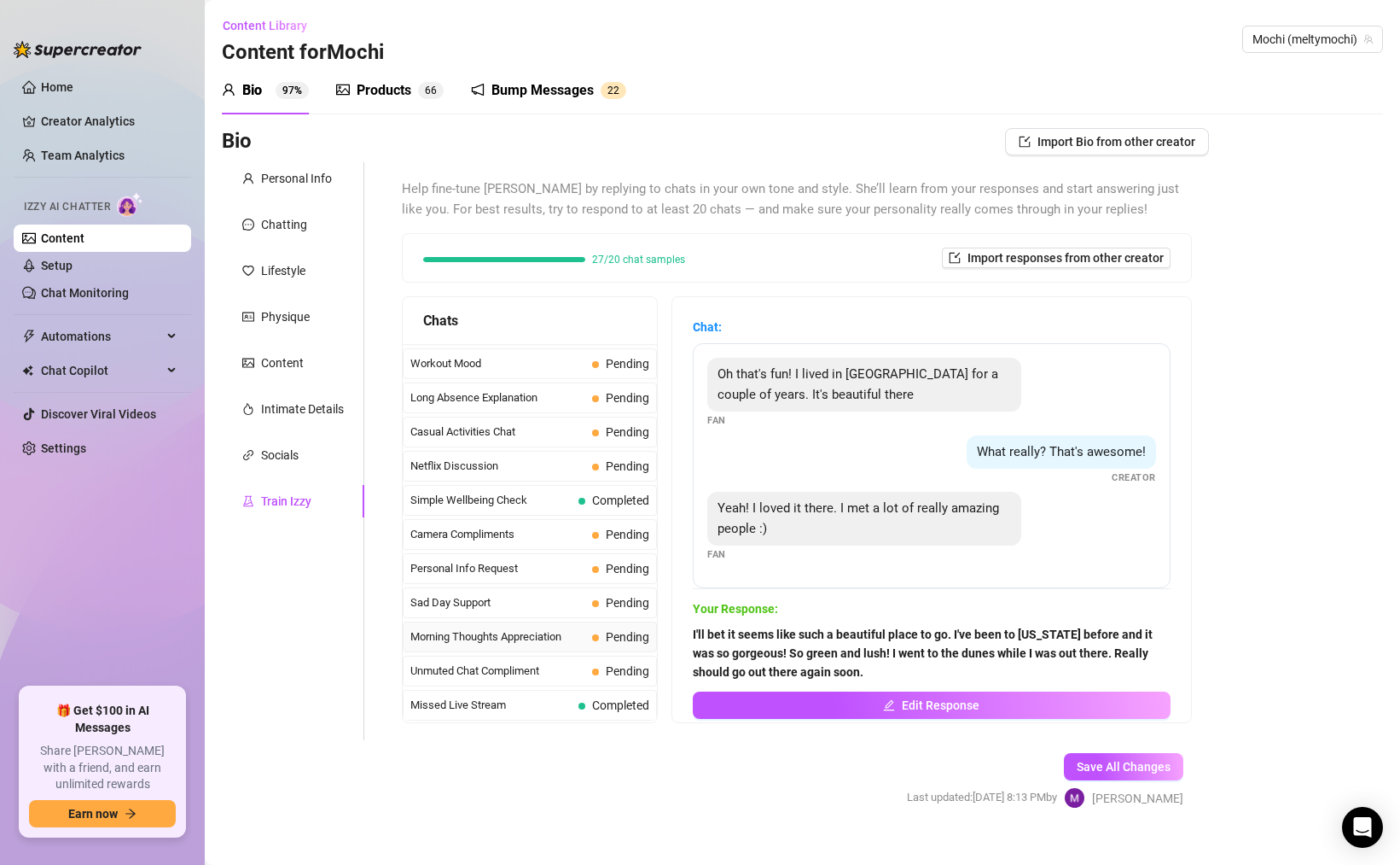
click at [567, 643] on span "Morning Thoughts Appreciation" at bounding box center [497, 637] width 175 height 17
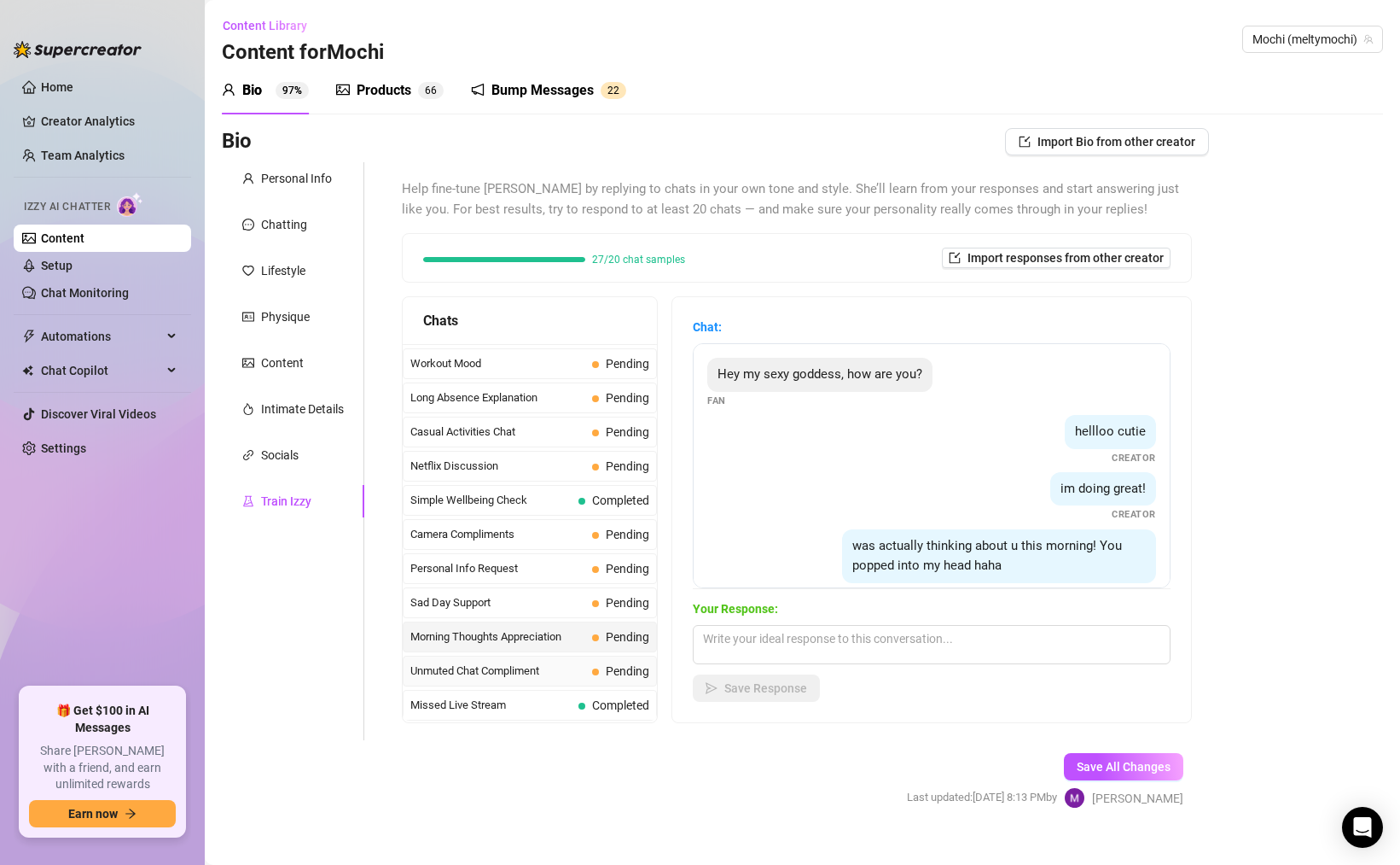
click at [552, 666] on span "Unmuted Chat Compliment" at bounding box center [497, 671] width 175 height 17
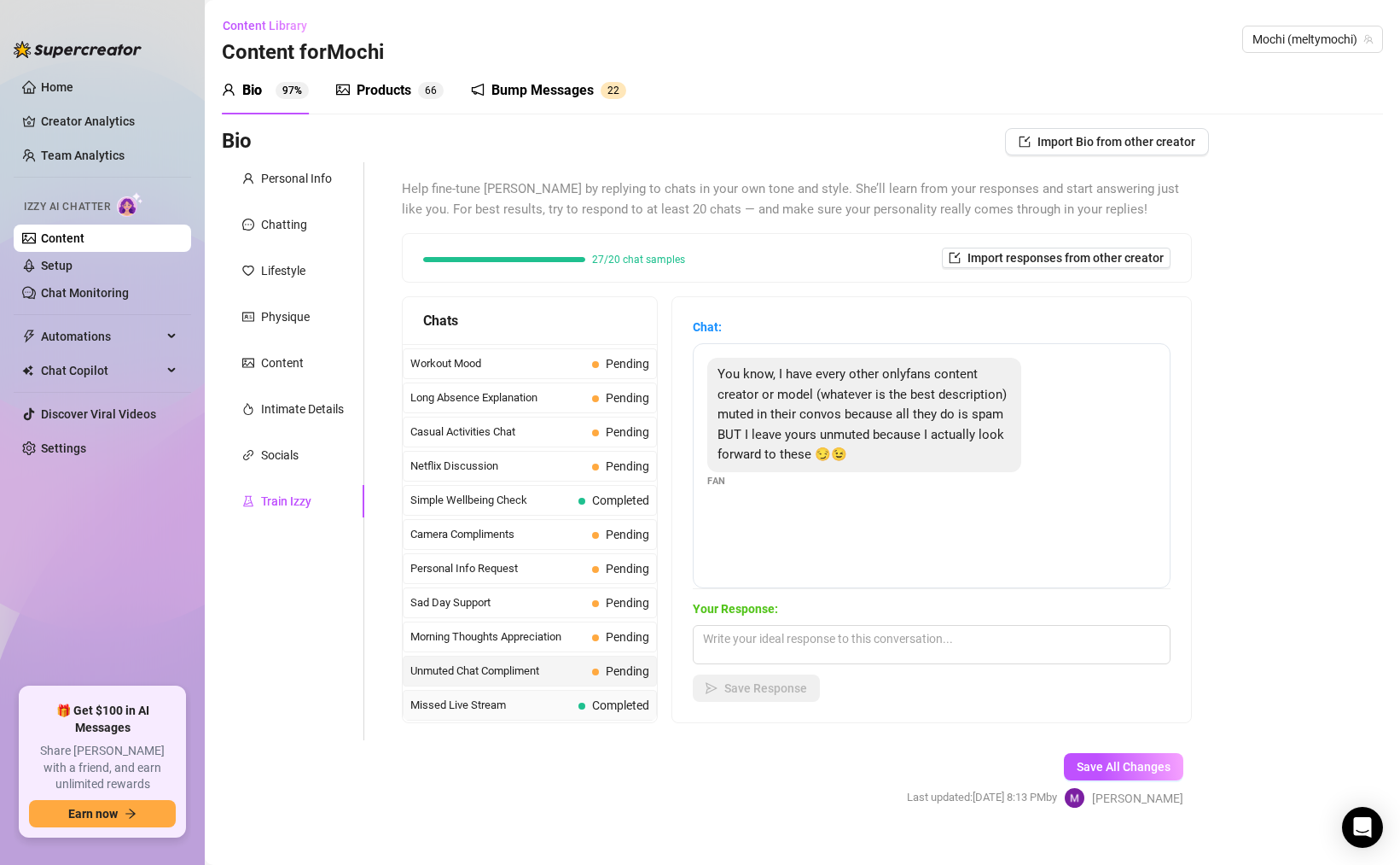
click at [521, 709] on span "Missed Live Stream" at bounding box center [491, 705] width 162 height 17
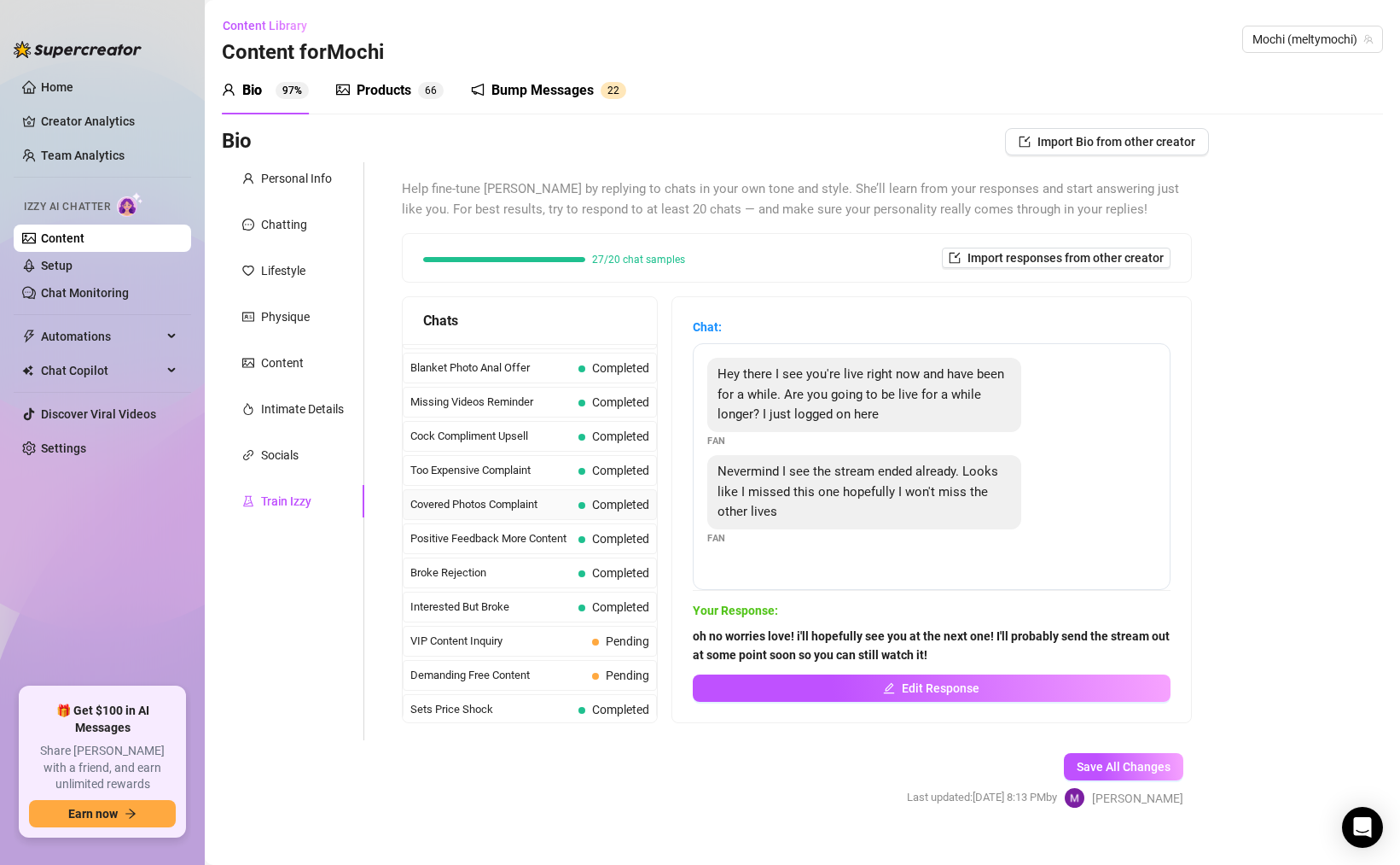
scroll to position [0, 0]
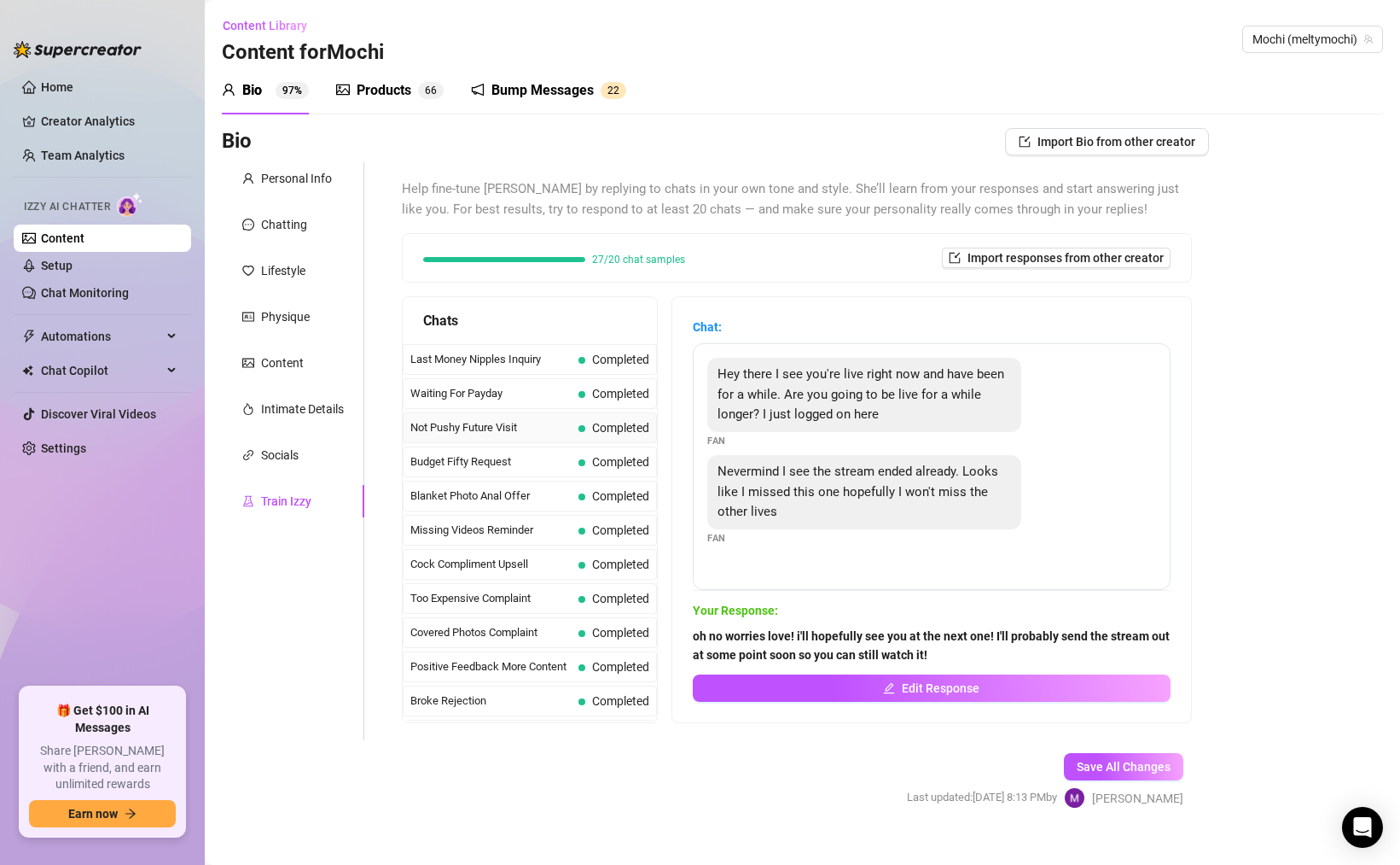
click at [528, 431] on span "Not Pushy Future Visit" at bounding box center [491, 428] width 162 height 17
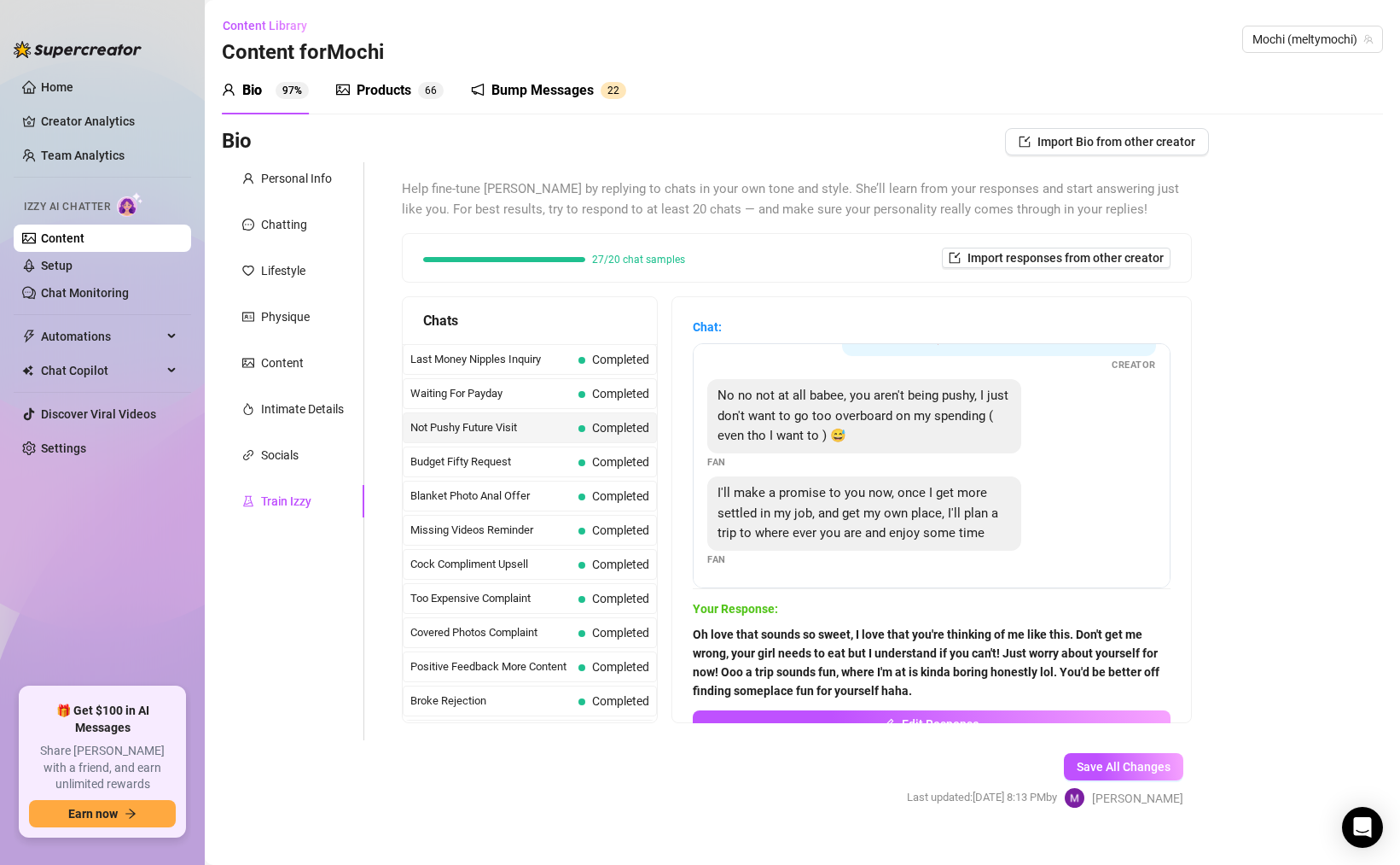
scroll to position [96, 0]
click at [820, 650] on strong "Oh love that sounds so sweet, I love that you're thinking of me like this. Don'…" at bounding box center [926, 662] width 467 height 70
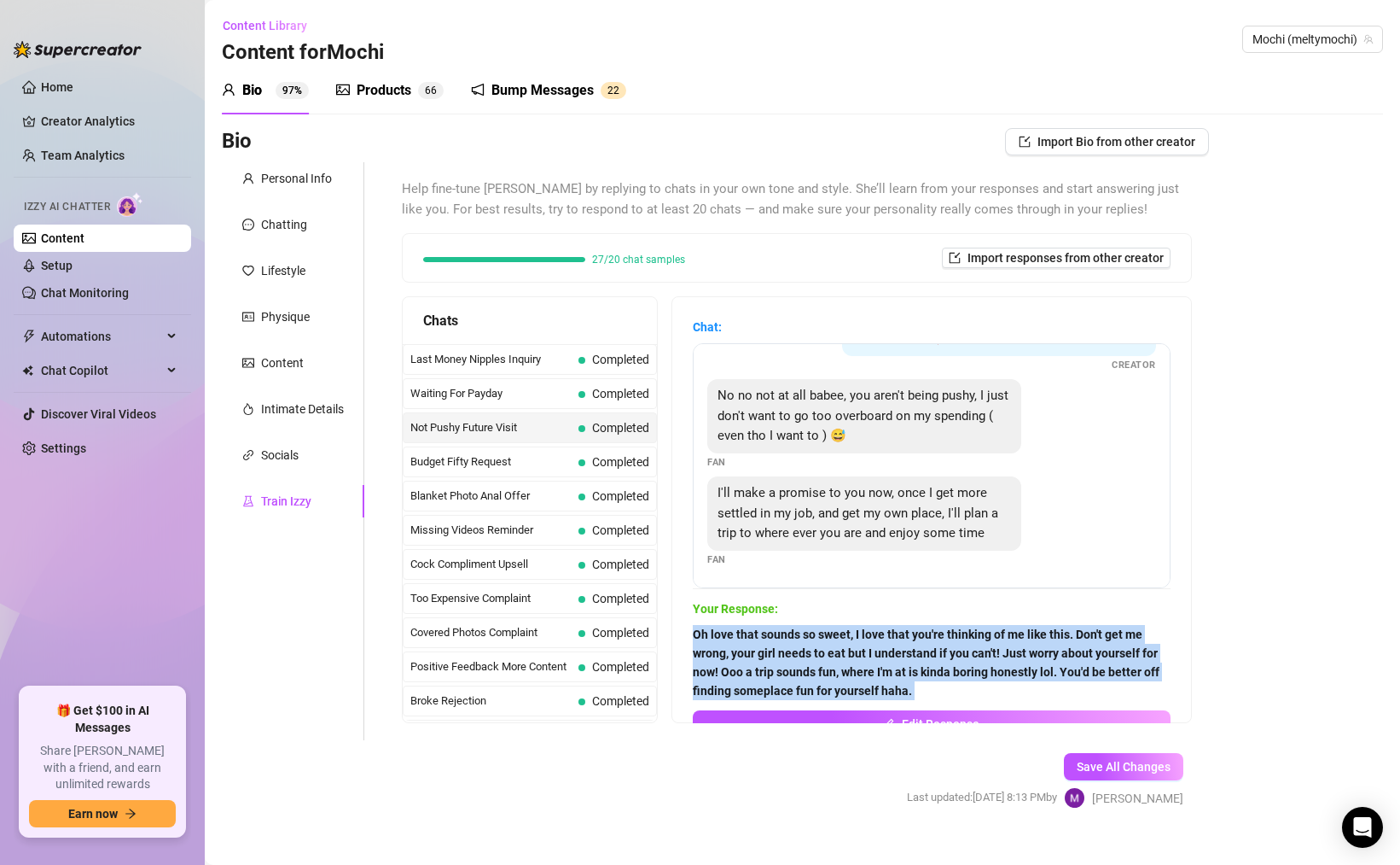
click at [820, 650] on strong "Oh love that sounds so sweet, I love that you're thinking of me like this. Don'…" at bounding box center [926, 662] width 467 height 70
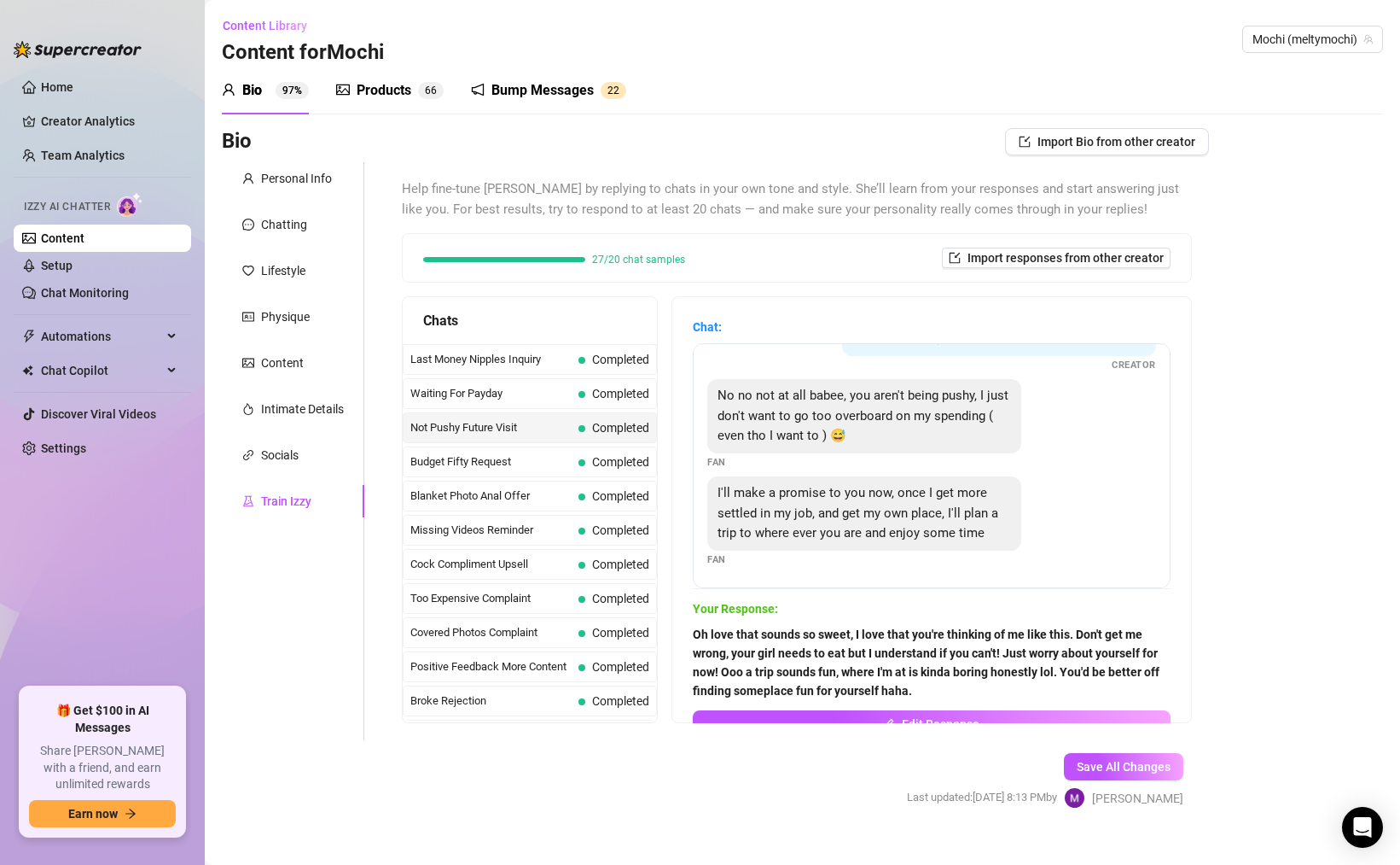
click at [826, 513] on span "I'll make a promise to you now, once I get more settled in my job, and get my o…" at bounding box center [858, 513] width 281 height 56
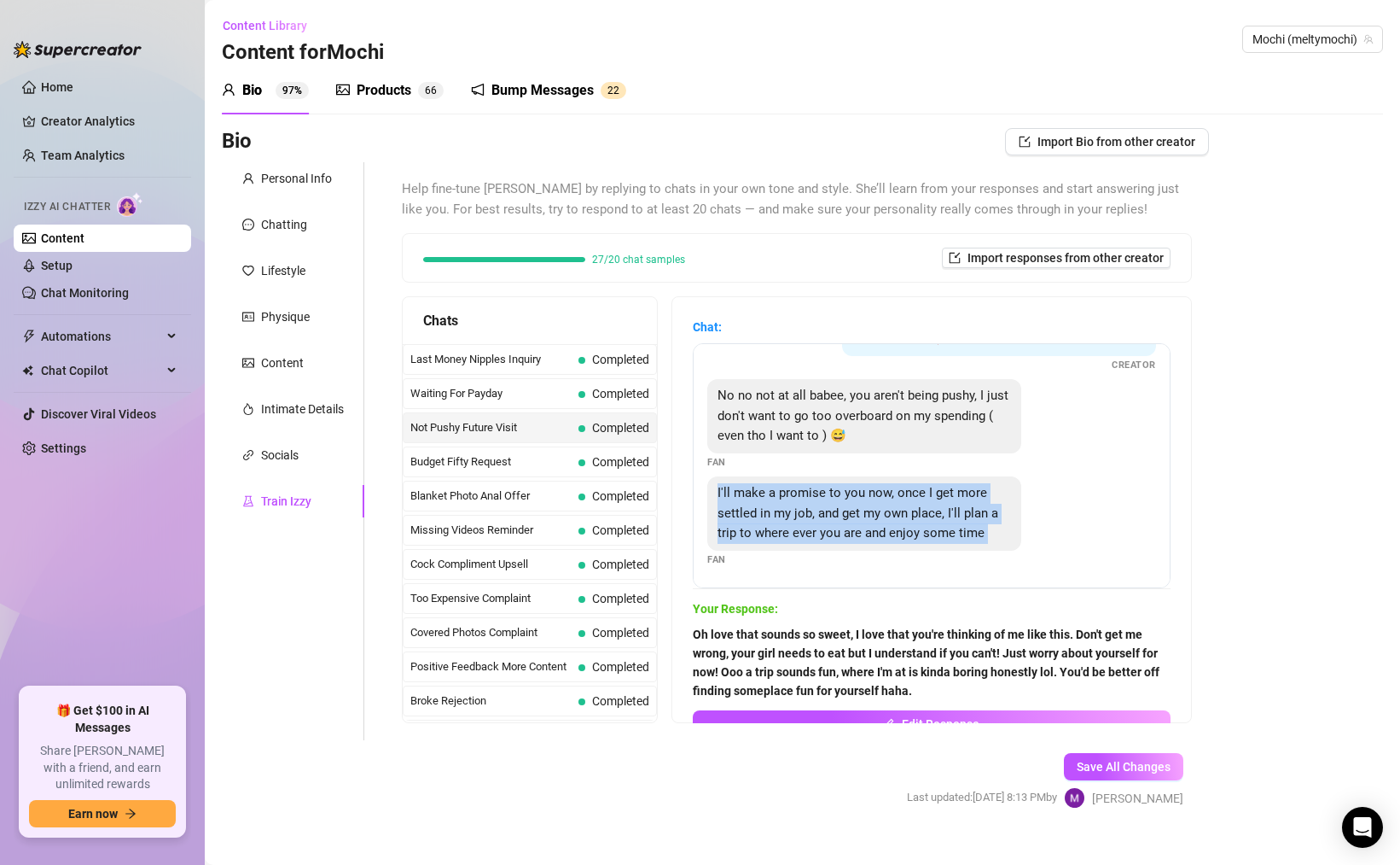
click at [826, 513] on span "I'll make a promise to you now, once I get more settled in my job, and get my o…" at bounding box center [858, 513] width 281 height 56
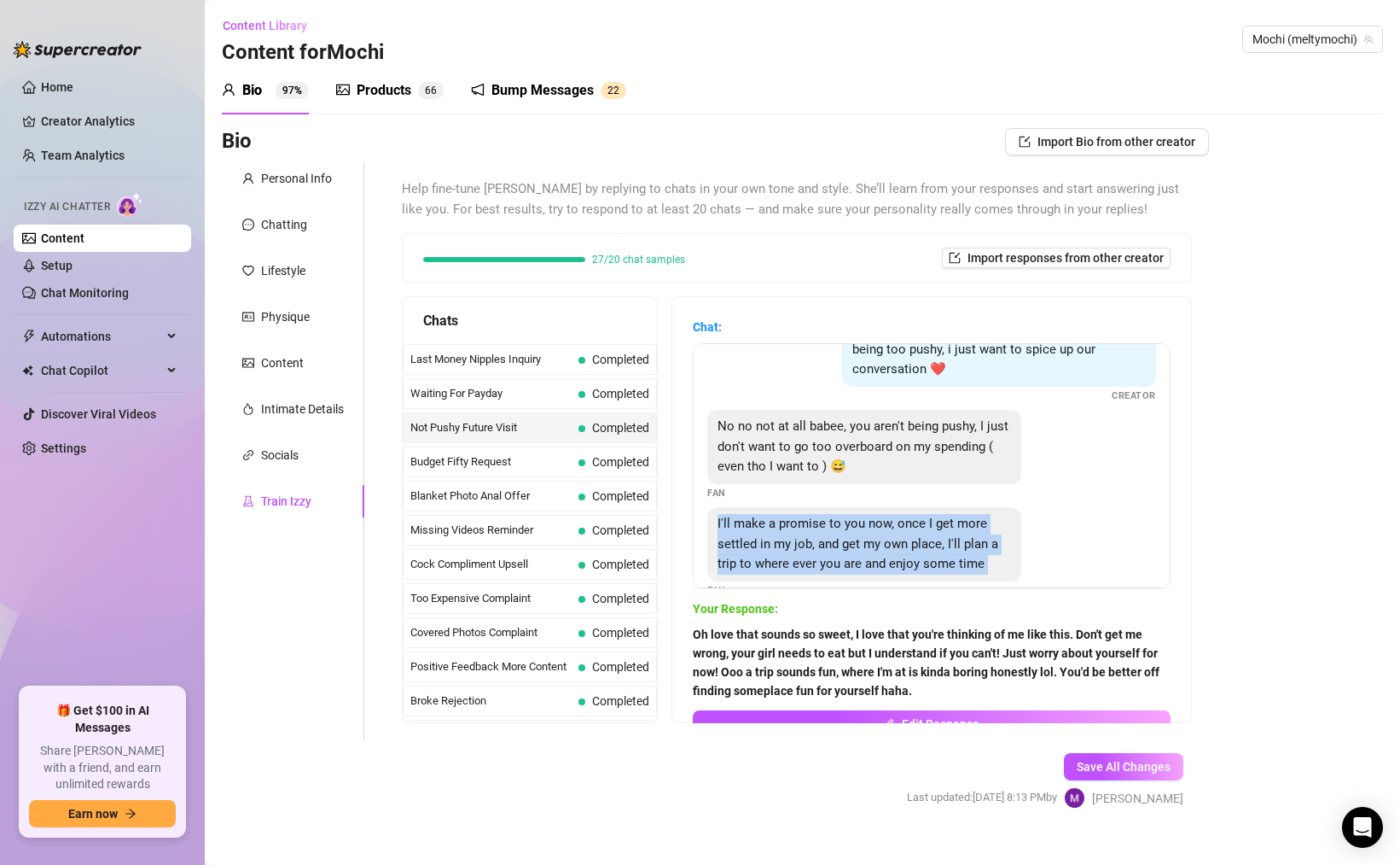
scroll to position [0, 0]
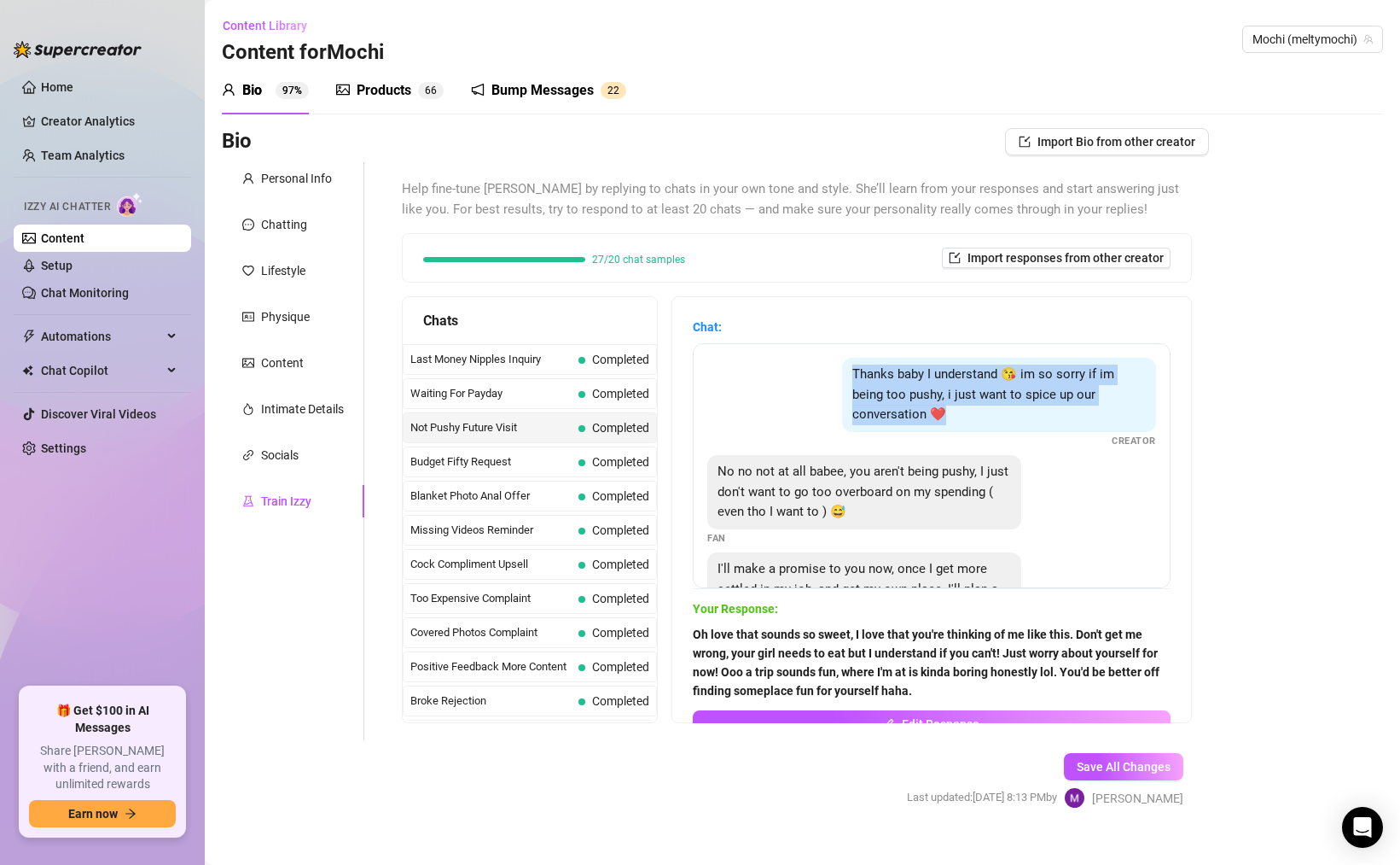
drag, startPoint x: 990, startPoint y: 407, endPoint x: 853, endPoint y: 368, distance: 142.4
click at [853, 368] on div "Thanks baby I understand 😘 im so sorry if im being too pushy, i just want to sp…" at bounding box center [999, 394] width 314 height 74
click at [1005, 418] on div "Thanks baby I understand 😘 im so sorry if im being too pushy, i just want to sp…" at bounding box center [999, 394] width 314 height 74
drag, startPoint x: 972, startPoint y: 421, endPoint x: 866, endPoint y: 368, distance: 118.5
click at [866, 368] on div "Thanks baby I understand 😘 im so sorry if im being too pushy, i just want to sp…" at bounding box center [999, 394] width 314 height 74
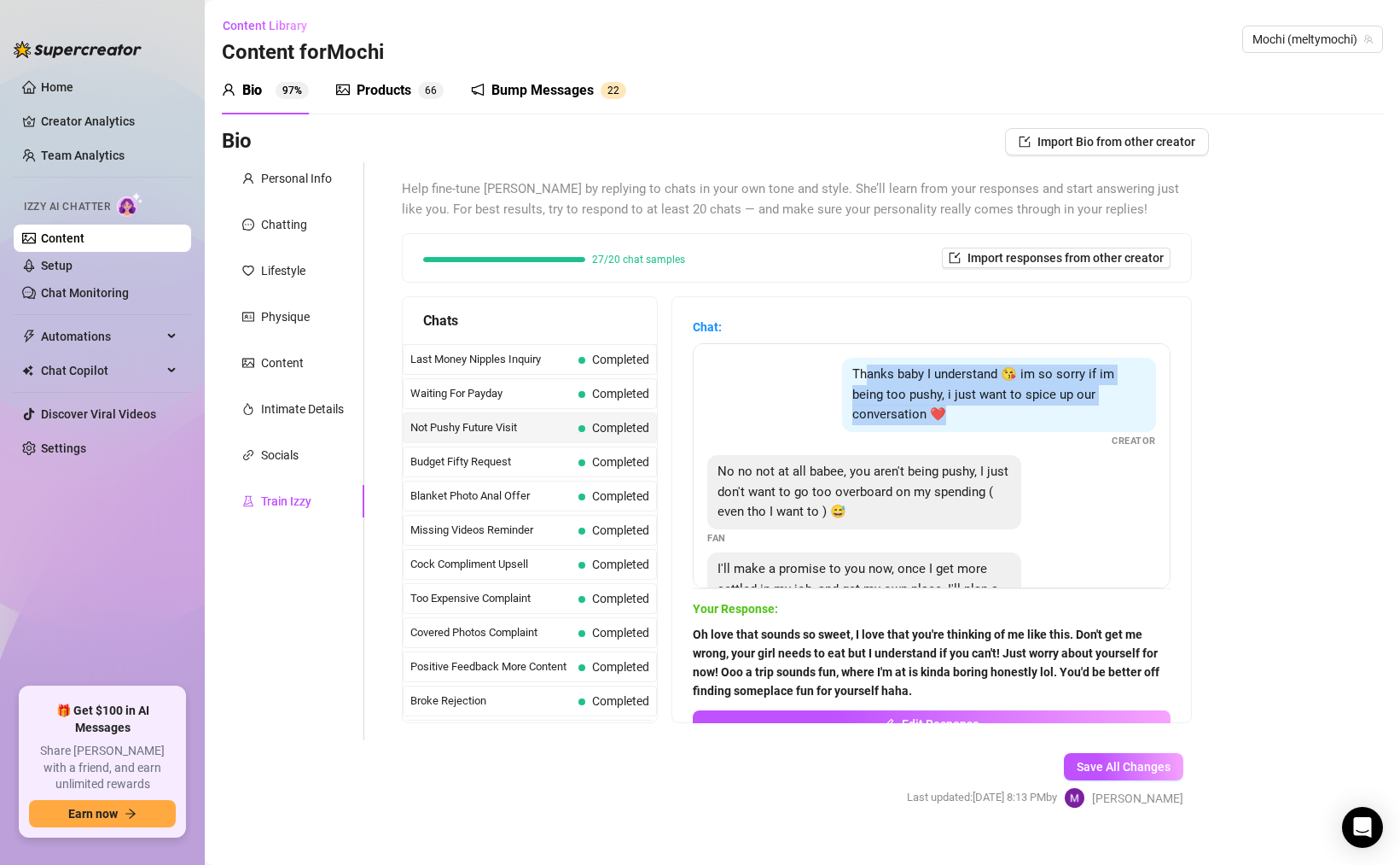
click at [873, 406] on span "Thanks baby I understand 😘 im so sorry if im being too pushy, i just want to sp…" at bounding box center [983, 394] width 262 height 56
click at [974, 418] on div "Thanks baby I understand 😘 im so sorry if im being too pushy, i just want to sp…" at bounding box center [999, 394] width 314 height 74
click at [973, 418] on div "Thanks baby I understand 😘 im so sorry if im being too pushy, i just want to sp…" at bounding box center [999, 394] width 314 height 74
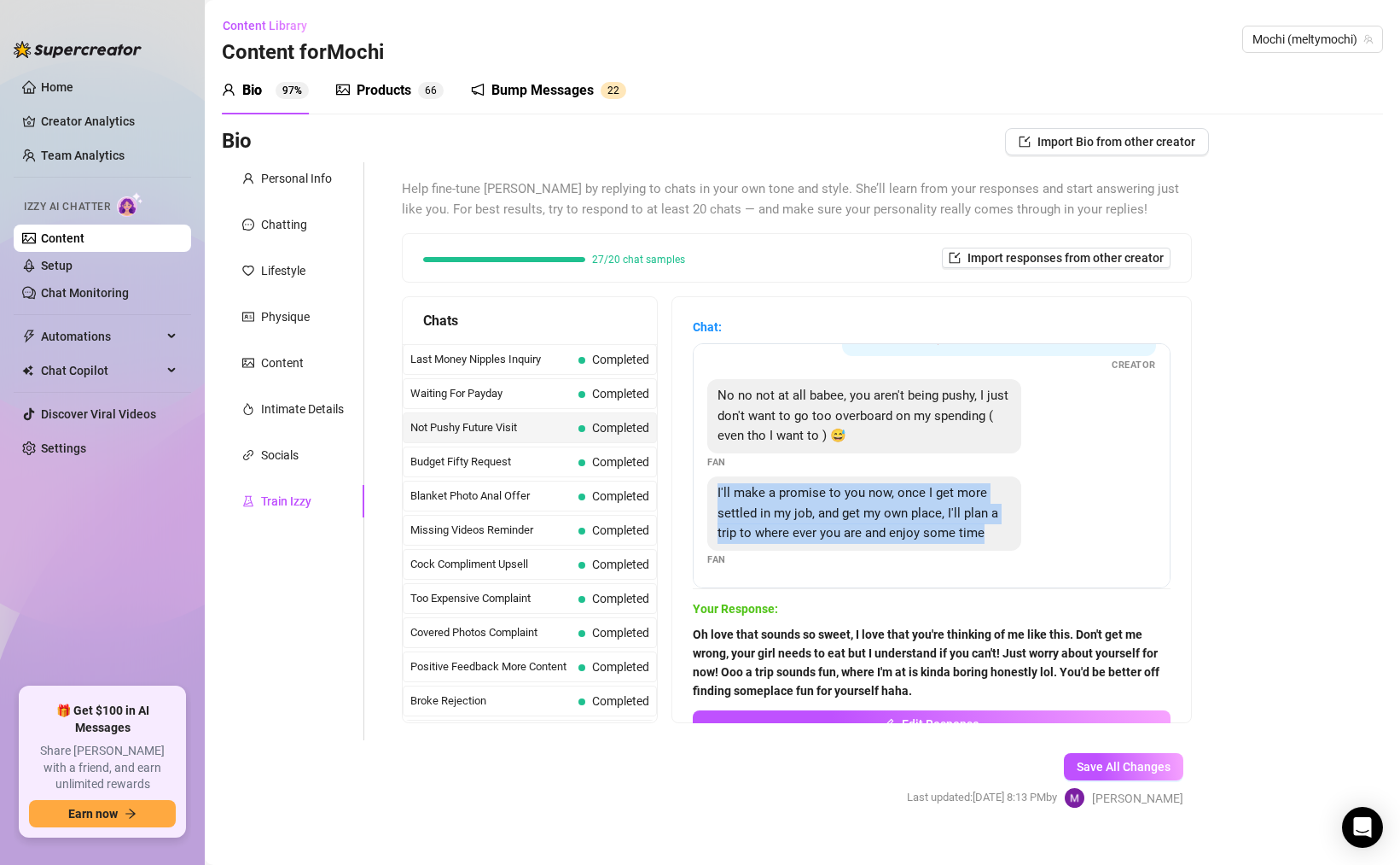
drag, startPoint x: 806, startPoint y: 530, endPoint x: 721, endPoint y: 461, distance: 109.5
click at [717, 457] on div "Thanks baby I understand 😘 im so sorry if im being too pushy, i just want to sp…" at bounding box center [932, 466] width 478 height 245
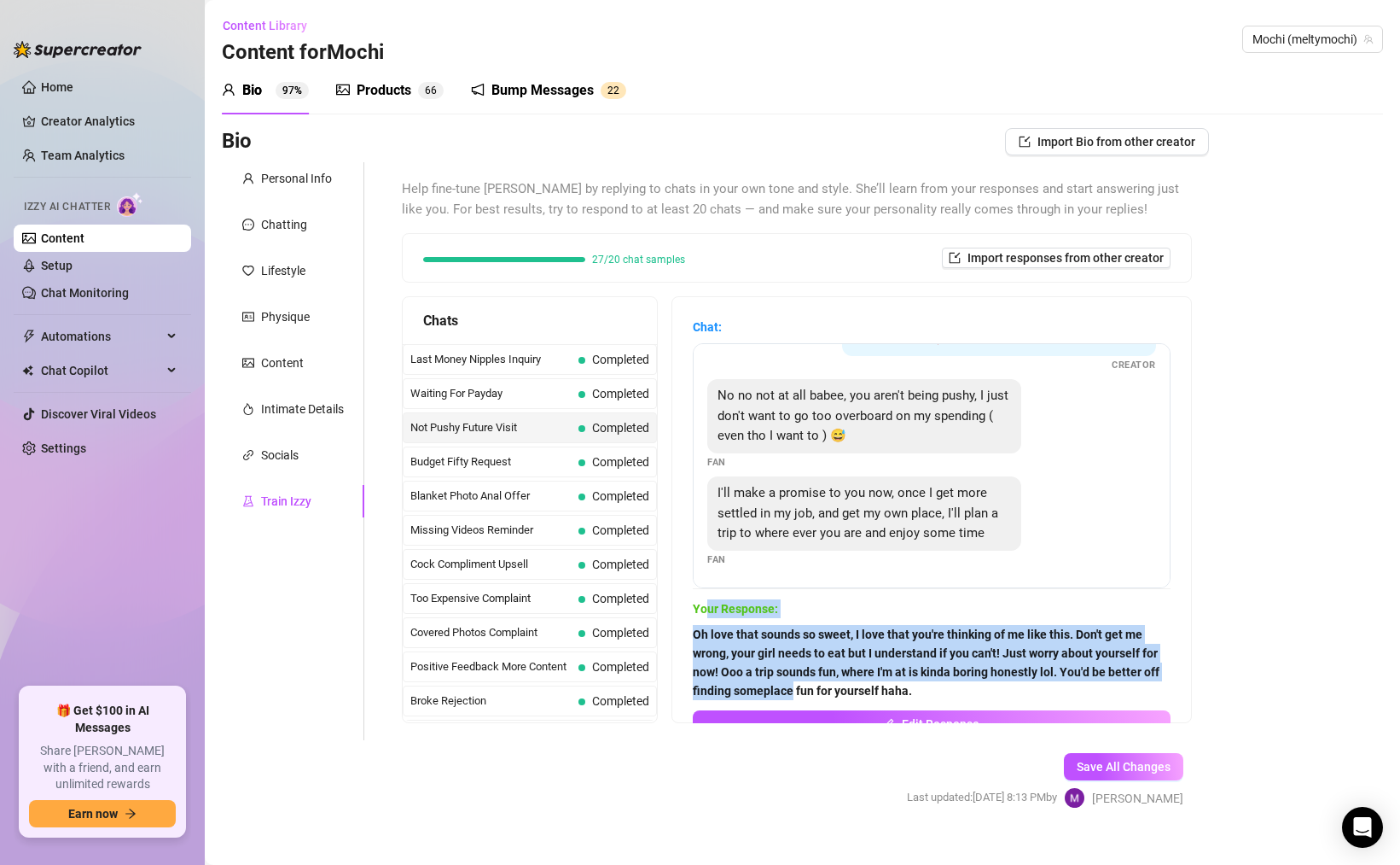
drag, startPoint x: 856, startPoint y: 692, endPoint x: 721, endPoint y: 610, distance: 158.0
click at [721, 610] on div "Your Response: Oh love that sounds so sweet, I love that you're thinking of me …" at bounding box center [932, 650] width 478 height 103
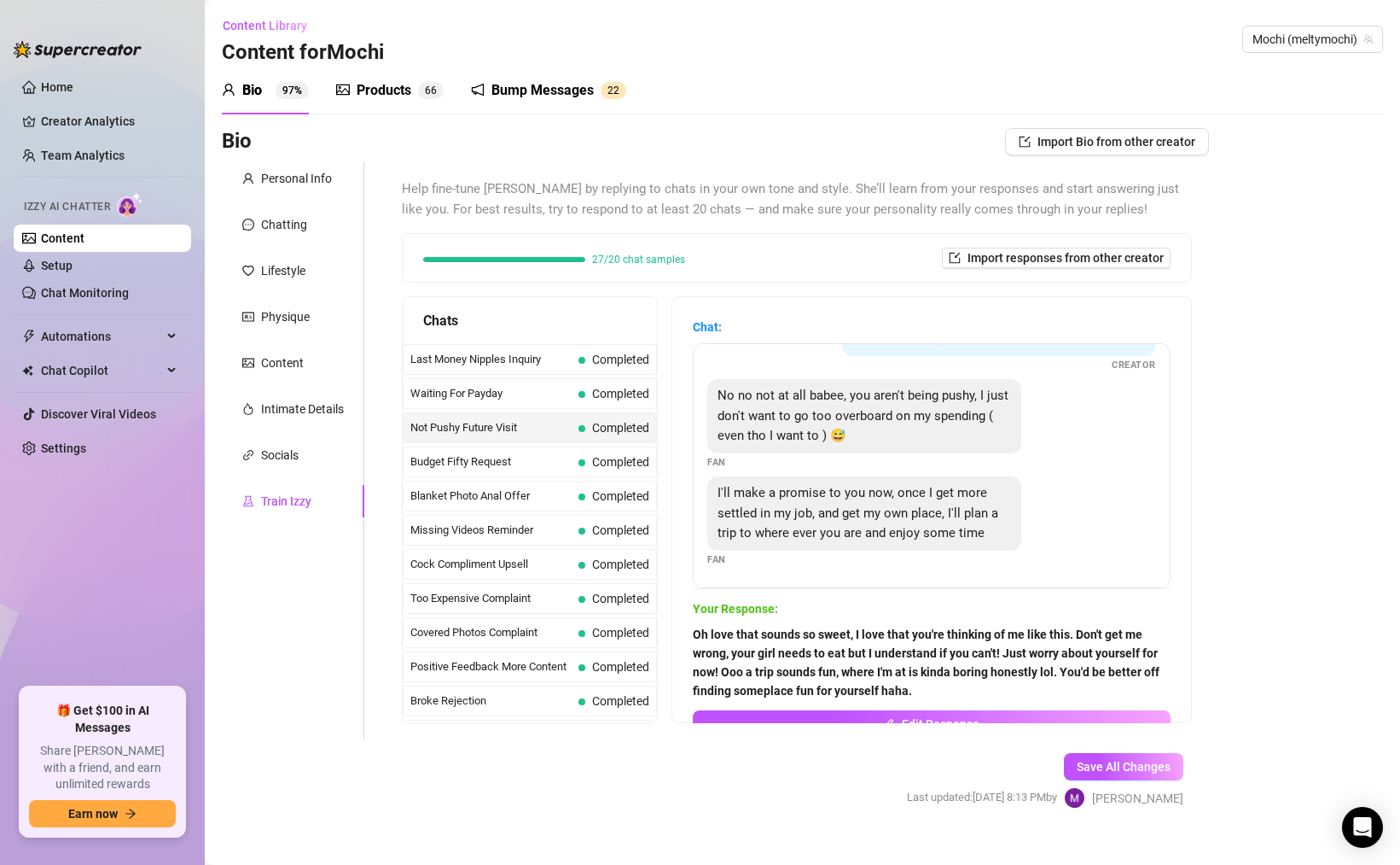
click at [799, 493] on span "I'll make a promise to you now, once I get more settled in my job, and get my o…" at bounding box center [858, 513] width 281 height 56
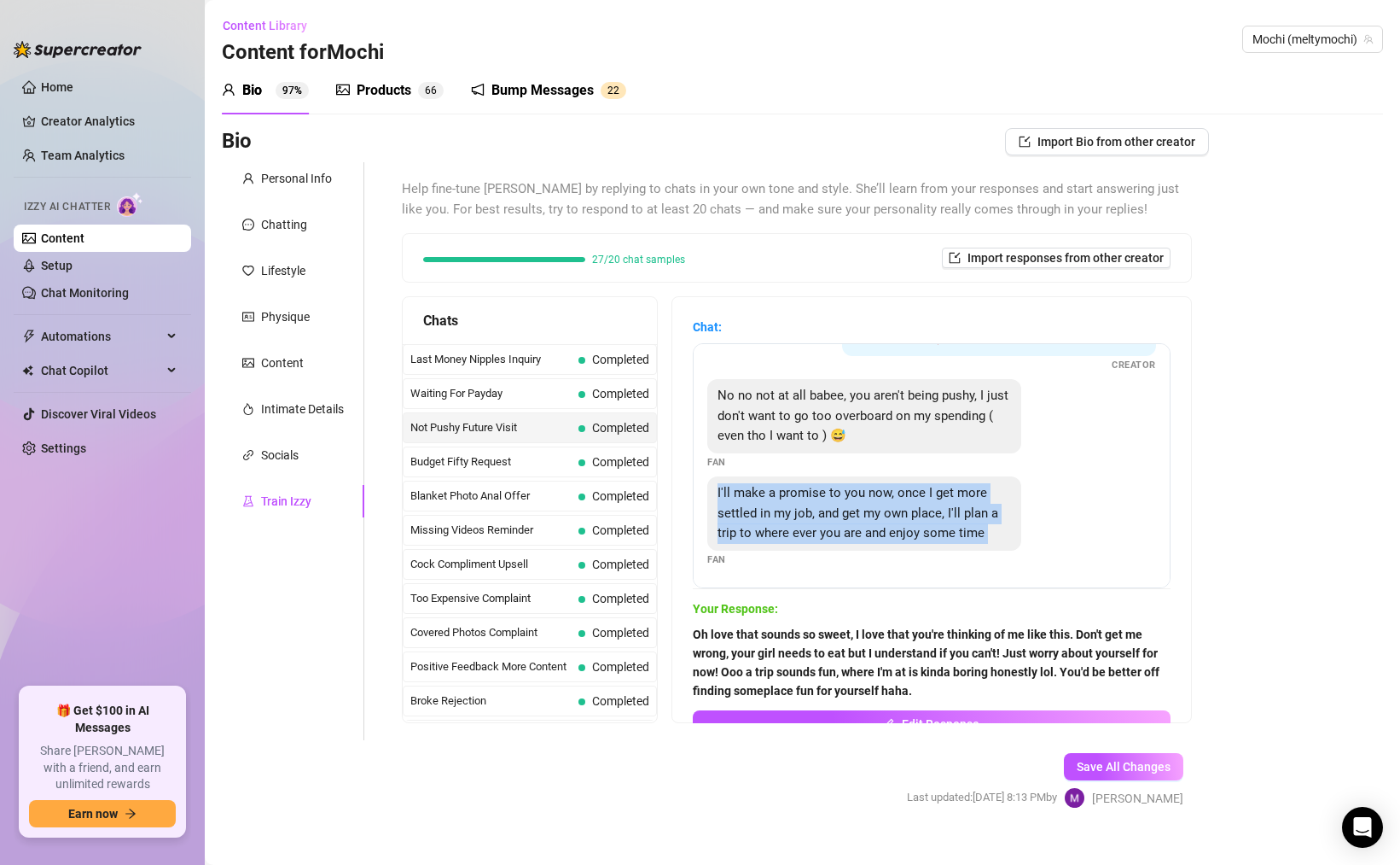
click at [799, 493] on span "I'll make a promise to you now, once I get more settled in my job, and get my o…" at bounding box center [858, 513] width 281 height 56
click at [833, 562] on div "I'll make a promise to you now, once I get more settled in my job, and get my o…" at bounding box center [932, 522] width 449 height 90
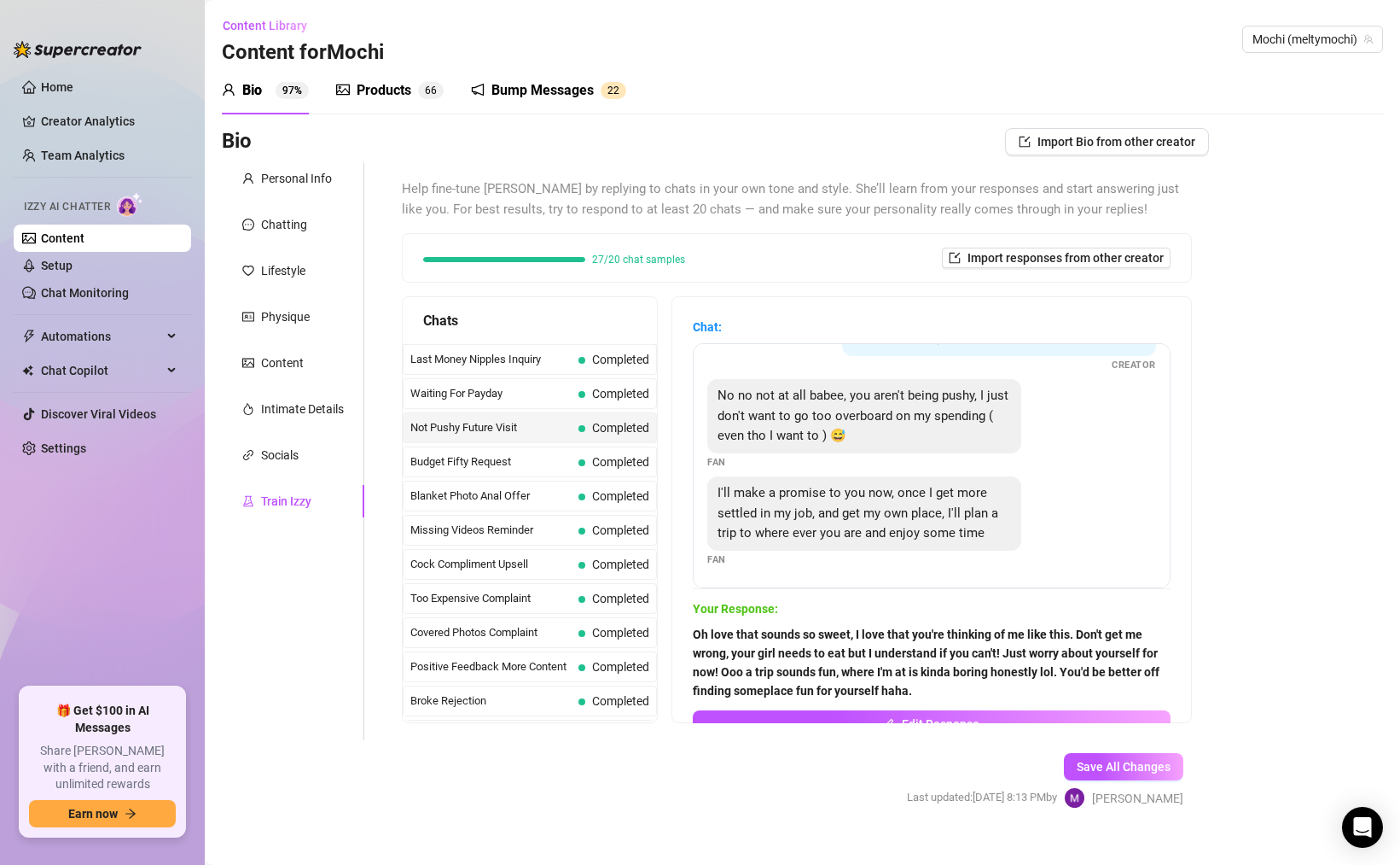
click at [819, 548] on div "I'll make a promise to you now, once I get more settled in my job, and get my o…" at bounding box center [864, 513] width 314 height 74
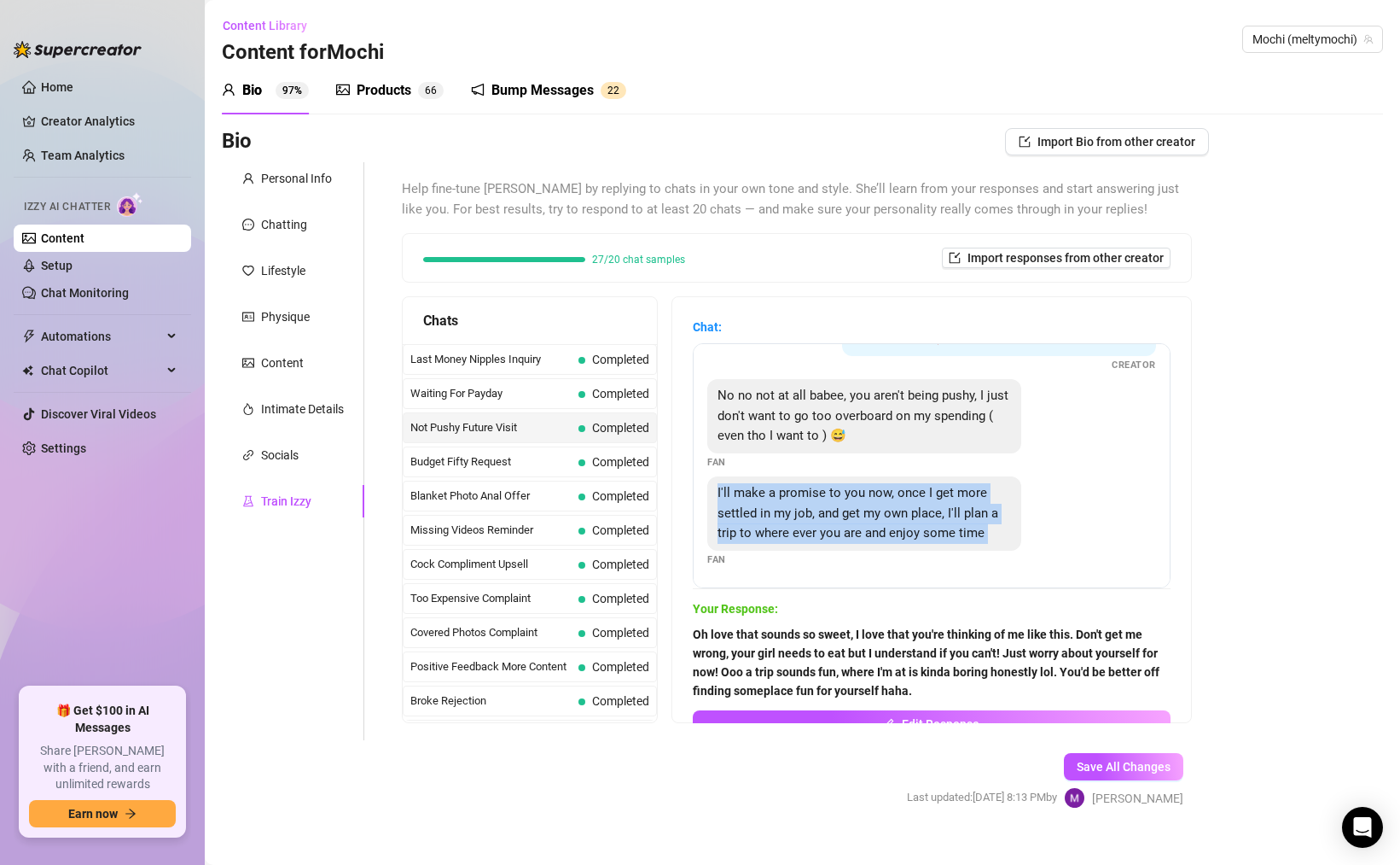
drag, startPoint x: 819, startPoint y: 547, endPoint x: 741, endPoint y: 462, distance: 115.4
click at [741, 476] on div "I'll make a promise to you now, once I get more settled in my job, and get my o…" at bounding box center [864, 513] width 314 height 74
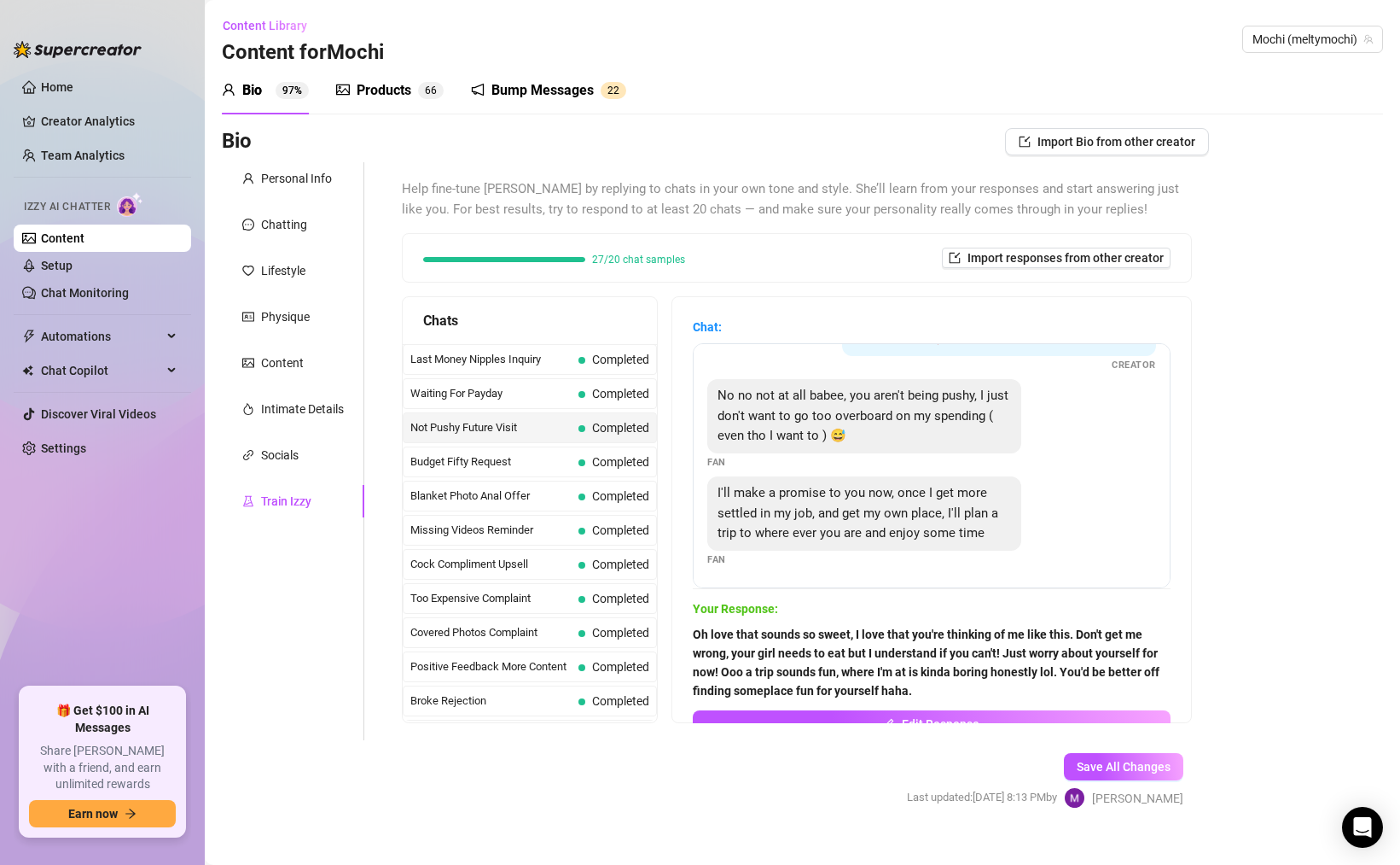
click at [769, 622] on div "Your Response: Oh love that sounds so sweet, I love that you're thinking of me …" at bounding box center [932, 650] width 478 height 103
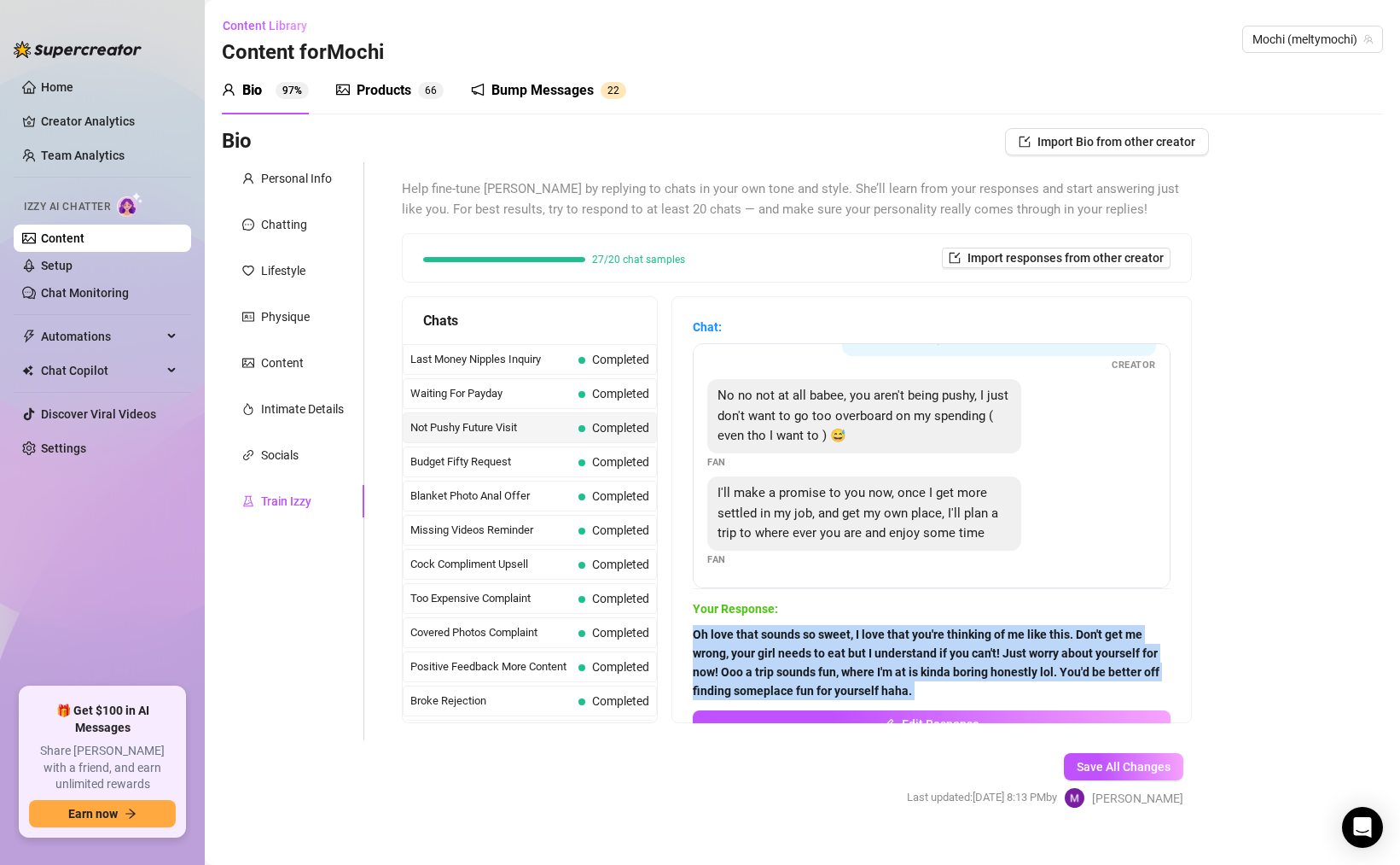
click at [769, 622] on div "Your Response: Oh love that sounds so sweet, I love that you're thinking of me …" at bounding box center [932, 650] width 478 height 103
click at [910, 649] on strong "Oh love that sounds so sweet, I love that you're thinking of me like this. Don'…" at bounding box center [926, 662] width 467 height 70
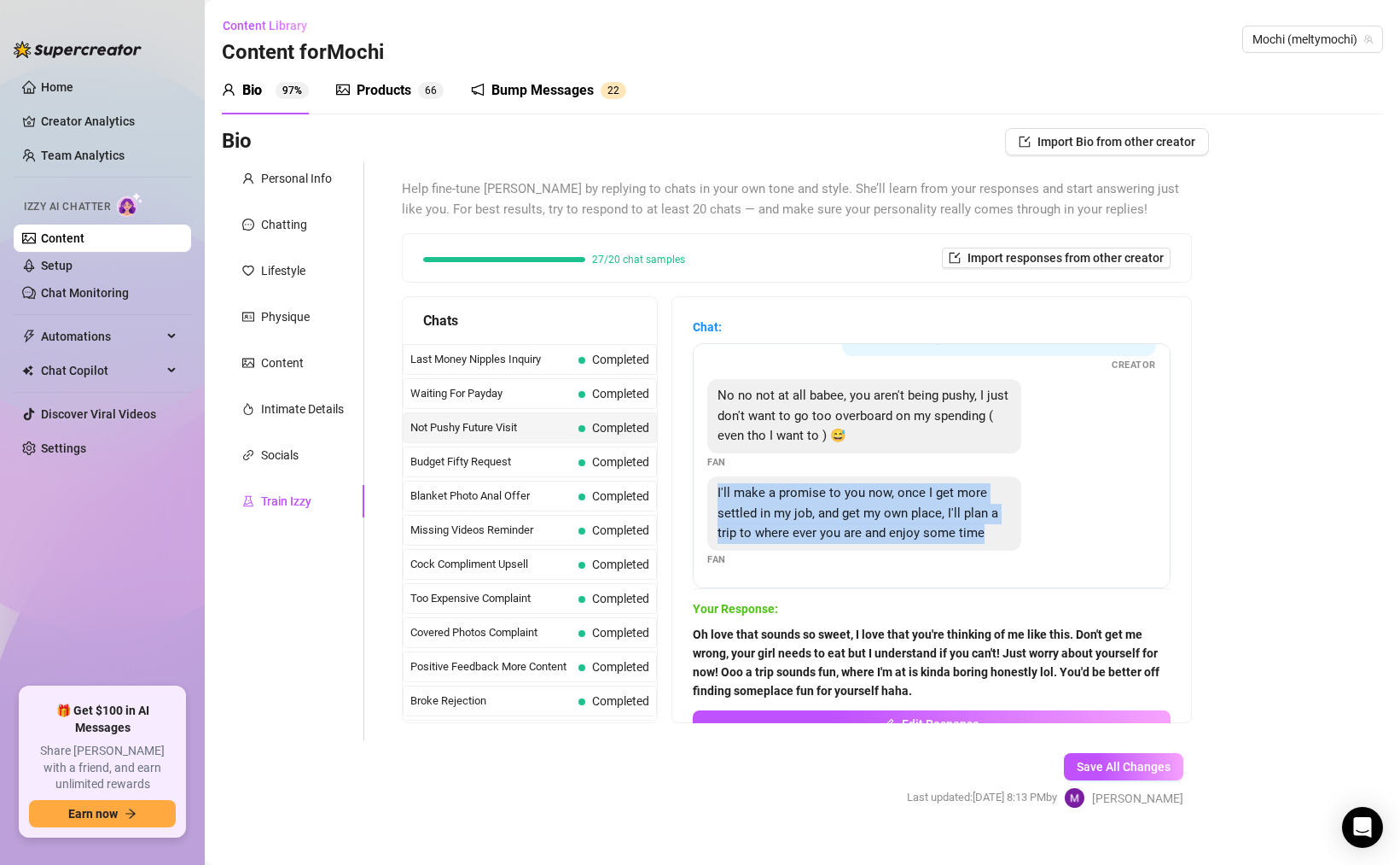
drag, startPoint x: 825, startPoint y: 510, endPoint x: 740, endPoint y: 458, distance: 99.6
click at [740, 476] on div "I'll make a promise to you now, once I get more settled in my job, and get my o…" at bounding box center [864, 513] width 314 height 74
click at [906, 549] on div "I'll make a promise to you now, once I get more settled in my job, and get my o…" at bounding box center [864, 513] width 314 height 74
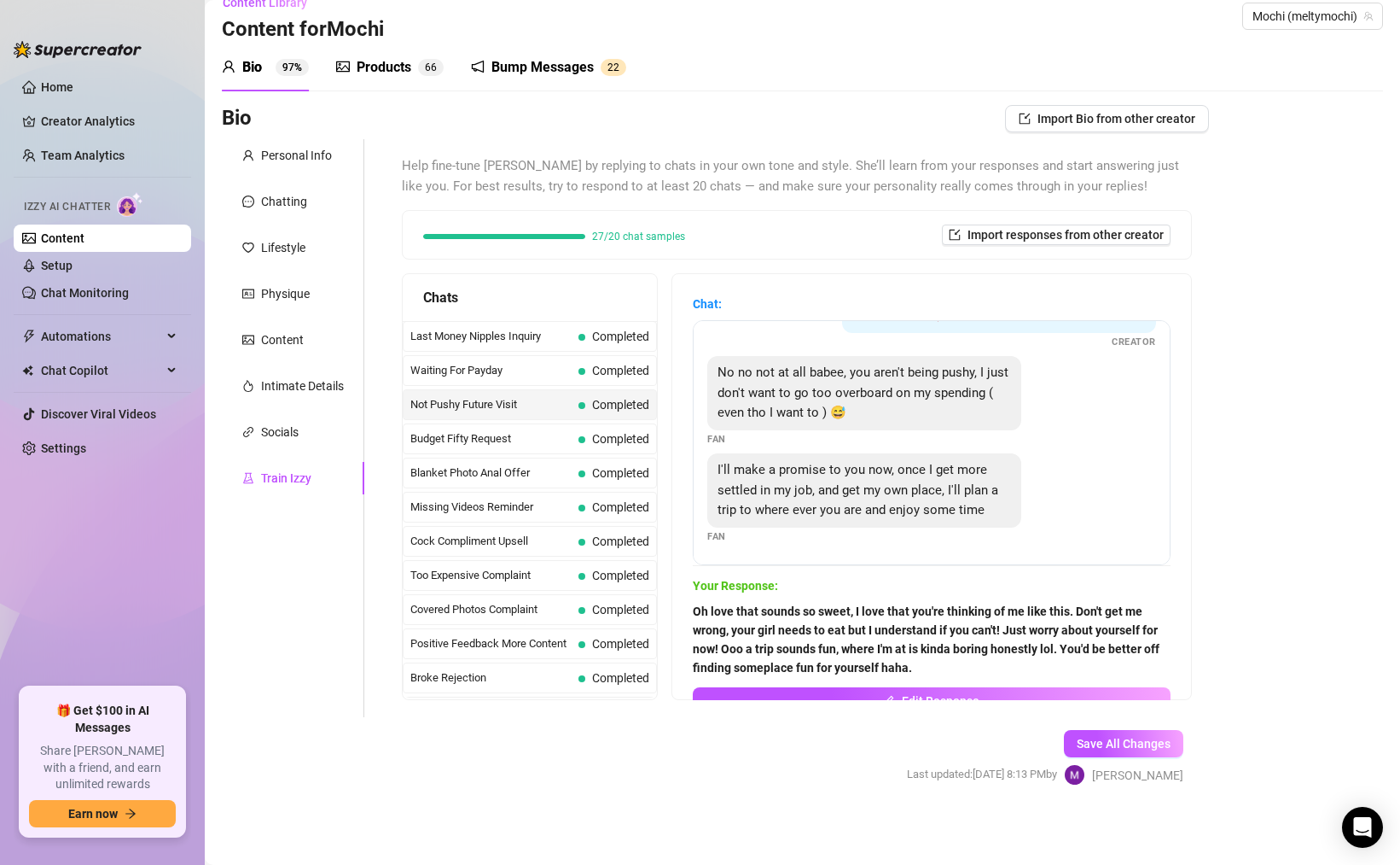
scroll to position [24, 0]
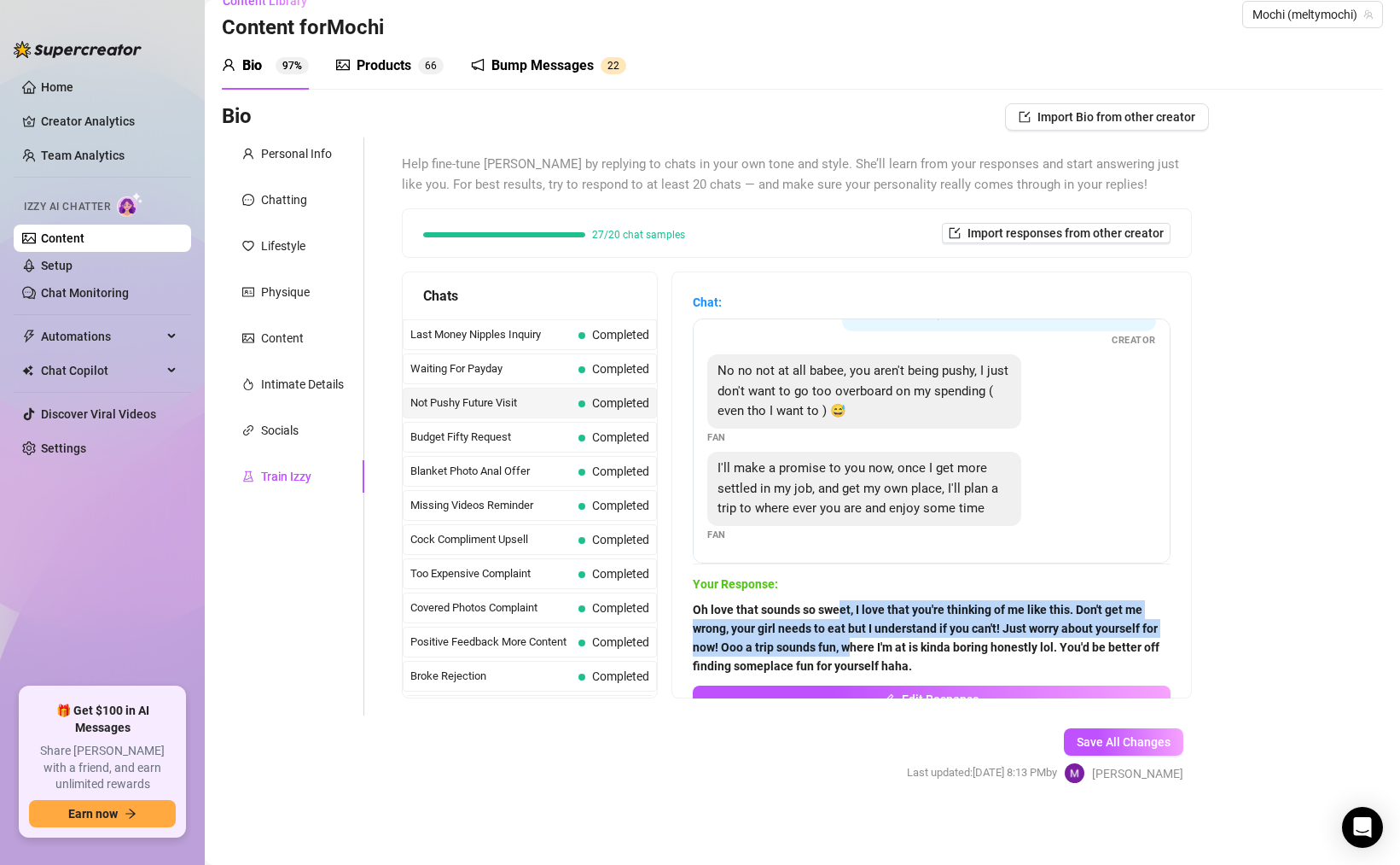
drag, startPoint x: 853, startPoint y: 609, endPoint x: 883, endPoint y: 649, distance: 50.0
click at [883, 649] on strong "Oh love that sounds so sweet, I love that you're thinking of me like this. Don'…" at bounding box center [926, 637] width 467 height 70
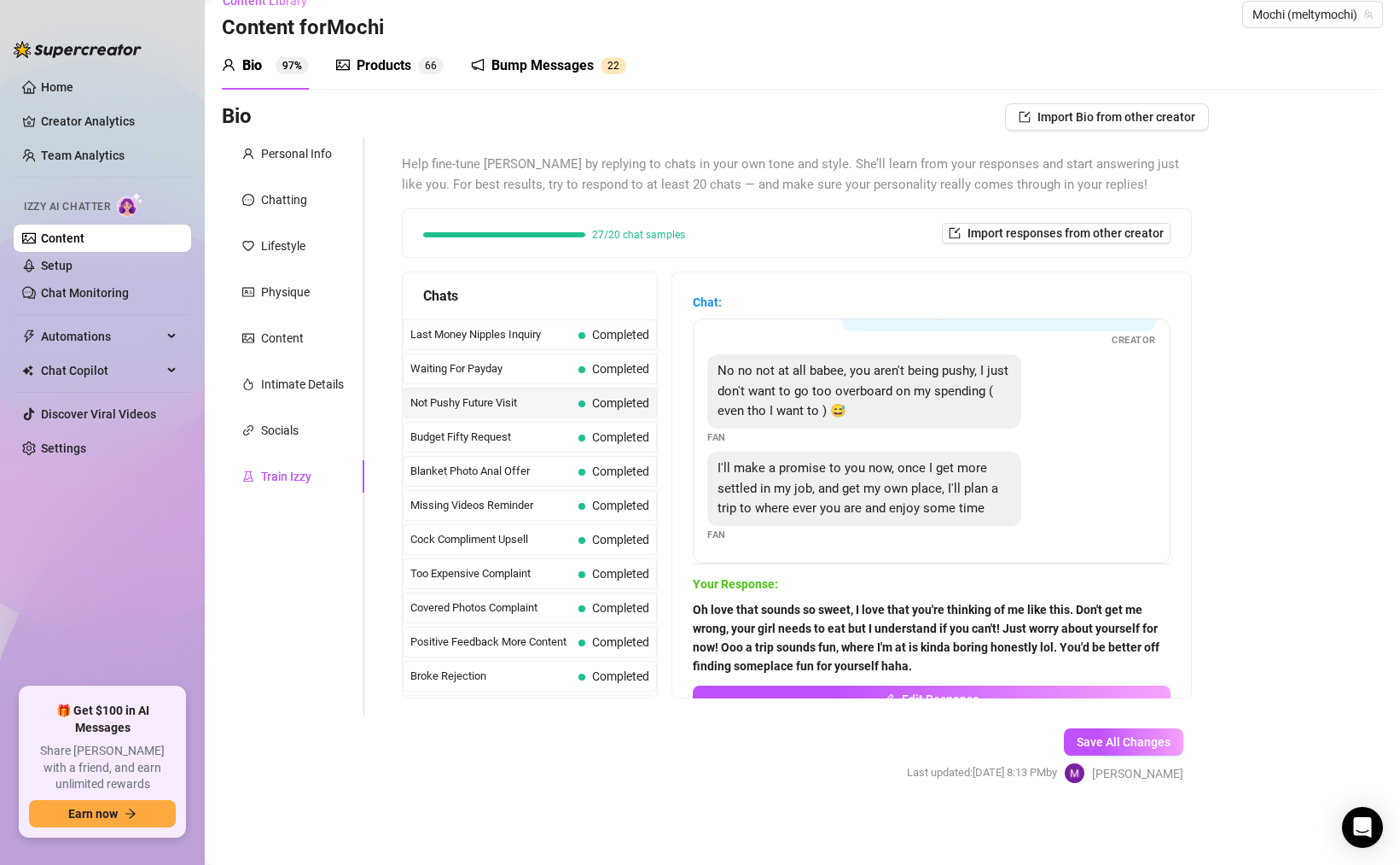
click at [886, 646] on strong "Oh love that sounds so sweet, I love that you're thinking of me like this. Don'…" at bounding box center [926, 637] width 467 height 70
click at [793, 634] on strong "Oh love that sounds so sweet, I love that you're thinking of me like this. Don'…" at bounding box center [926, 637] width 467 height 70
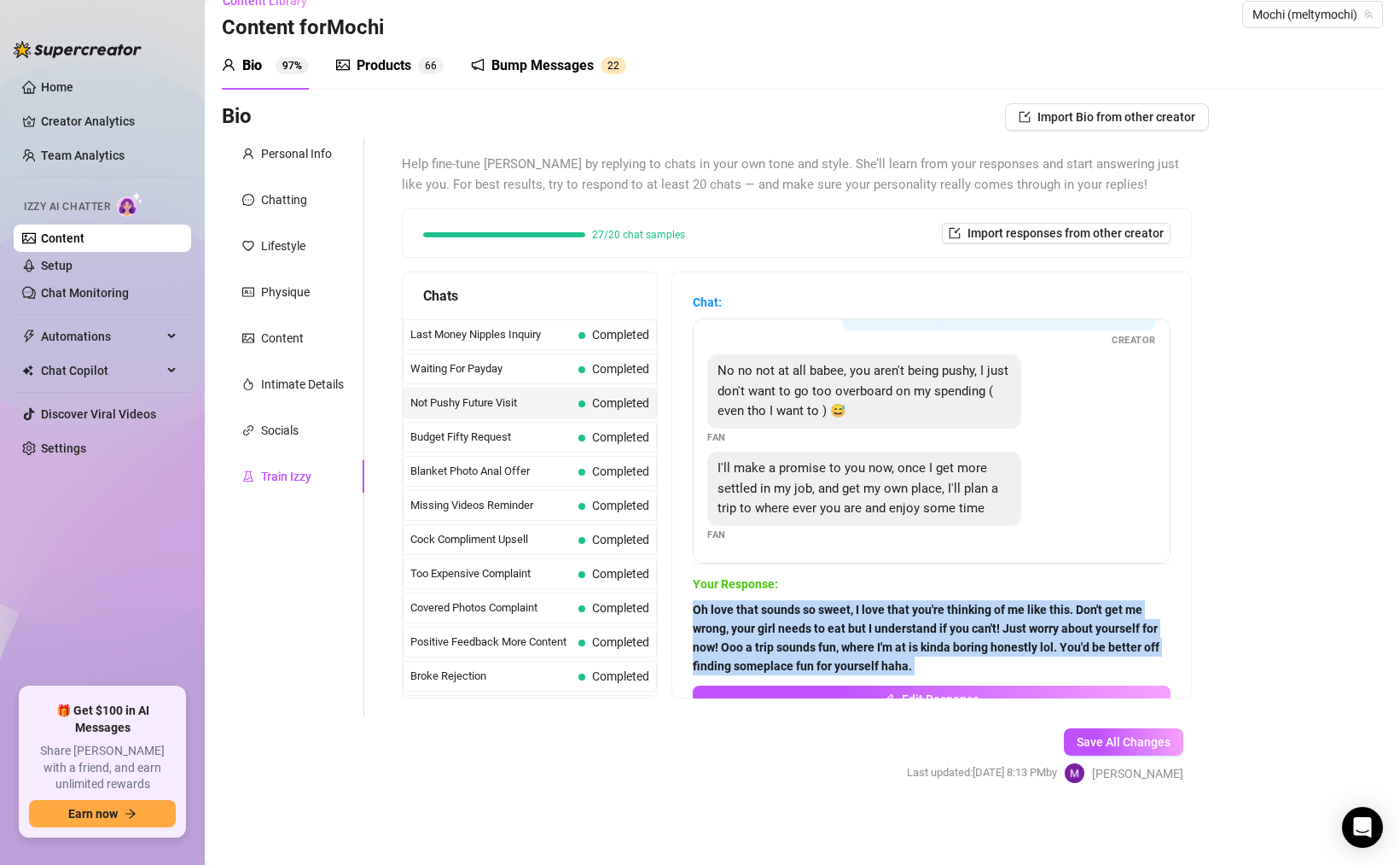
click at [793, 634] on strong "Oh love that sounds so sweet, I love that you're thinking of me like this. Don'…" at bounding box center [926, 637] width 467 height 70
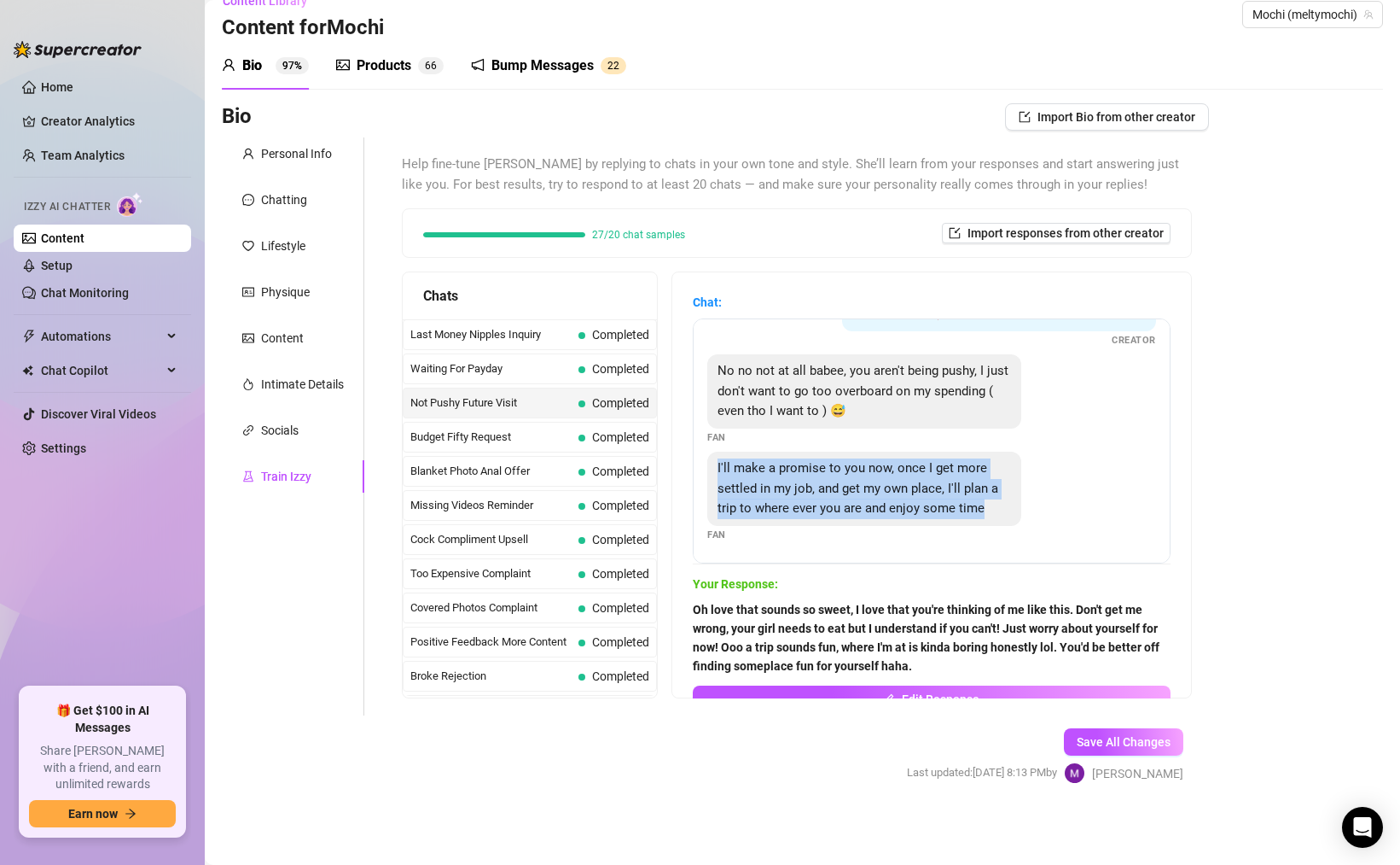
drag, startPoint x: 761, startPoint y: 522, endPoint x: 721, endPoint y: 448, distance: 84.1
click at [721, 451] on div "I'll make a promise to you now, once I get more settled in my job, and get my o…" at bounding box center [864, 488] width 314 height 74
drag, startPoint x: 793, startPoint y: 516, endPoint x: 698, endPoint y: 450, distance: 115.7
click at [698, 450] on div "Chat: Thanks baby I understand 😘 im so sorry if im being too pushy, i just want…" at bounding box center [932, 484] width 519 height 425
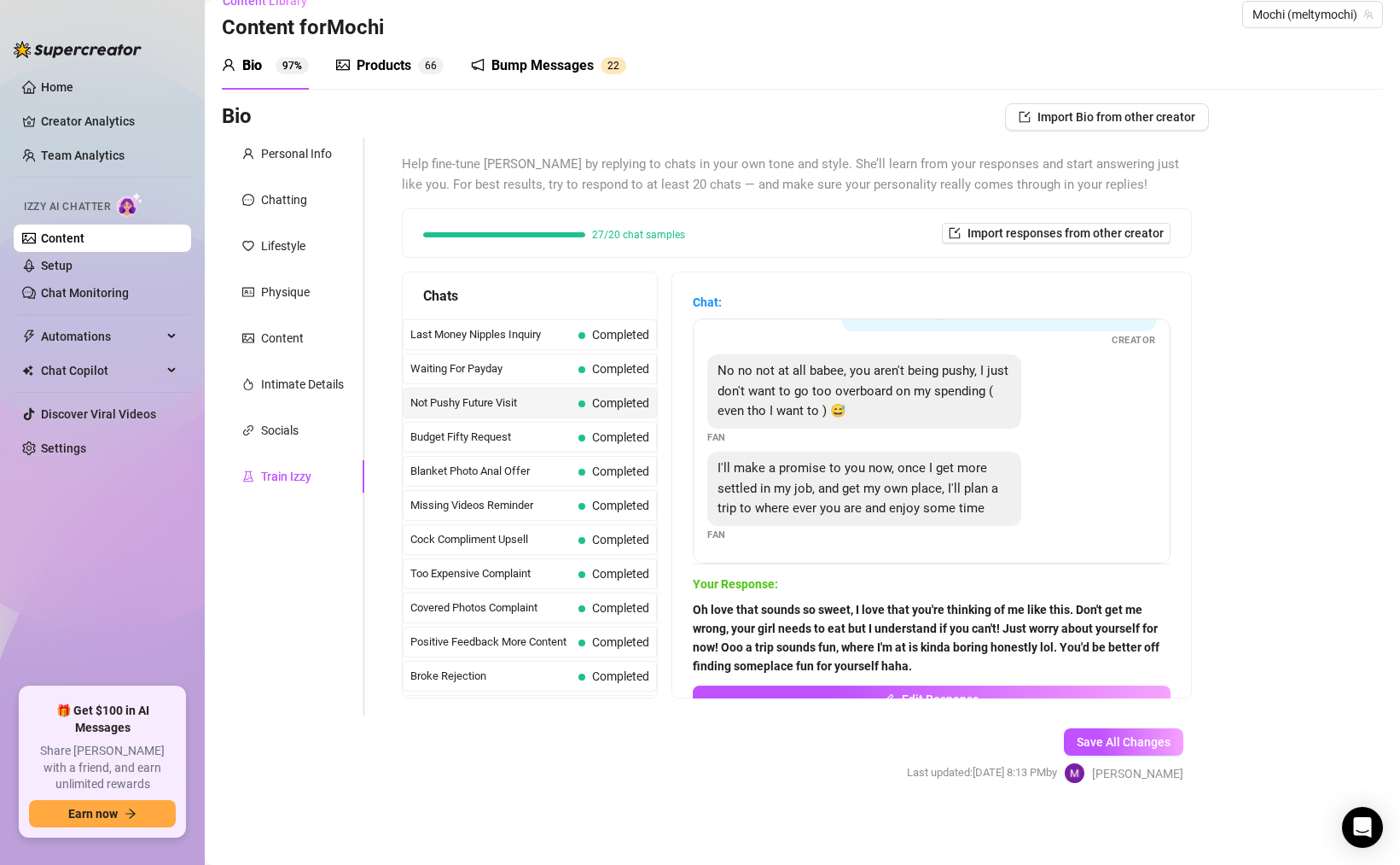
click at [855, 666] on strong "Oh love that sounds so sweet, I love that you're thinking of me like this. Don'…" at bounding box center [926, 637] width 467 height 70
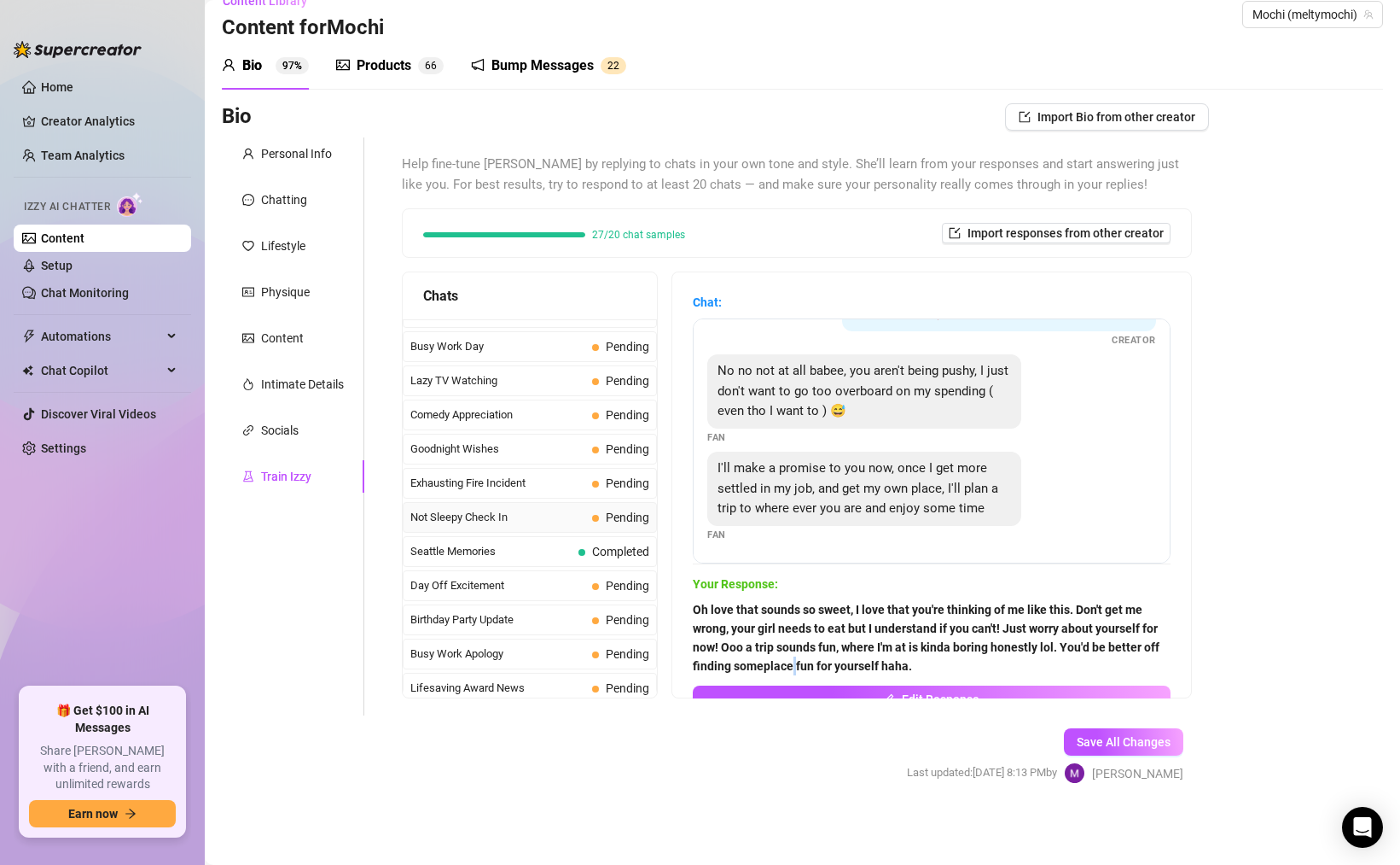
scroll to position [1533, 0]
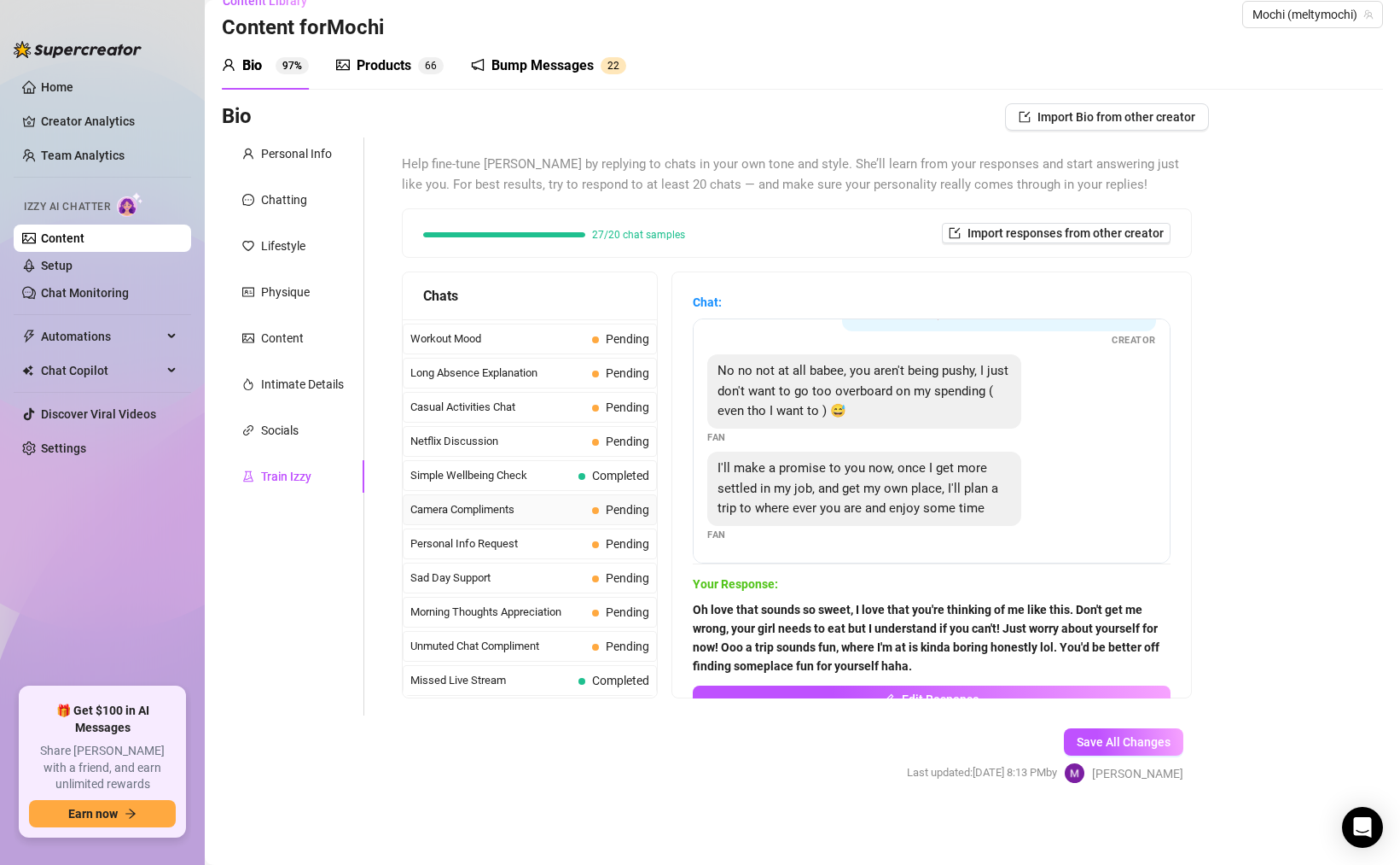
click at [599, 496] on div "Camera Compliments Pending" at bounding box center [530, 509] width 255 height 30
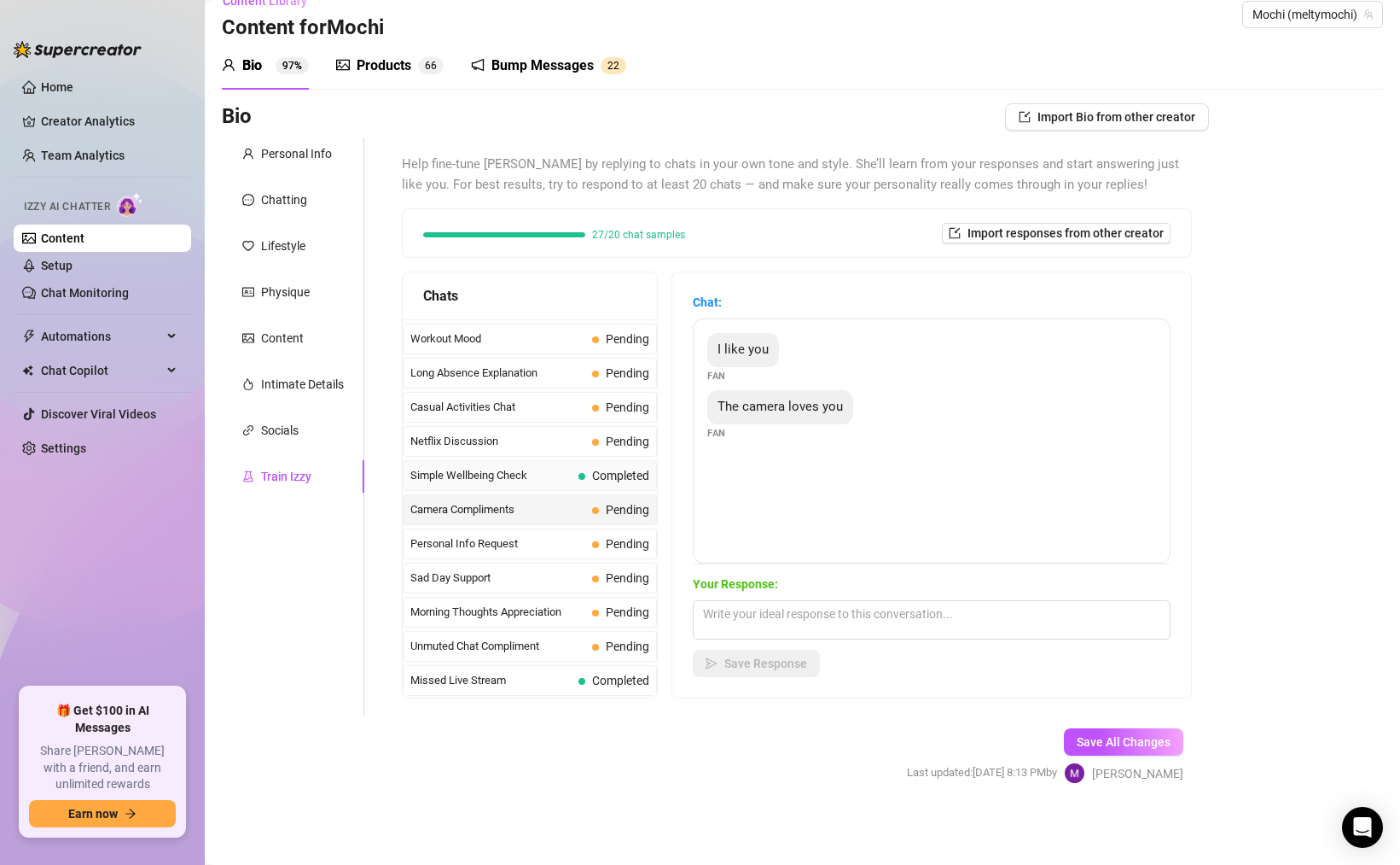
click at [602, 488] on div "Simple Wellbeing Check Completed" at bounding box center [530, 475] width 255 height 30
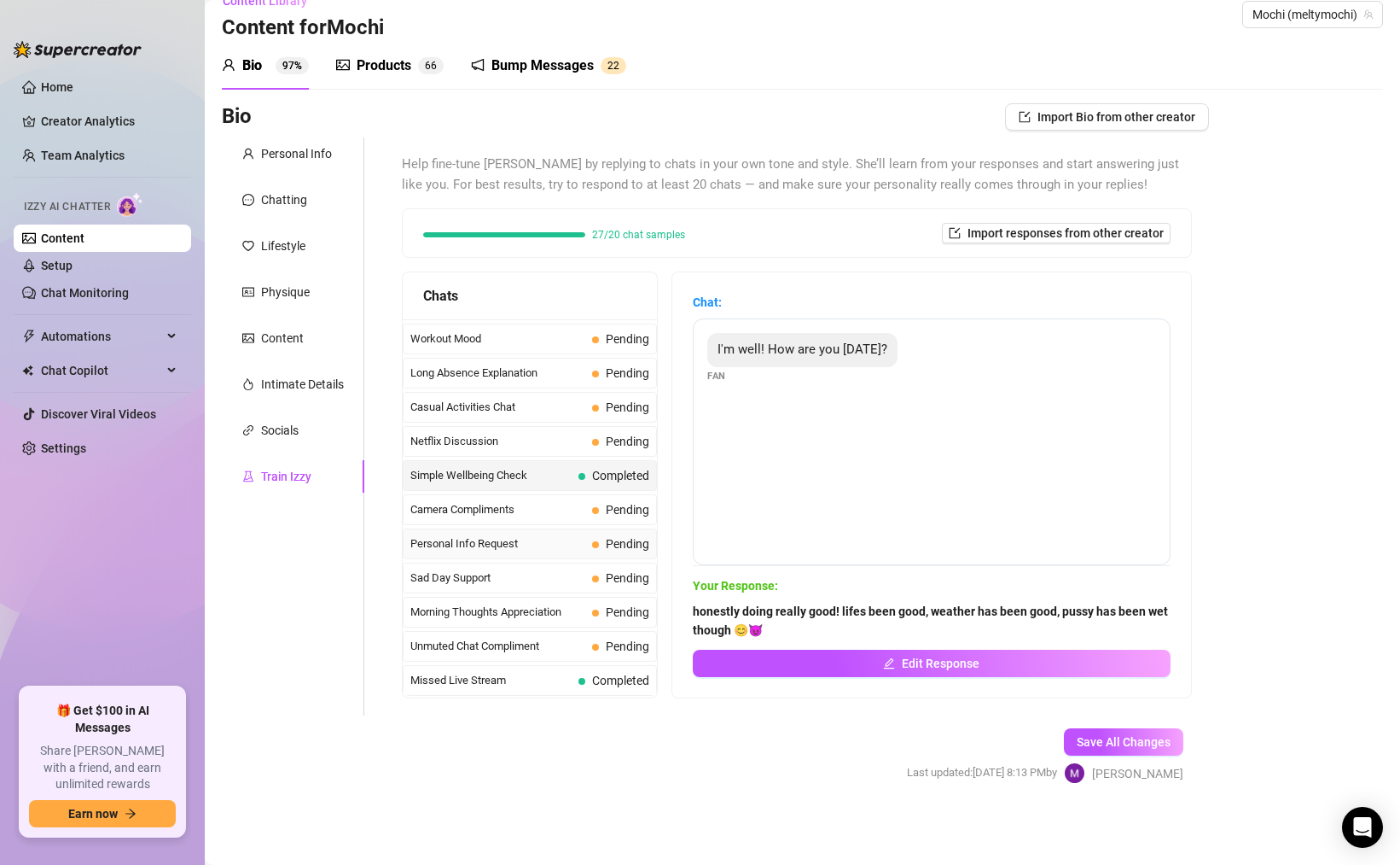
click at [605, 552] on span "Pending" at bounding box center [621, 544] width 57 height 19
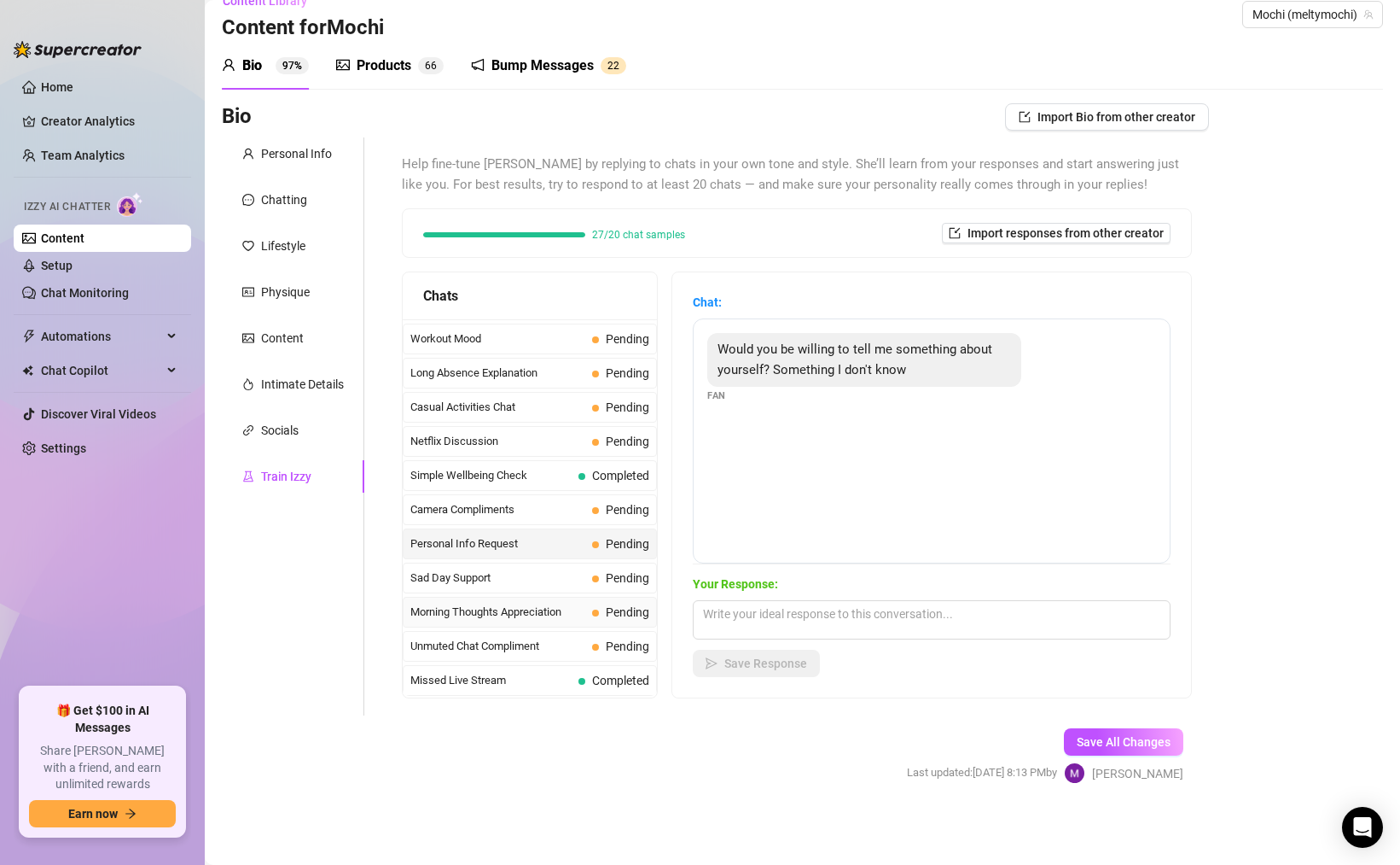
click at [591, 617] on div "Morning Thoughts Appreciation Pending" at bounding box center [530, 611] width 255 height 30
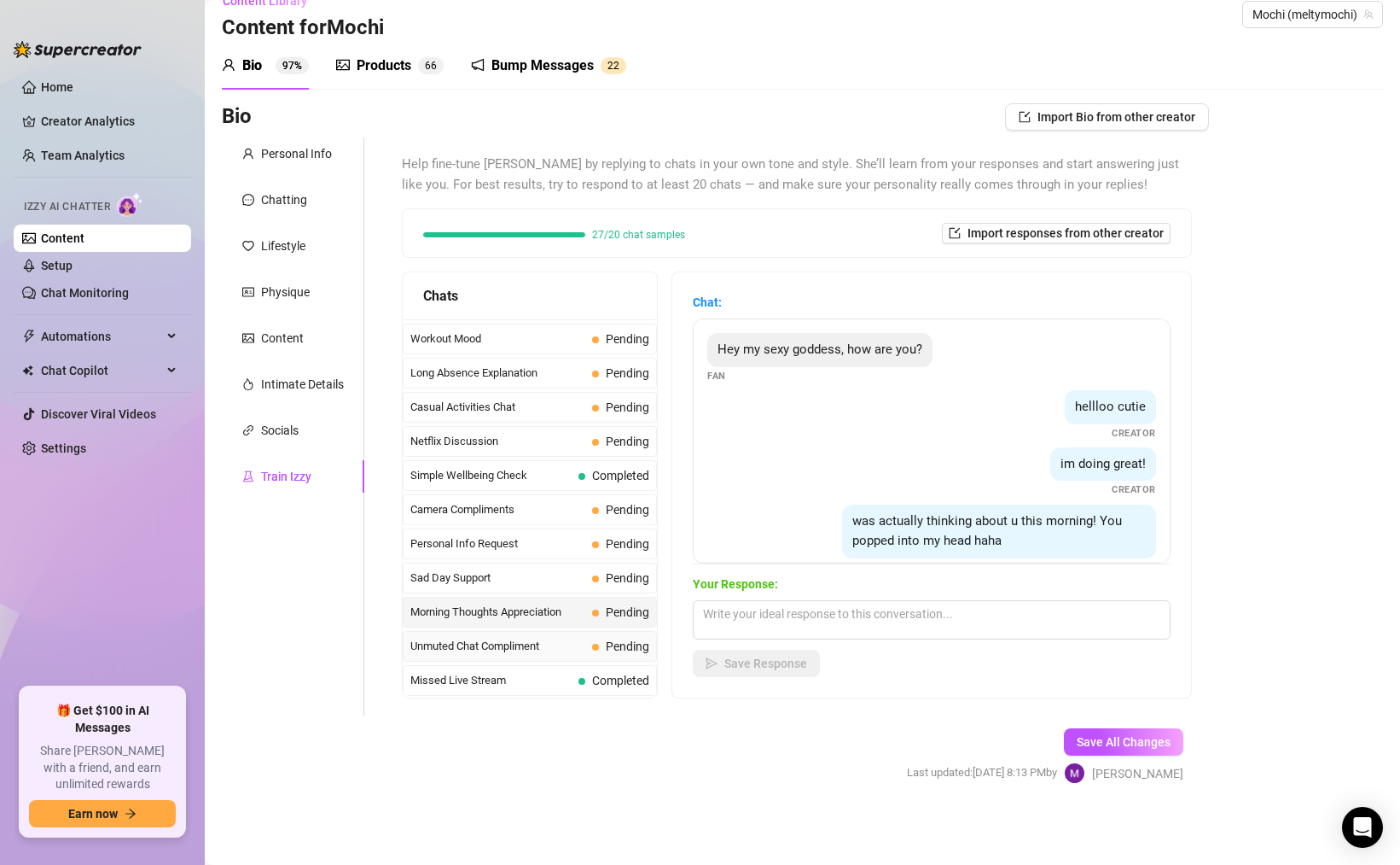
click at [586, 650] on div "Unmuted Chat Compliment Pending" at bounding box center [530, 646] width 255 height 30
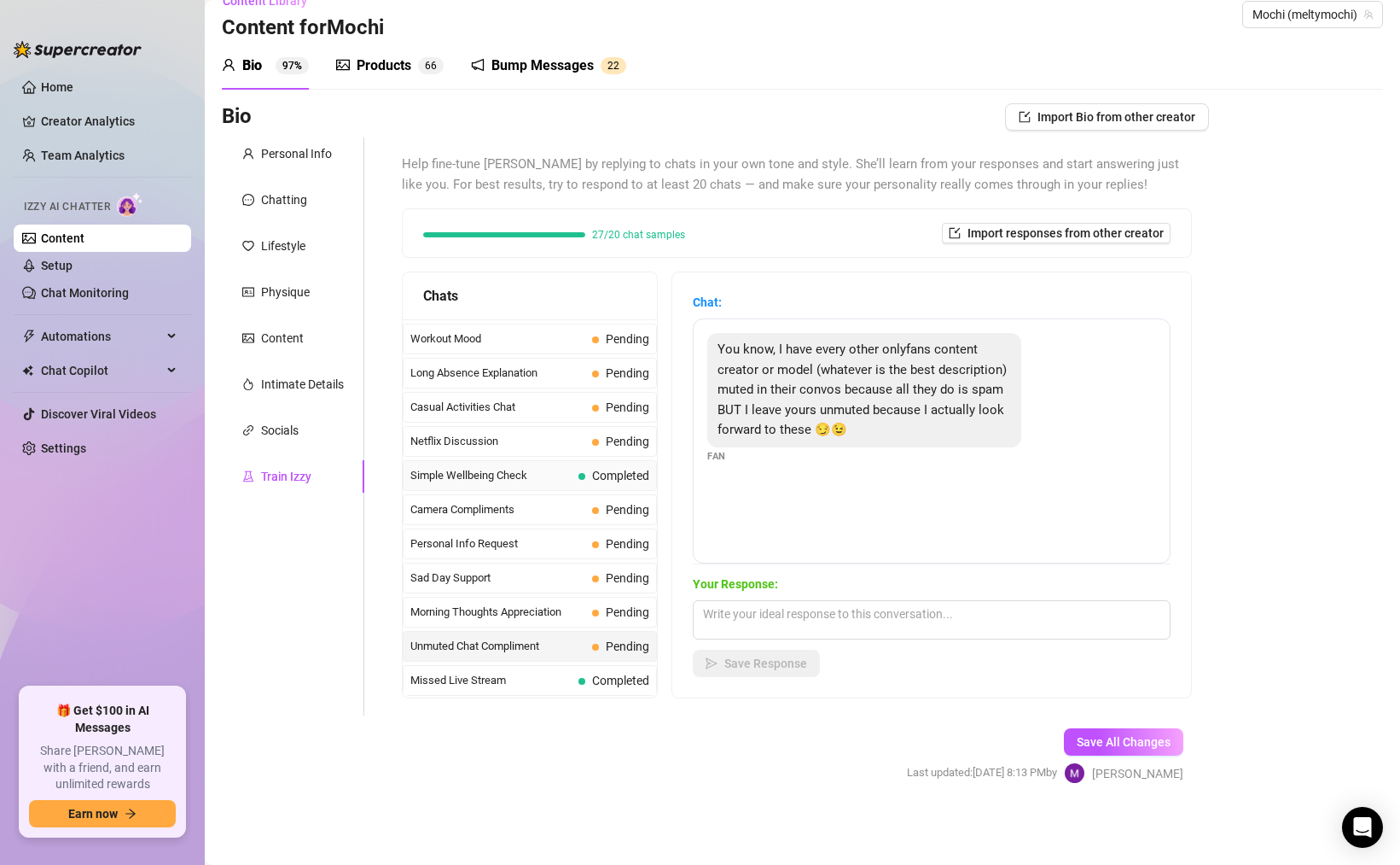
click at [599, 465] on div "Simple Wellbeing Check Completed" at bounding box center [530, 475] width 255 height 30
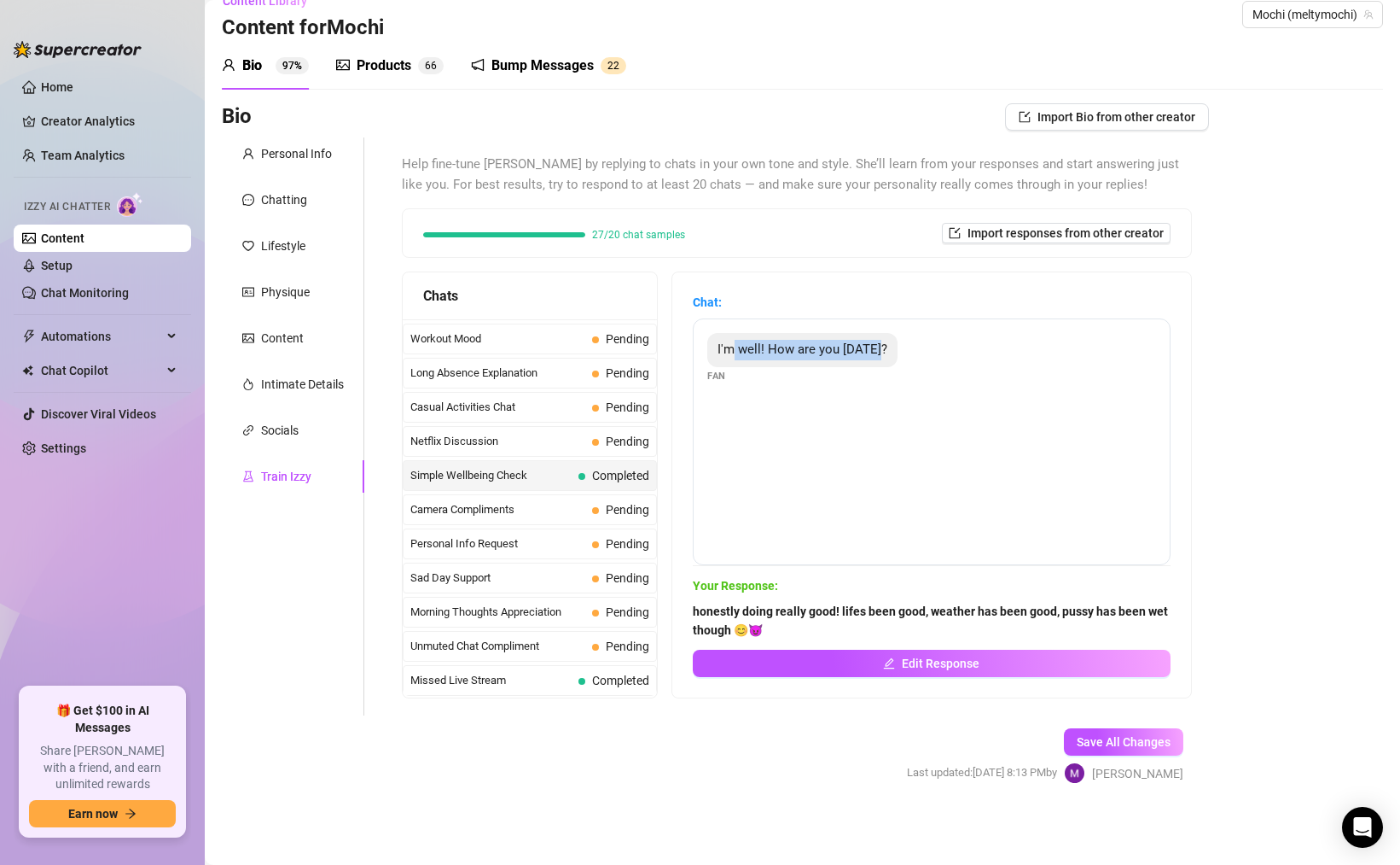
drag, startPoint x: 747, startPoint y: 352, endPoint x: 911, endPoint y: 355, distance: 164.0
click at [911, 355] on div "I'm well! How are you today? Fan" at bounding box center [932, 358] width 449 height 50
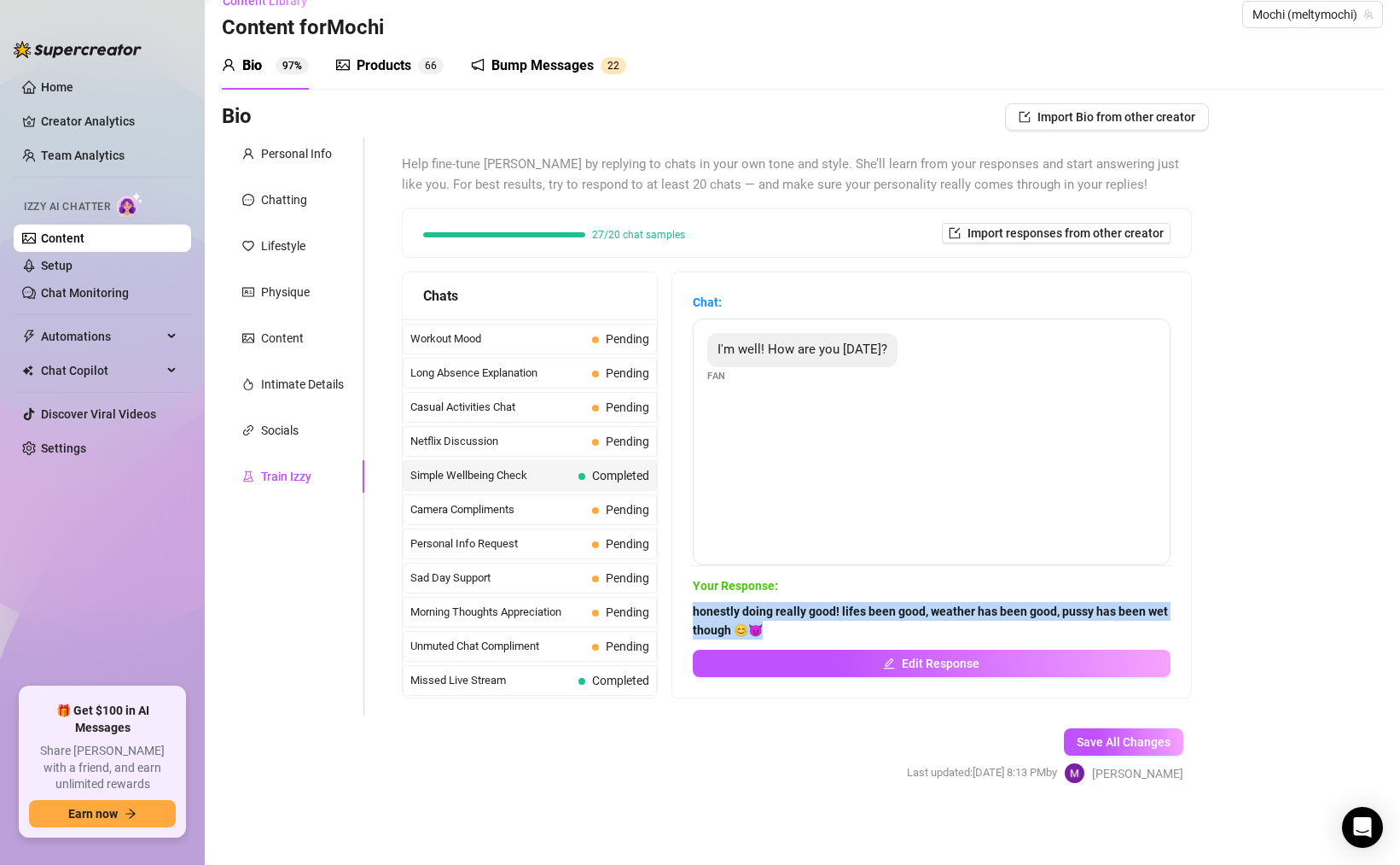
drag, startPoint x: 707, startPoint y: 612, endPoint x: 1018, endPoint y: 631, distance: 311.6
click at [1018, 631] on span "honestly doing really good! lifes been good, weather has been good, pussy has b…" at bounding box center [932, 620] width 478 height 37
click at [972, 623] on span "honestly doing really good! lifes been good, weather has been good, pussy has b…" at bounding box center [932, 620] width 478 height 37
click at [1227, 418] on div "Bio Import Bio from other creator Personal Info Chatting Lifestyle Physique Con…" at bounding box center [802, 458] width 1161 height 710
drag, startPoint x: 1235, startPoint y: 542, endPoint x: 1252, endPoint y: 625, distance: 84.7
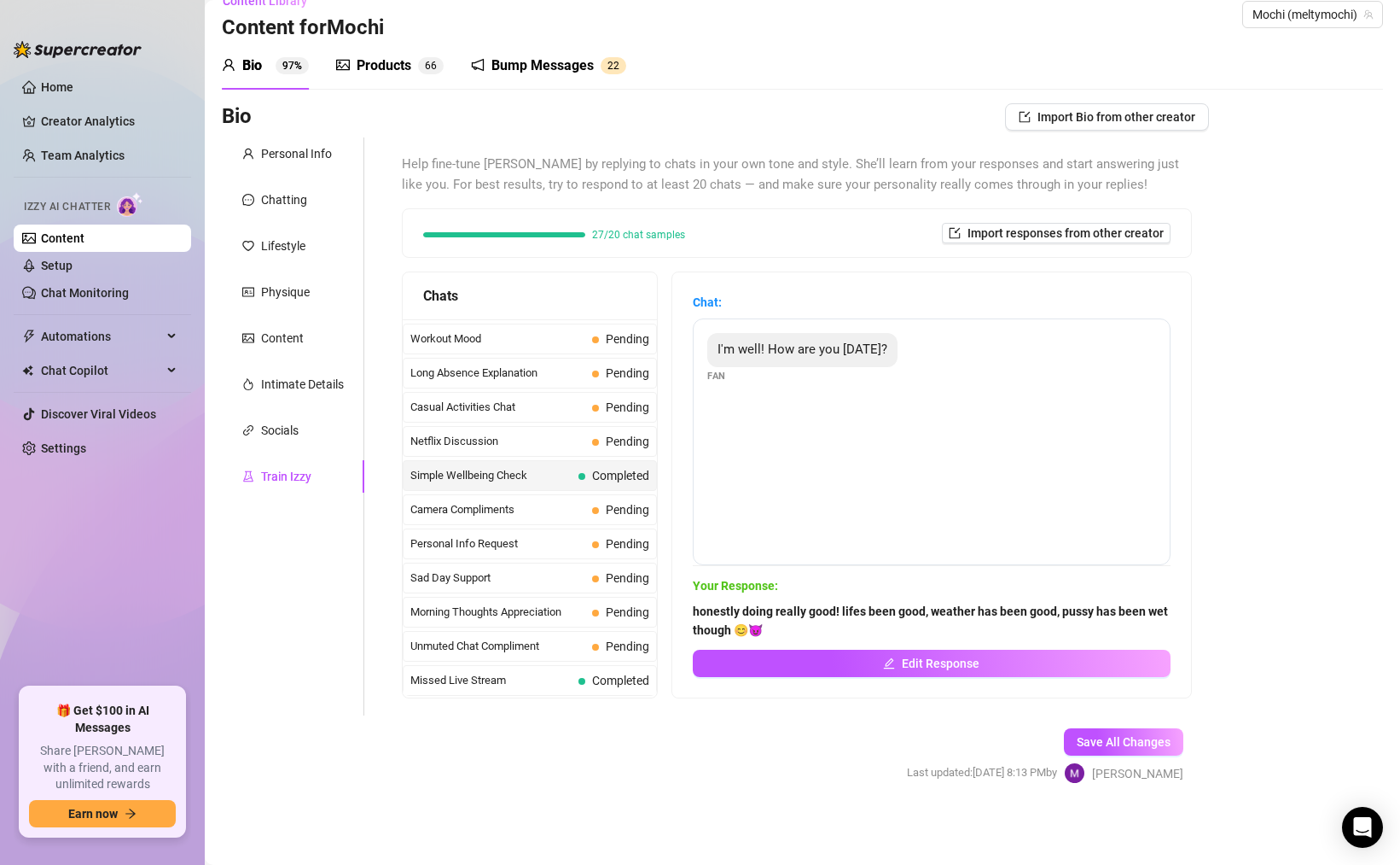
click at [1235, 542] on div "Bio Import Bio from other creator Personal Info Chatting Lifestyle Physique Con…" at bounding box center [802, 458] width 1161 height 710
click at [1256, 700] on div "Bio Import Bio from other creator Personal Info Chatting Lifestyle Physique Con…" at bounding box center [802, 458] width 1161 height 710
click at [1274, 807] on div "Bio Import Bio from other creator Personal Info Chatting Lifestyle Physique Con…" at bounding box center [802, 458] width 1161 height 710
click at [805, 362] on div "I'm well! How are you today?" at bounding box center [802, 349] width 190 height 34
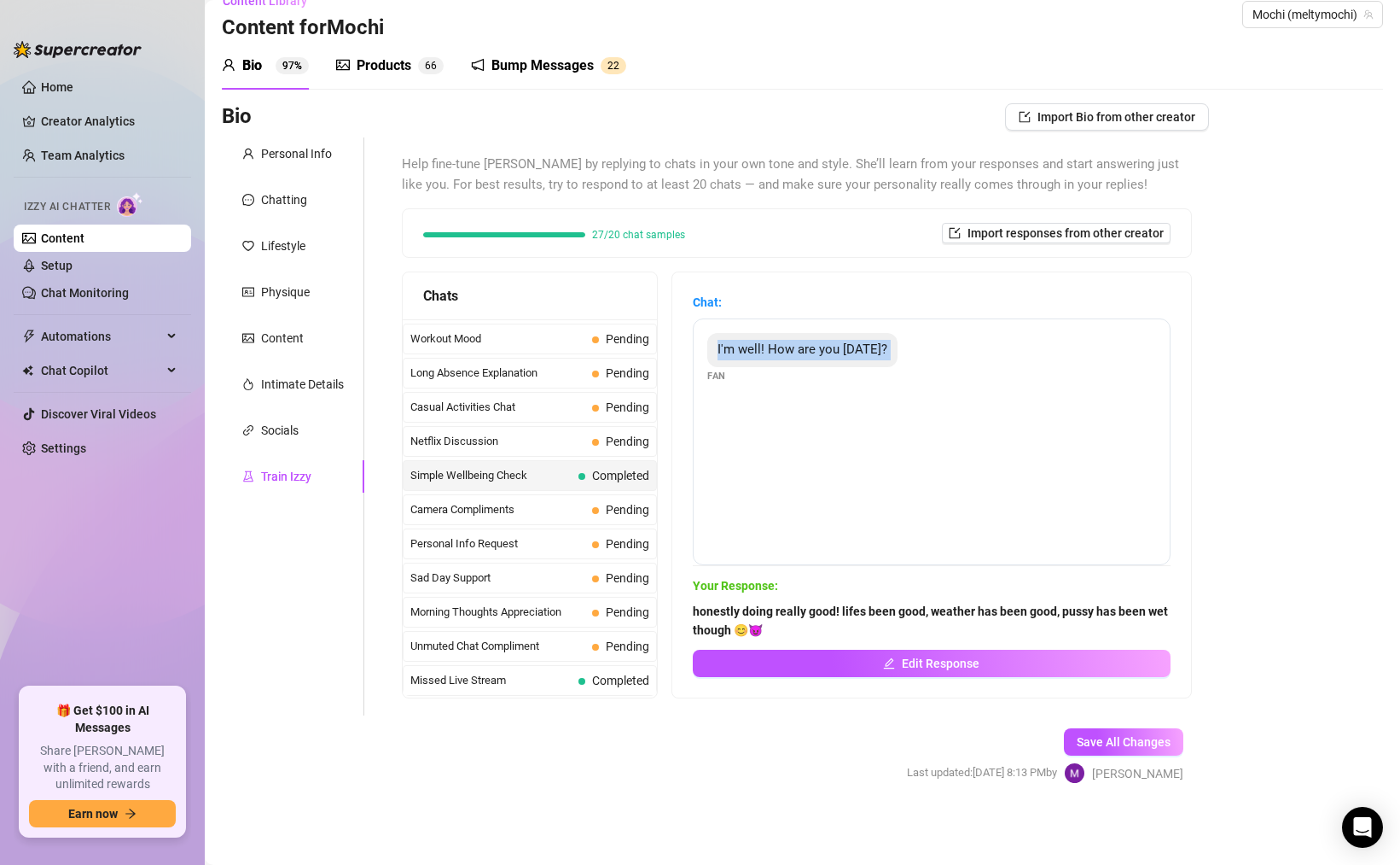
click at [805, 362] on div "I'm well! How are you today?" at bounding box center [802, 349] width 190 height 34
click at [789, 442] on div "I'm well! How are you today? Fan" at bounding box center [932, 442] width 478 height 247
click at [603, 343] on span "Pending" at bounding box center [621, 339] width 57 height 19
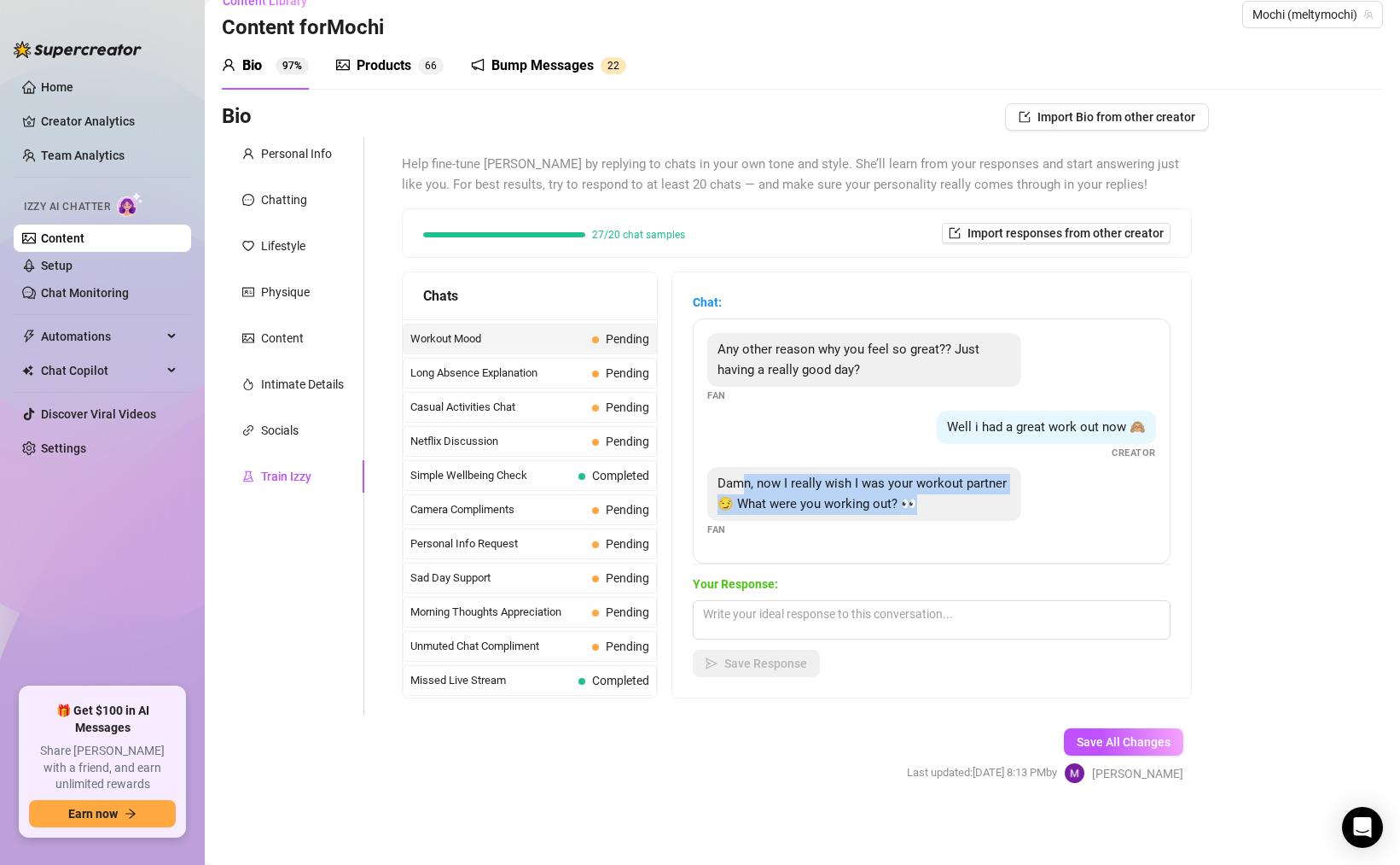
drag, startPoint x: 853, startPoint y: 506, endPoint x: 753, endPoint y: 485, distance: 102.2
click at [753, 485] on div "Damn, now I really wish I was your workout partner 😏 What were you working out?…" at bounding box center [864, 494] width 314 height 54
click at [970, 523] on div "Damn, now I really wish I was your workout partner 😏 What were you working out?…" at bounding box center [932, 502] width 449 height 70
drag, startPoint x: 969, startPoint y: 511, endPoint x: 774, endPoint y: 479, distance: 197.6
click at [774, 479] on div "Damn, now I really wish I was your workout partner 😏 What were you working out?…" at bounding box center [864, 494] width 314 height 54
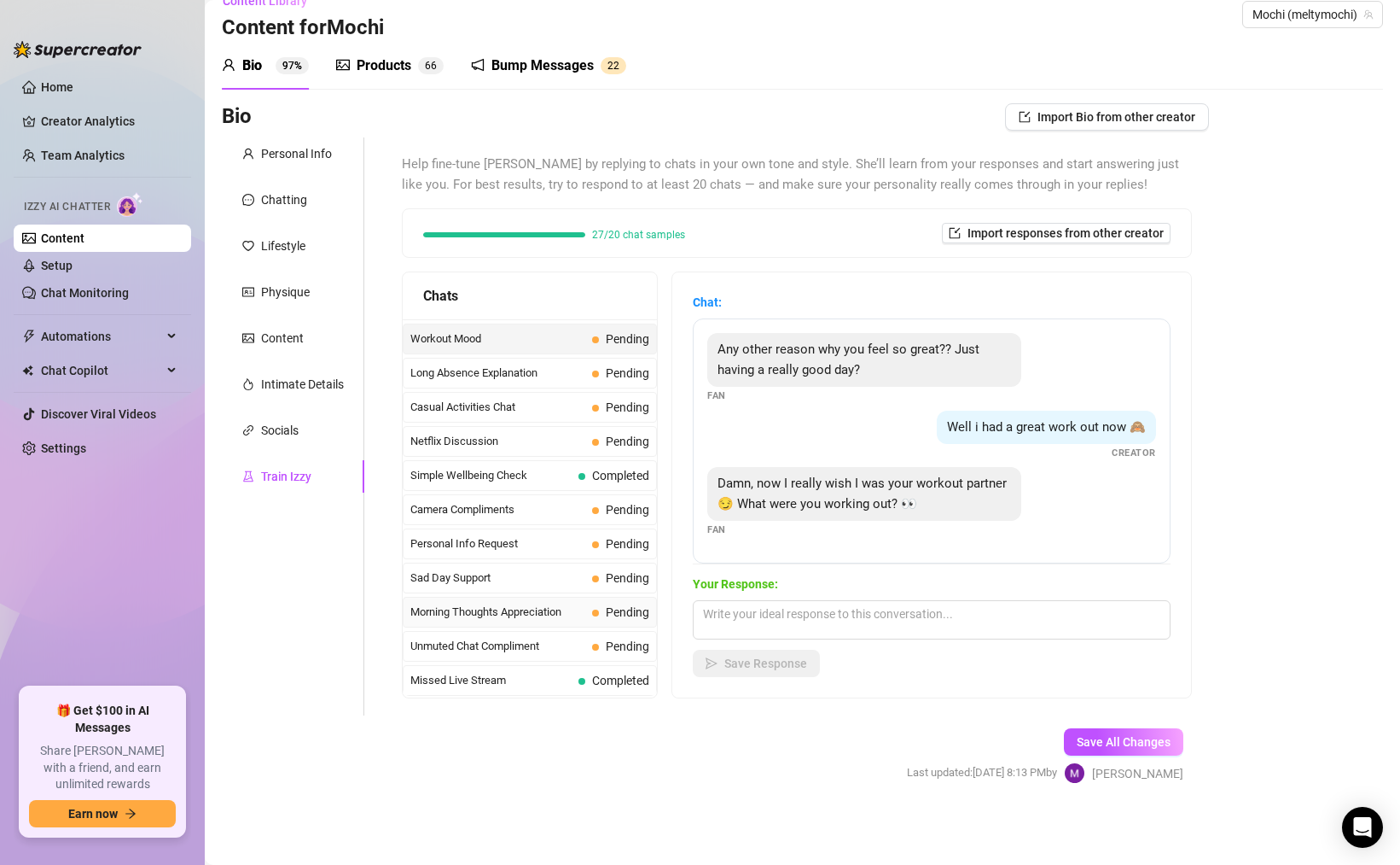
click at [520, 622] on div "Morning Thoughts Appreciation Pending" at bounding box center [530, 611] width 255 height 30
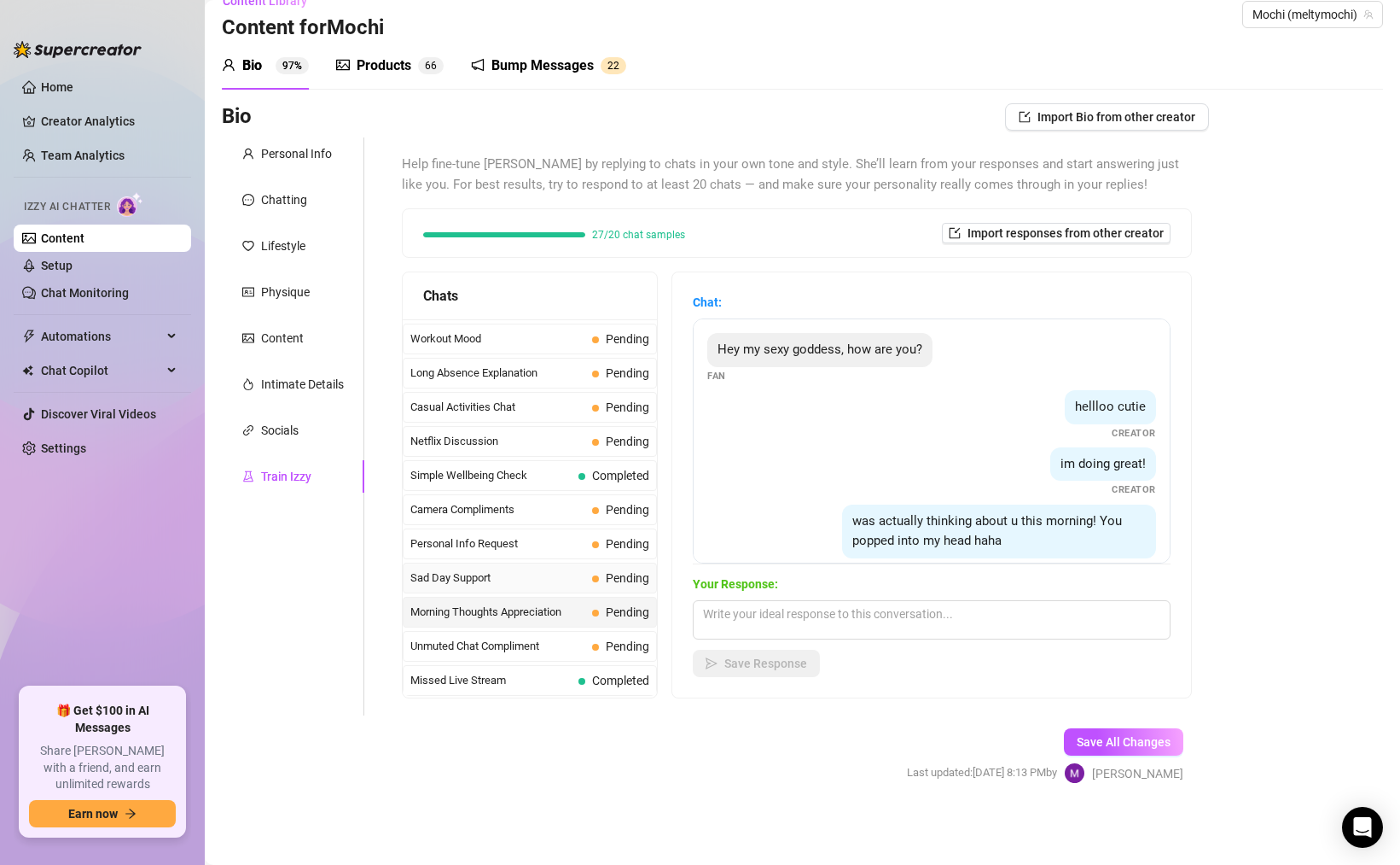
click at [559, 589] on div "Sad Day Support Pending" at bounding box center [530, 577] width 255 height 30
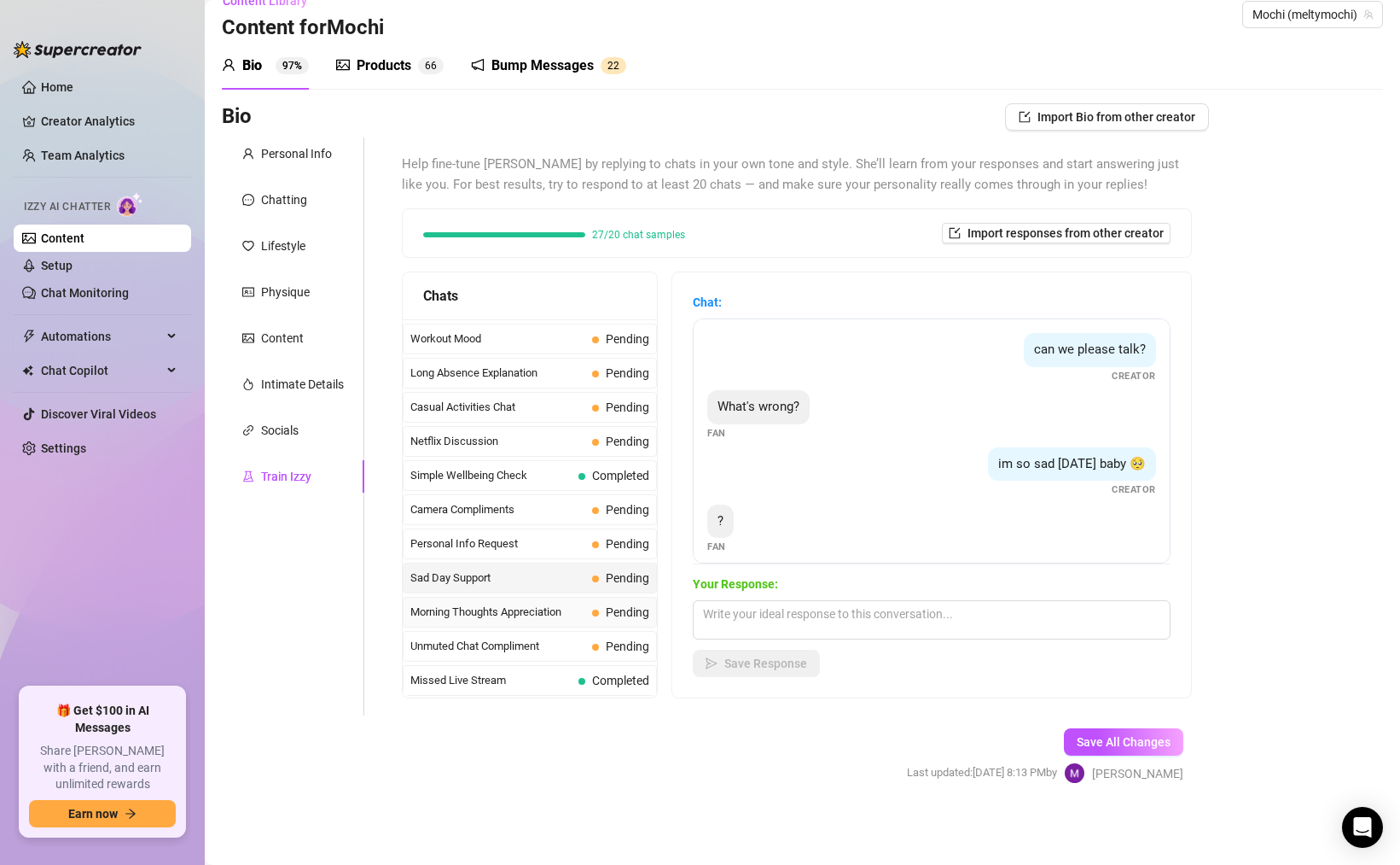
click at [562, 616] on span "Morning Thoughts Appreciation" at bounding box center [497, 612] width 175 height 17
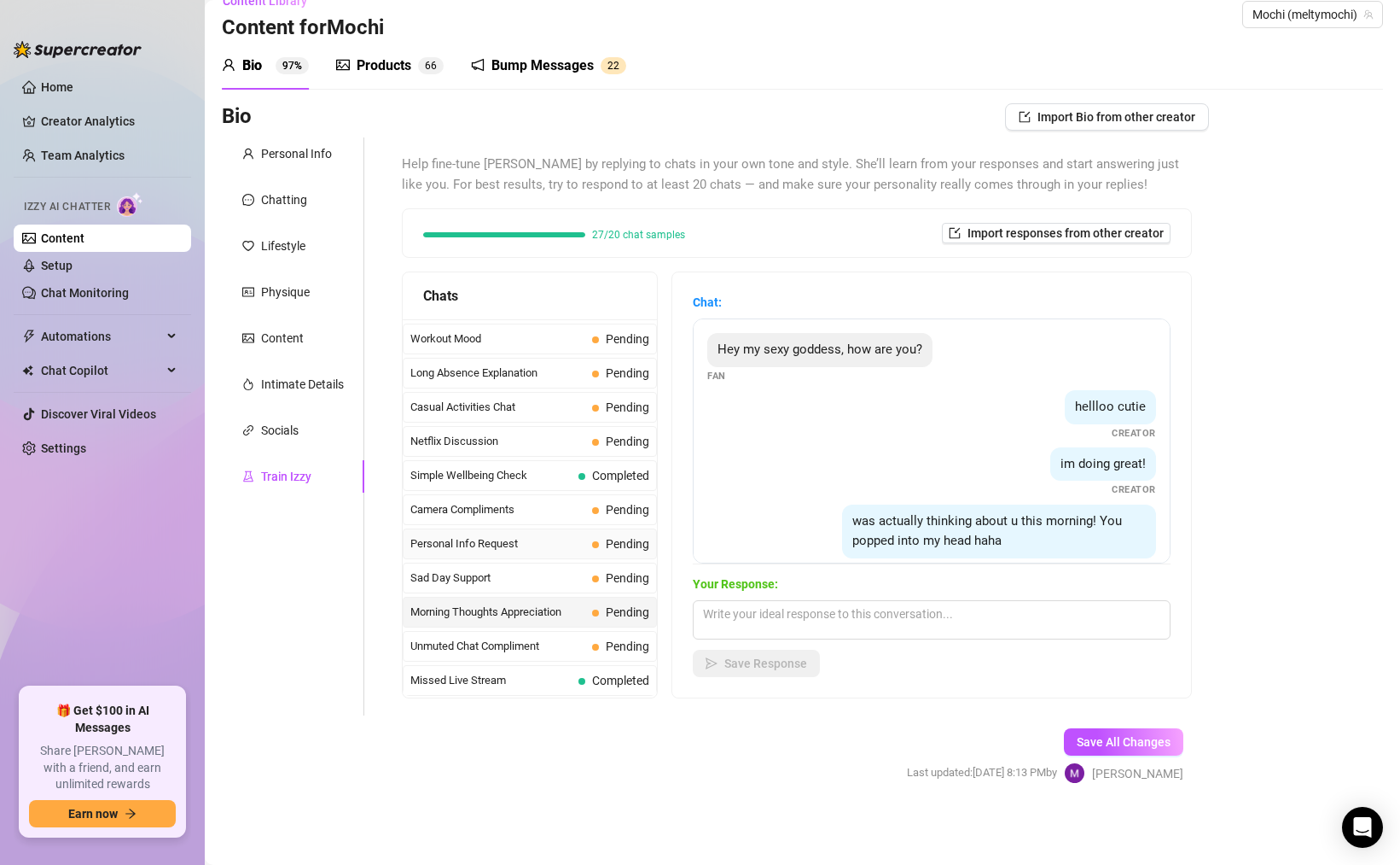
click at [593, 555] on div "Personal Info Request Pending" at bounding box center [530, 543] width 255 height 30
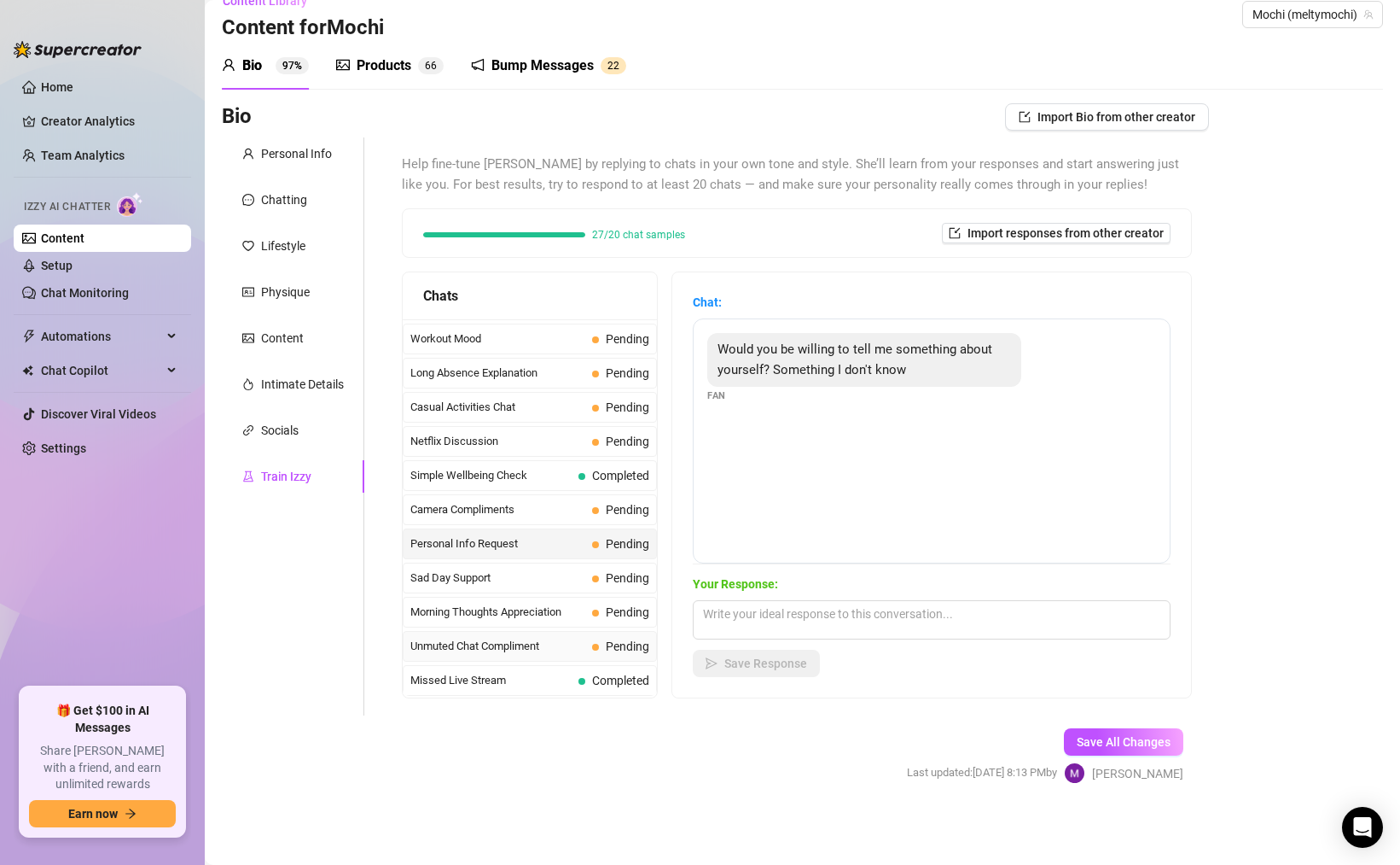
click at [573, 633] on div "Unmuted Chat Compliment Pending" at bounding box center [530, 646] width 255 height 30
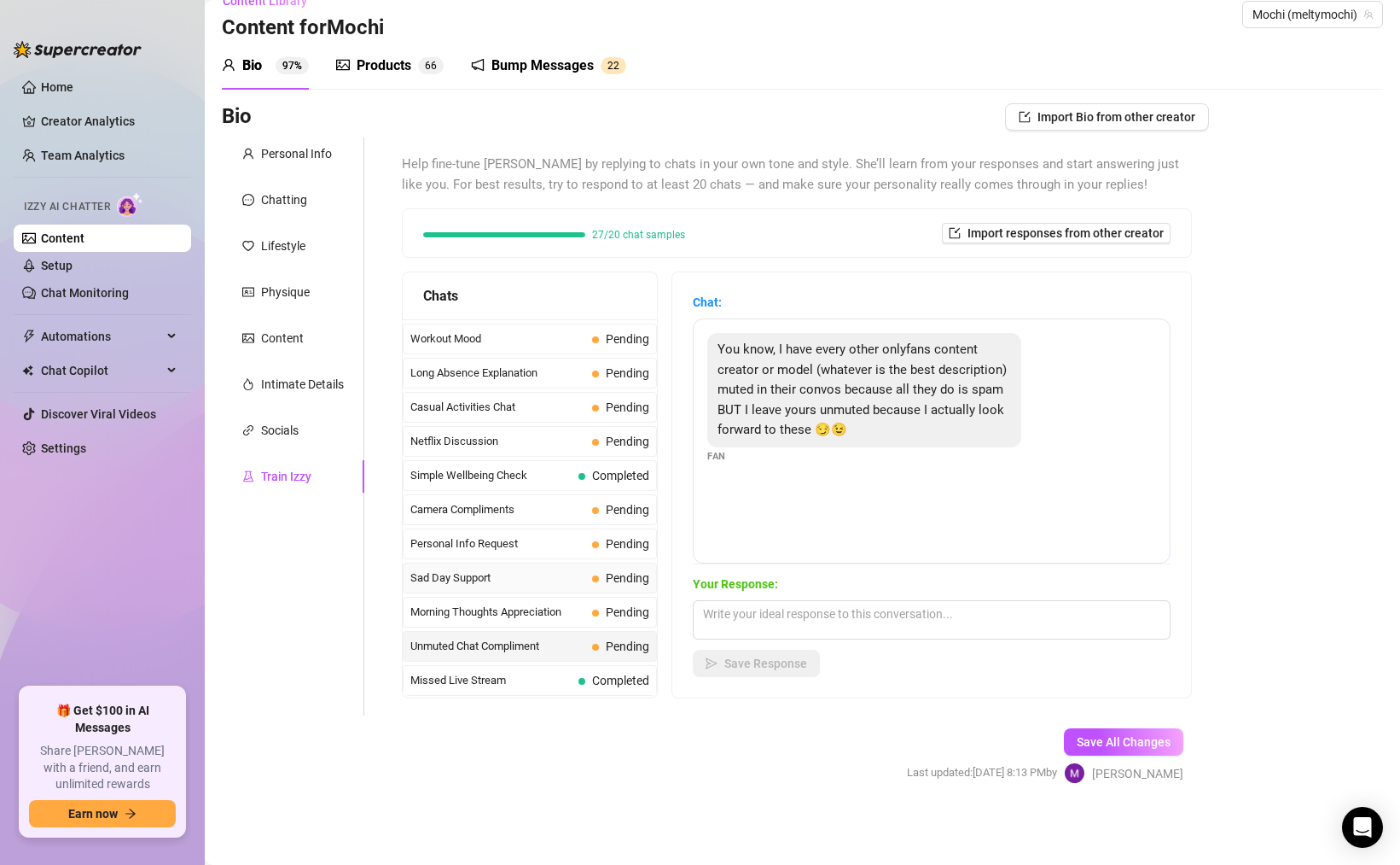
click at [578, 587] on div "Sad Day Support Pending" at bounding box center [530, 577] width 255 height 30
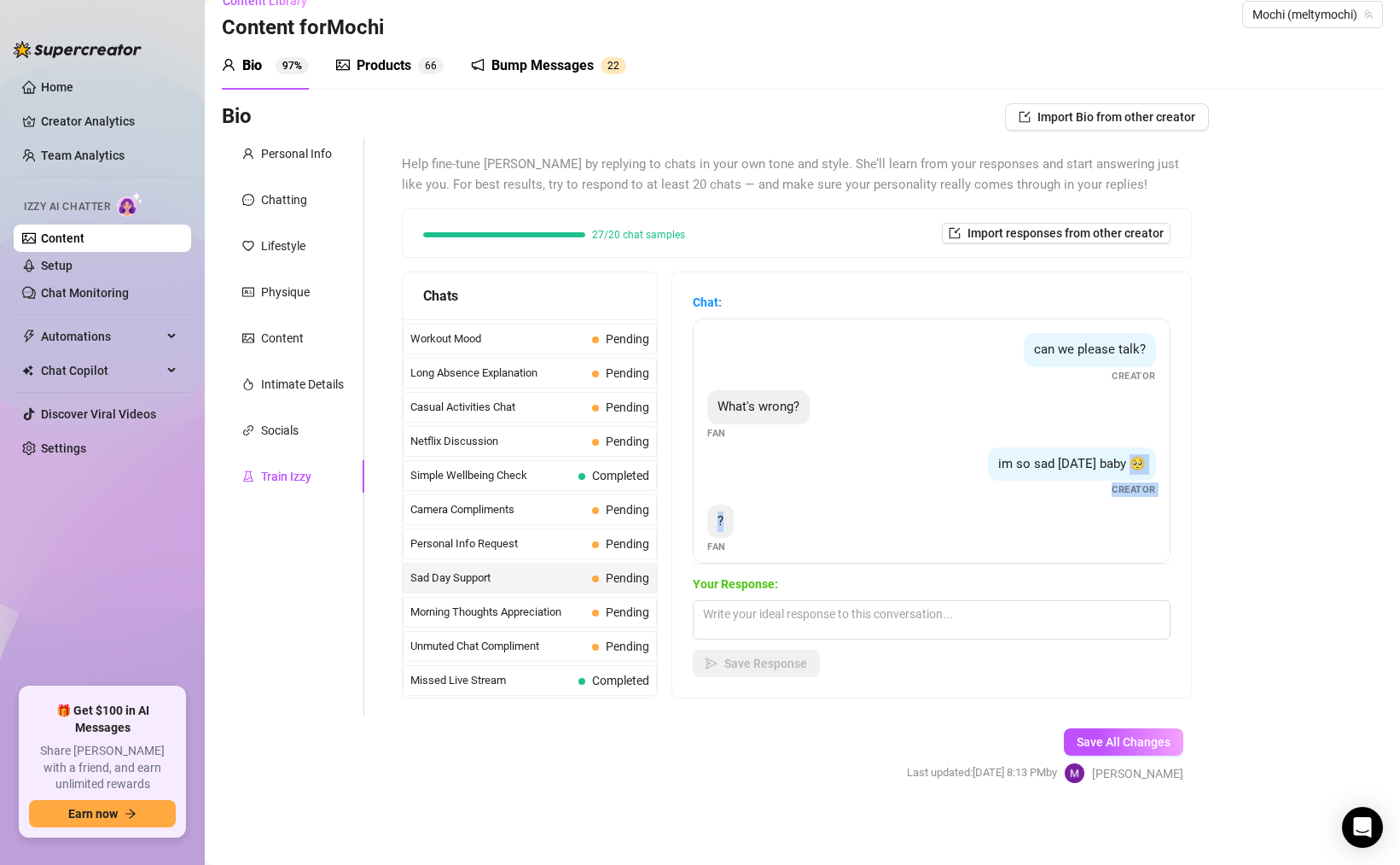
drag, startPoint x: 766, startPoint y: 545, endPoint x: 722, endPoint y: 474, distance: 83.5
click at [722, 474] on div "can we please talk? Creator What's wrong? Fan im so sad today baby 🥺 Creator ? …" at bounding box center [932, 441] width 478 height 245
click at [797, 500] on div "can we please talk? Creator What's wrong? Fan im so sad today baby 🥺 Creator ? …" at bounding box center [932, 441] width 478 height 245
